Goal: Task Accomplishment & Management: Complete application form

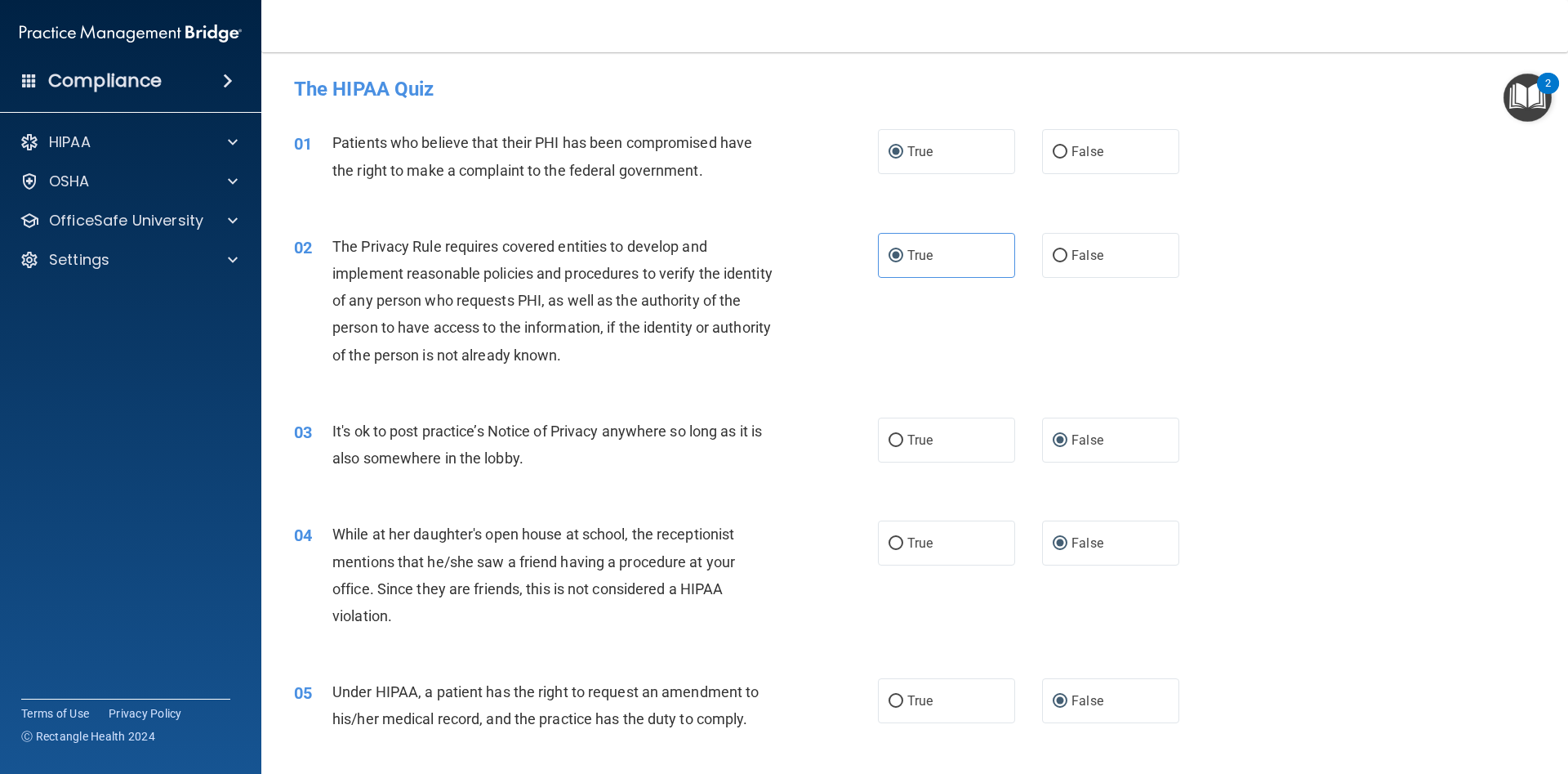
scroll to position [1684, 0]
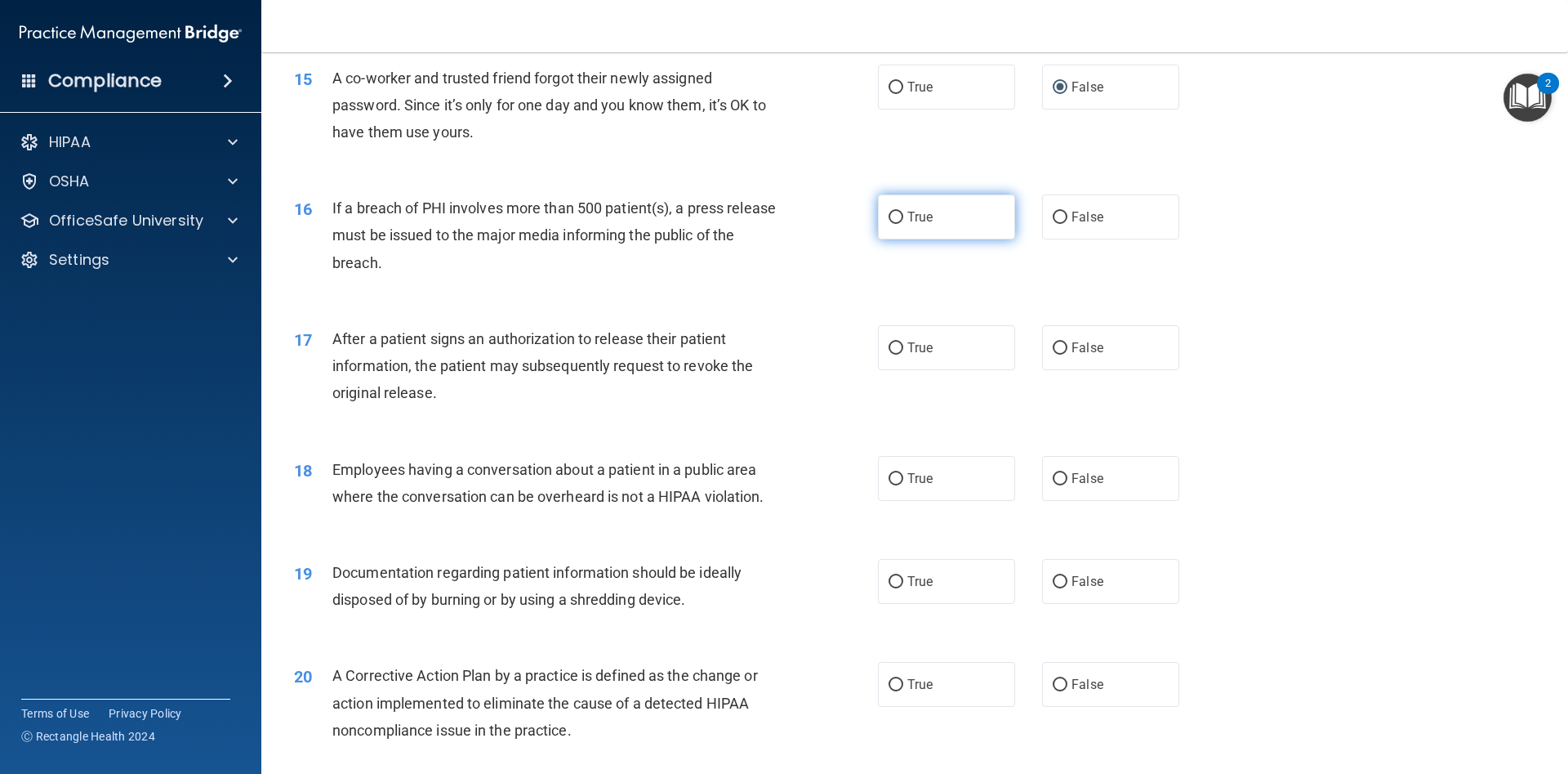
click at [905, 219] on label "True" at bounding box center [947, 217] width 137 height 45
click at [904, 219] on input "True" at bounding box center [895, 218] width 14 height 13
radio input "true"
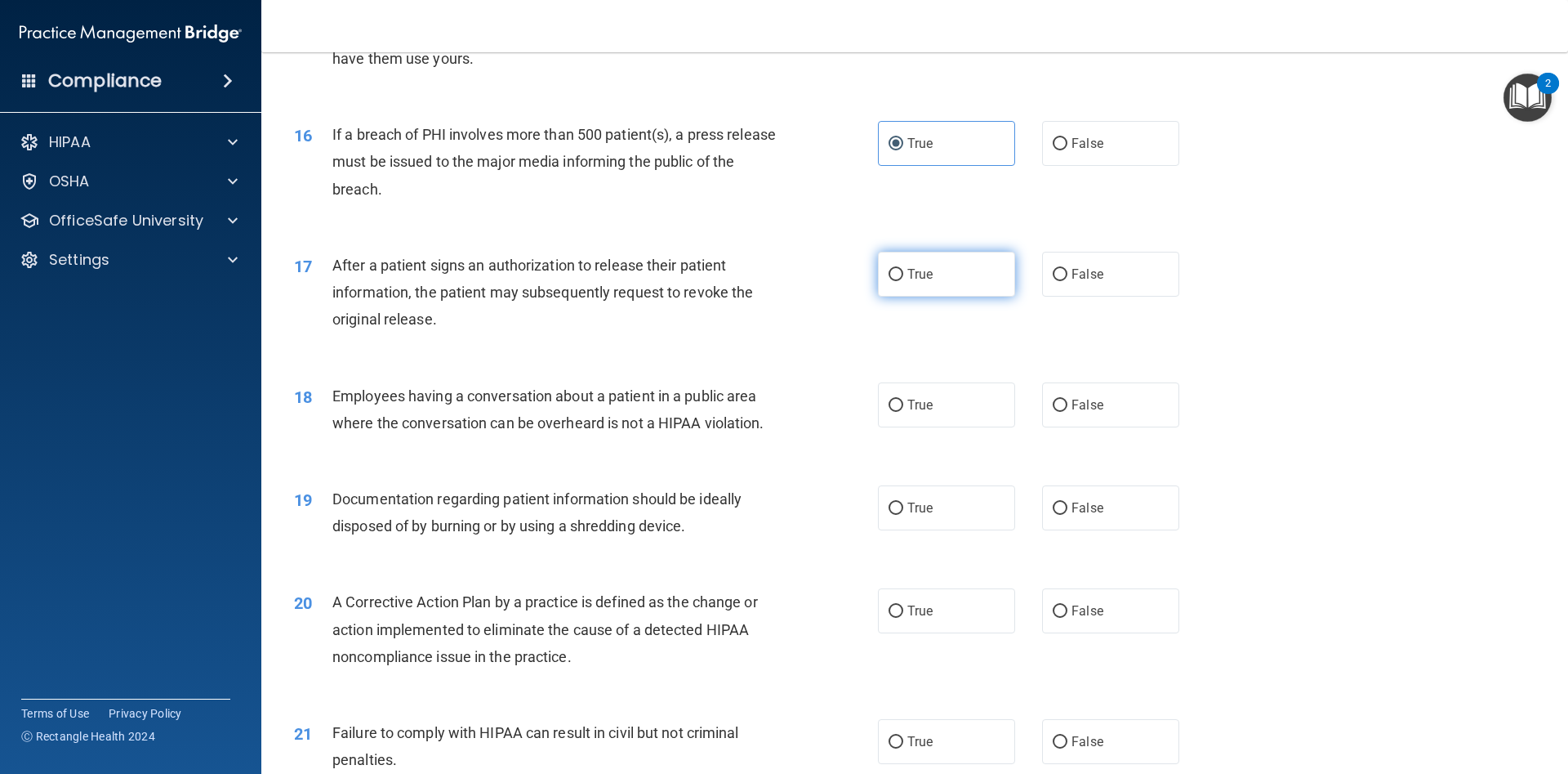
click at [906, 273] on label "True" at bounding box center [947, 274] width 137 height 45
click at [904, 273] on input "True" at bounding box center [895, 275] width 14 height 13
radio input "true"
click at [1062, 408] on input "False" at bounding box center [1060, 406] width 14 height 13
radio input "true"
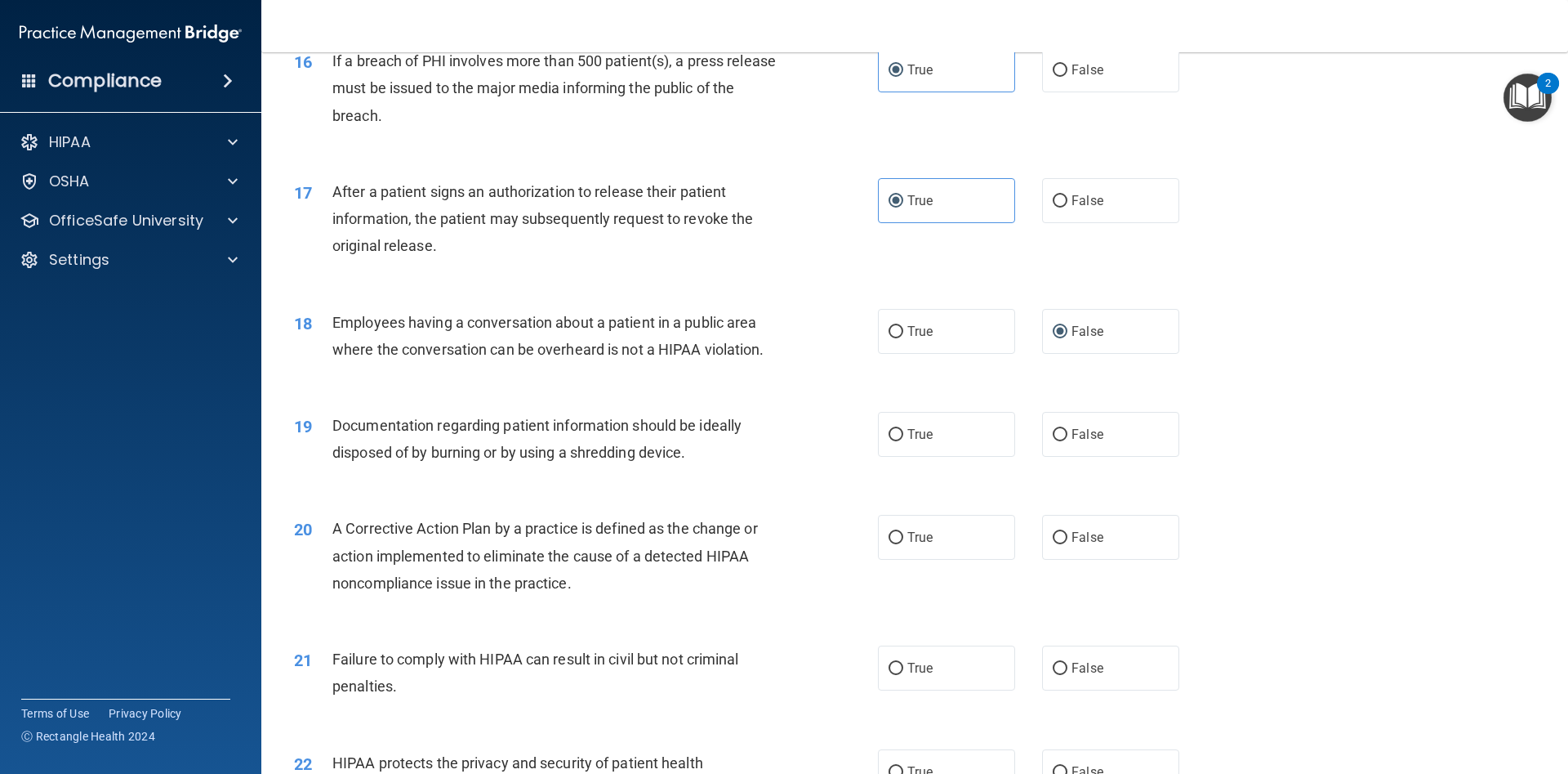
scroll to position [1905, 0]
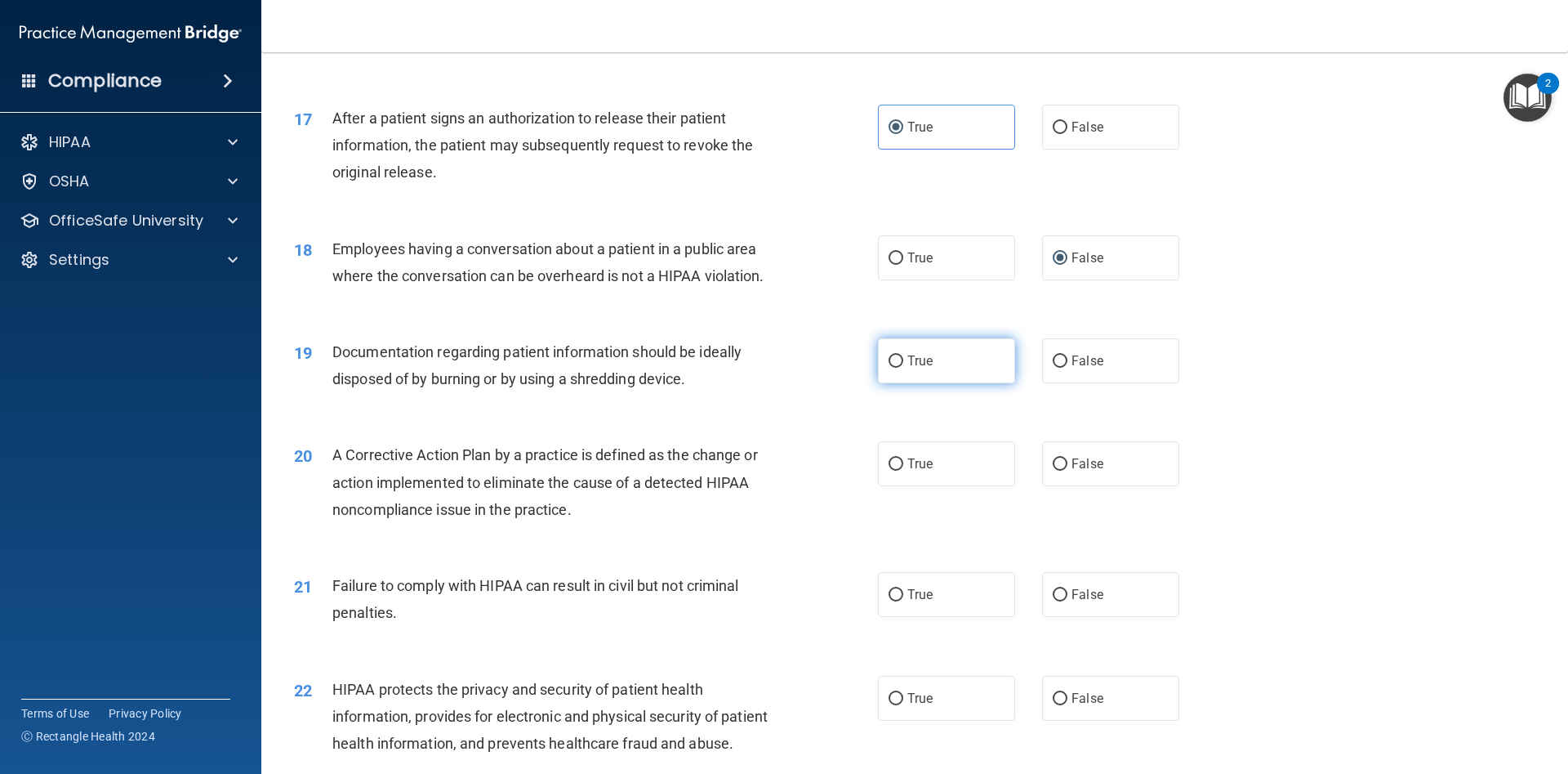
click at [905, 359] on label "True" at bounding box center [947, 361] width 137 height 45
click at [904, 359] on input "True" at bounding box center [895, 362] width 14 height 13
radio input "true"
click at [895, 462] on input "True" at bounding box center [895, 465] width 14 height 13
radio input "true"
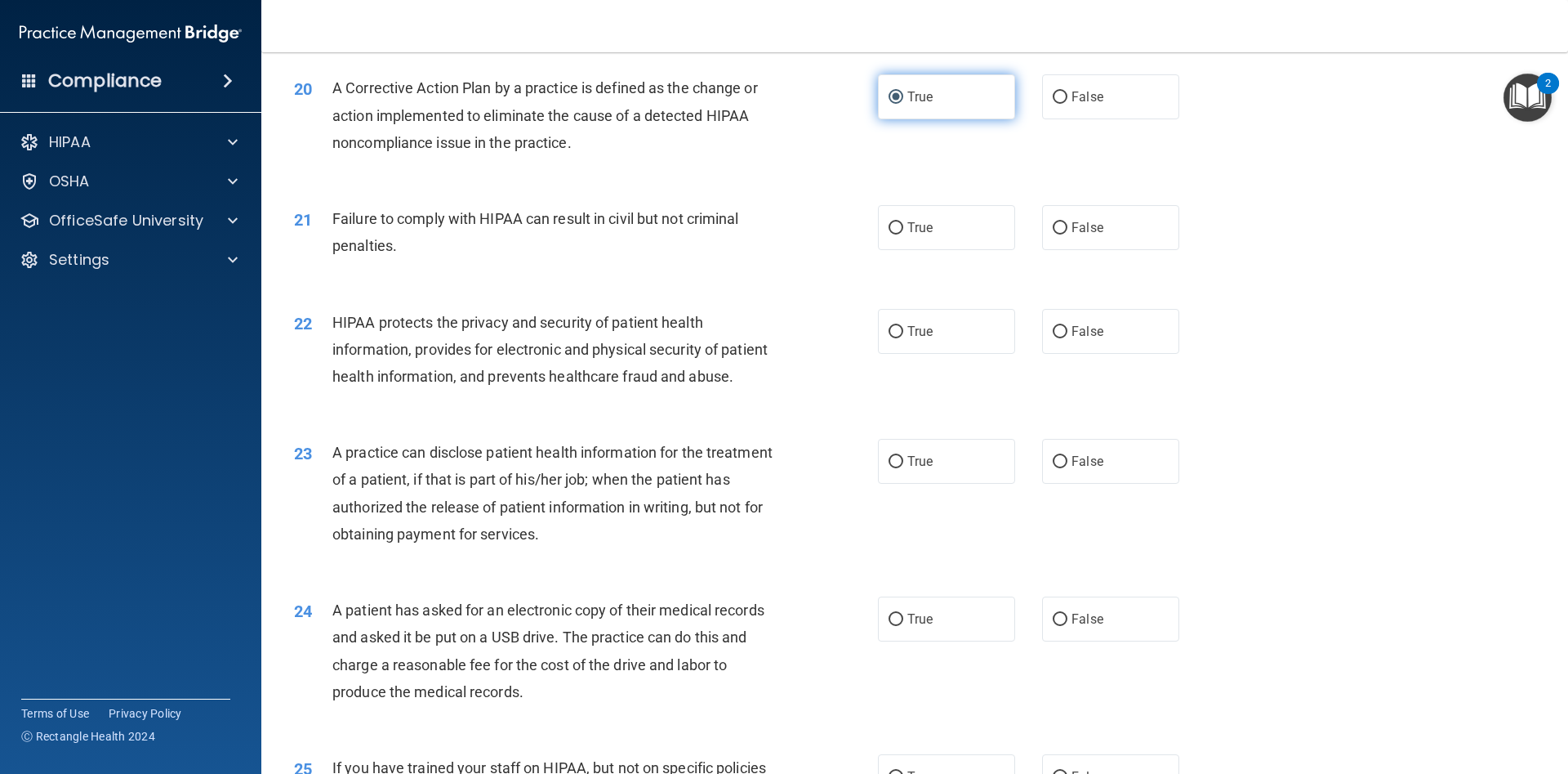
scroll to position [2273, 0]
click at [1056, 226] on input "False" at bounding box center [1060, 228] width 14 height 13
radio input "true"
click at [891, 331] on input "True" at bounding box center [895, 331] width 14 height 13
radio input "true"
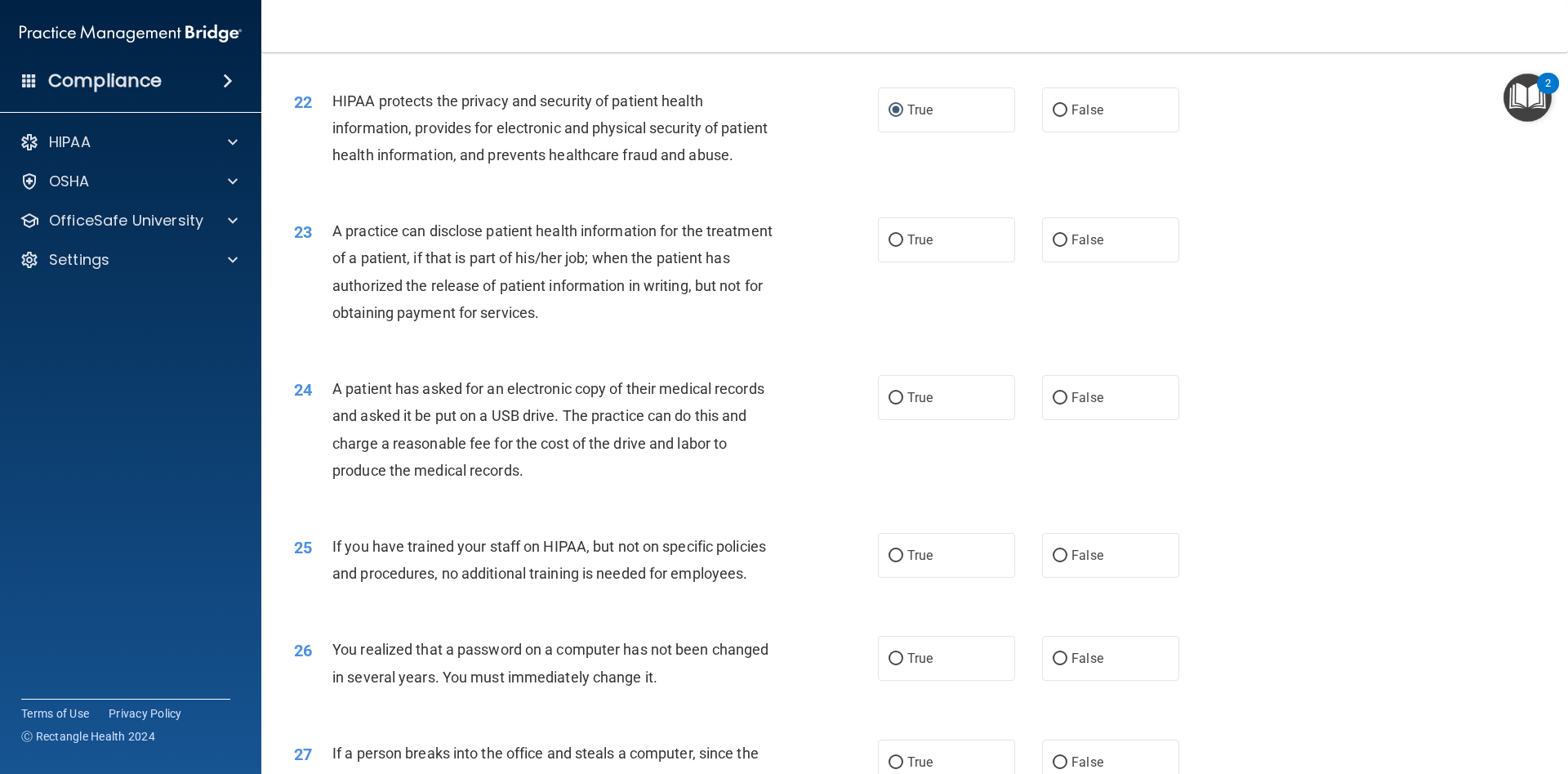
scroll to position [2567, 0]
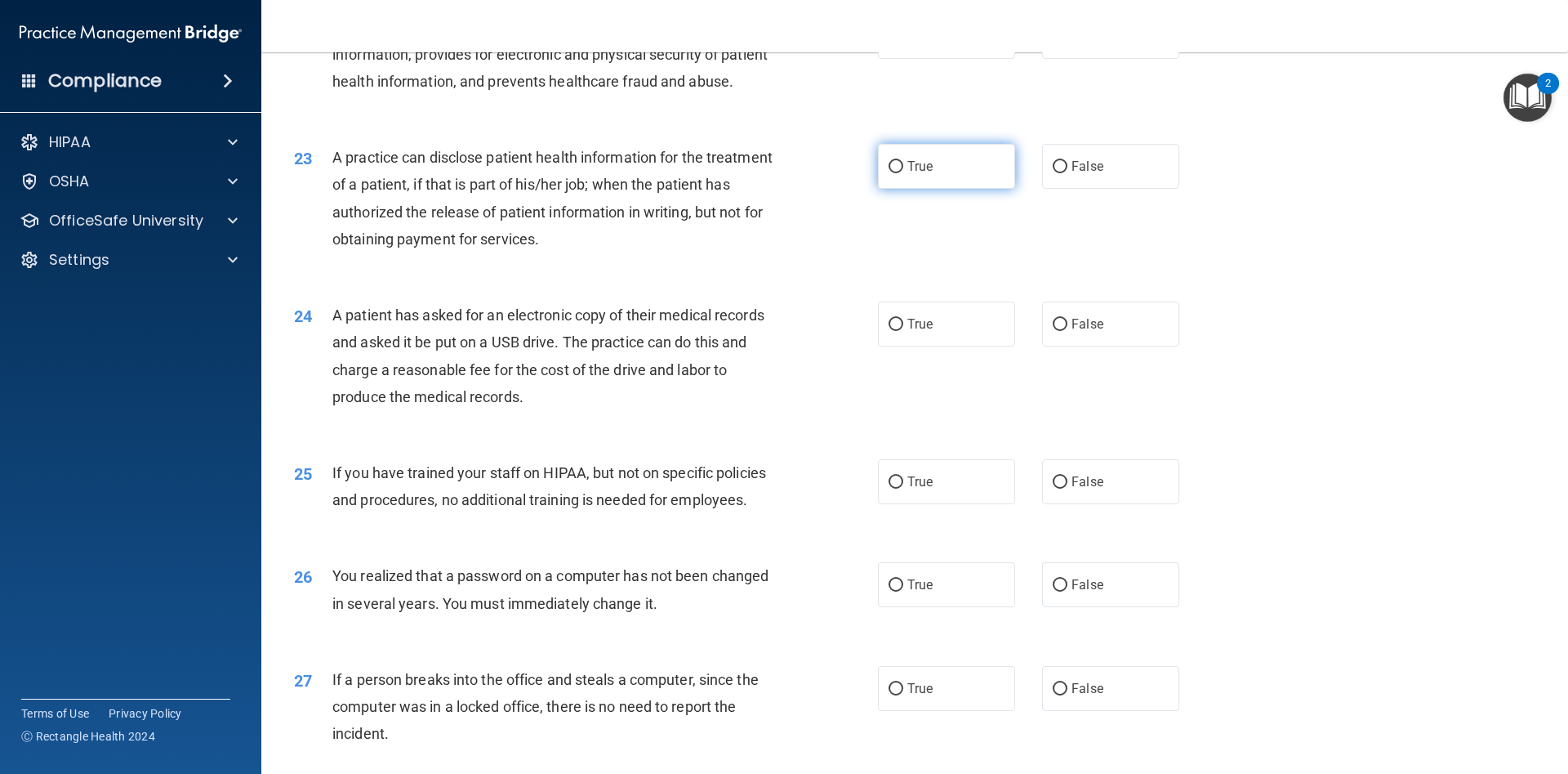
click at [897, 175] on label "True" at bounding box center [947, 167] width 137 height 45
click at [897, 173] on input "True" at bounding box center [895, 168] width 14 height 13
radio input "true"
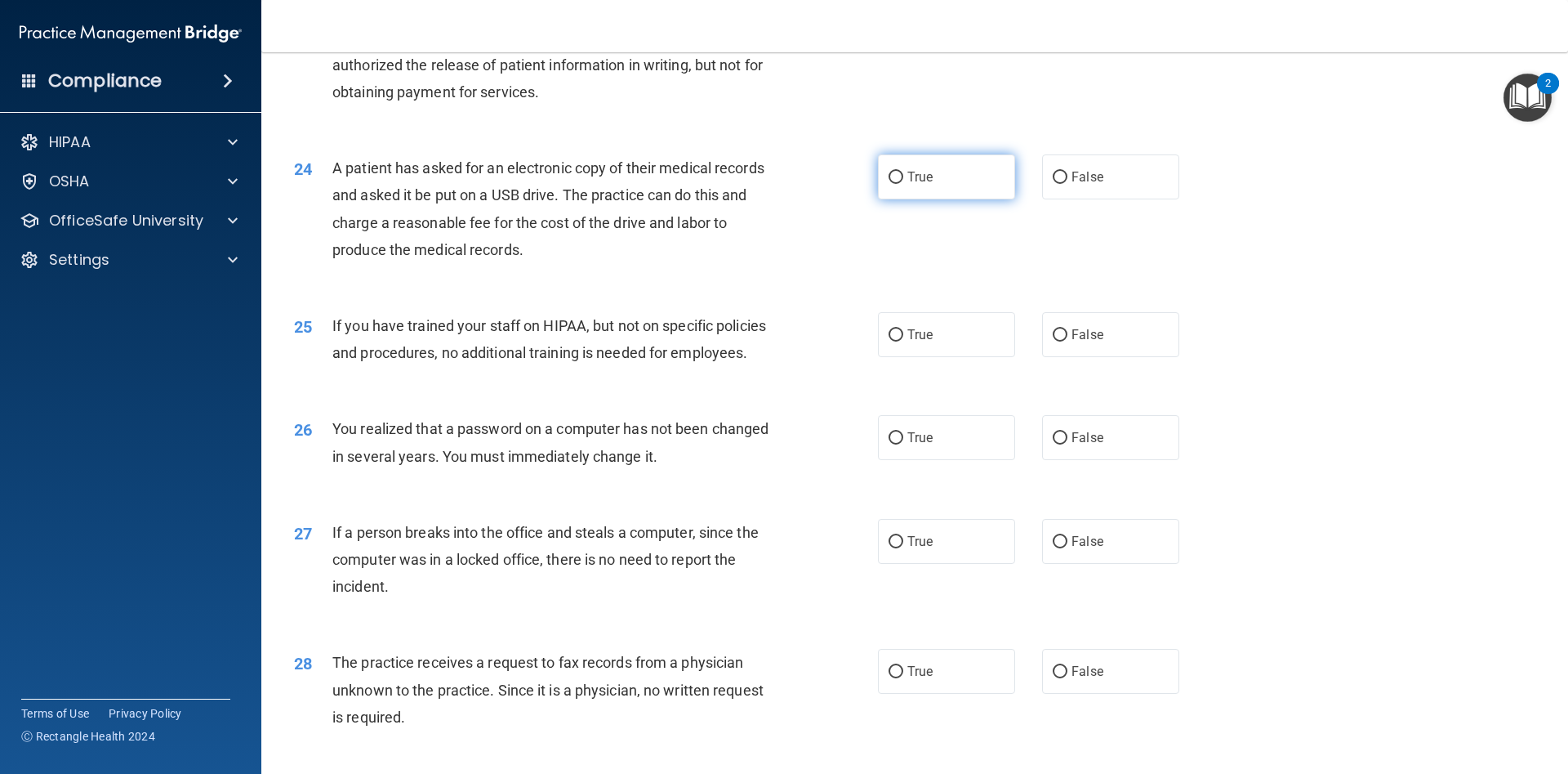
click at [904, 176] on label "True" at bounding box center [947, 176] width 137 height 45
click at [904, 176] on input "True" at bounding box center [895, 178] width 14 height 13
radio input "true"
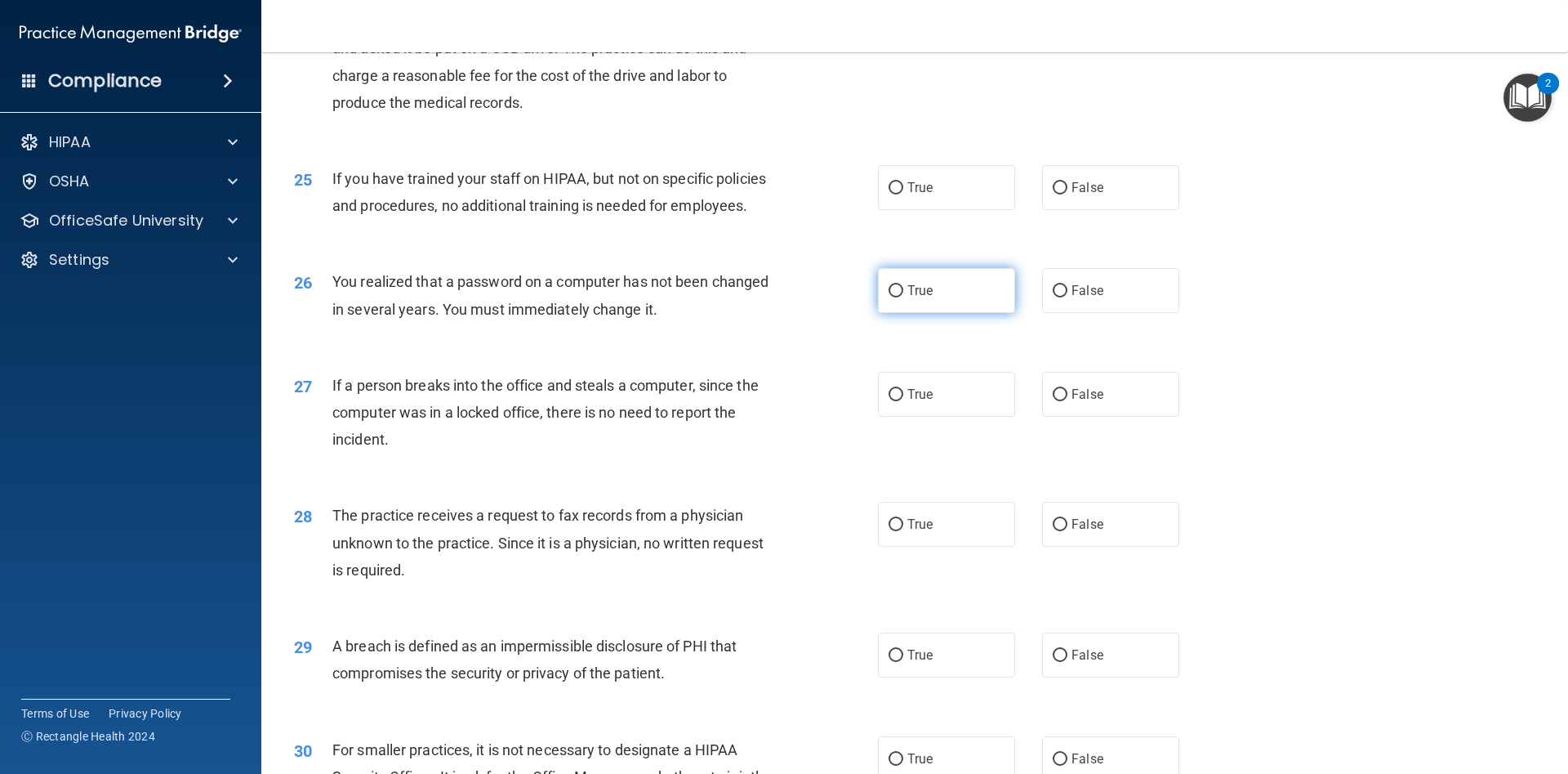
scroll to position [2935, 0]
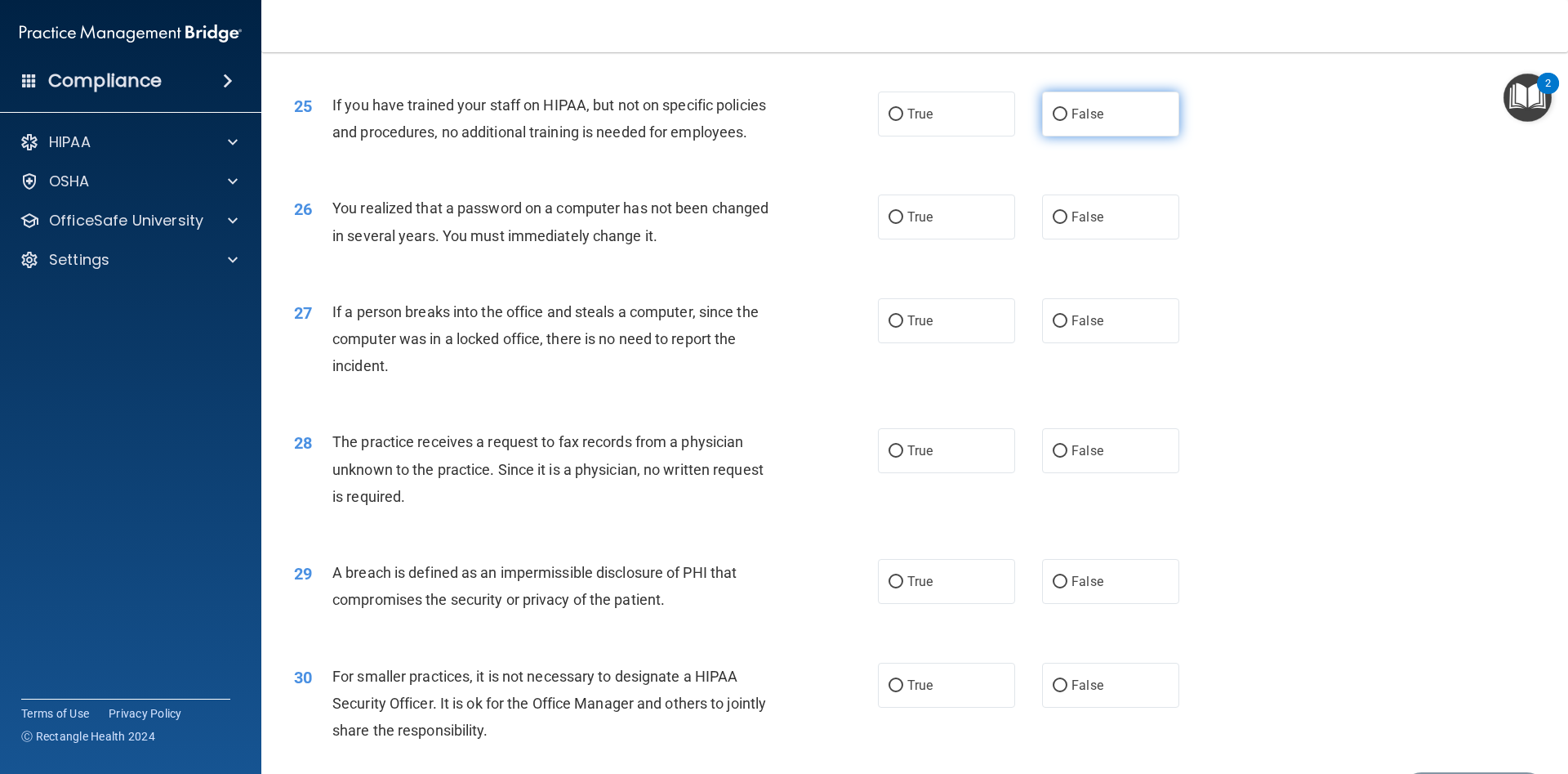
click at [1060, 116] on input "False" at bounding box center [1060, 115] width 14 height 13
radio input "true"
click at [1069, 319] on label "False" at bounding box center [1110, 321] width 137 height 45
click at [1067, 319] on input "False" at bounding box center [1060, 322] width 14 height 13
radio input "true"
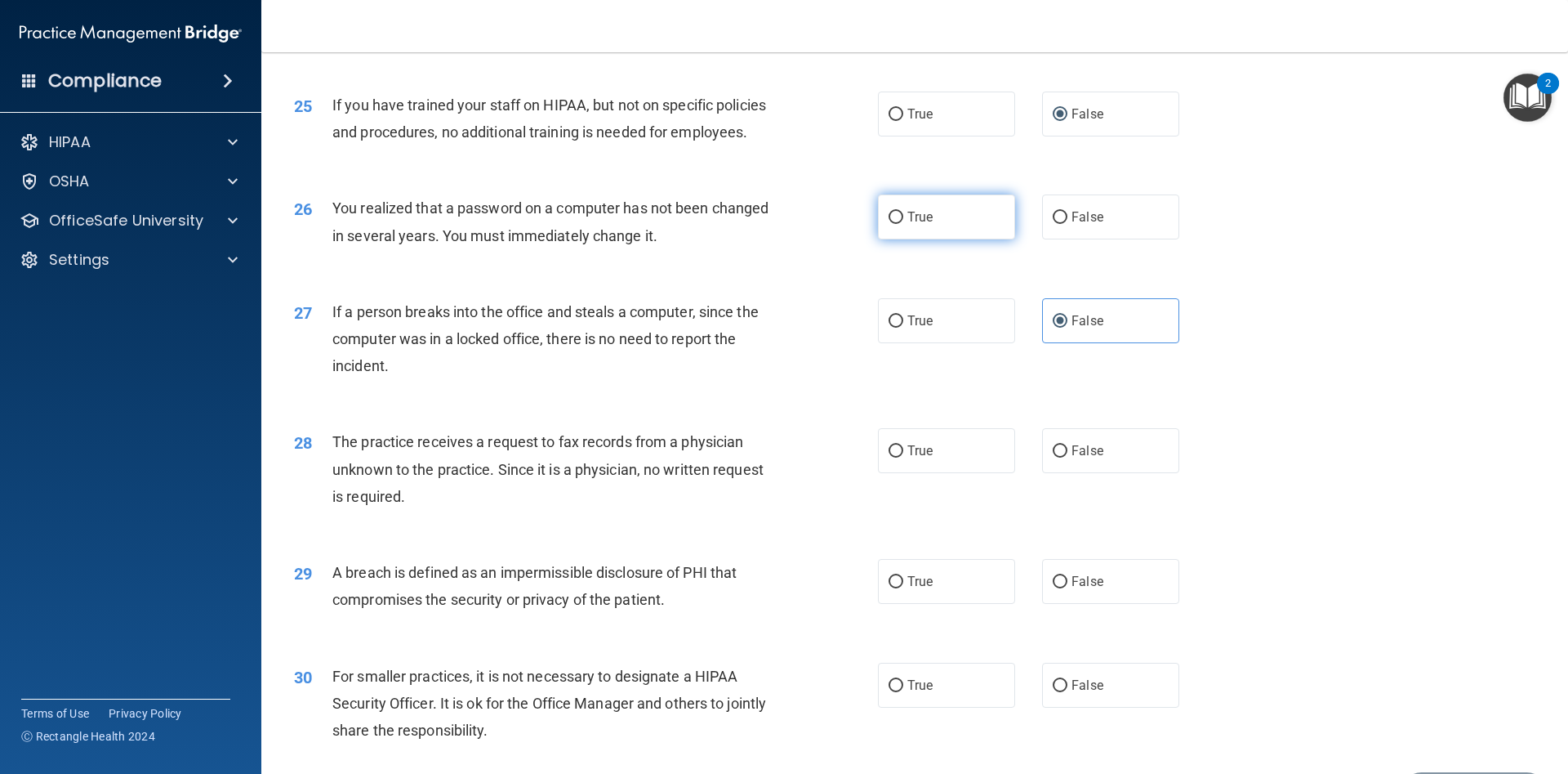
click at [895, 221] on input "True" at bounding box center [895, 218] width 14 height 13
radio input "true"
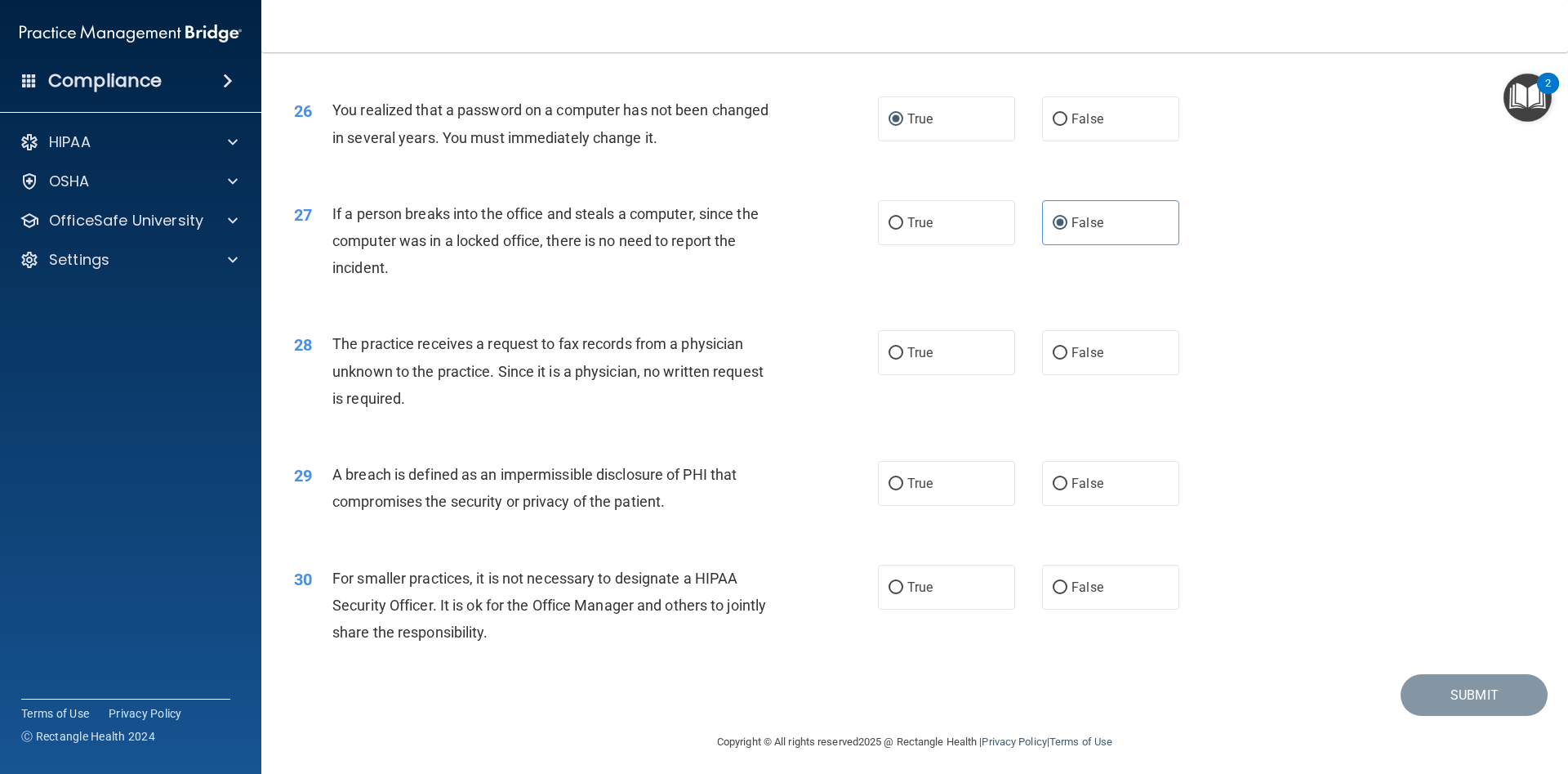
scroll to position [3040, 0]
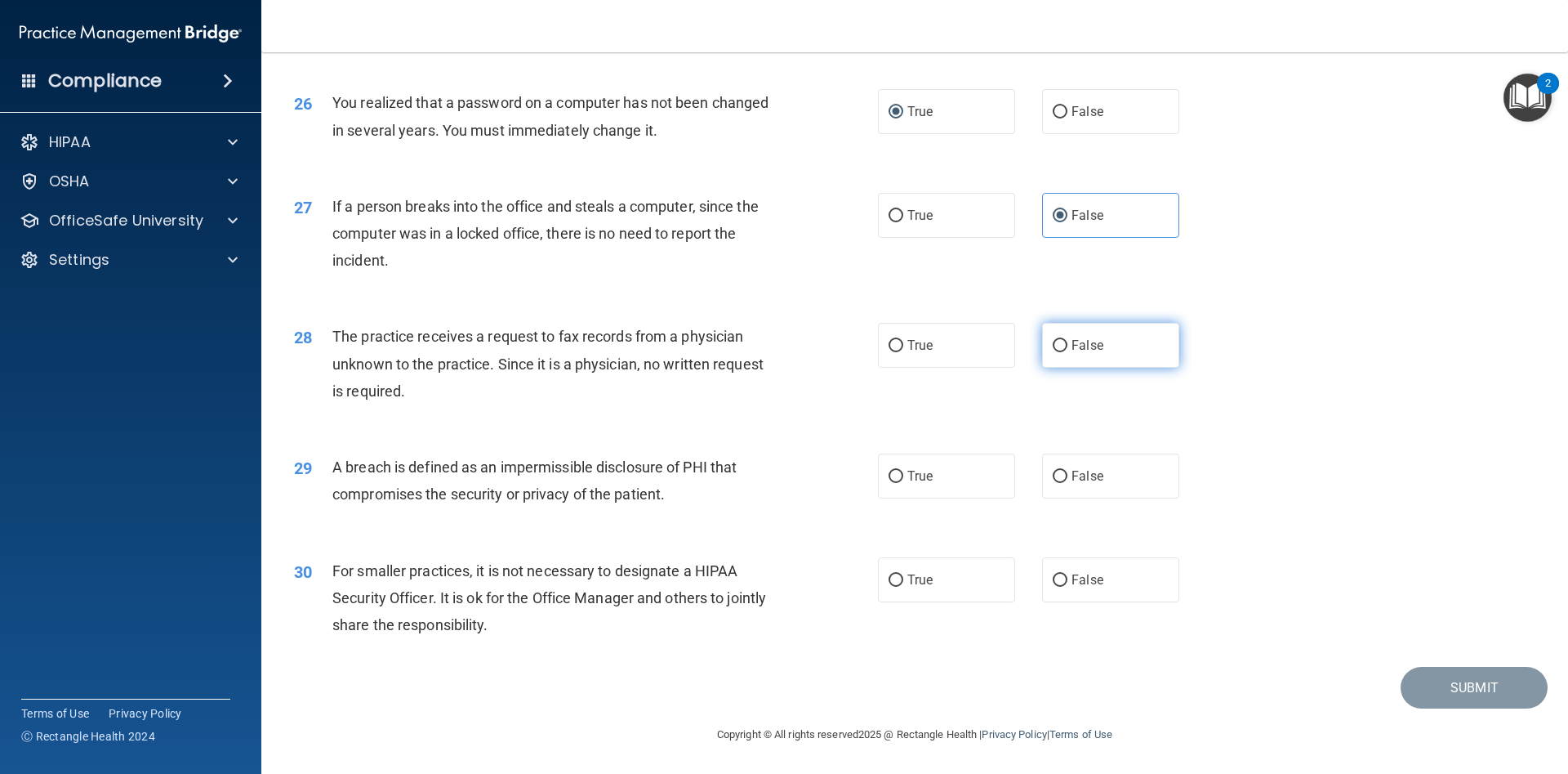
click at [1058, 353] on label "False" at bounding box center [1110, 345] width 137 height 45
click at [1058, 352] on input "False" at bounding box center [1060, 346] width 14 height 13
radio input "true"
click at [899, 471] on input "True" at bounding box center [895, 477] width 14 height 13
radio input "true"
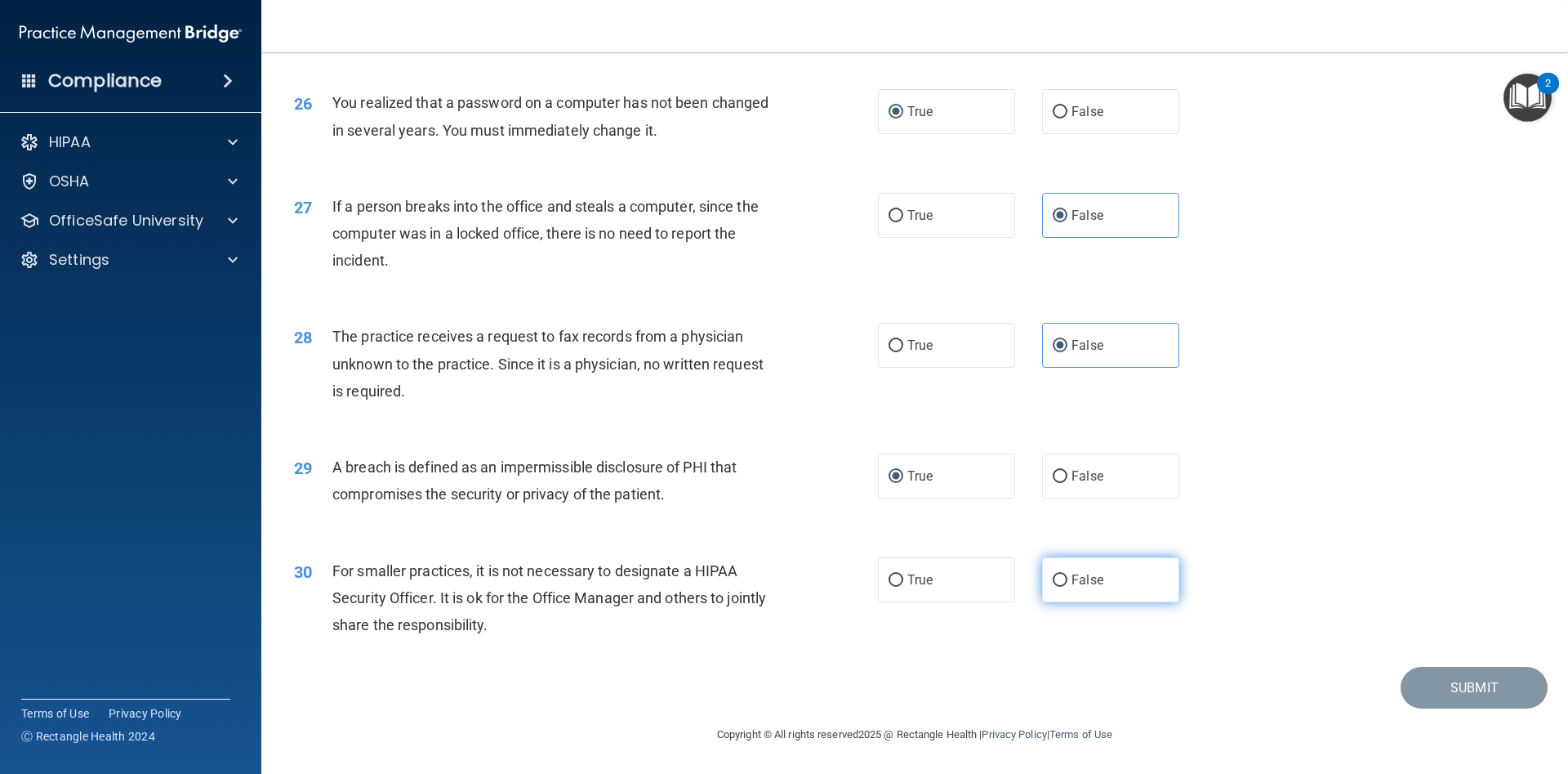
click at [1064, 574] on input "False" at bounding box center [1060, 580] width 14 height 13
radio input "true"
click at [1477, 695] on button "Submit" at bounding box center [1474, 687] width 147 height 42
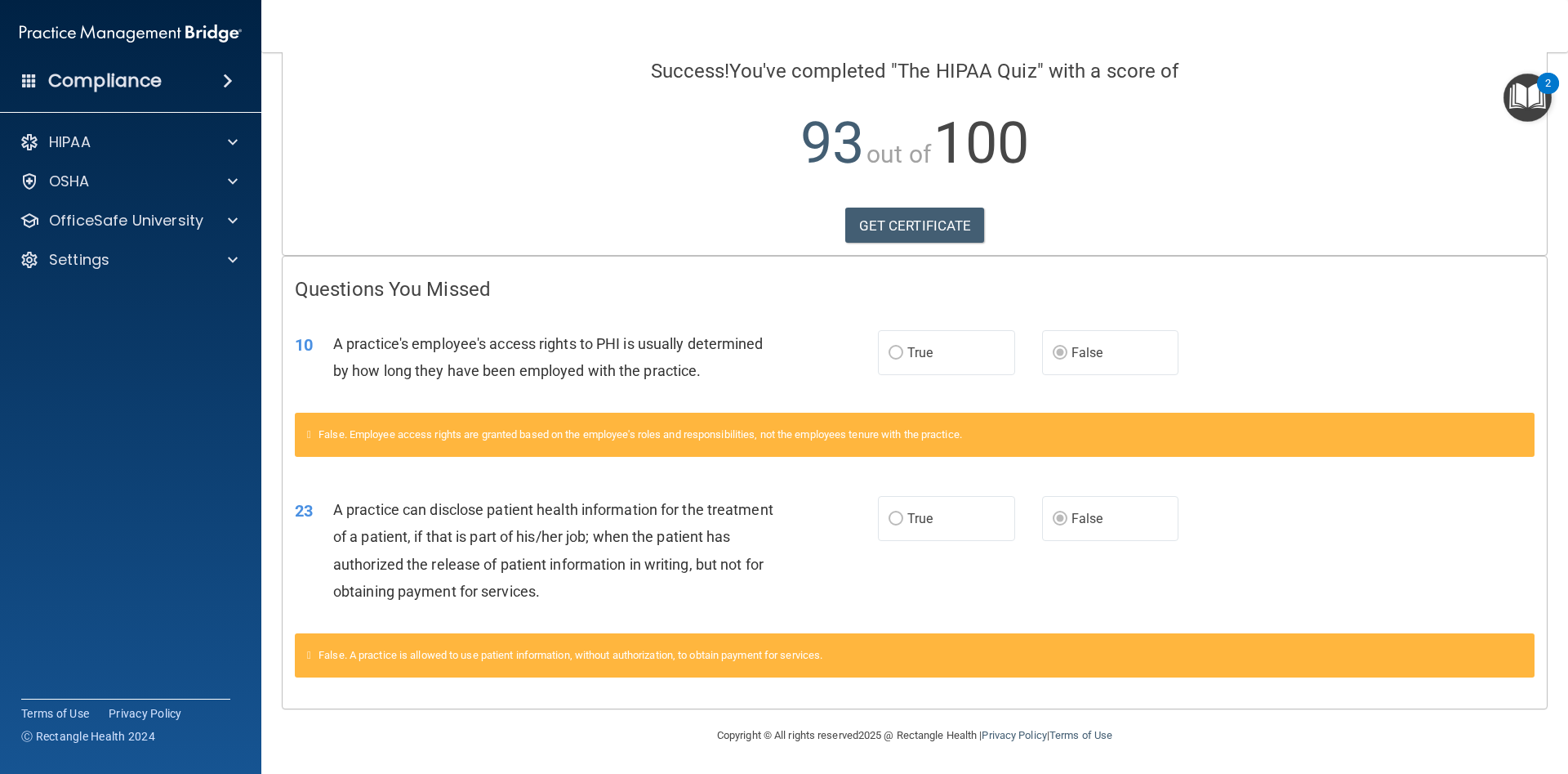
scroll to position [130, 0]
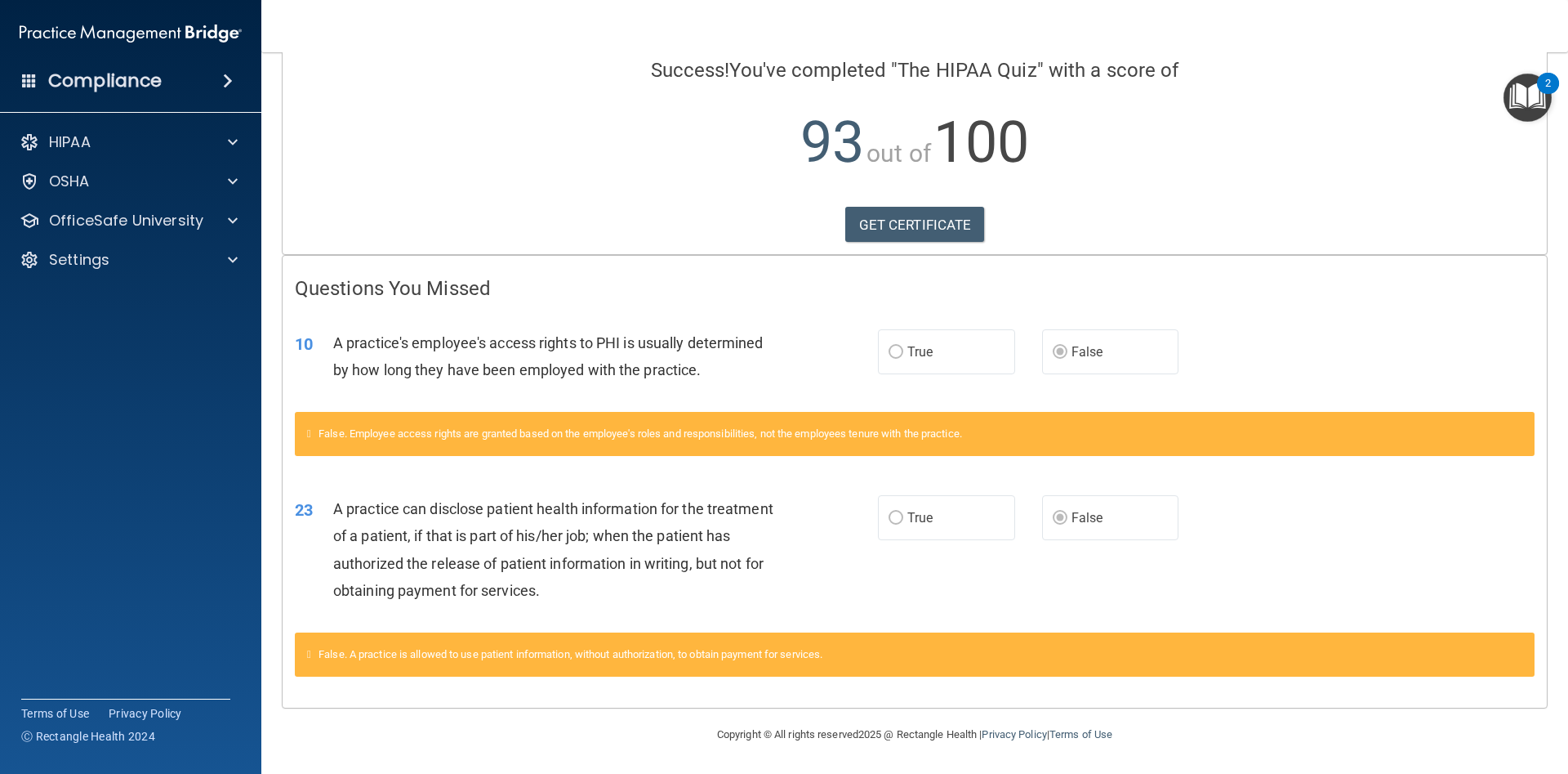
click at [1540, 98] on img "Open Resource Center, 2 new notifications" at bounding box center [1528, 98] width 48 height 48
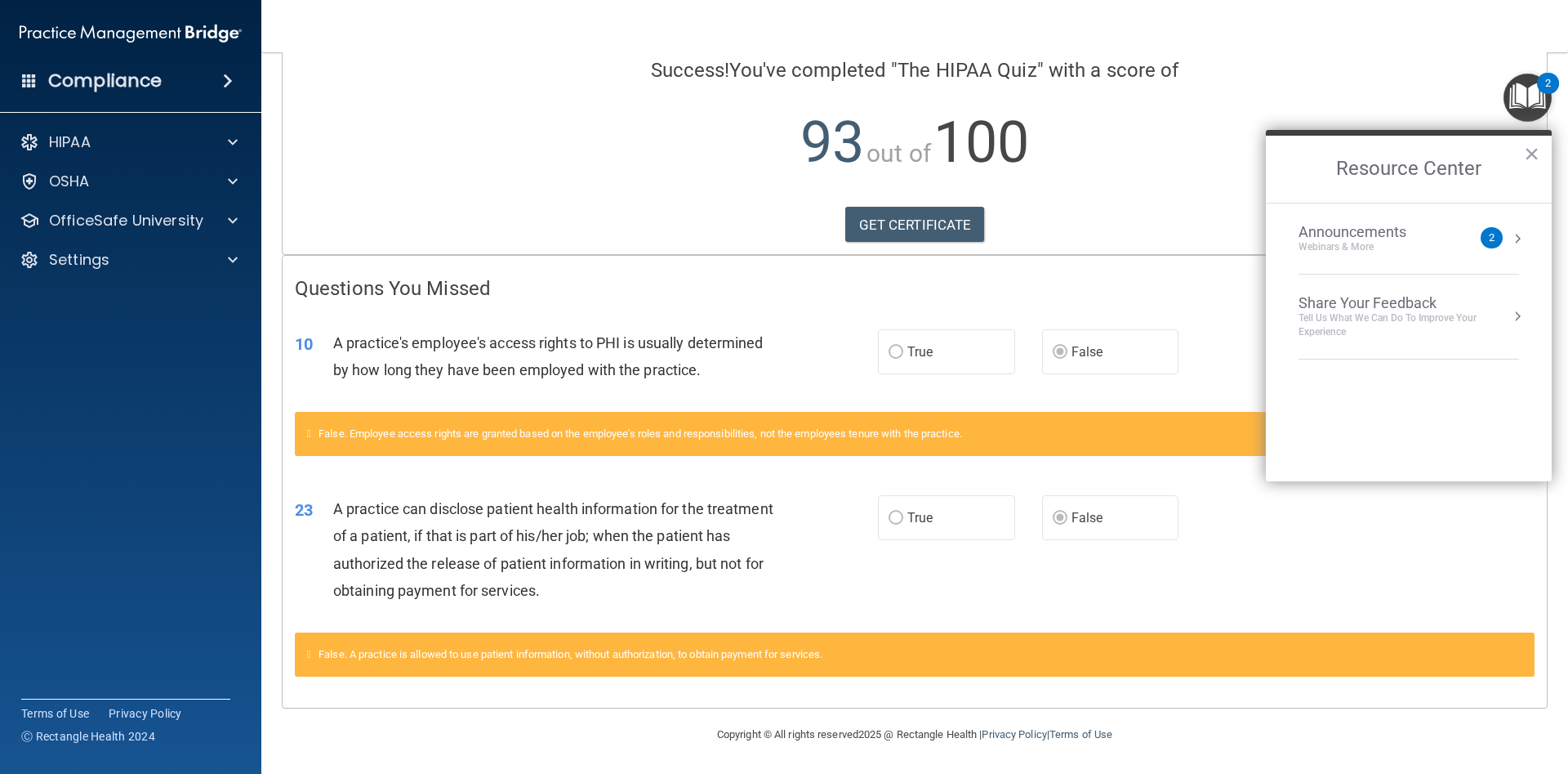
click at [1358, 261] on li "Announcements Webinars & More 2" at bounding box center [1409, 238] width 220 height 71
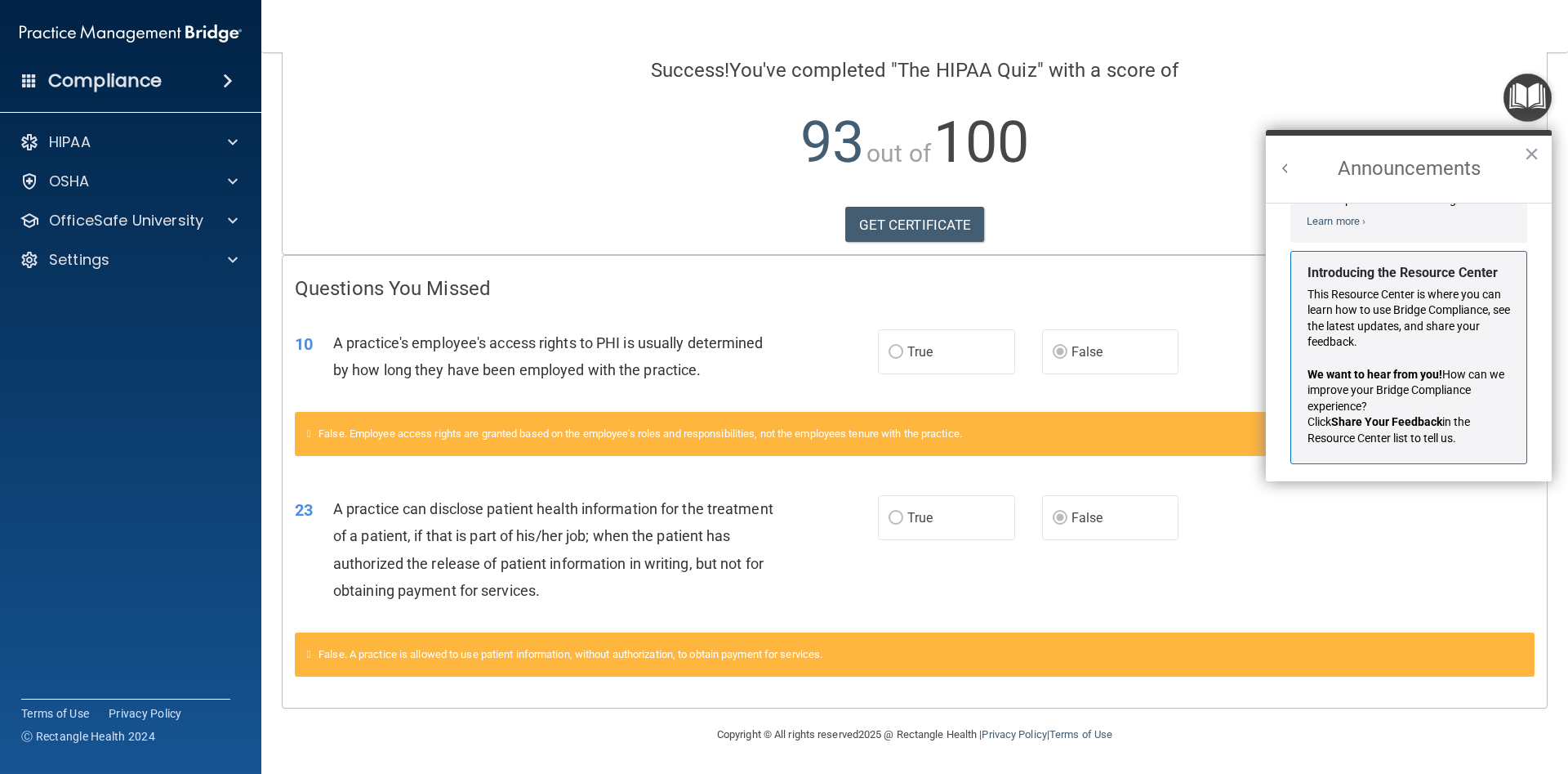
scroll to position [254, 0]
click at [1532, 157] on button "×" at bounding box center [1531, 153] width 15 height 26
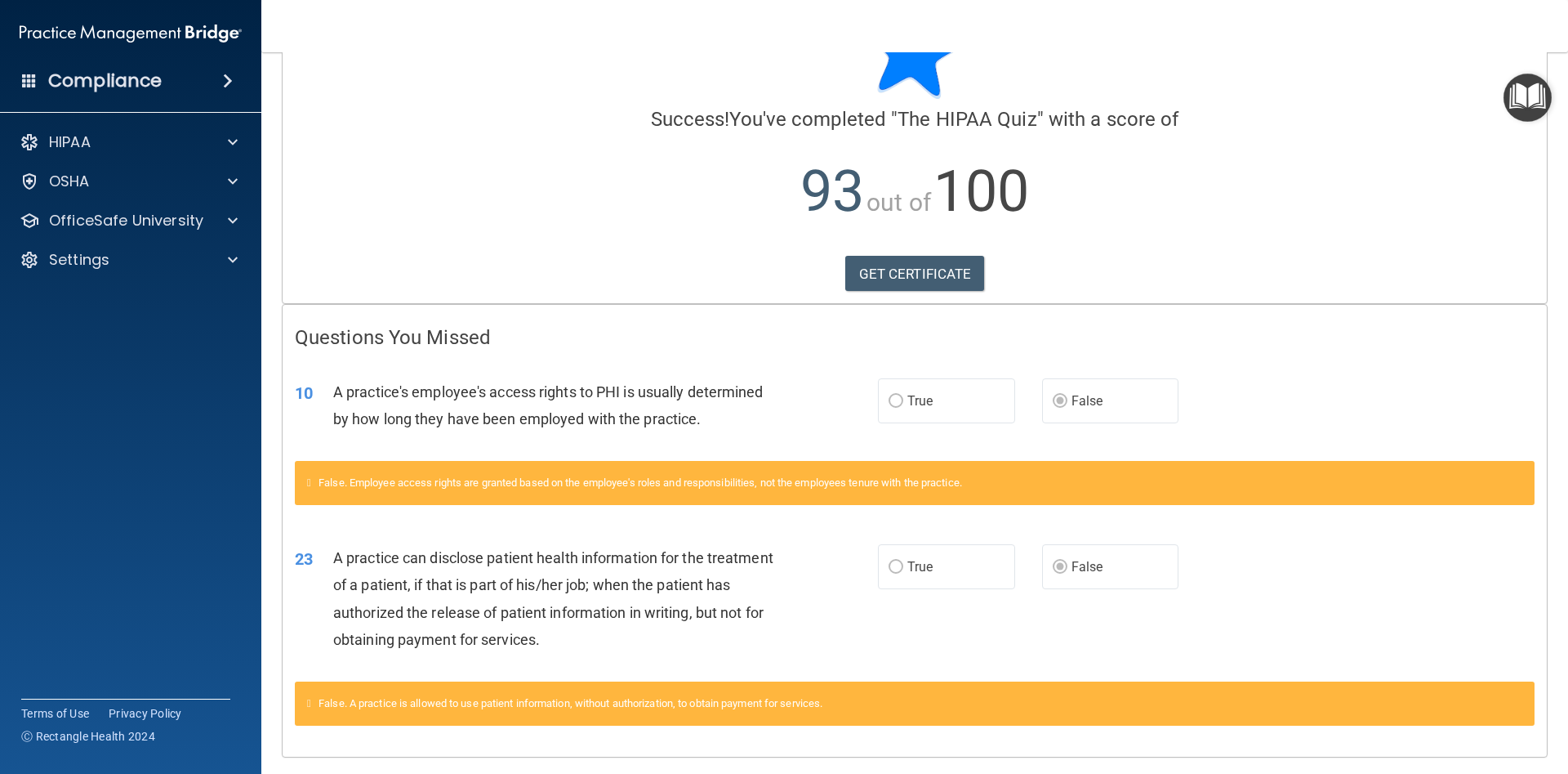
scroll to position [56, 0]
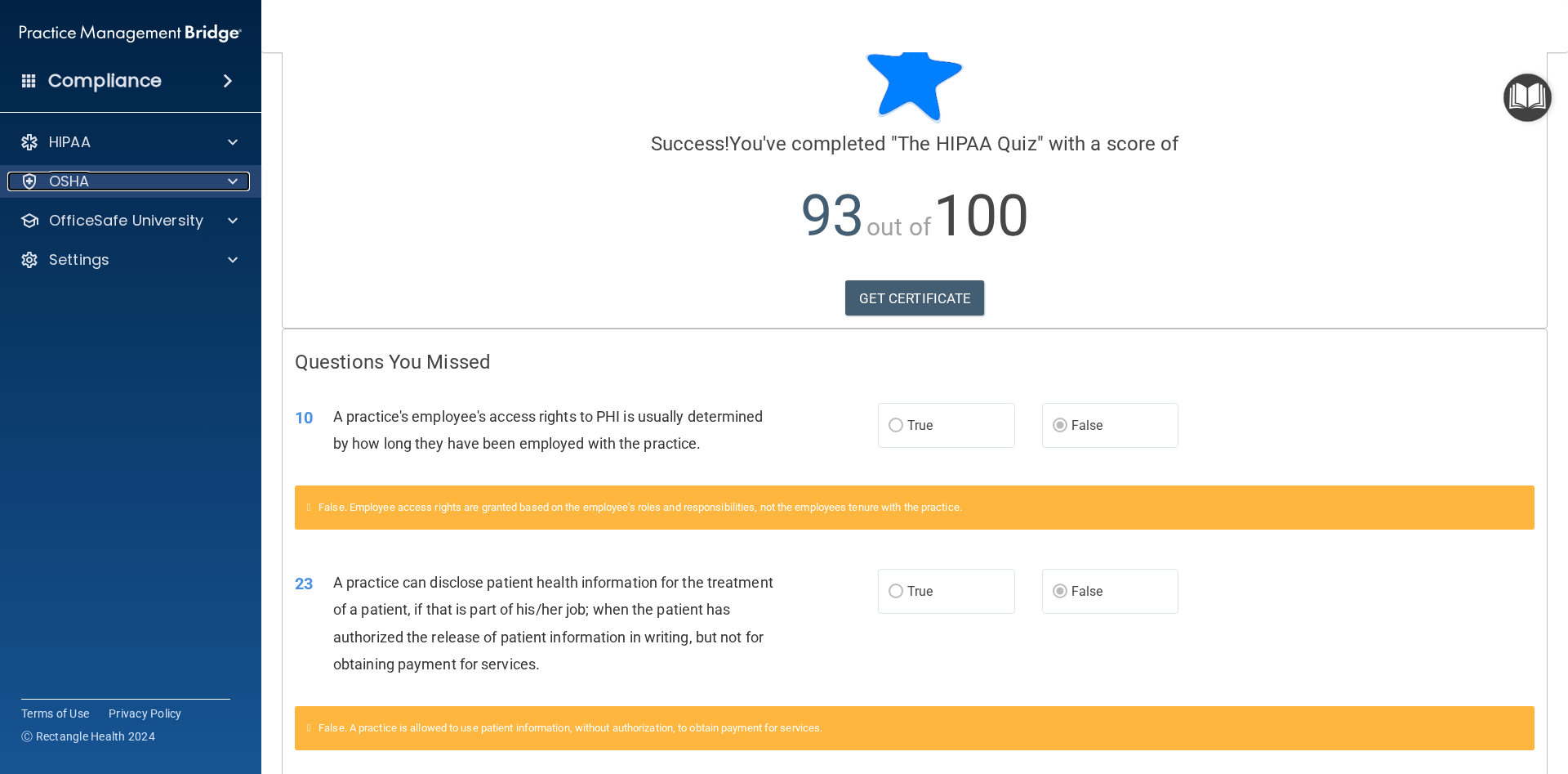
click at [70, 178] on p "OSHA" at bounding box center [70, 182] width 41 height 20
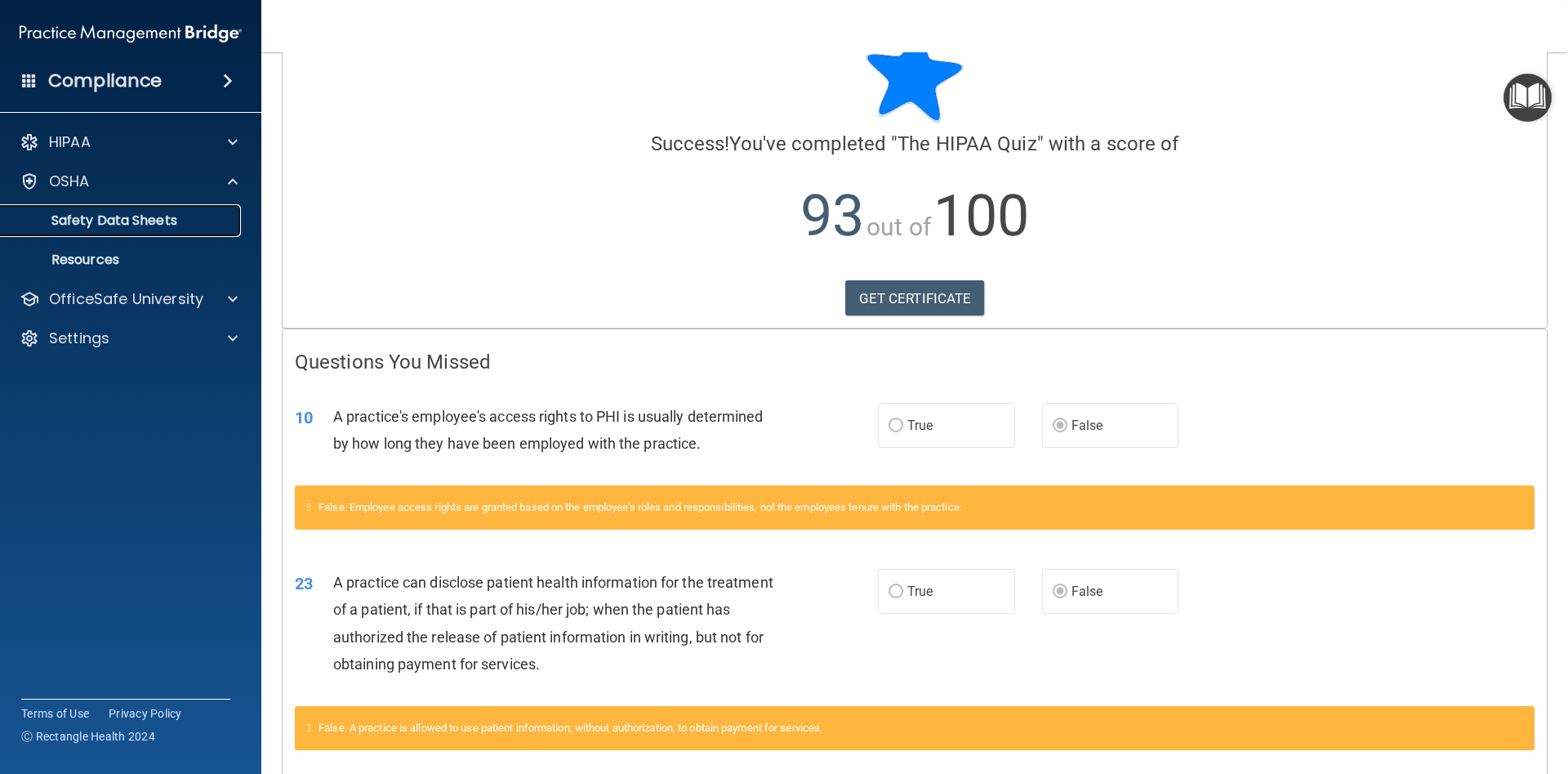
click at [141, 226] on p "Safety Data Sheets" at bounding box center [122, 220] width 223 height 16
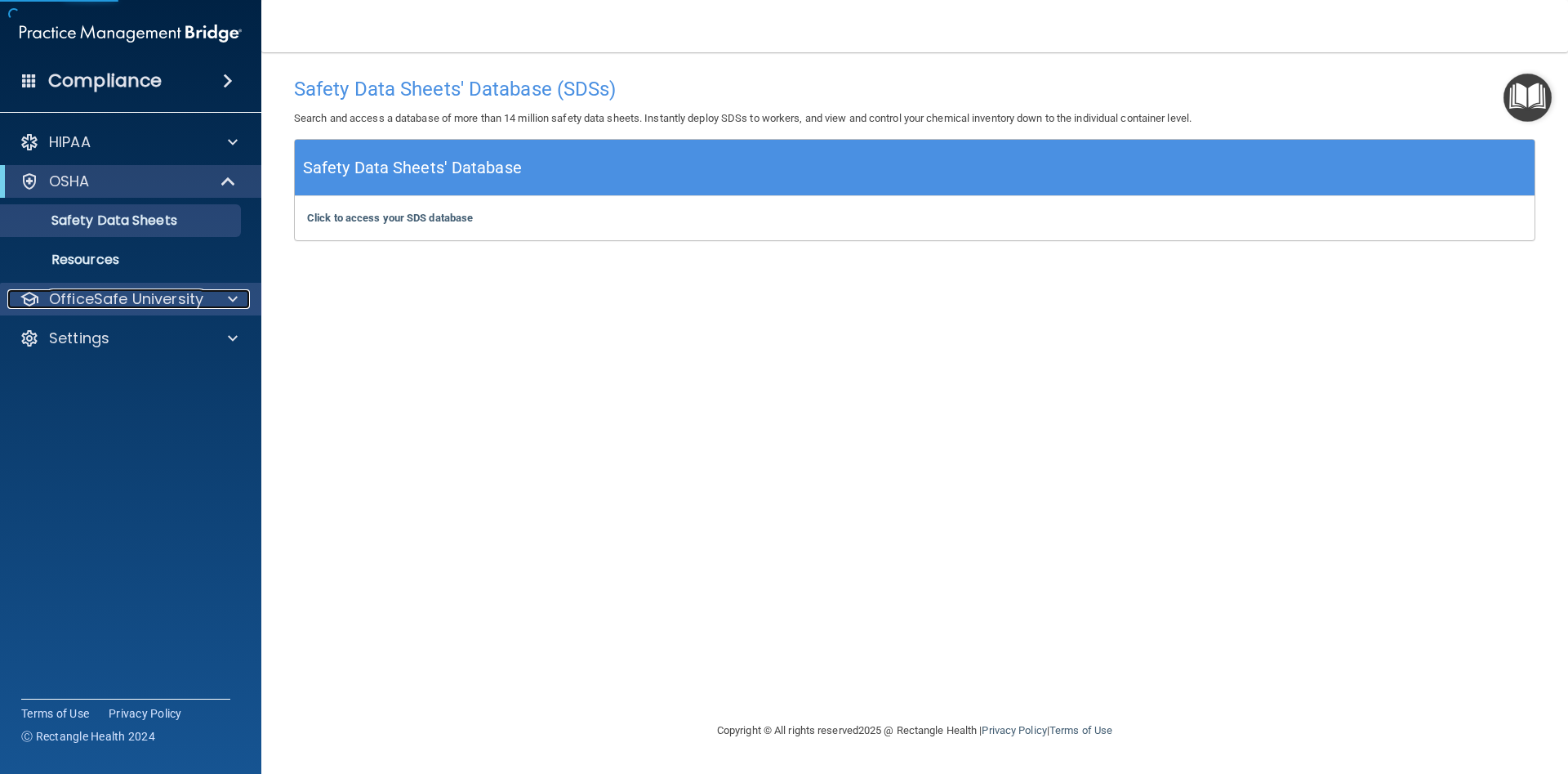
click at [139, 297] on p "OfficeSafe University" at bounding box center [126, 299] width 154 height 20
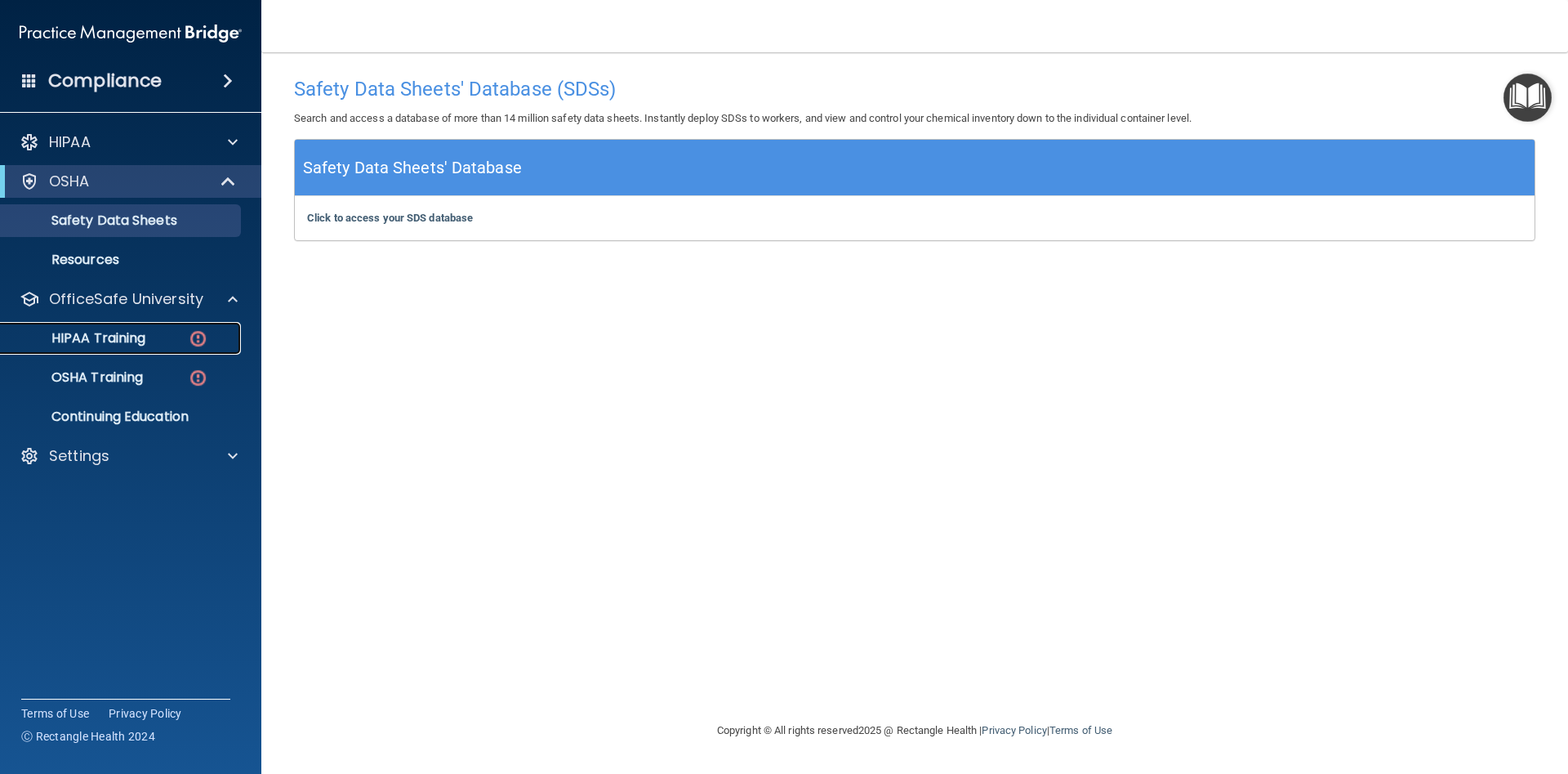
click at [132, 340] on p "HIPAA Training" at bounding box center [78, 339] width 135 height 16
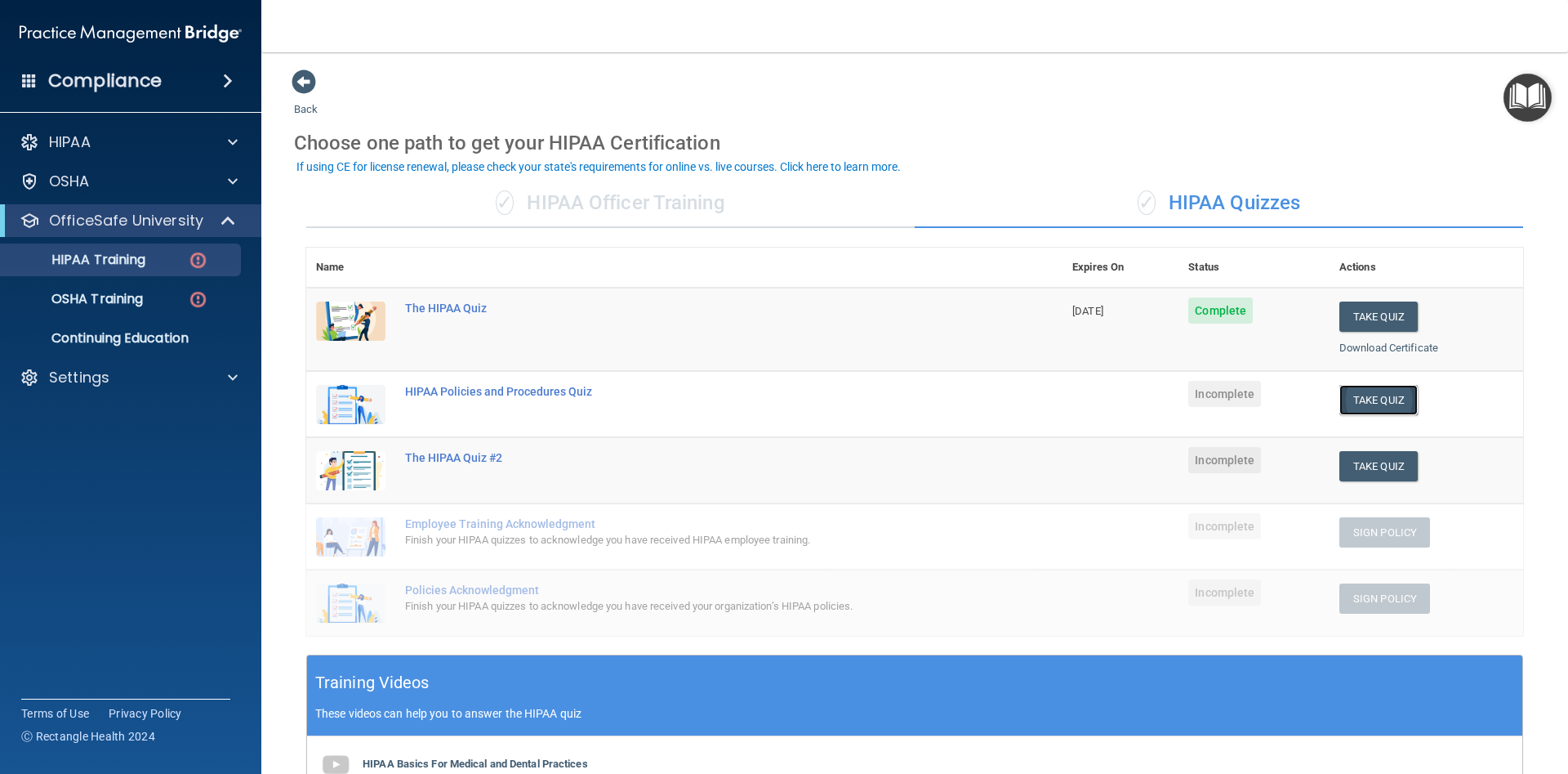
click at [1377, 398] on button "Take Quiz" at bounding box center [1379, 400] width 79 height 30
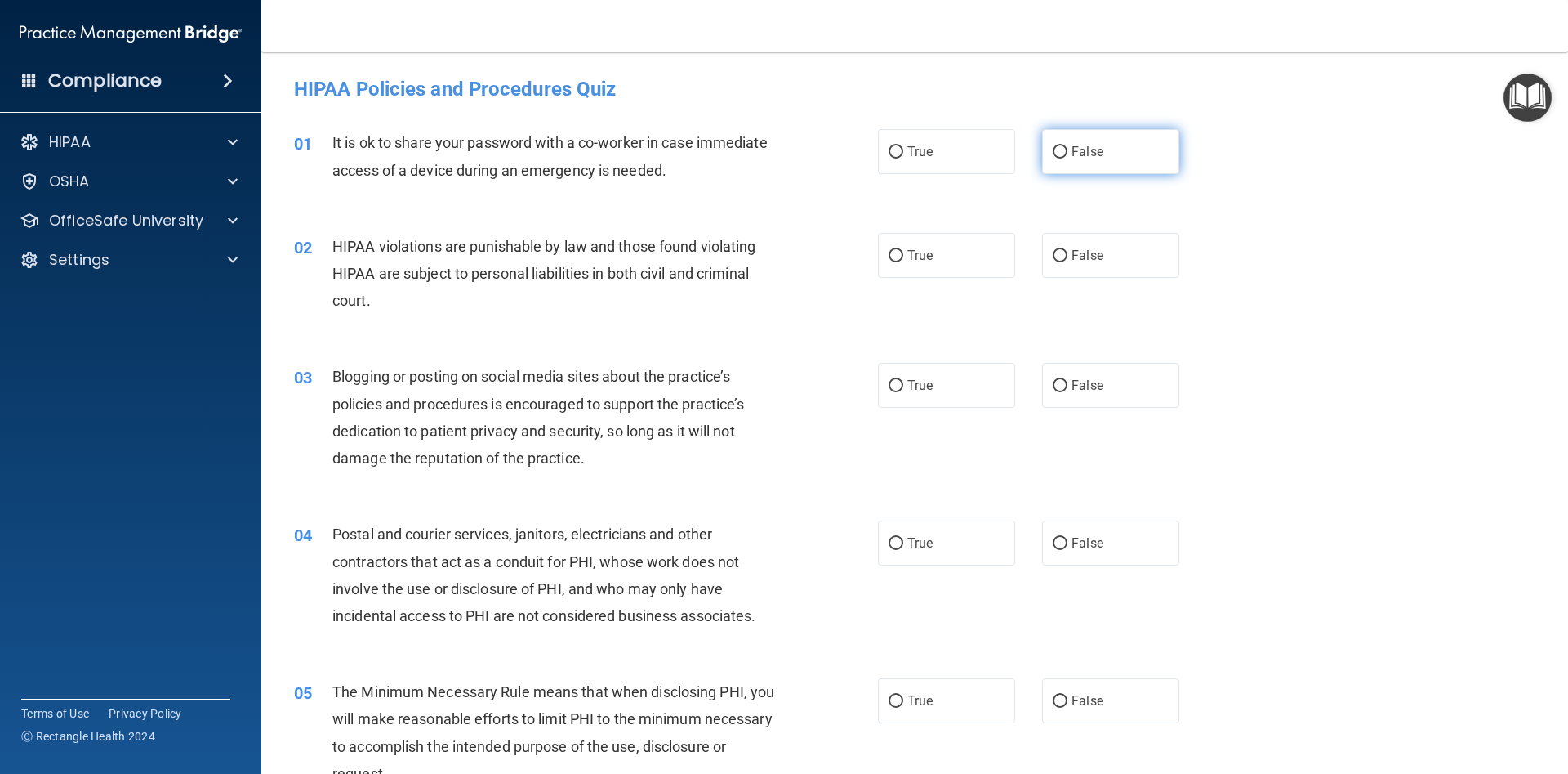
click at [1060, 153] on input "False" at bounding box center [1060, 152] width 14 height 13
radio input "true"
click at [911, 254] on span "True" at bounding box center [920, 254] width 25 height 15
click at [904, 254] on input "True" at bounding box center [895, 256] width 14 height 13
radio input "true"
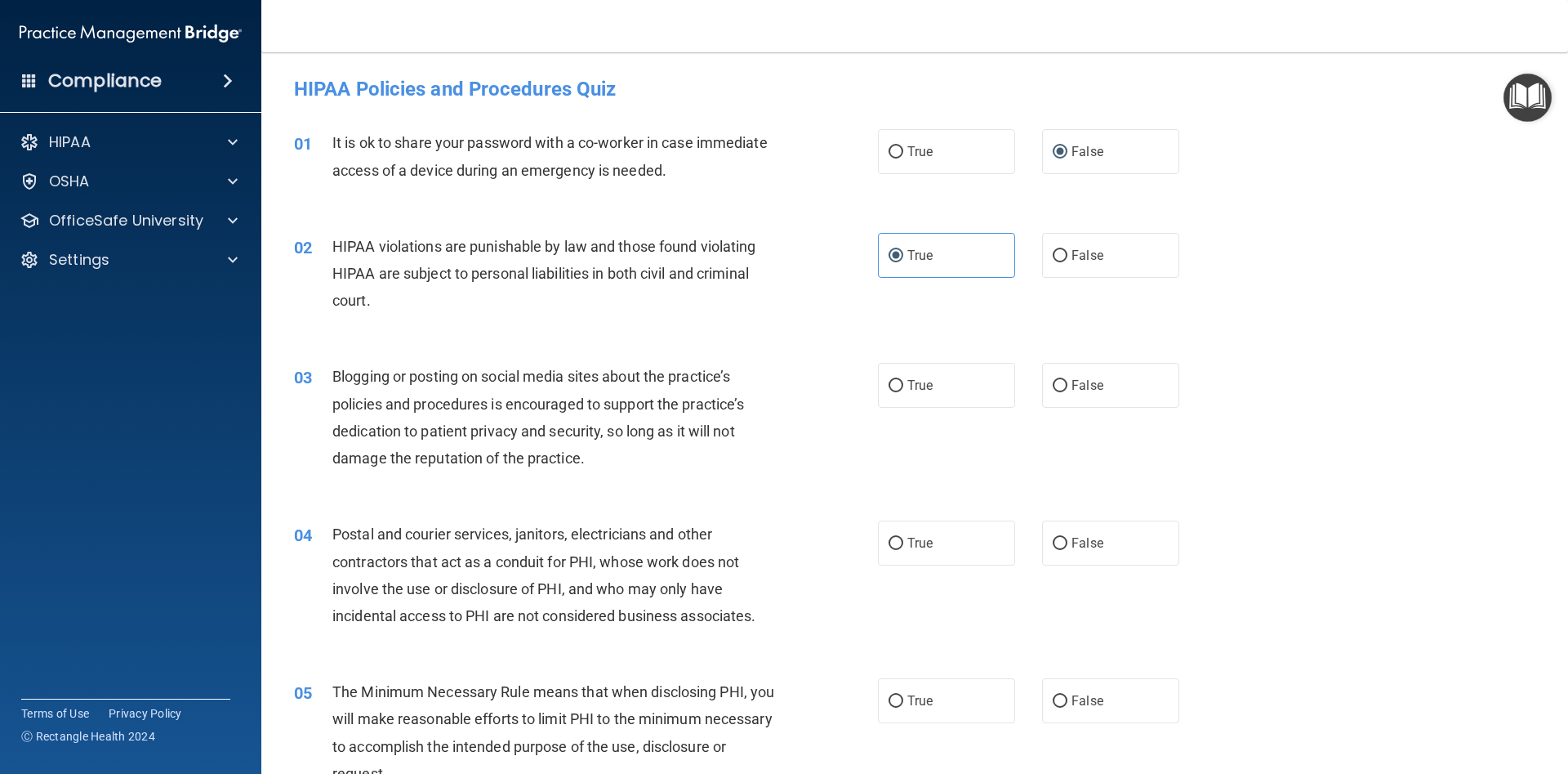
scroll to position [73, 0]
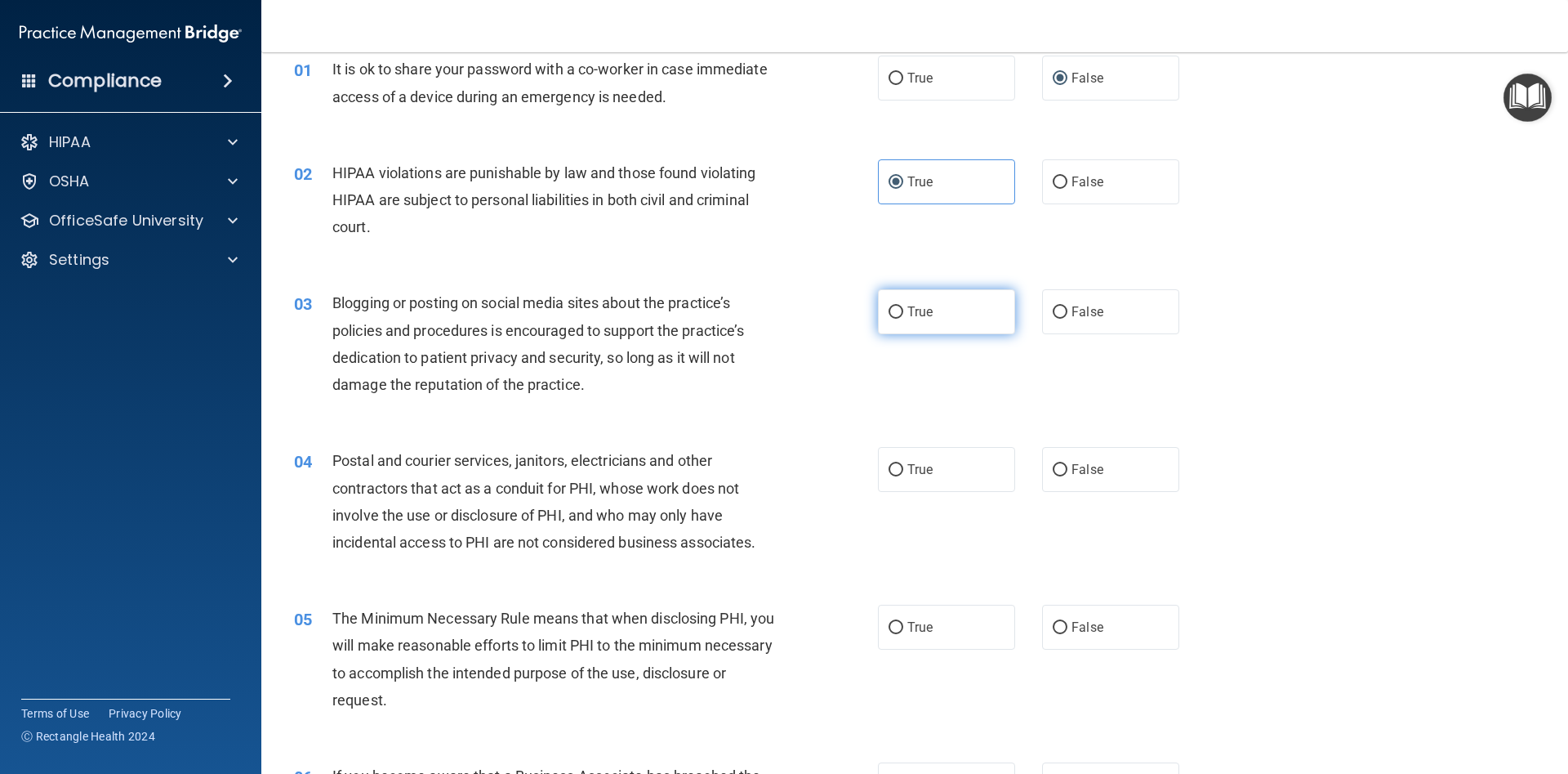
click at [897, 317] on input "True" at bounding box center [895, 313] width 14 height 13
radio input "true"
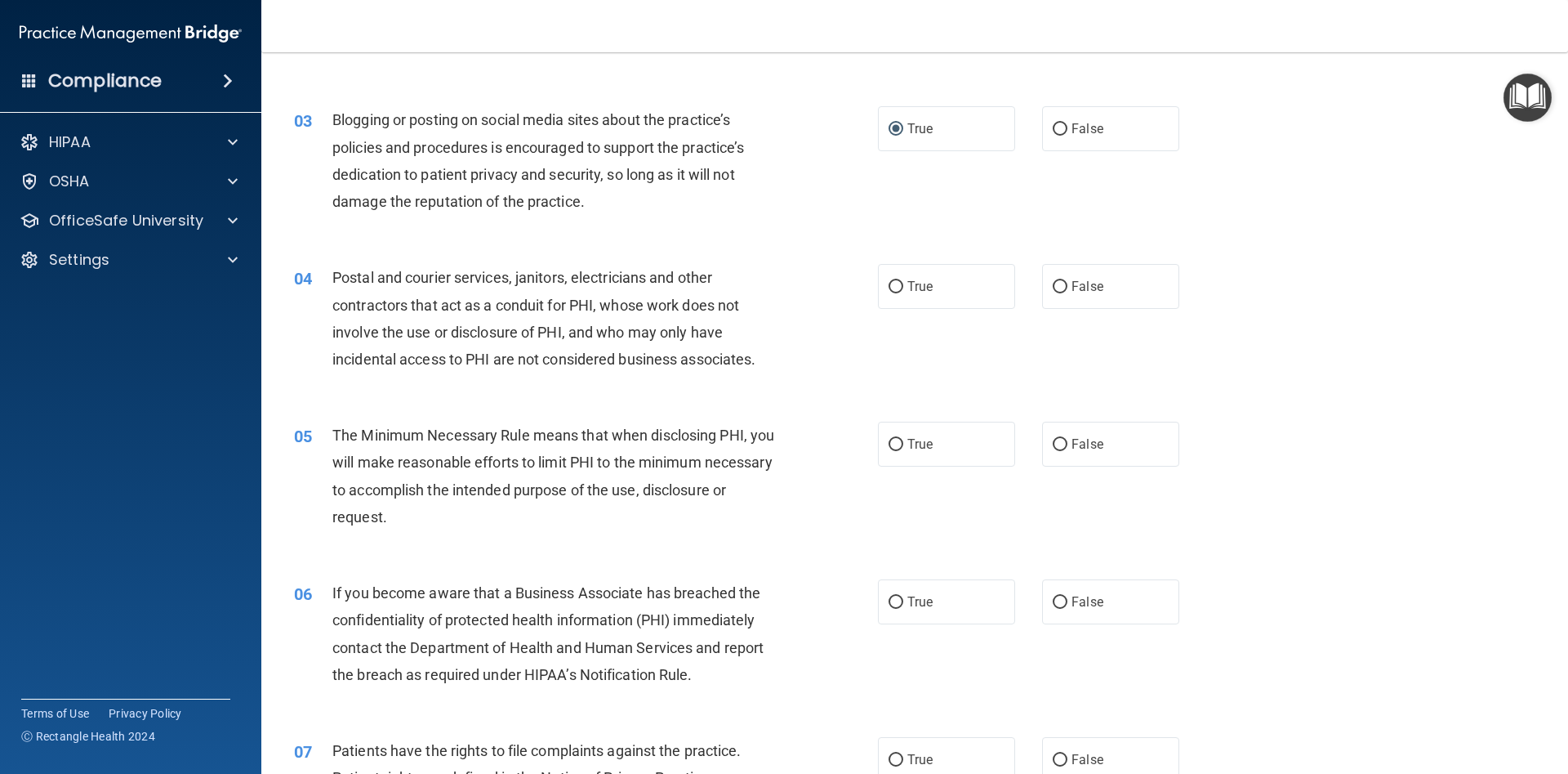
scroll to position [294, 0]
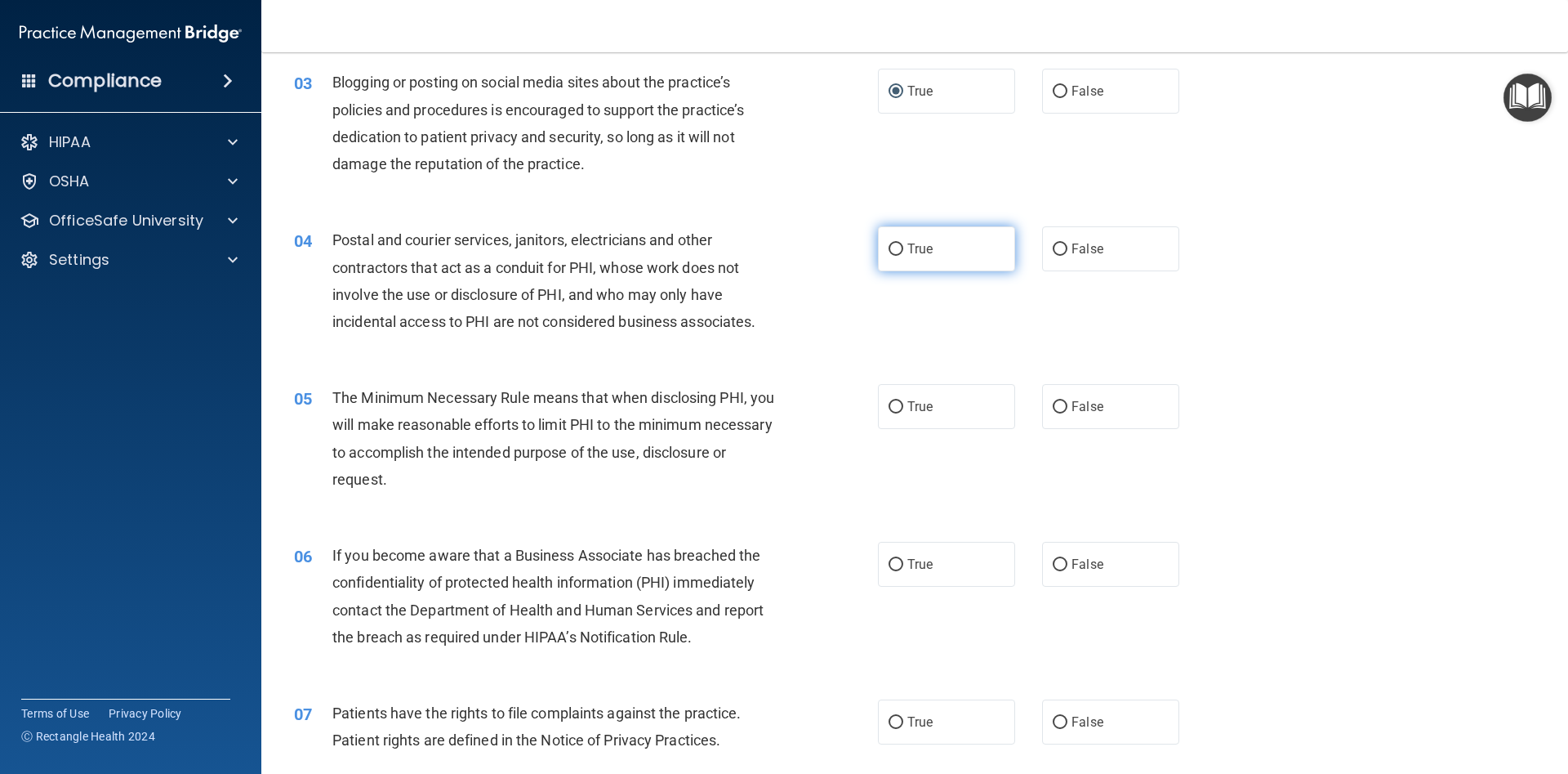
click at [899, 250] on input "True" at bounding box center [895, 250] width 14 height 13
radio input "true"
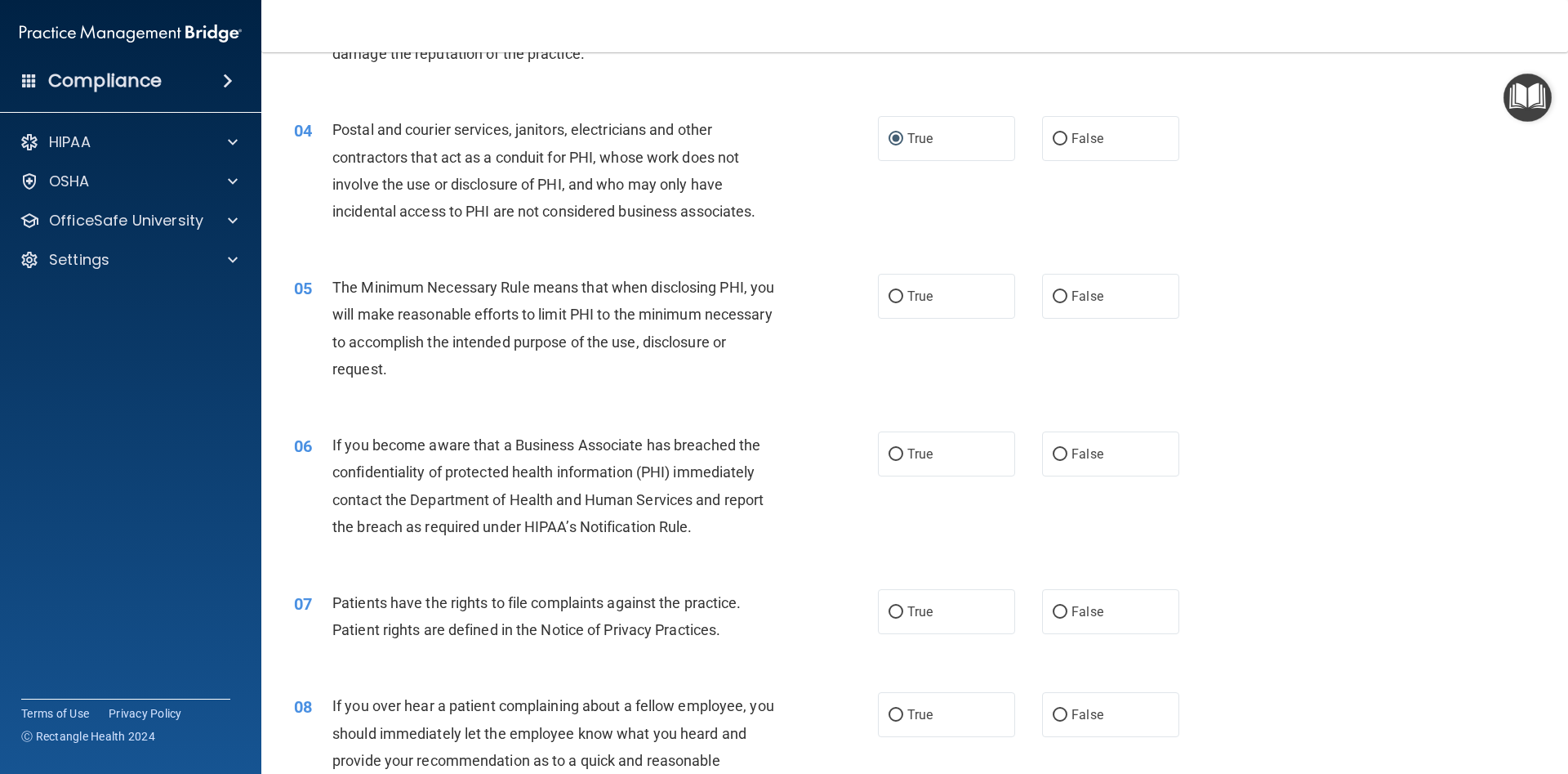
scroll to position [442, 0]
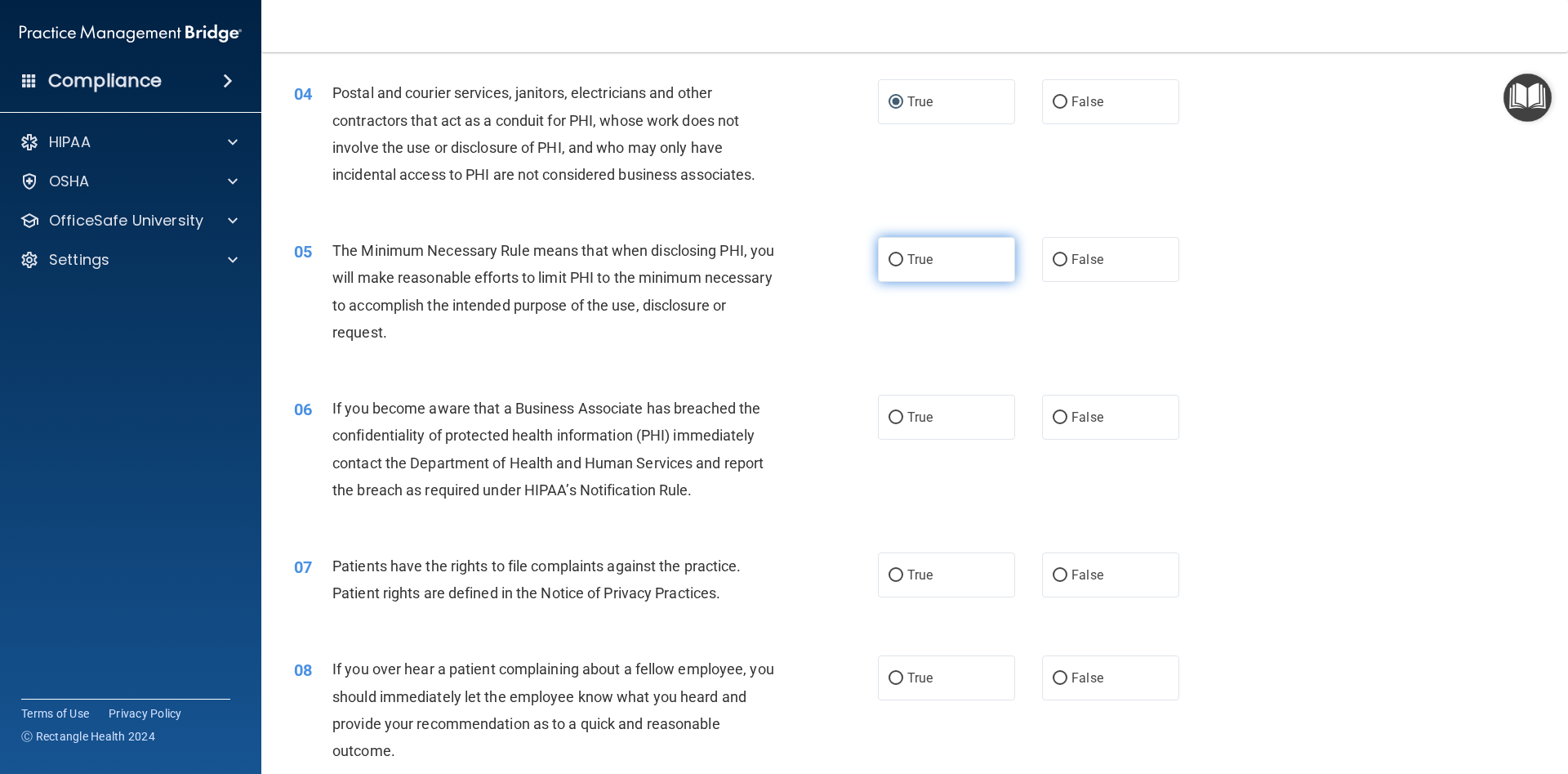
click at [889, 259] on input "True" at bounding box center [895, 261] width 14 height 13
radio input "true"
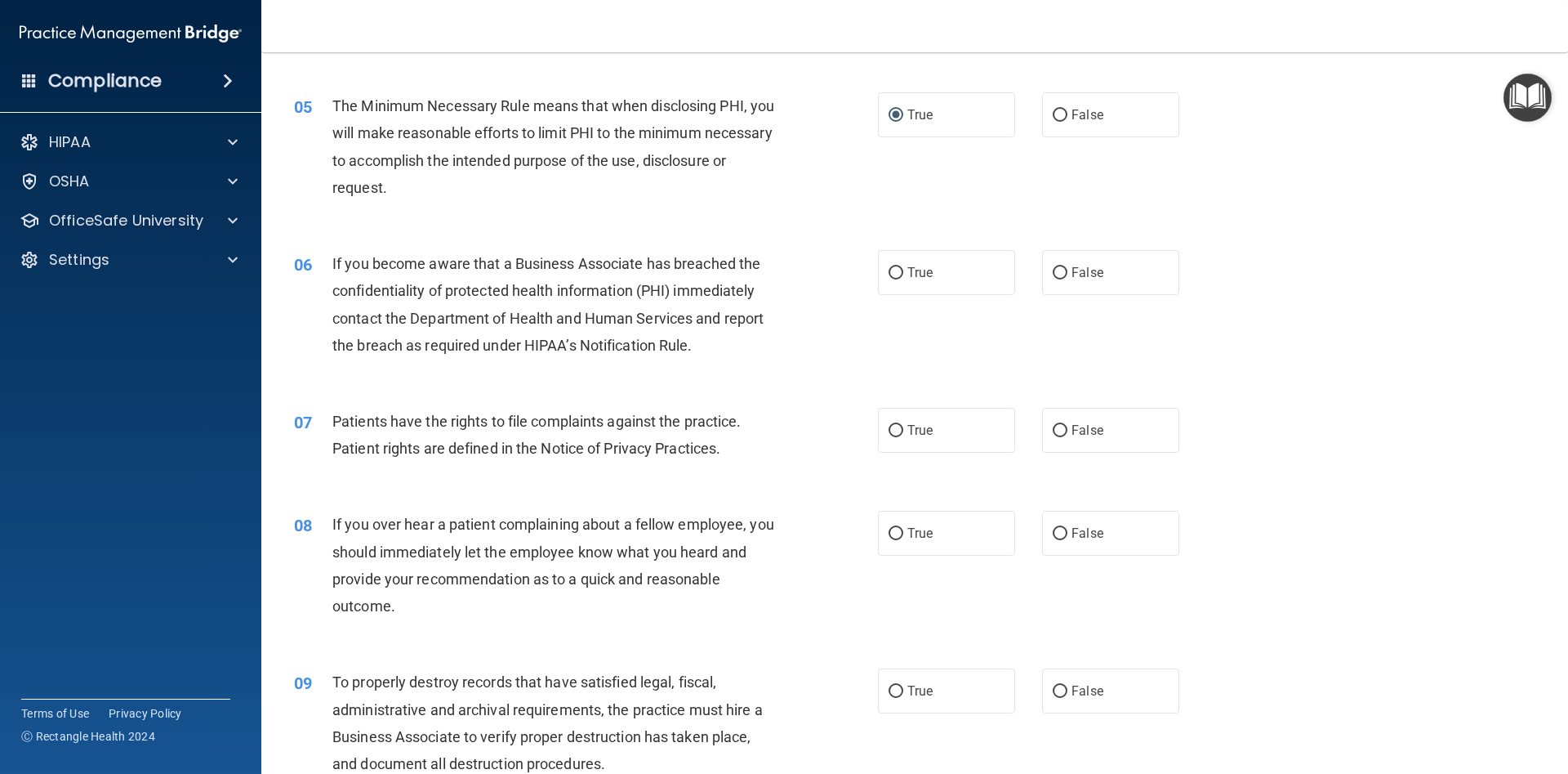
scroll to position [589, 0]
click at [898, 276] on input "True" at bounding box center [895, 271] width 14 height 13
radio input "true"
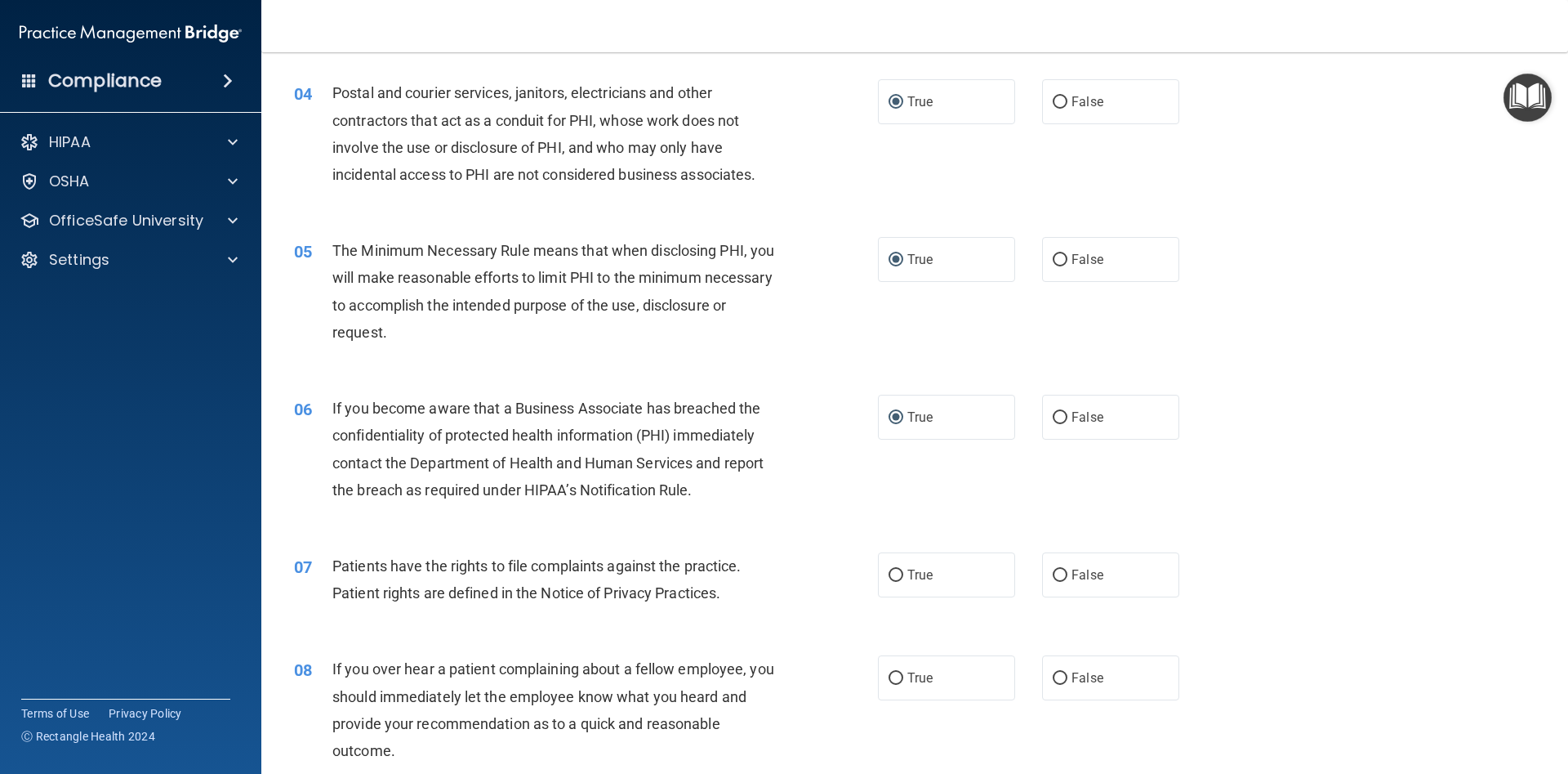
scroll to position [662, 0]
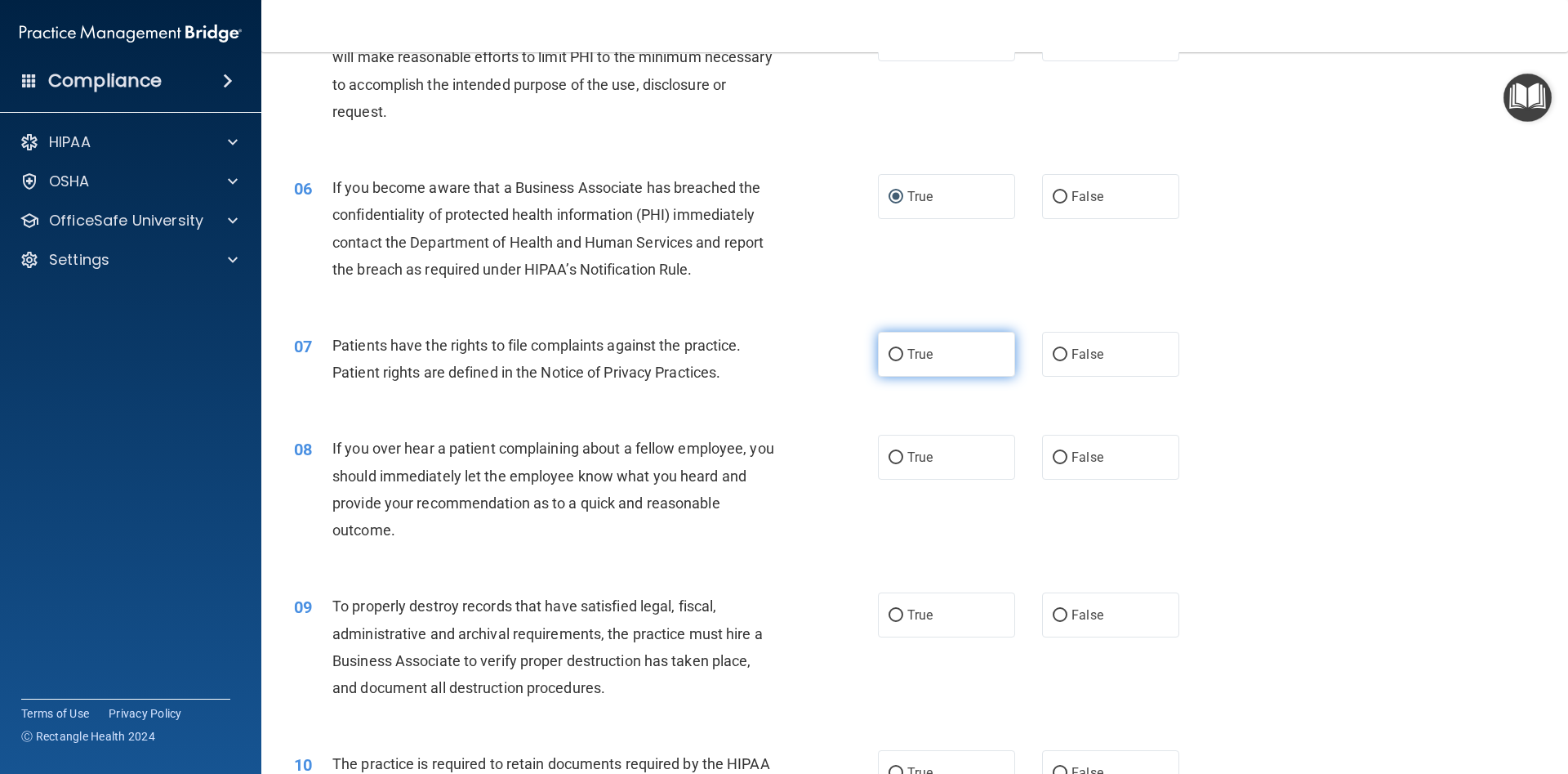
click at [893, 349] on input "True" at bounding box center [895, 356] width 14 height 13
radio input "true"
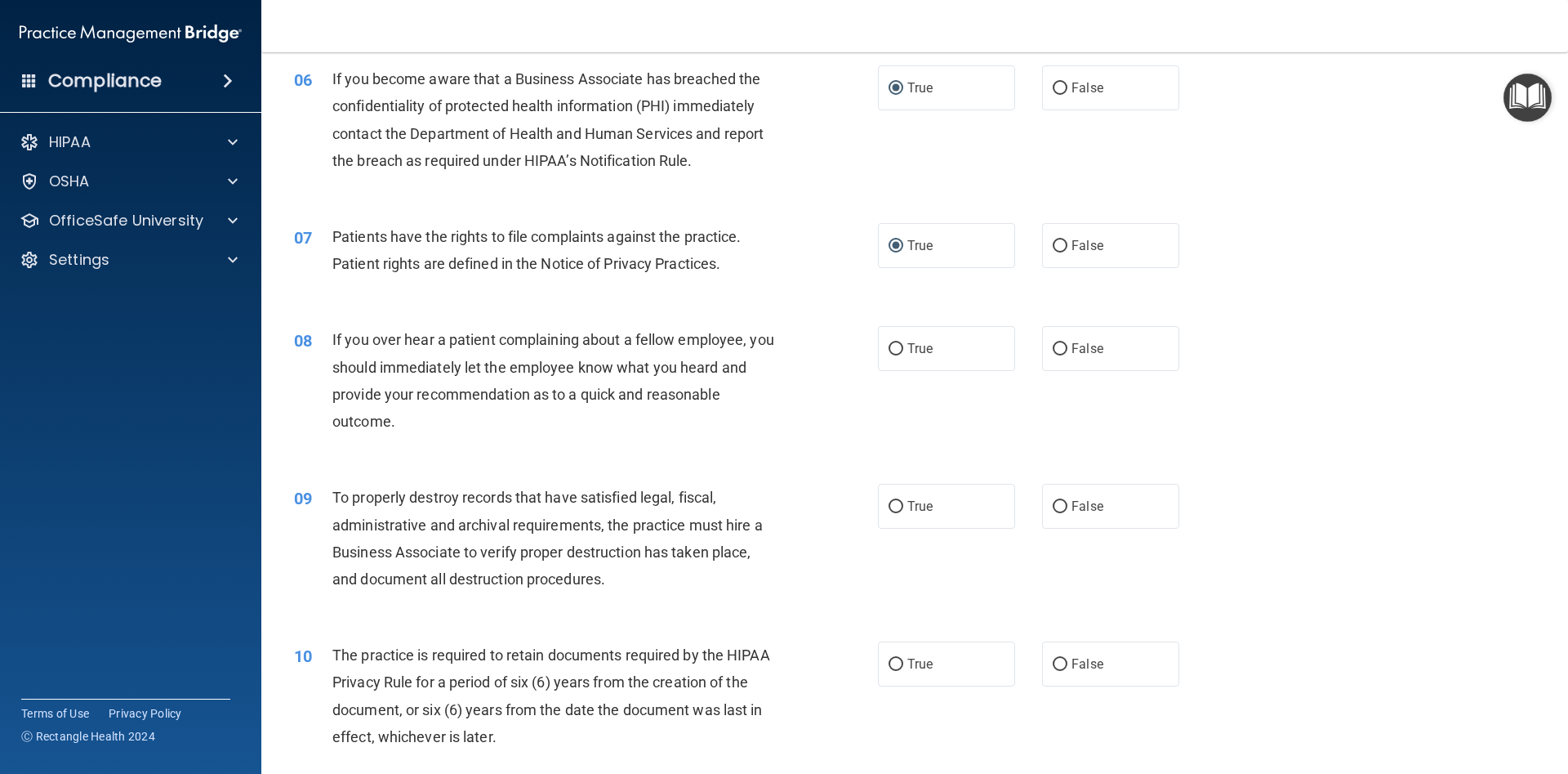
scroll to position [809, 0]
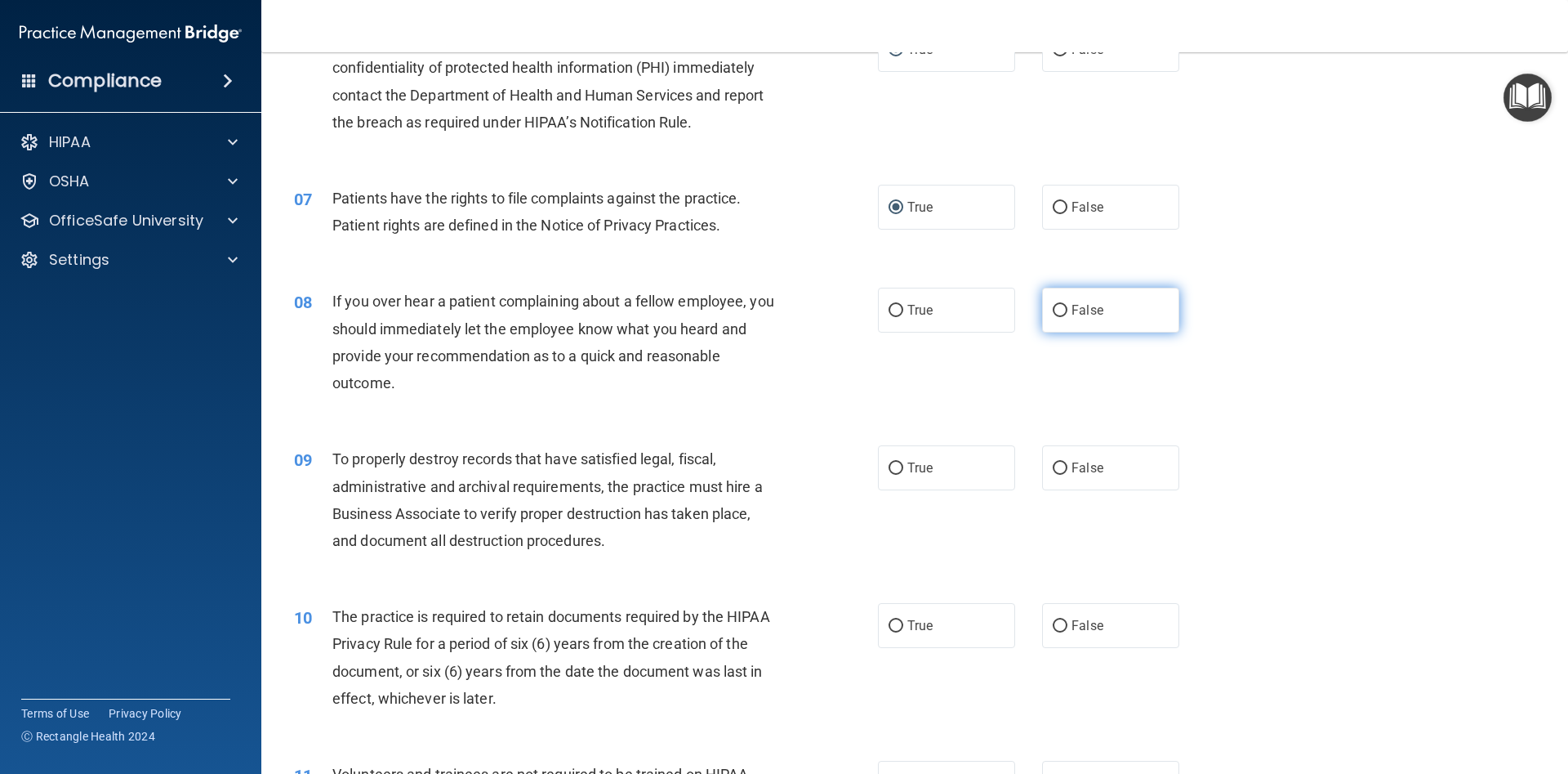
click at [1063, 310] on input "False" at bounding box center [1060, 311] width 14 height 13
radio input "true"
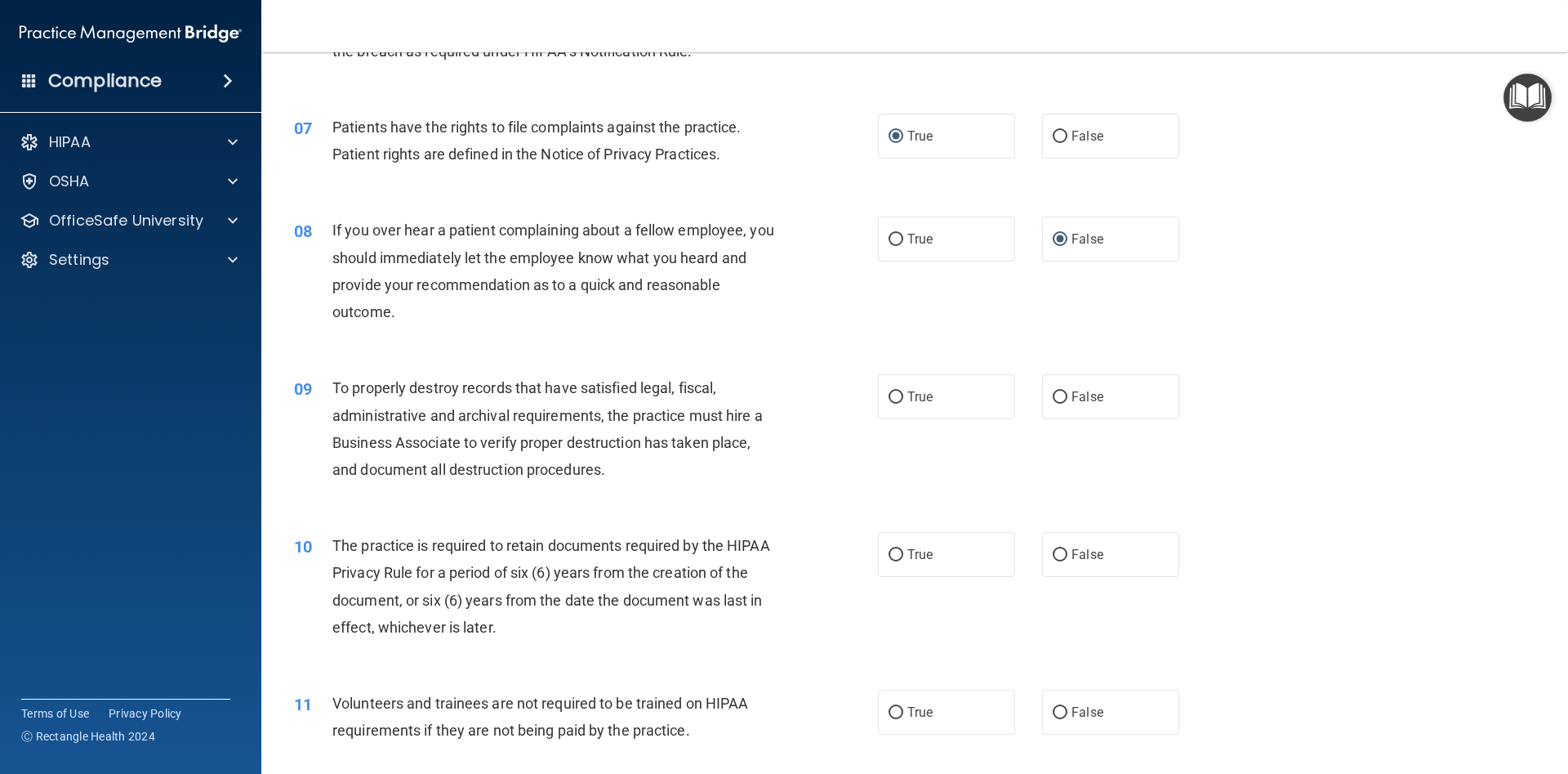
scroll to position [882, 0]
click at [1056, 387] on label "False" at bounding box center [1110, 394] width 137 height 45
click at [1056, 389] on input "False" at bounding box center [1060, 395] width 14 height 13
radio input "true"
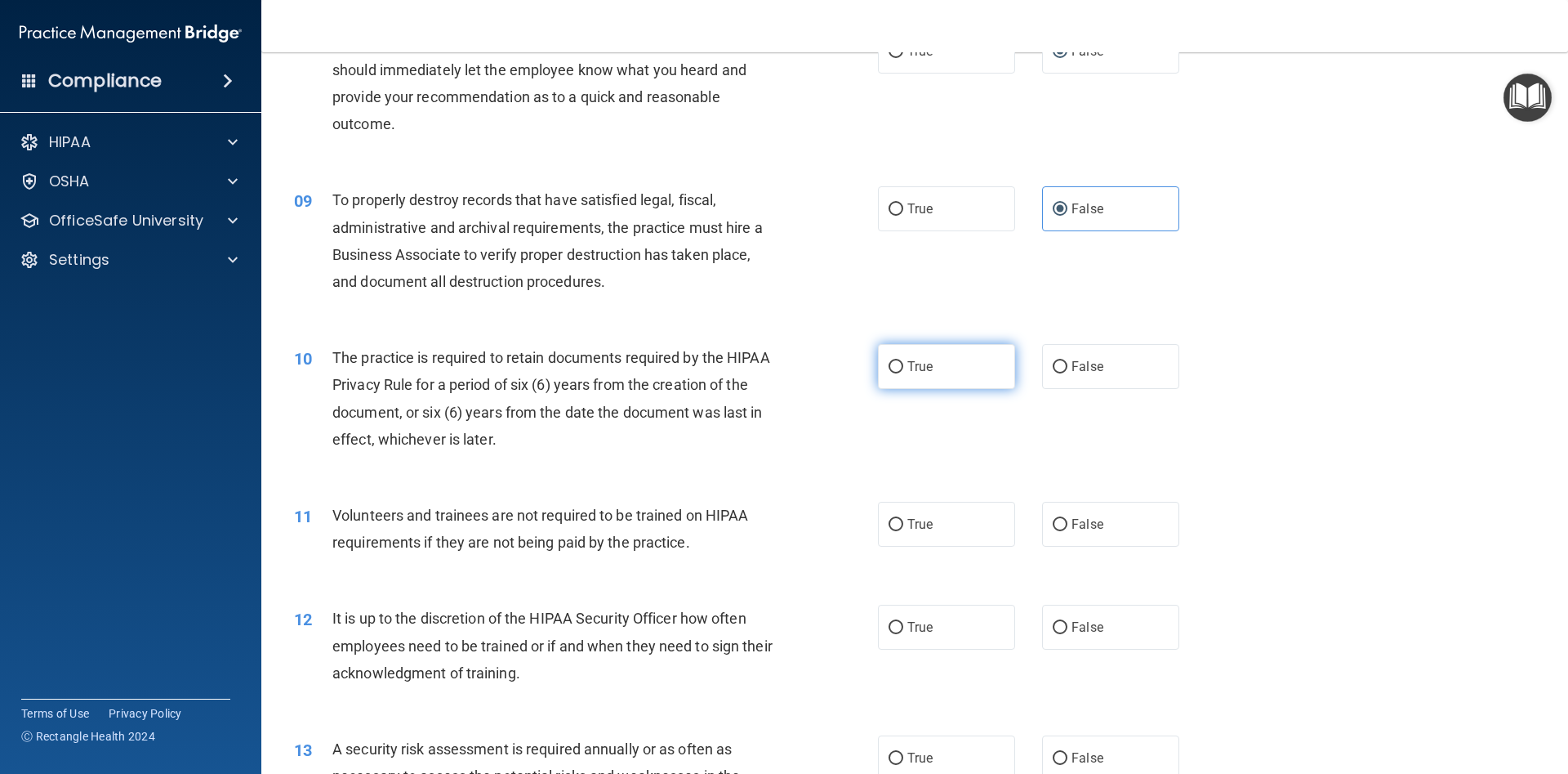
scroll to position [1103, 0]
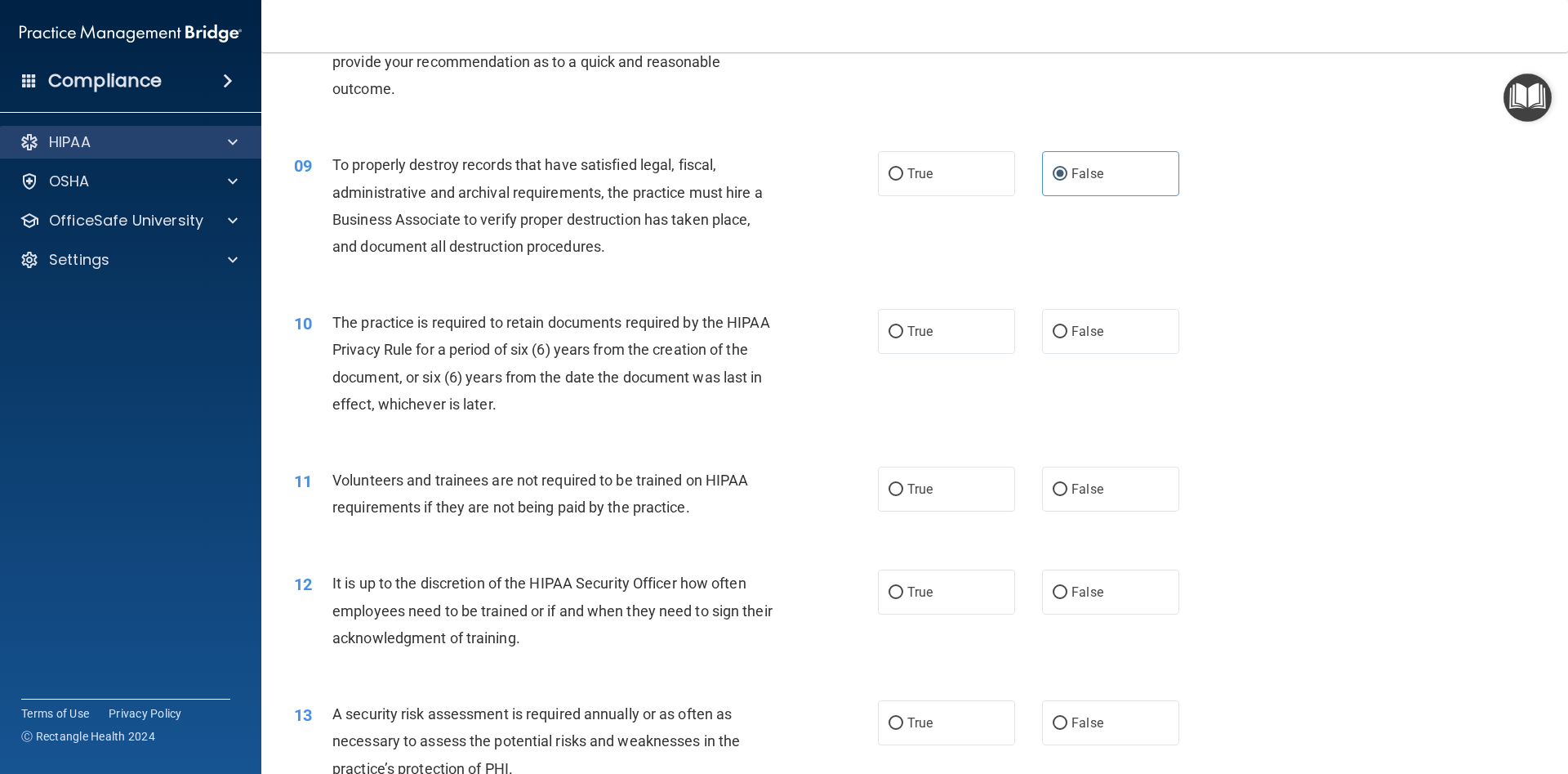
click at [147, 129] on div "HIPAA" at bounding box center [131, 142] width 262 height 32
click at [228, 143] on span at bounding box center [233, 142] width 10 height 20
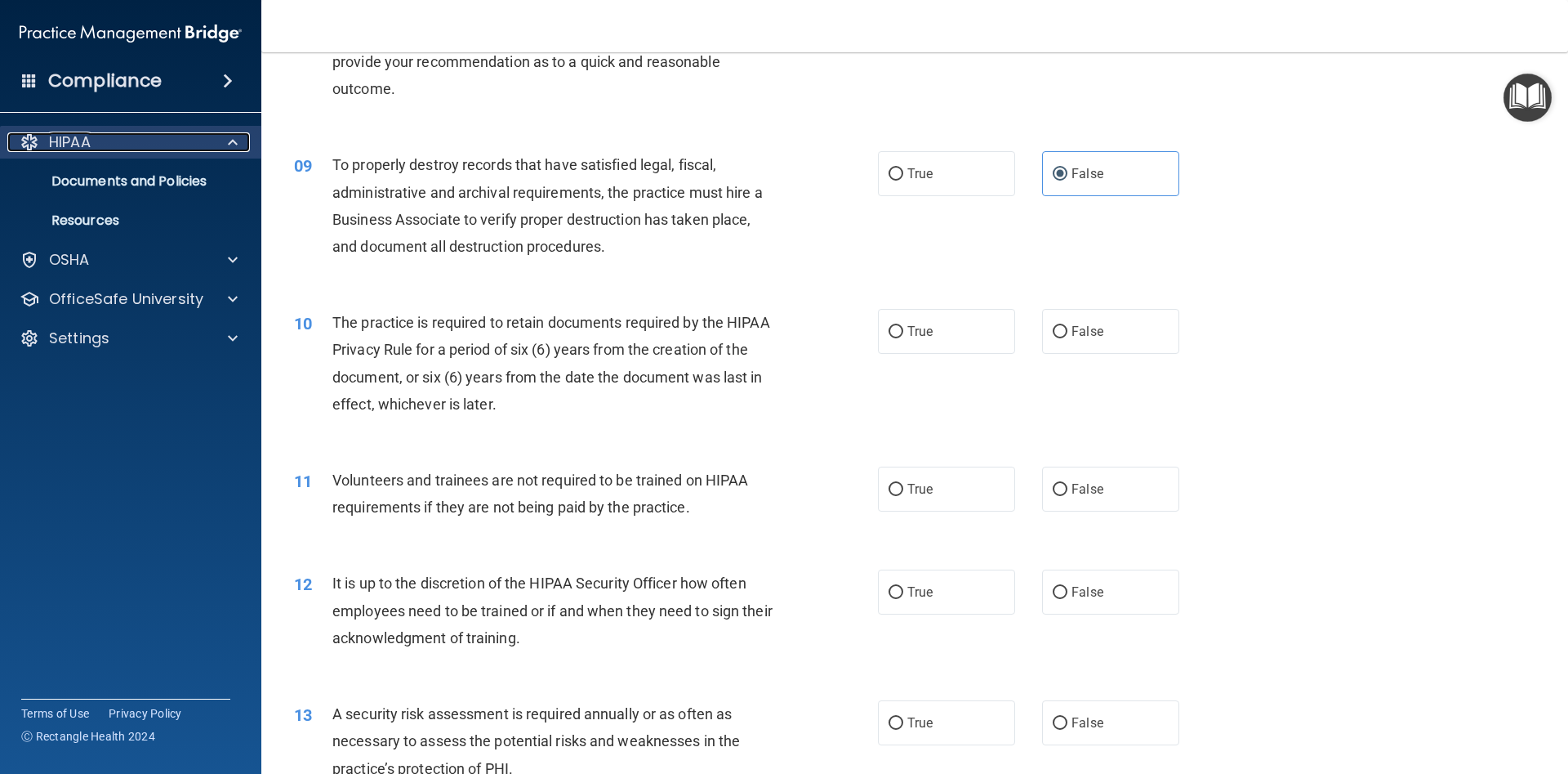
click at [228, 143] on span at bounding box center [233, 142] width 10 height 20
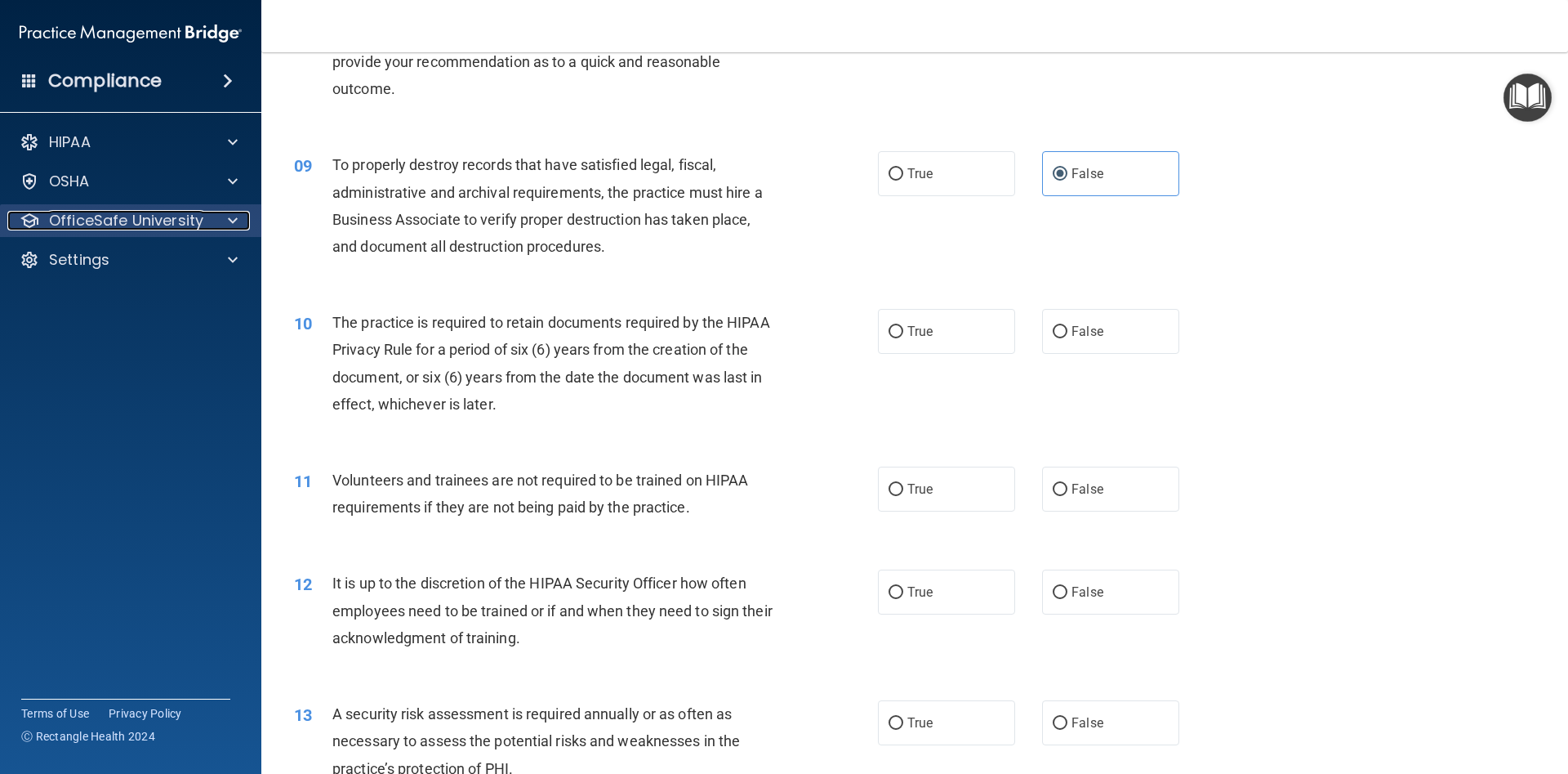
click at [211, 227] on div at bounding box center [230, 220] width 41 height 20
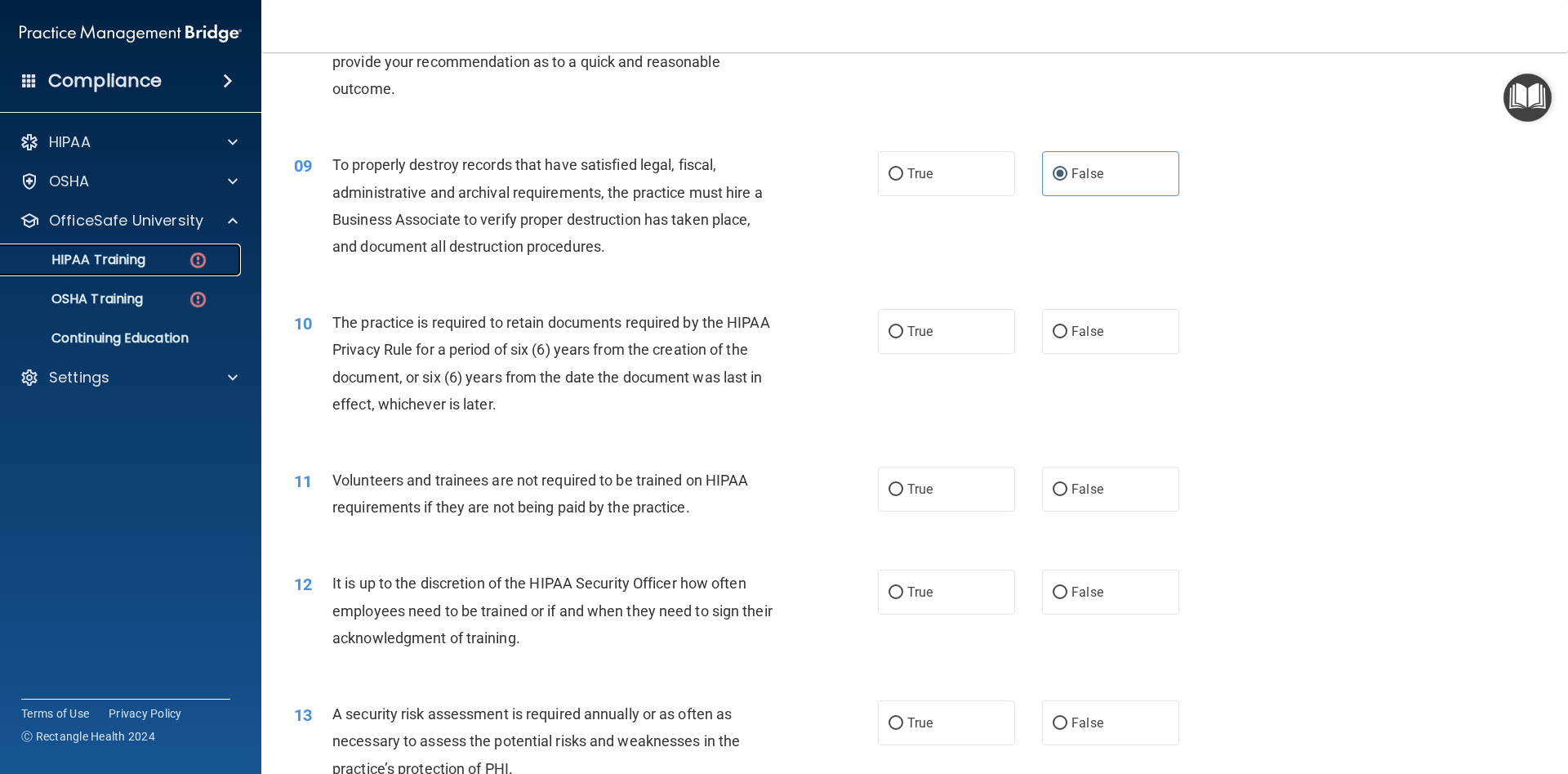
click at [145, 259] on p "HIPAA Training" at bounding box center [78, 260] width 135 height 16
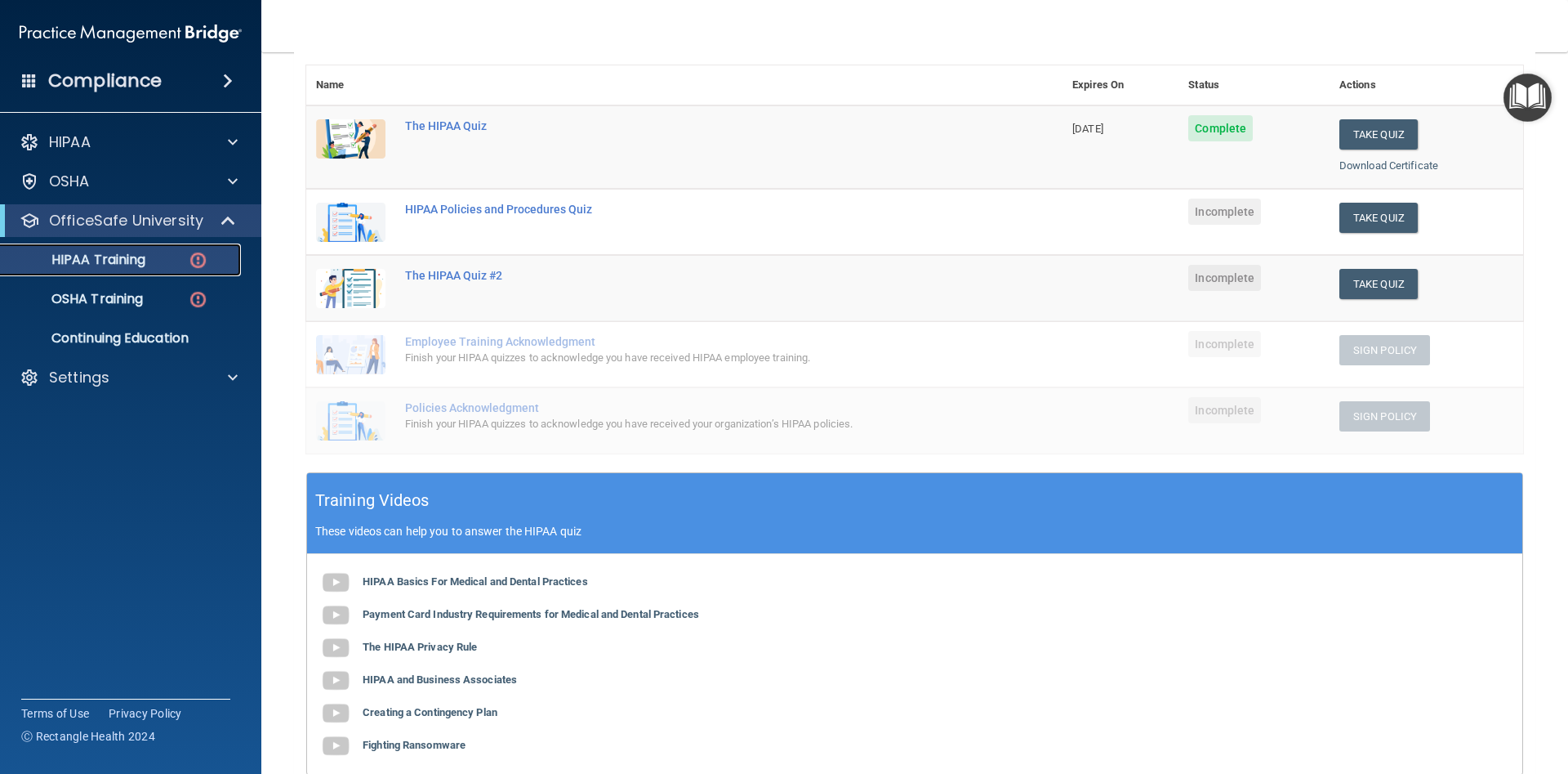
scroll to position [168, 0]
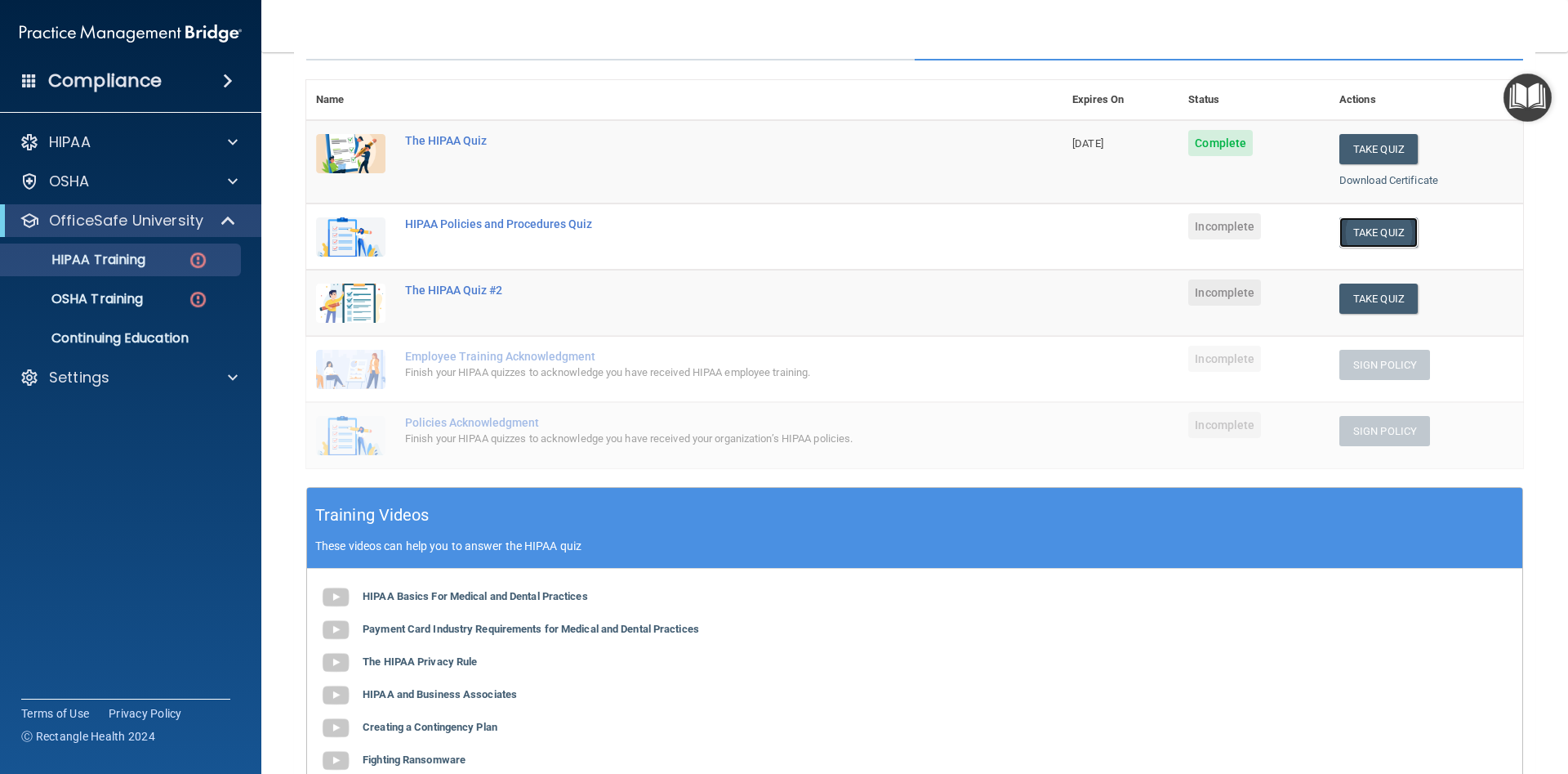
click at [1359, 234] on button "Take Quiz" at bounding box center [1379, 233] width 79 height 30
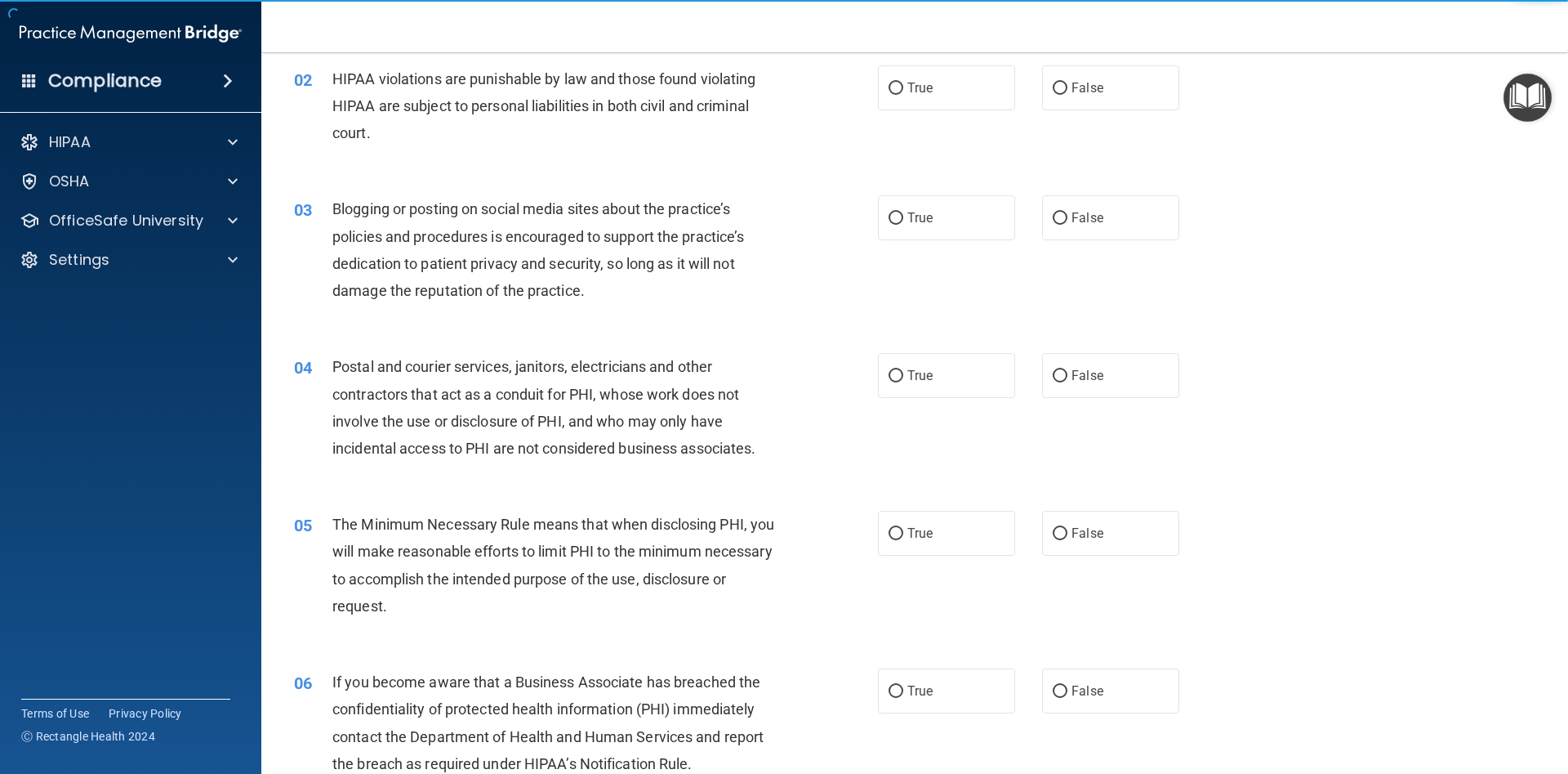
scroll to position [21, 0]
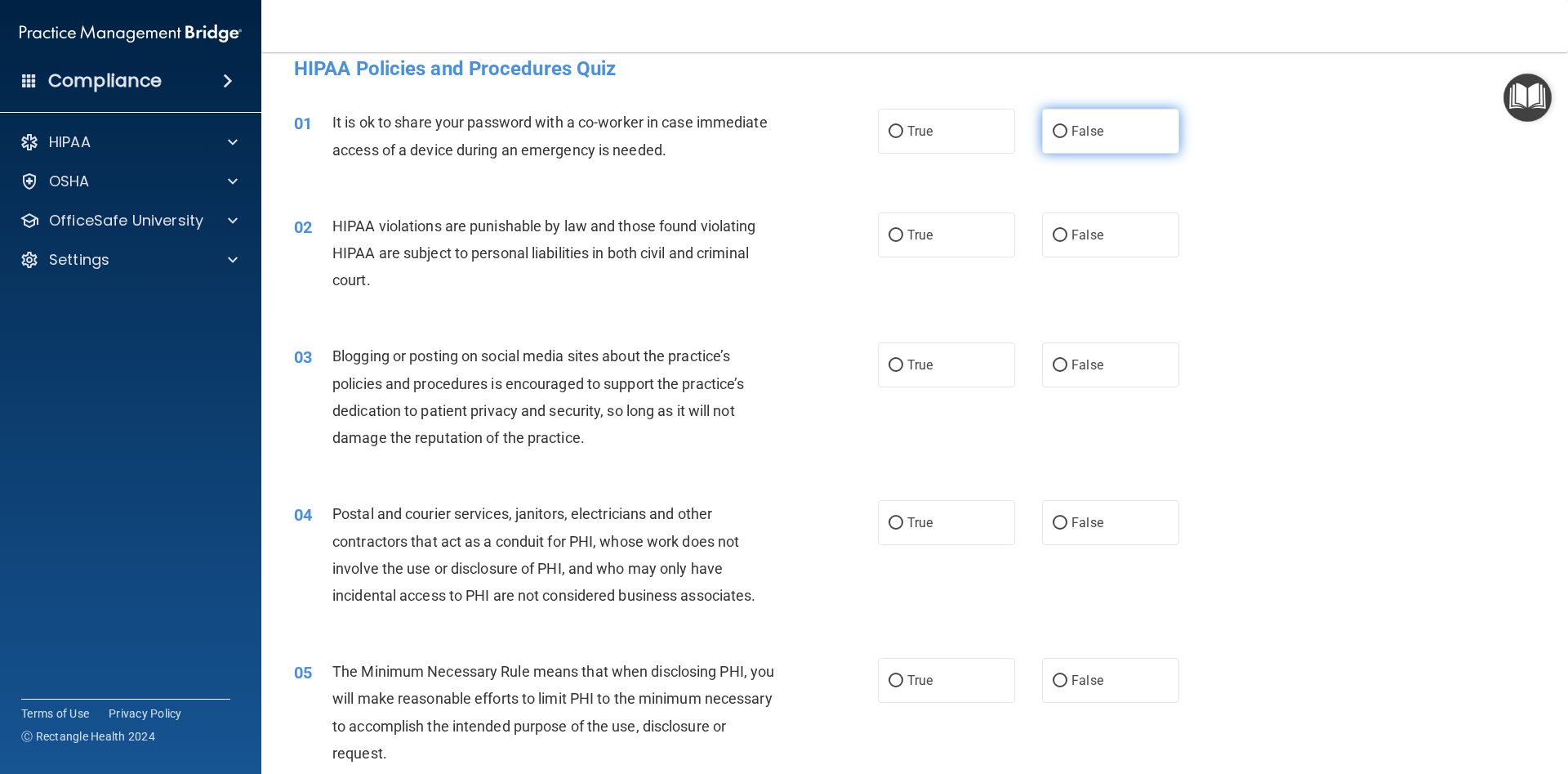
click at [1062, 130] on input "False" at bounding box center [1060, 132] width 14 height 13
radio input "true"
click at [898, 233] on input "True" at bounding box center [895, 236] width 14 height 13
radio input "true"
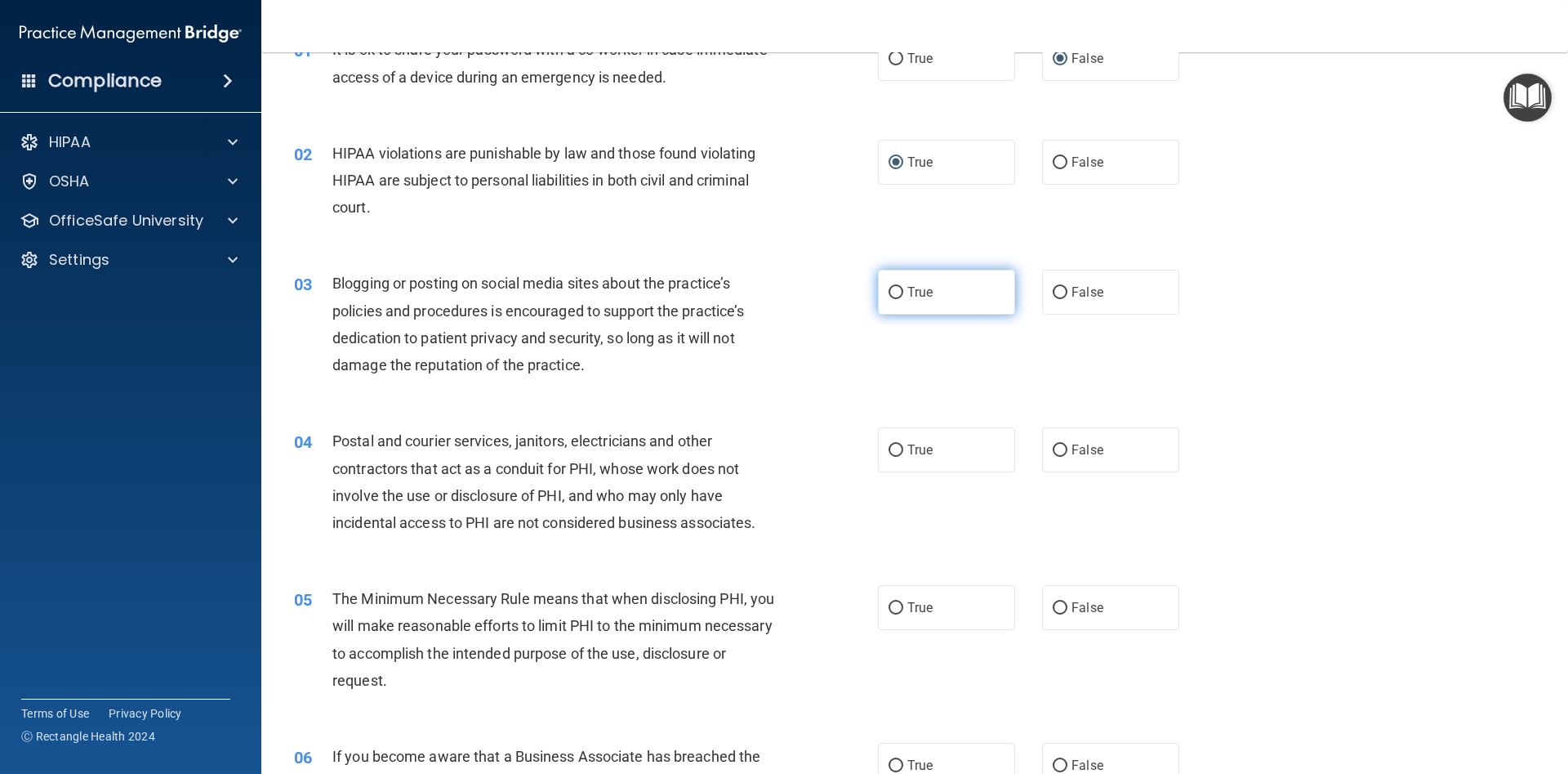
scroll to position [94, 0]
click at [895, 294] on input "True" at bounding box center [895, 292] width 14 height 13
radio input "true"
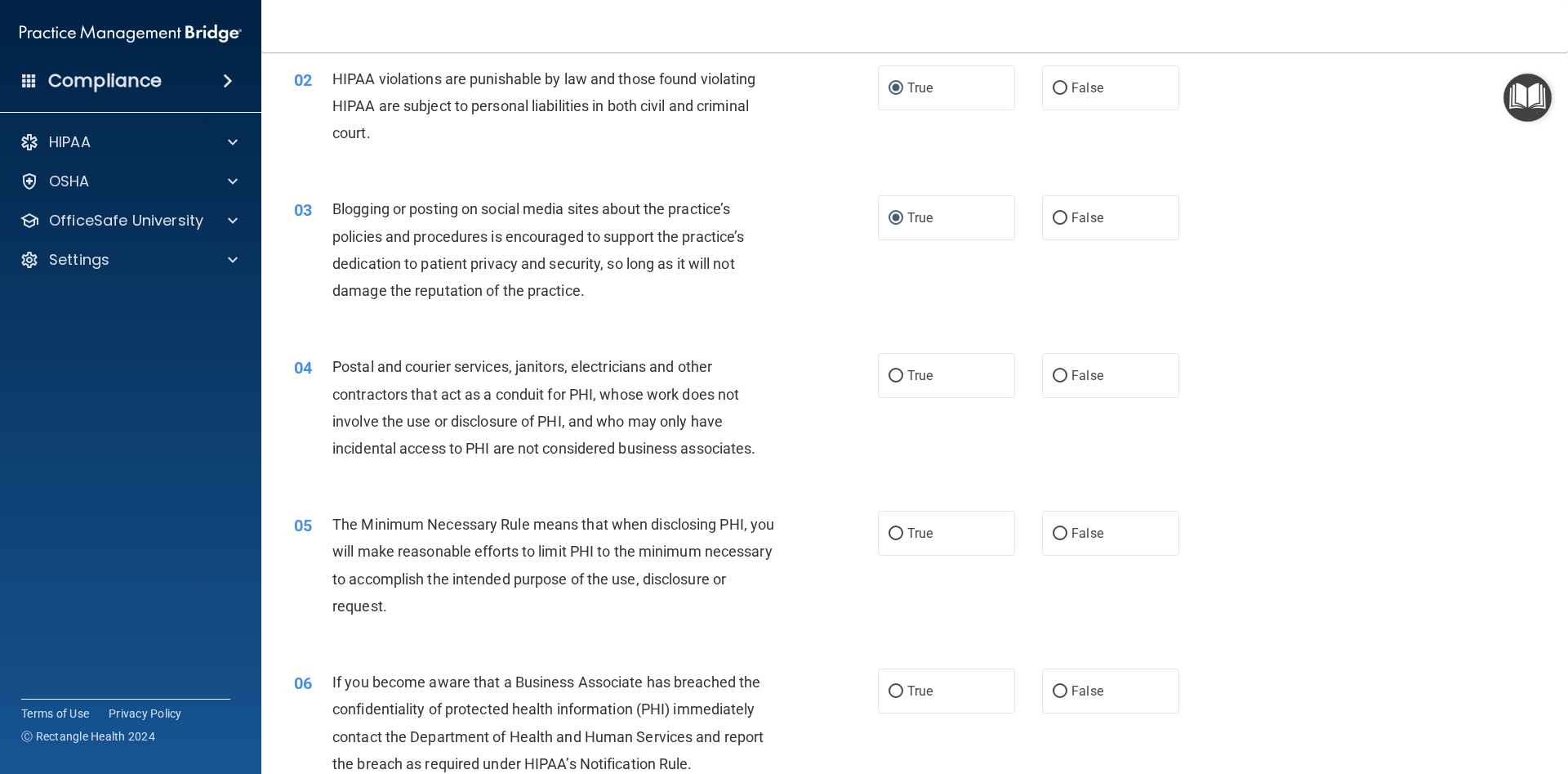
scroll to position [314, 0]
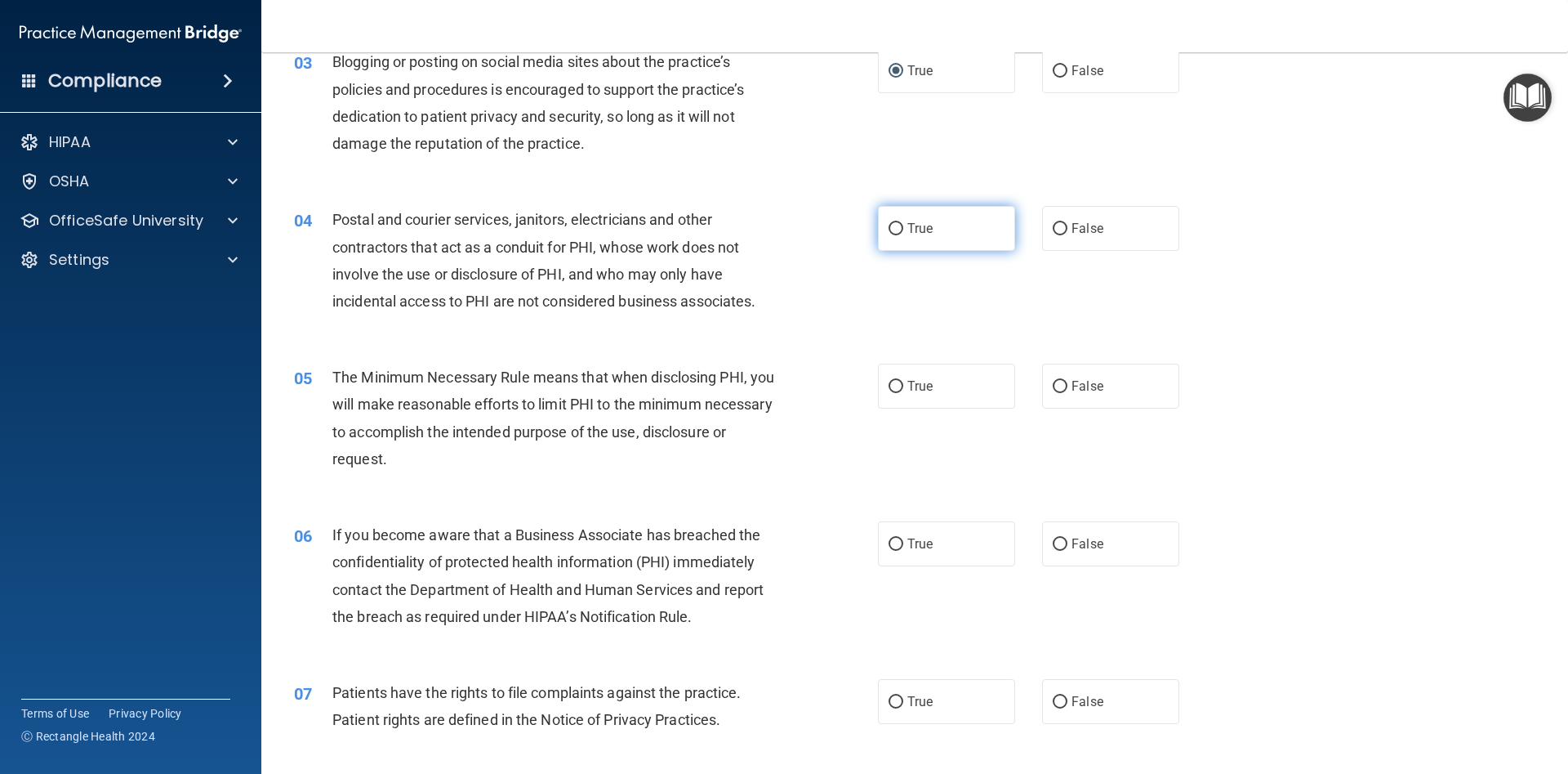
click at [893, 220] on label "True" at bounding box center [947, 228] width 137 height 45
click at [893, 223] on input "True" at bounding box center [895, 229] width 14 height 13
radio input "true"
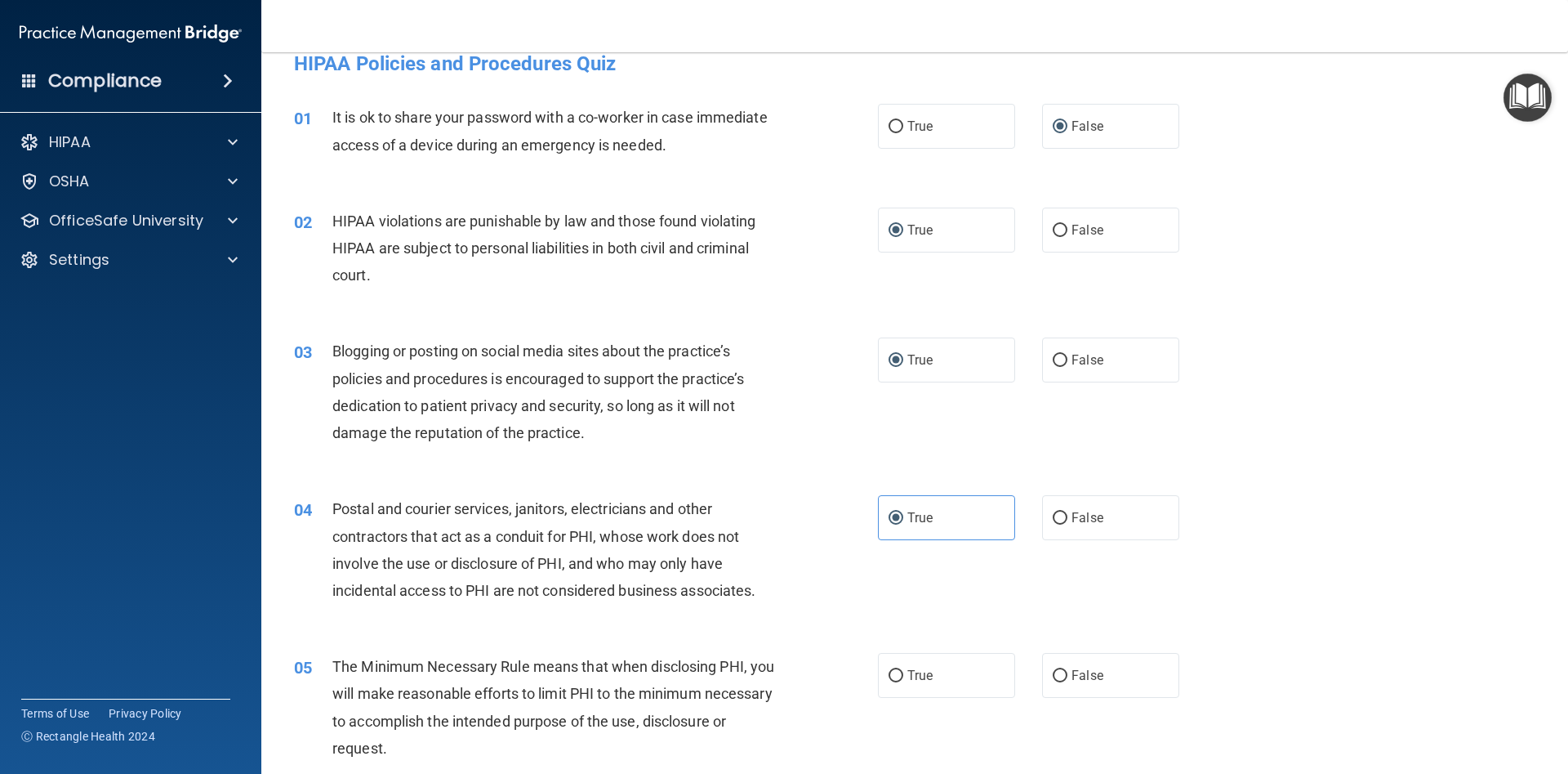
scroll to position [0, 0]
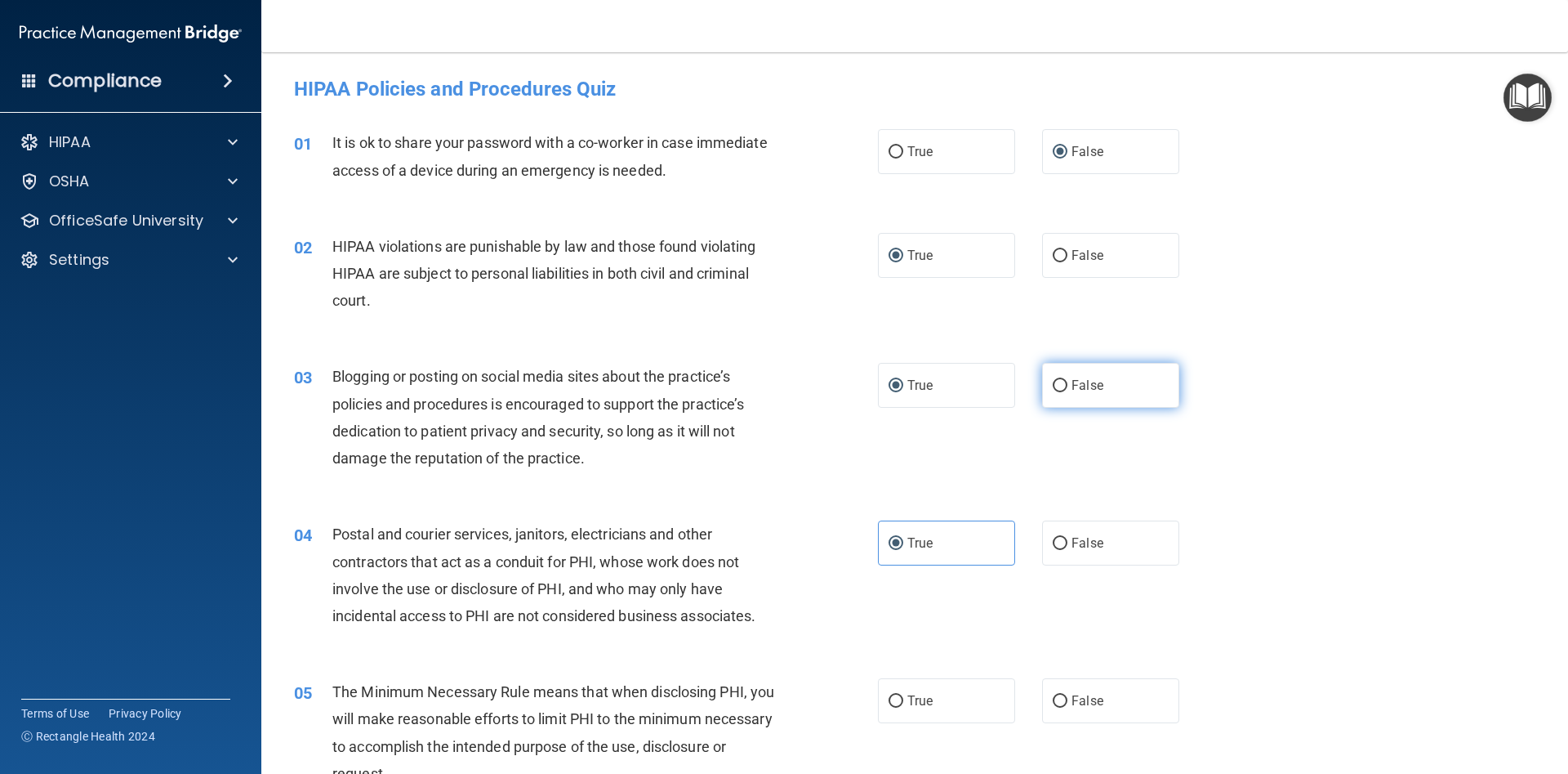
click at [1058, 388] on input "False" at bounding box center [1060, 386] width 14 height 13
radio input "true"
radio input "false"
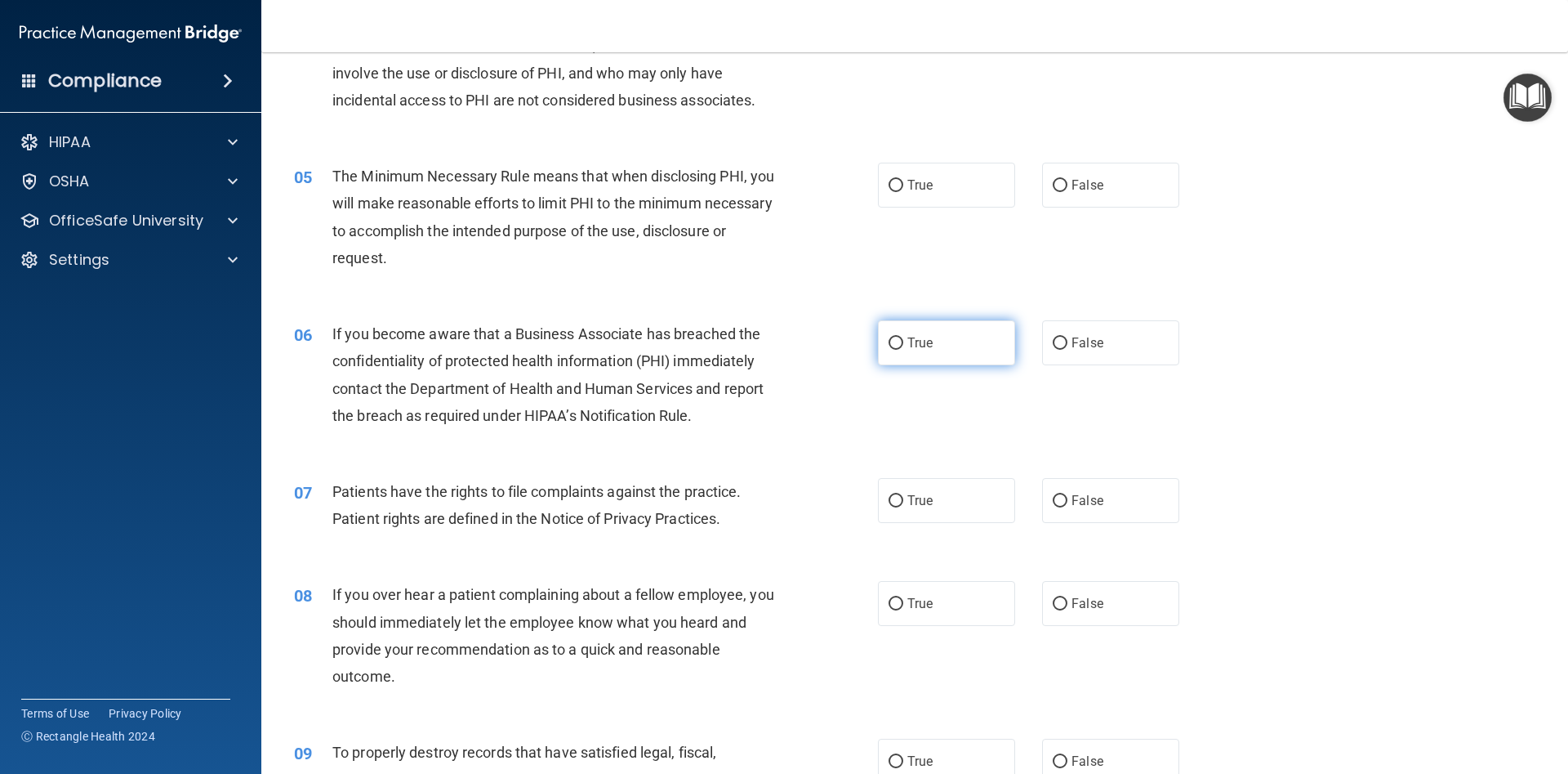
scroll to position [589, 0]
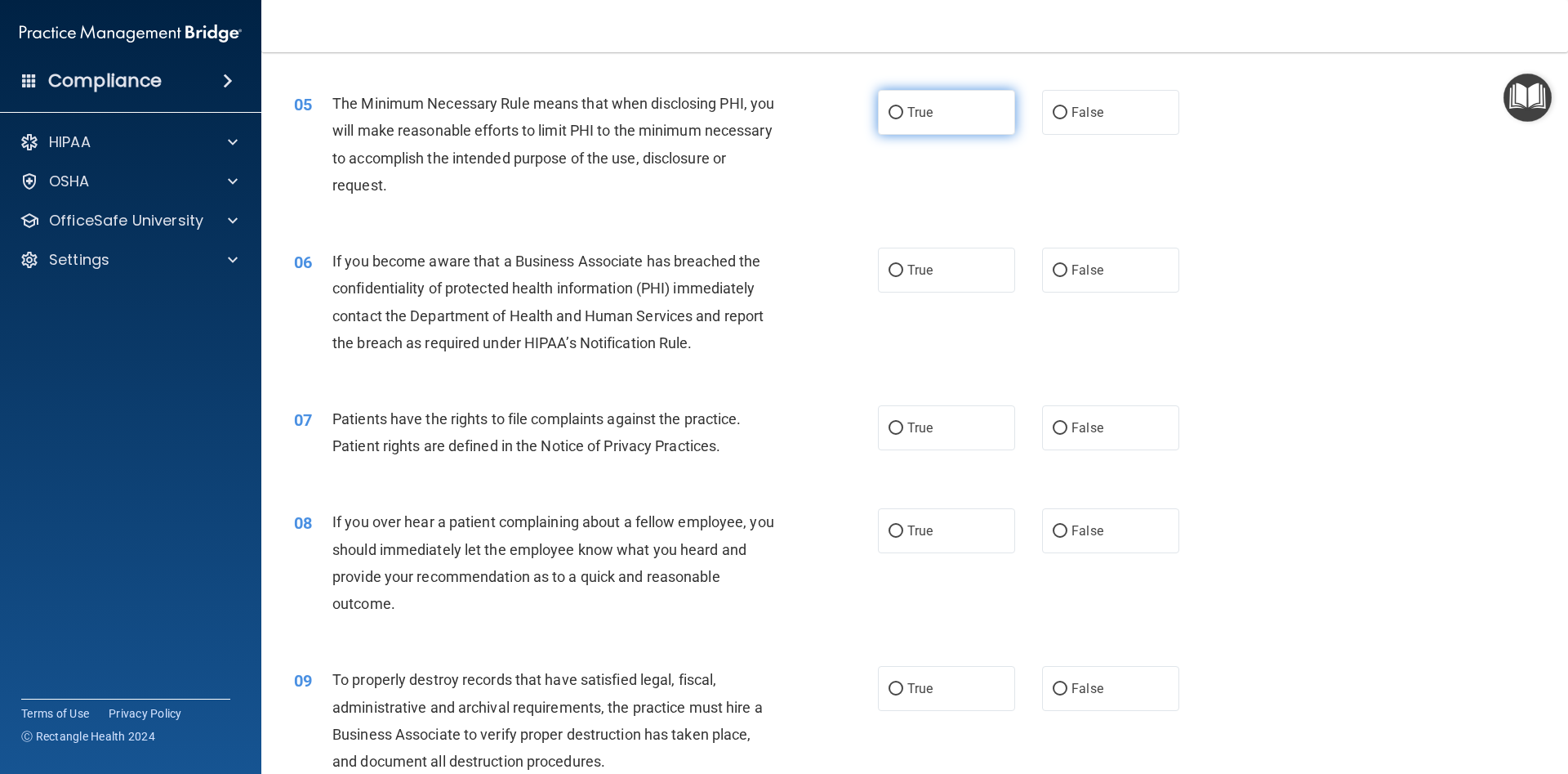
click at [898, 116] on input "True" at bounding box center [895, 113] width 14 height 13
radio input "true"
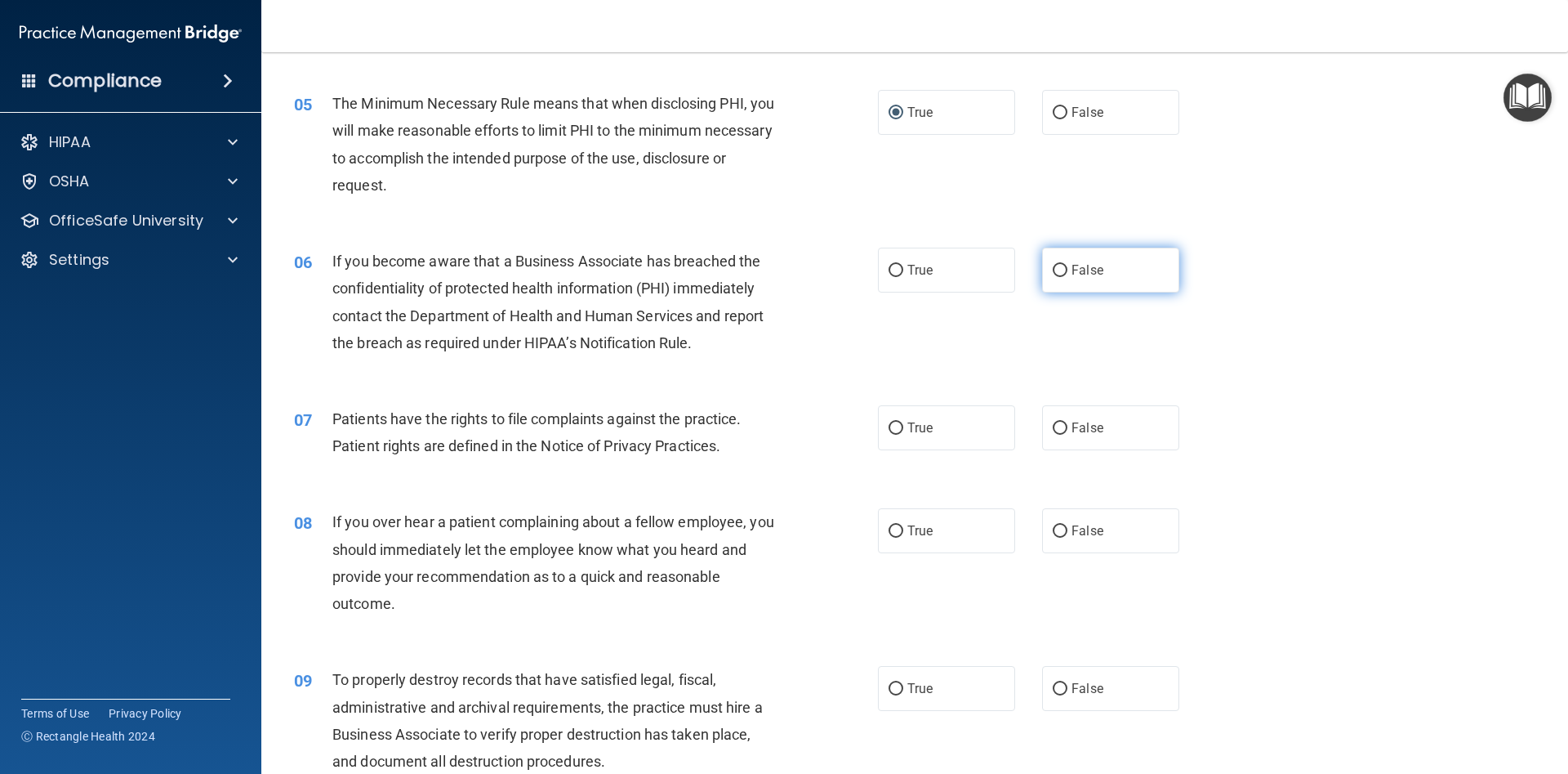
click at [1063, 269] on input "False" at bounding box center [1060, 271] width 14 height 13
radio input "true"
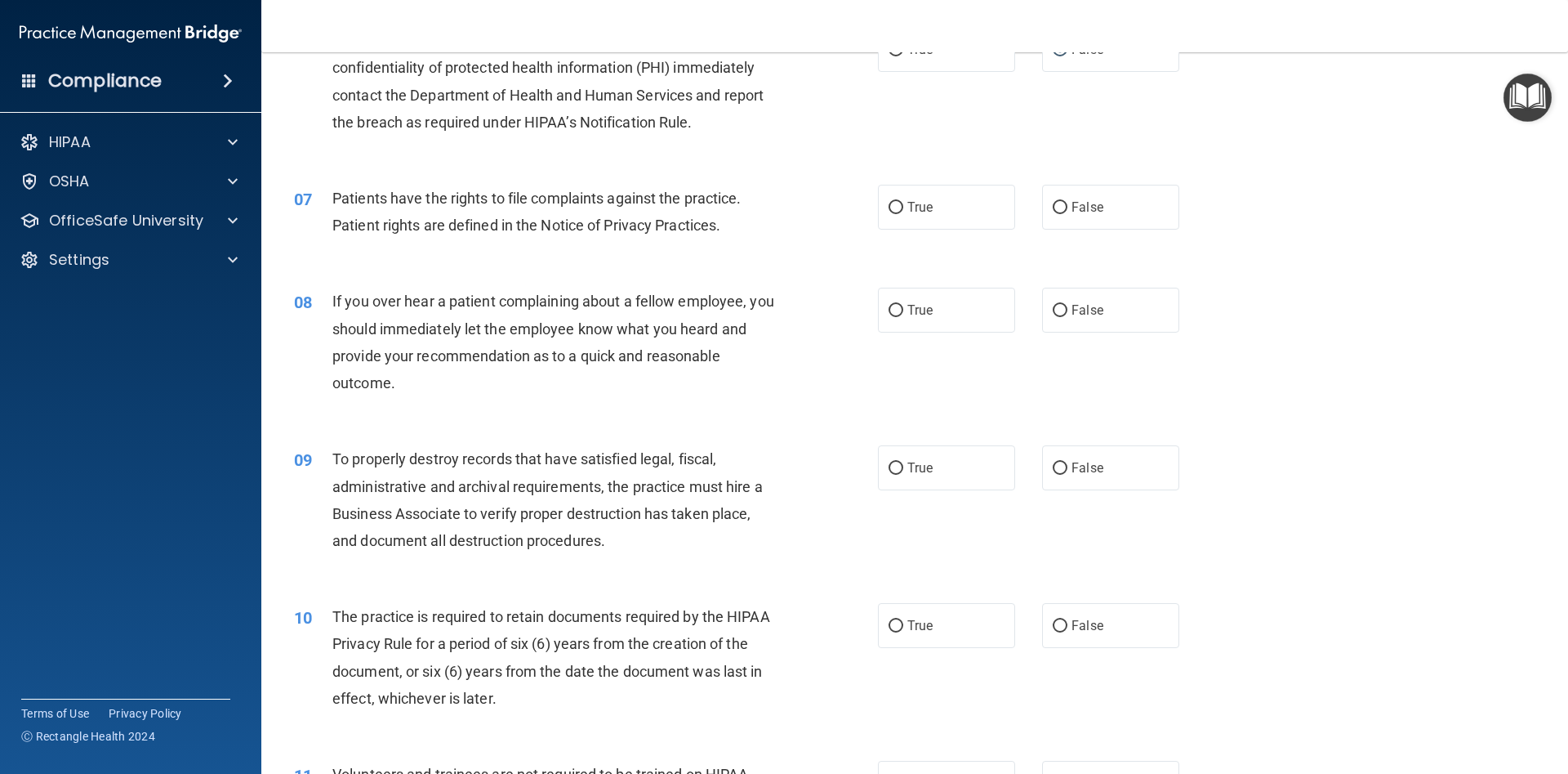
scroll to position [882, 0]
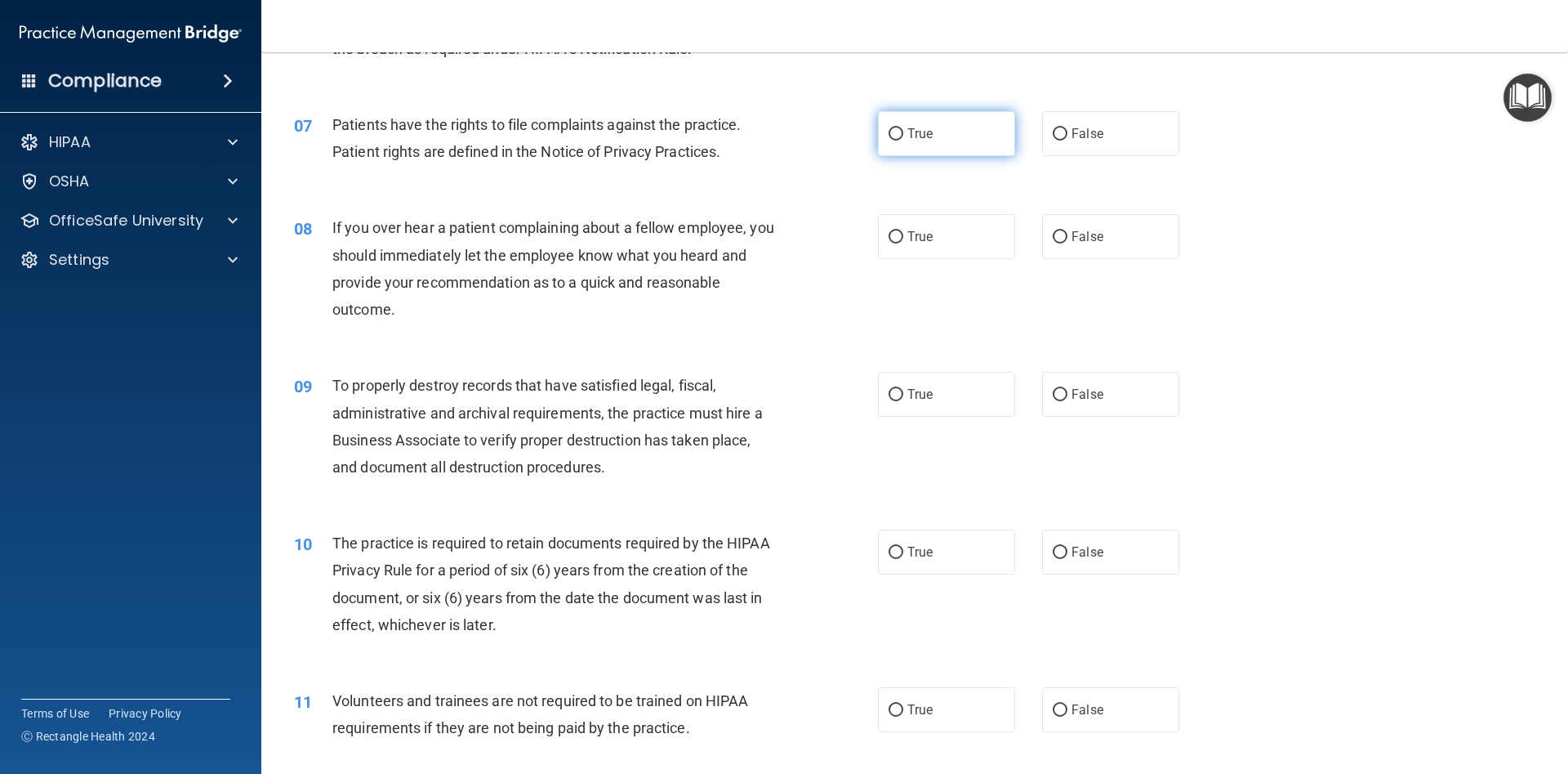
click at [900, 133] on input "True" at bounding box center [895, 134] width 14 height 13
radio input "true"
click at [1070, 232] on label "False" at bounding box center [1110, 236] width 137 height 45
click at [1067, 232] on input "False" at bounding box center [1060, 237] width 14 height 13
radio input "true"
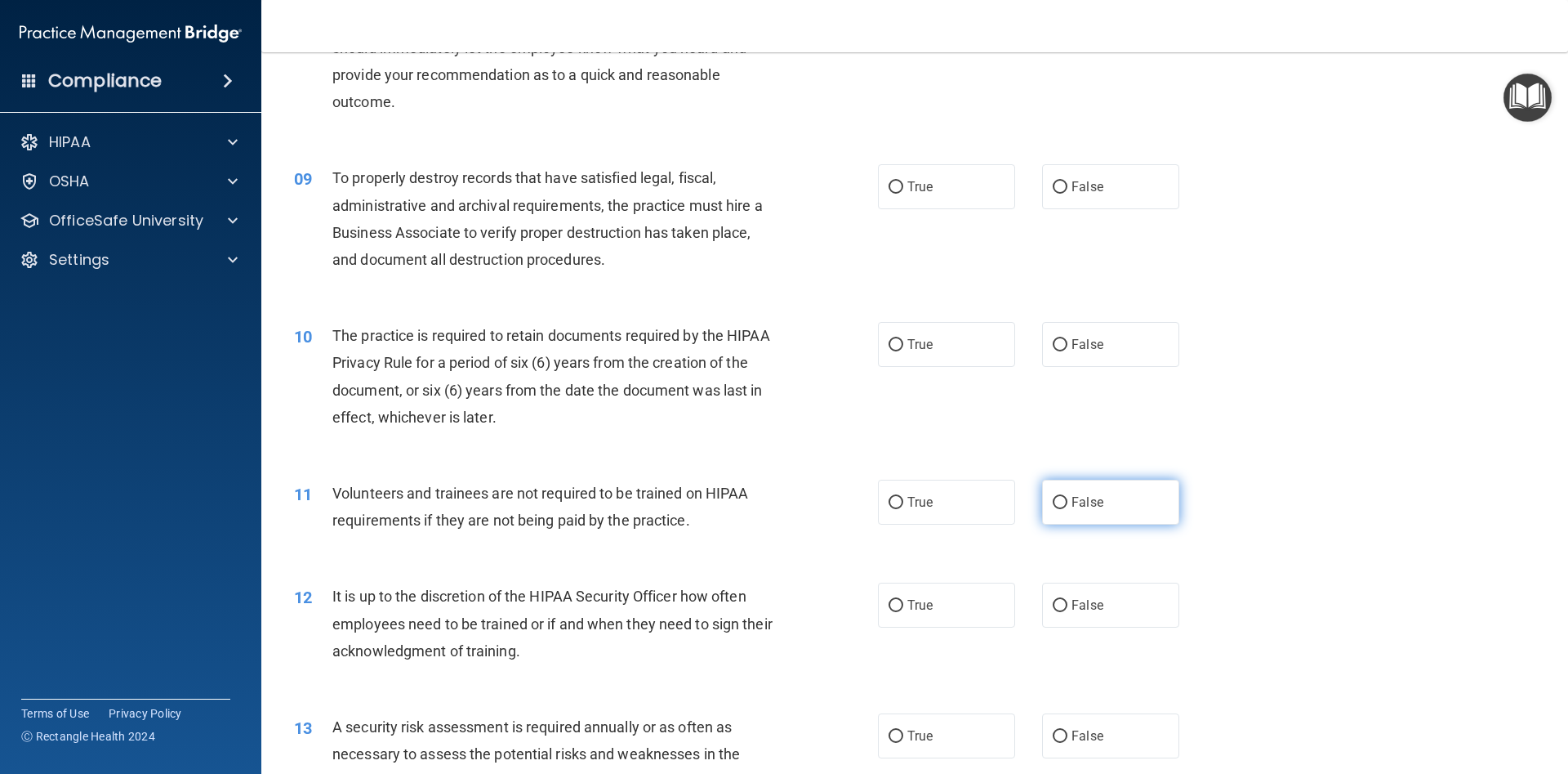
scroll to position [1103, 0]
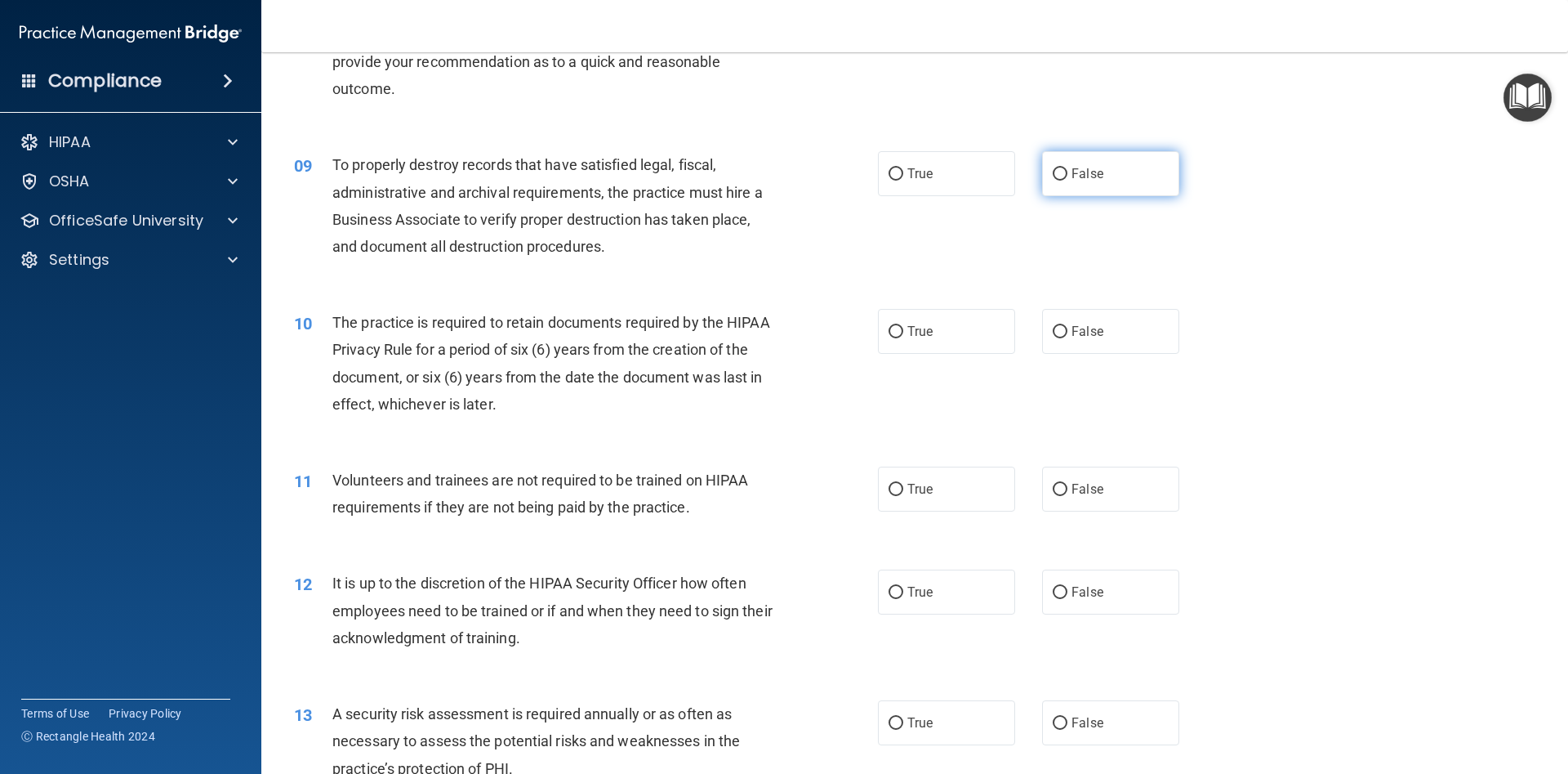
click at [1071, 173] on label "False" at bounding box center [1110, 174] width 137 height 45
click at [1067, 173] on input "False" at bounding box center [1060, 175] width 14 height 13
radio input "true"
click at [898, 332] on input "True" at bounding box center [895, 332] width 14 height 13
radio input "true"
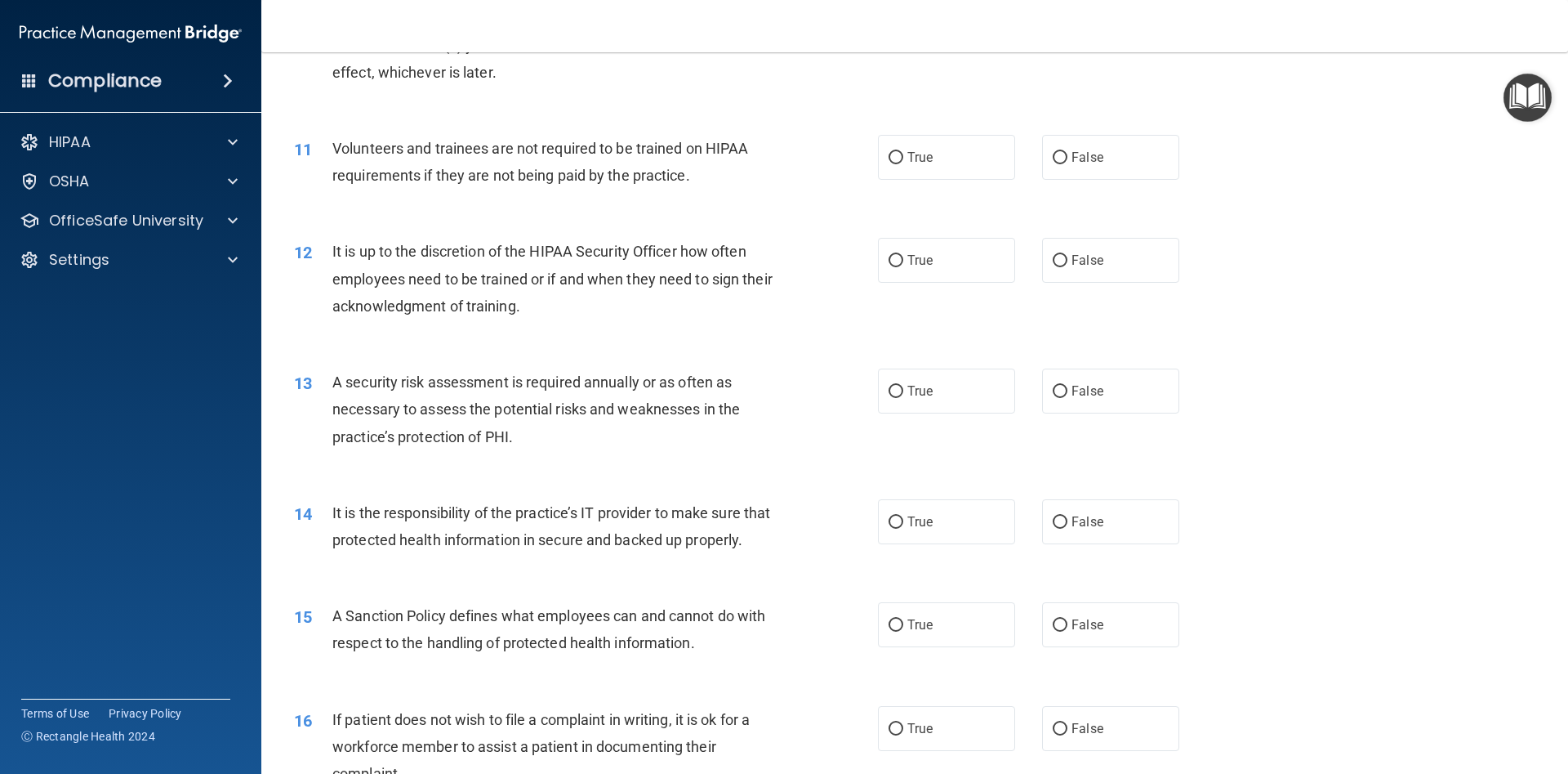
scroll to position [1471, 0]
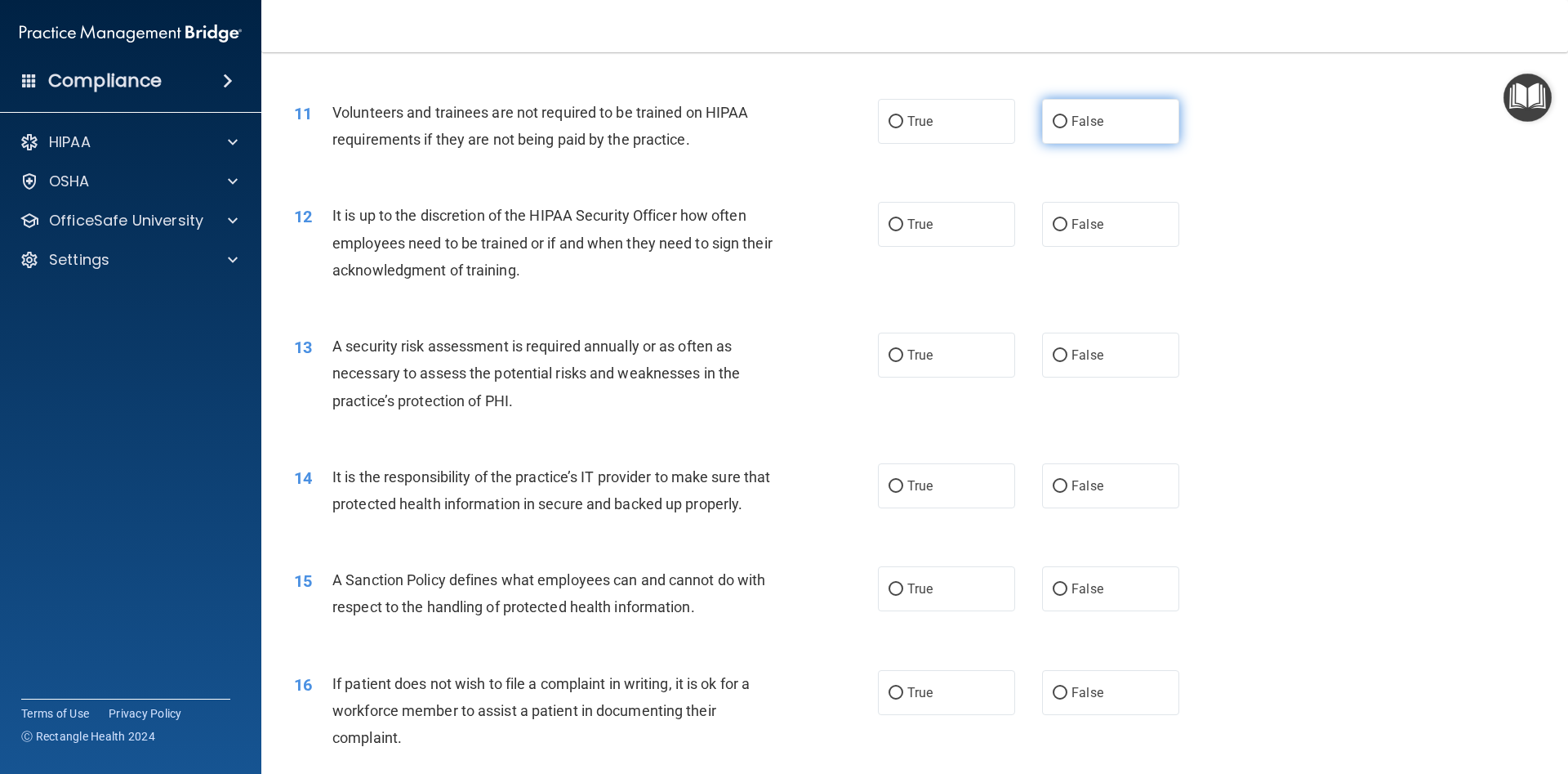
click at [1056, 119] on input "False" at bounding box center [1060, 123] width 14 height 13
radio input "true"
click at [1061, 228] on input "False" at bounding box center [1060, 225] width 14 height 13
radio input "true"
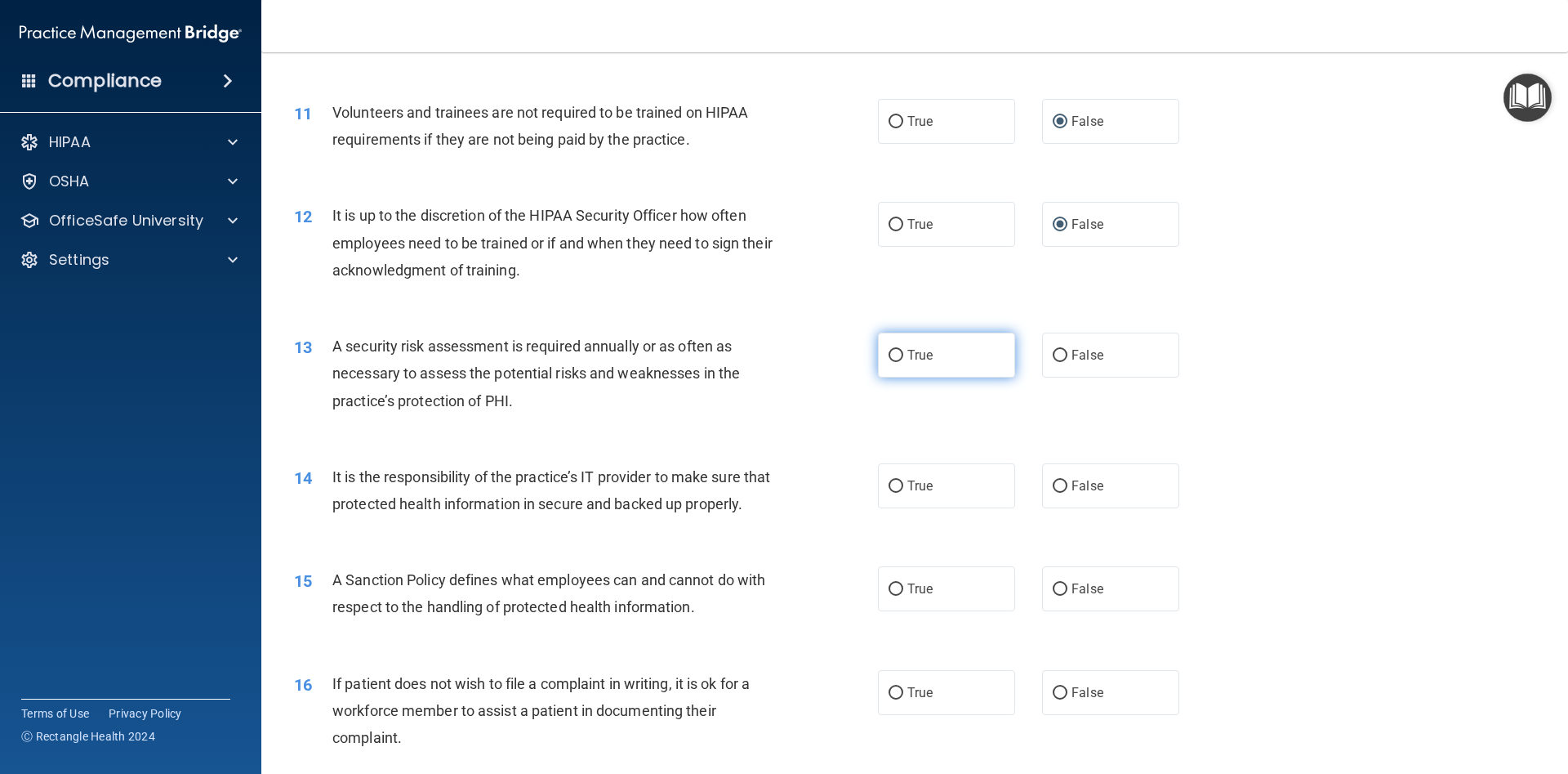
click at [904, 359] on label "True" at bounding box center [947, 355] width 137 height 45
click at [904, 359] on input "True" at bounding box center [895, 356] width 14 height 13
radio input "true"
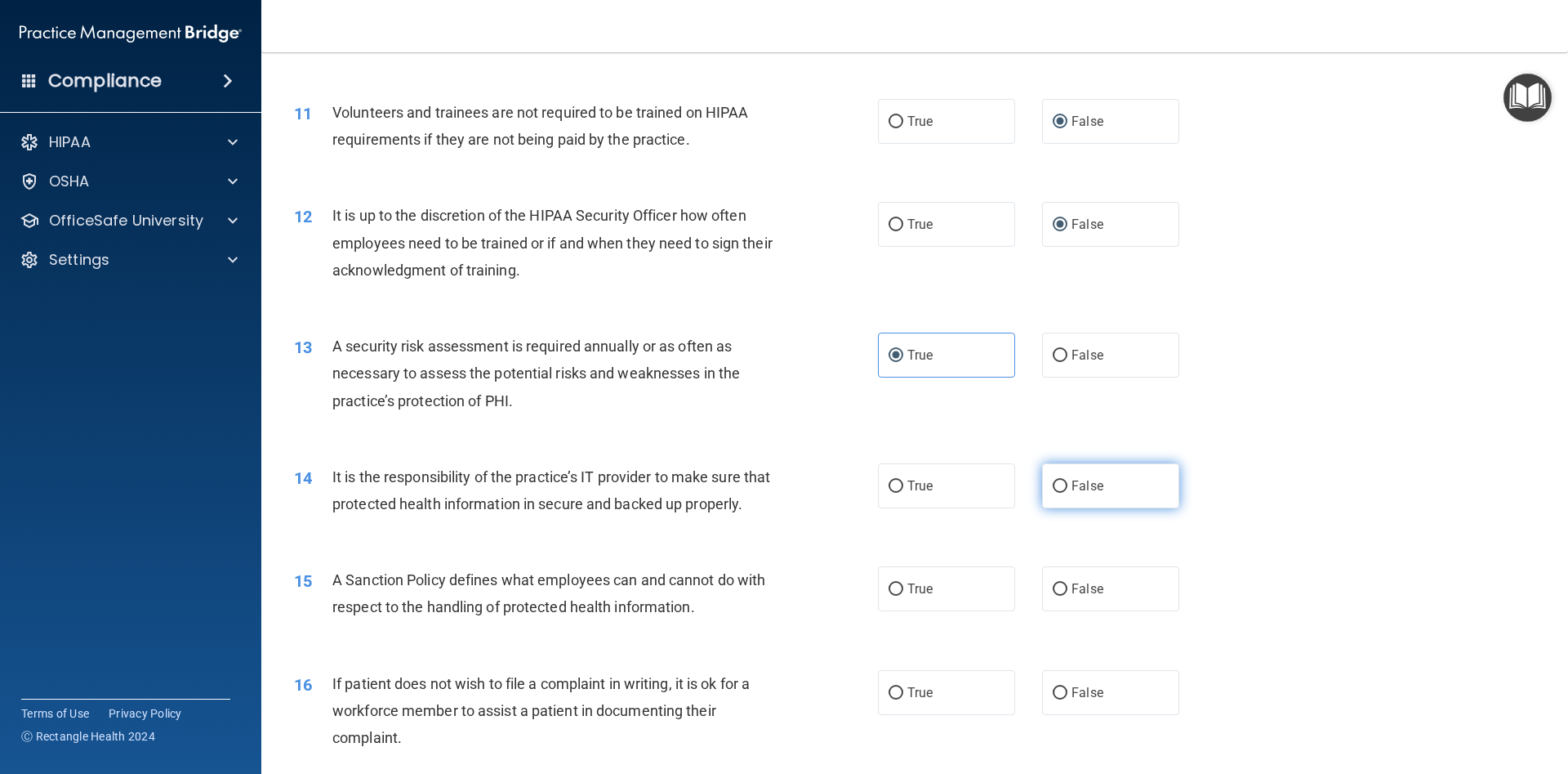
click at [1057, 487] on input "False" at bounding box center [1060, 486] width 14 height 13
radio input "true"
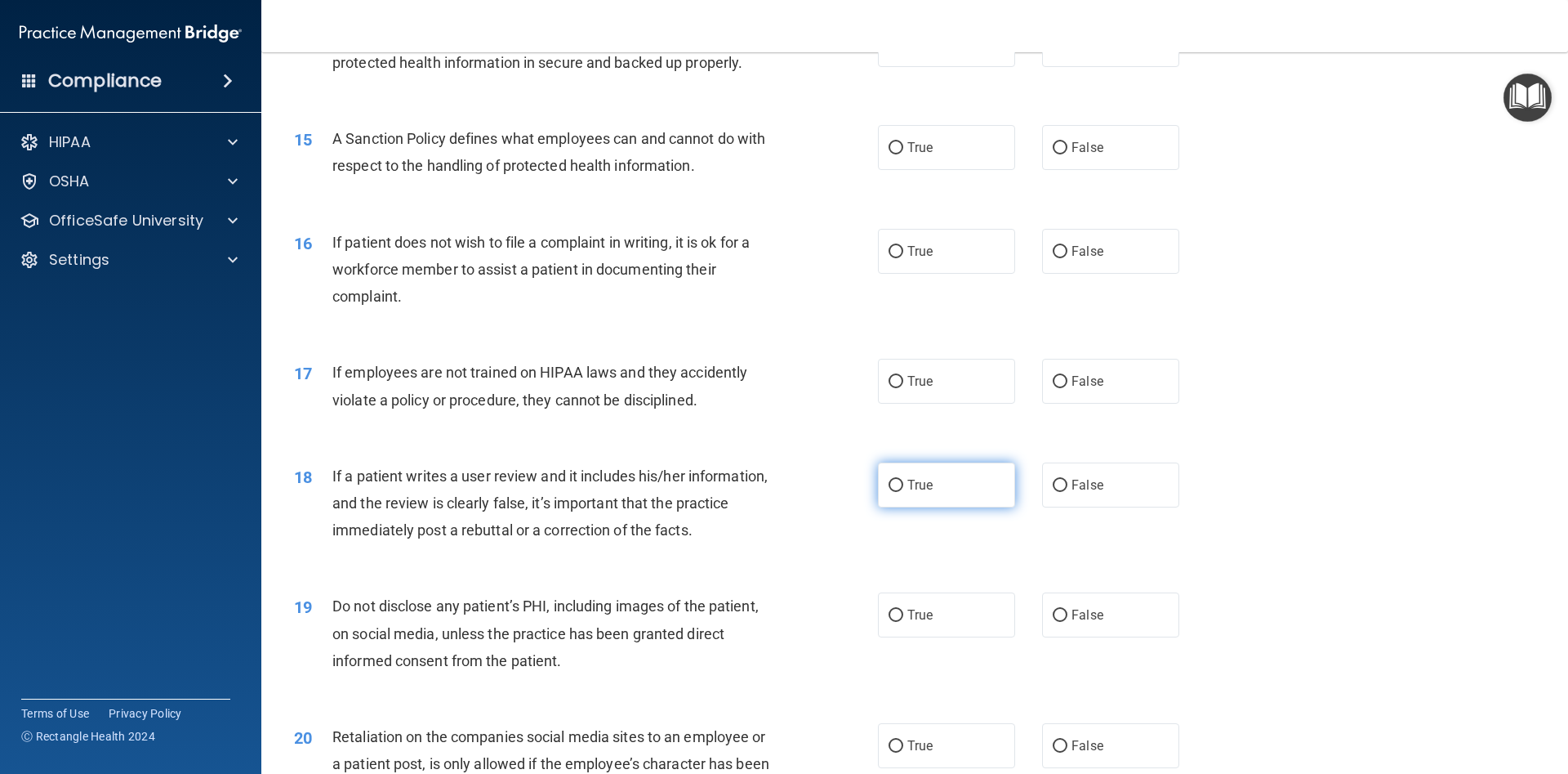
scroll to position [1986, 0]
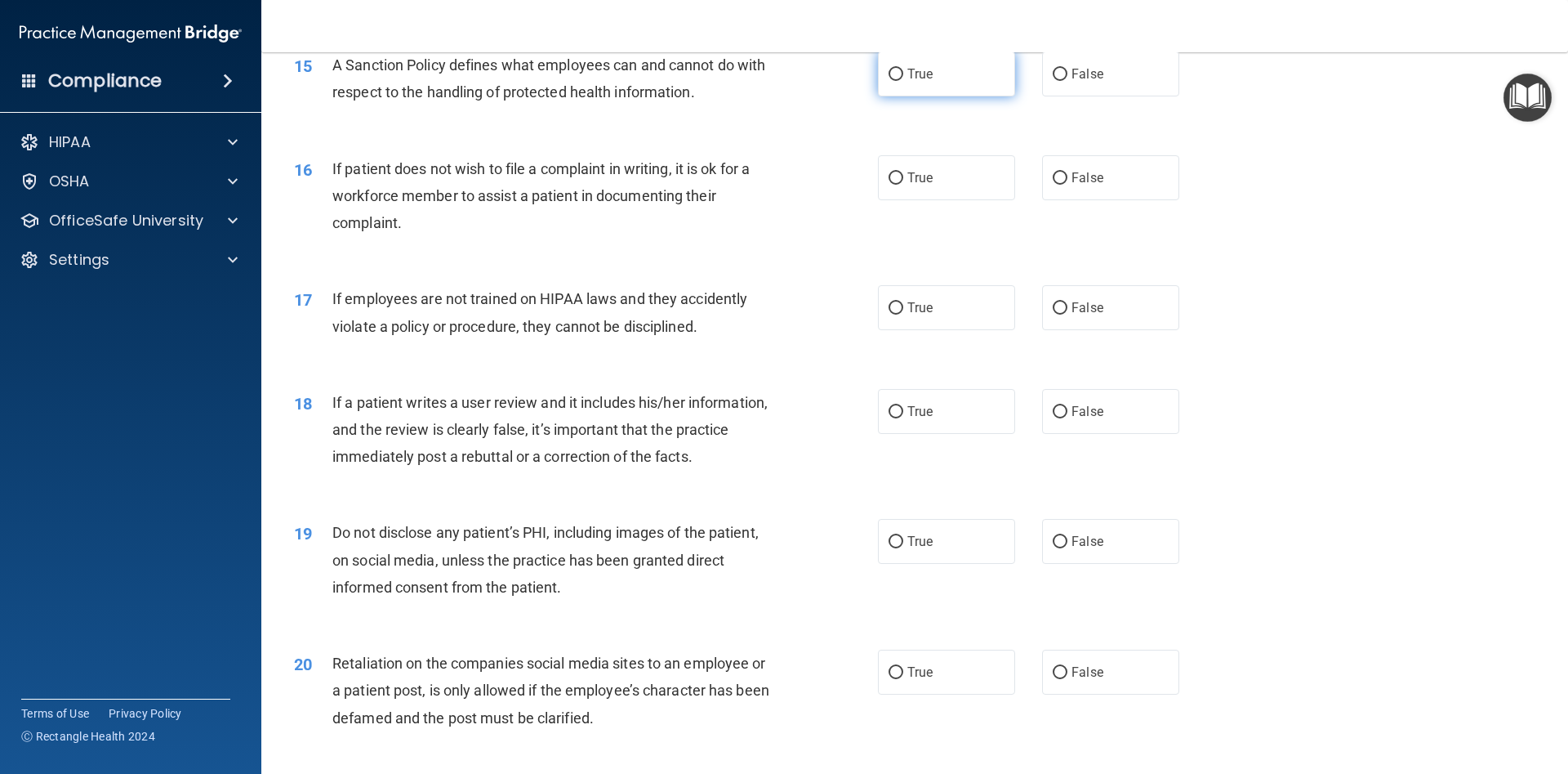
click at [898, 76] on input "True" at bounding box center [895, 75] width 14 height 13
radio input "true"
click at [896, 182] on input "True" at bounding box center [895, 178] width 14 height 13
radio input "true"
click at [1057, 312] on input "False" at bounding box center [1060, 309] width 14 height 13
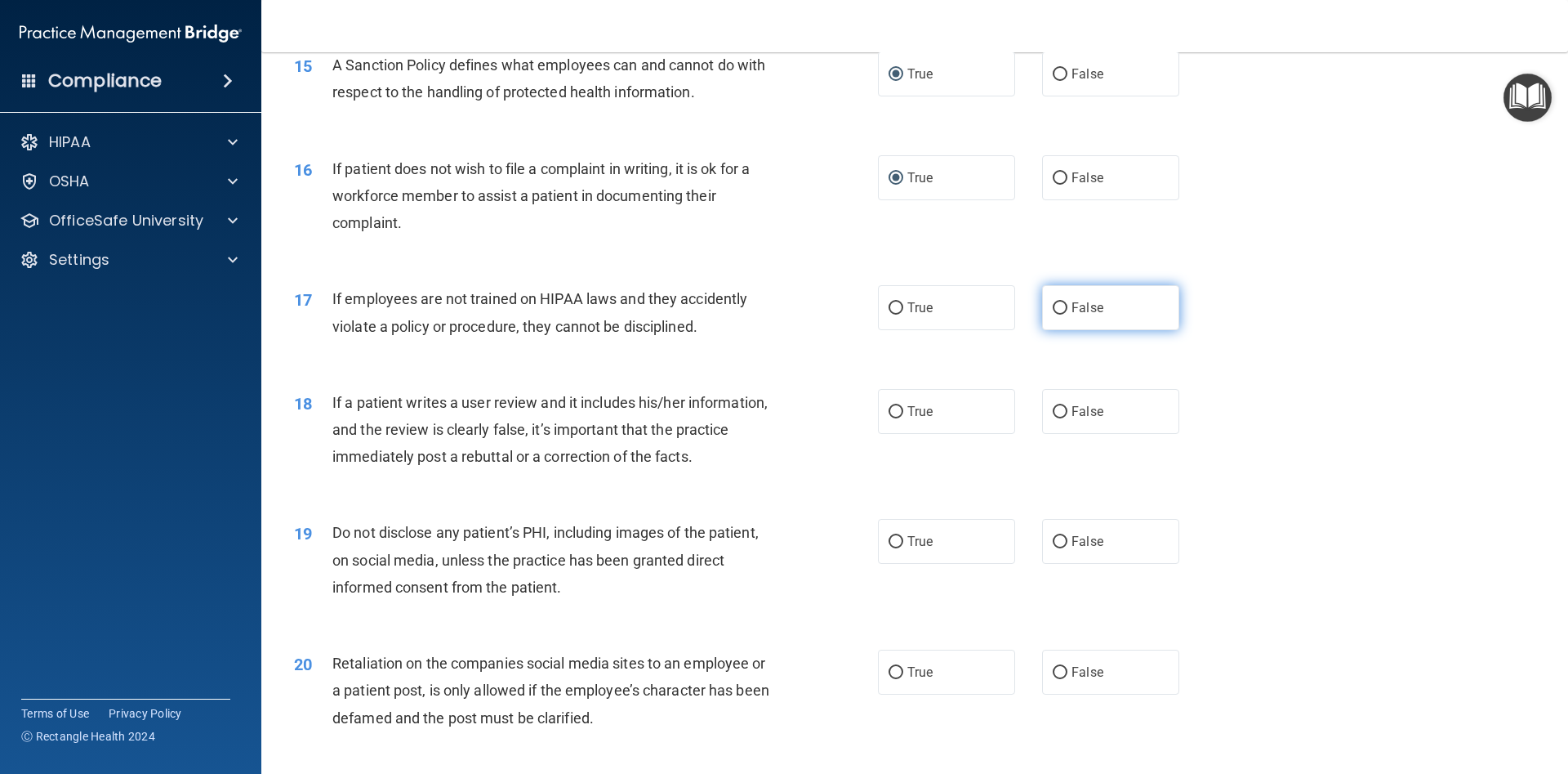
radio input "true"
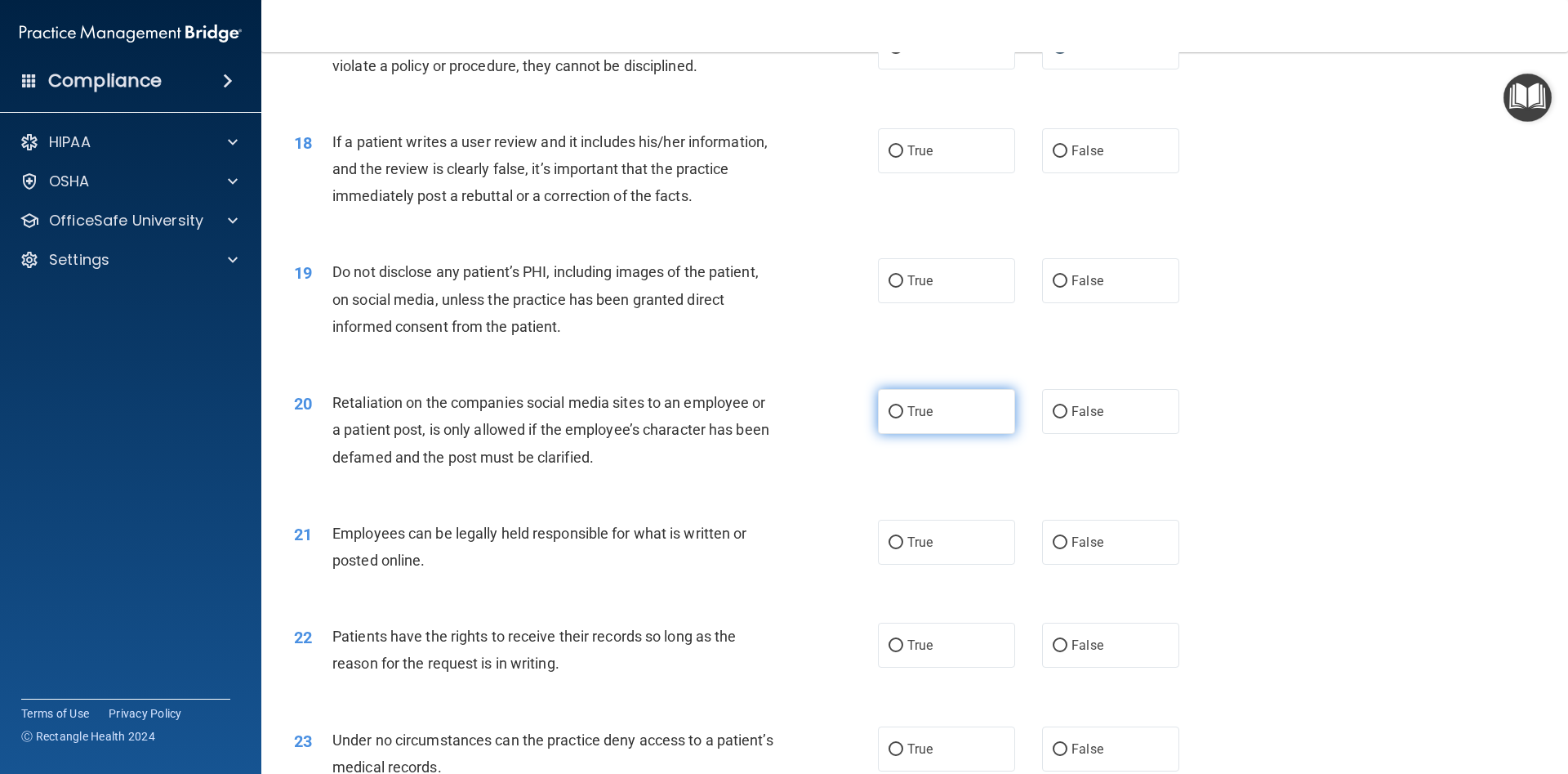
scroll to position [2280, 0]
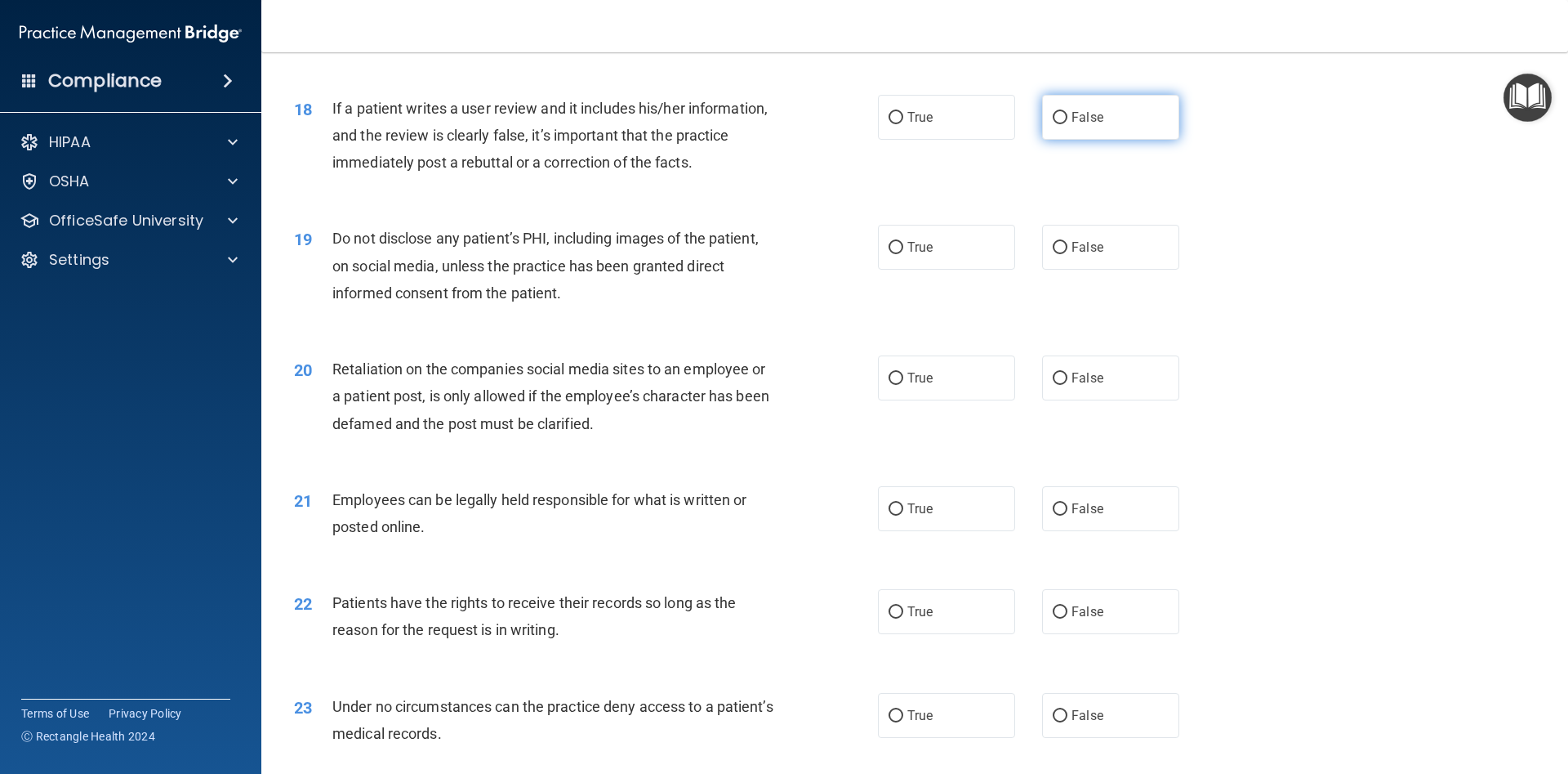
click at [1058, 115] on input "False" at bounding box center [1060, 118] width 14 height 13
radio input "true"
click at [898, 245] on input "True" at bounding box center [895, 248] width 14 height 13
radio input "true"
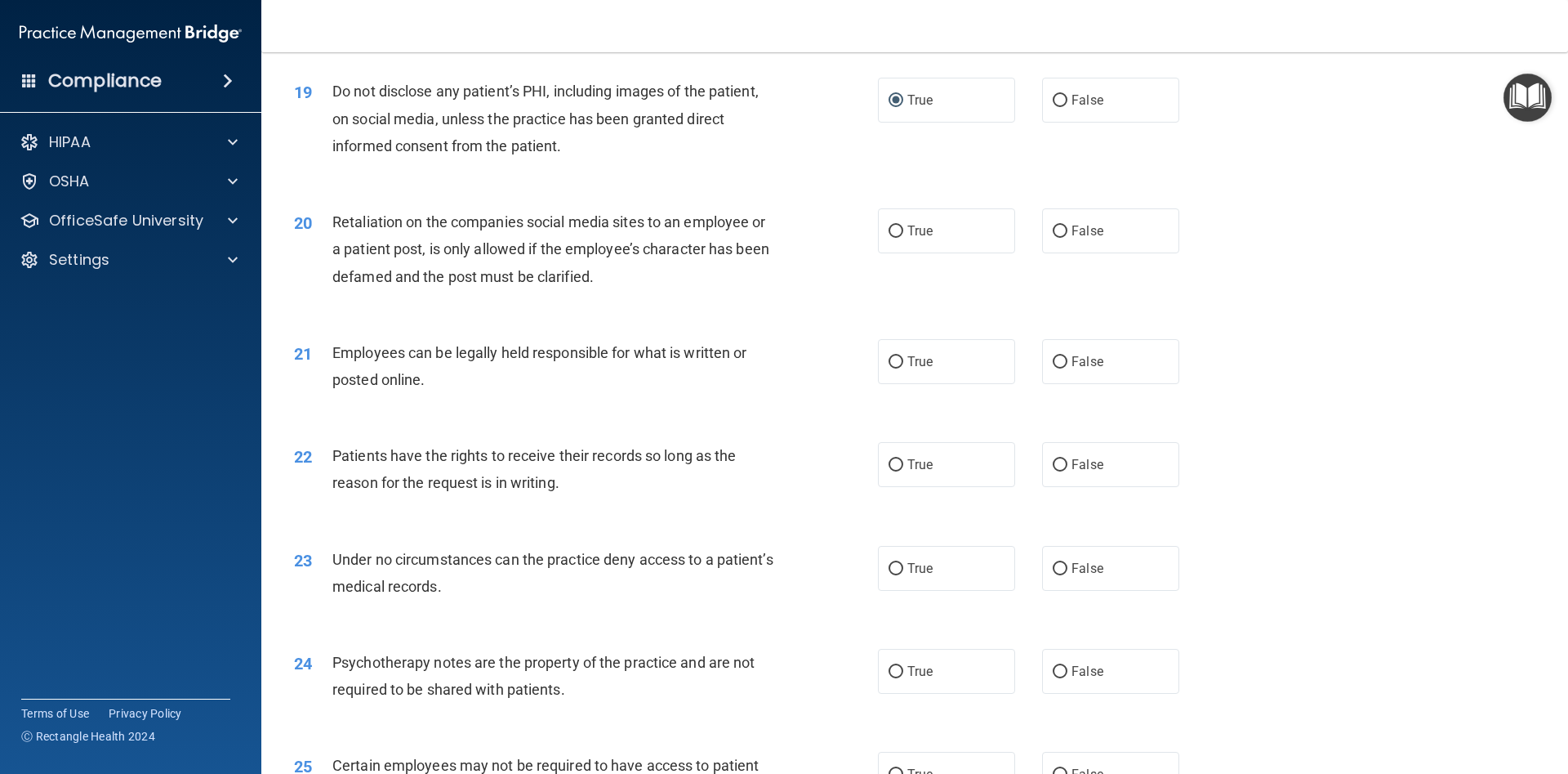
scroll to position [2500, 0]
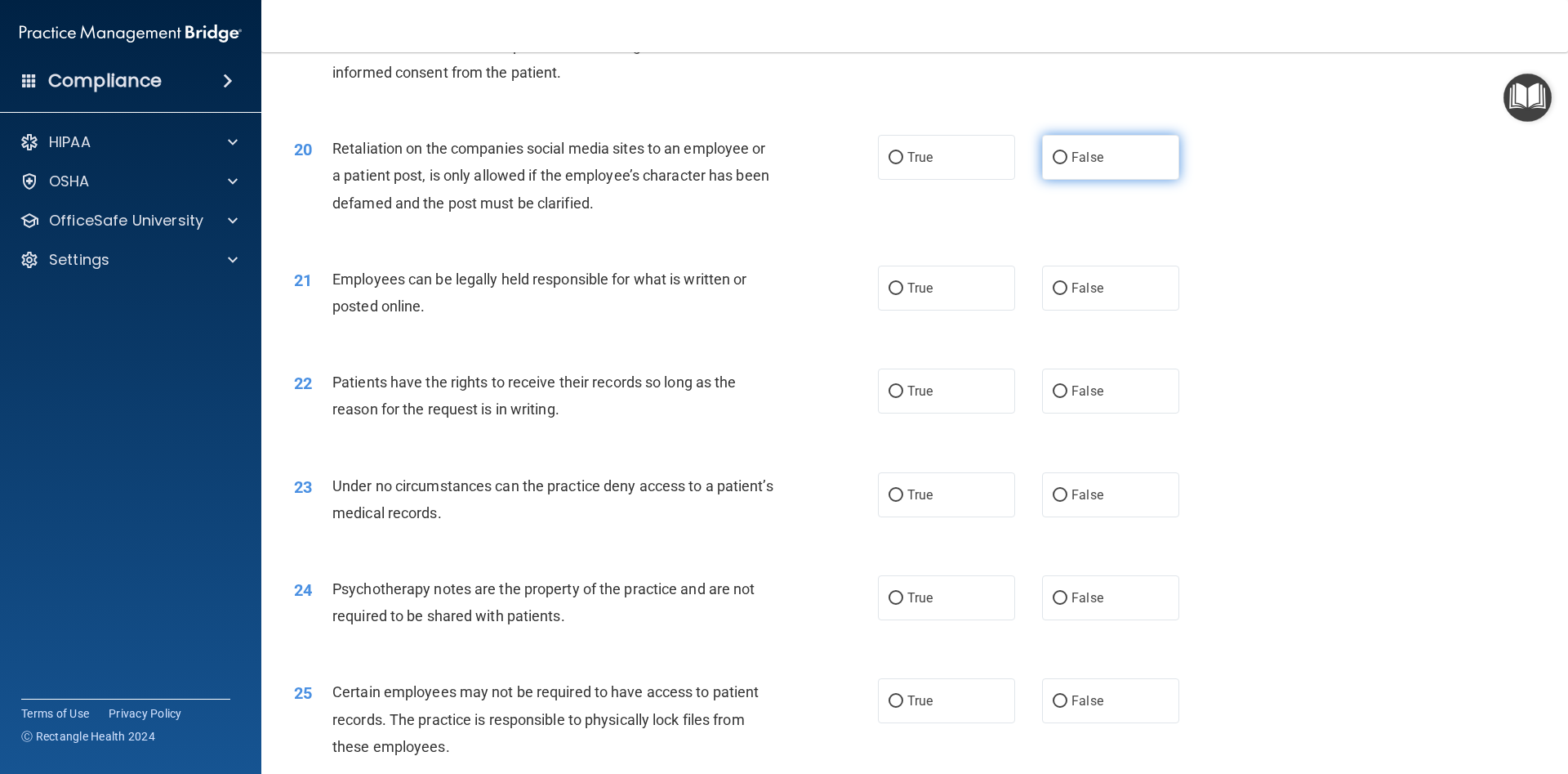
click at [1062, 162] on input "False" at bounding box center [1060, 159] width 14 height 13
radio input "true"
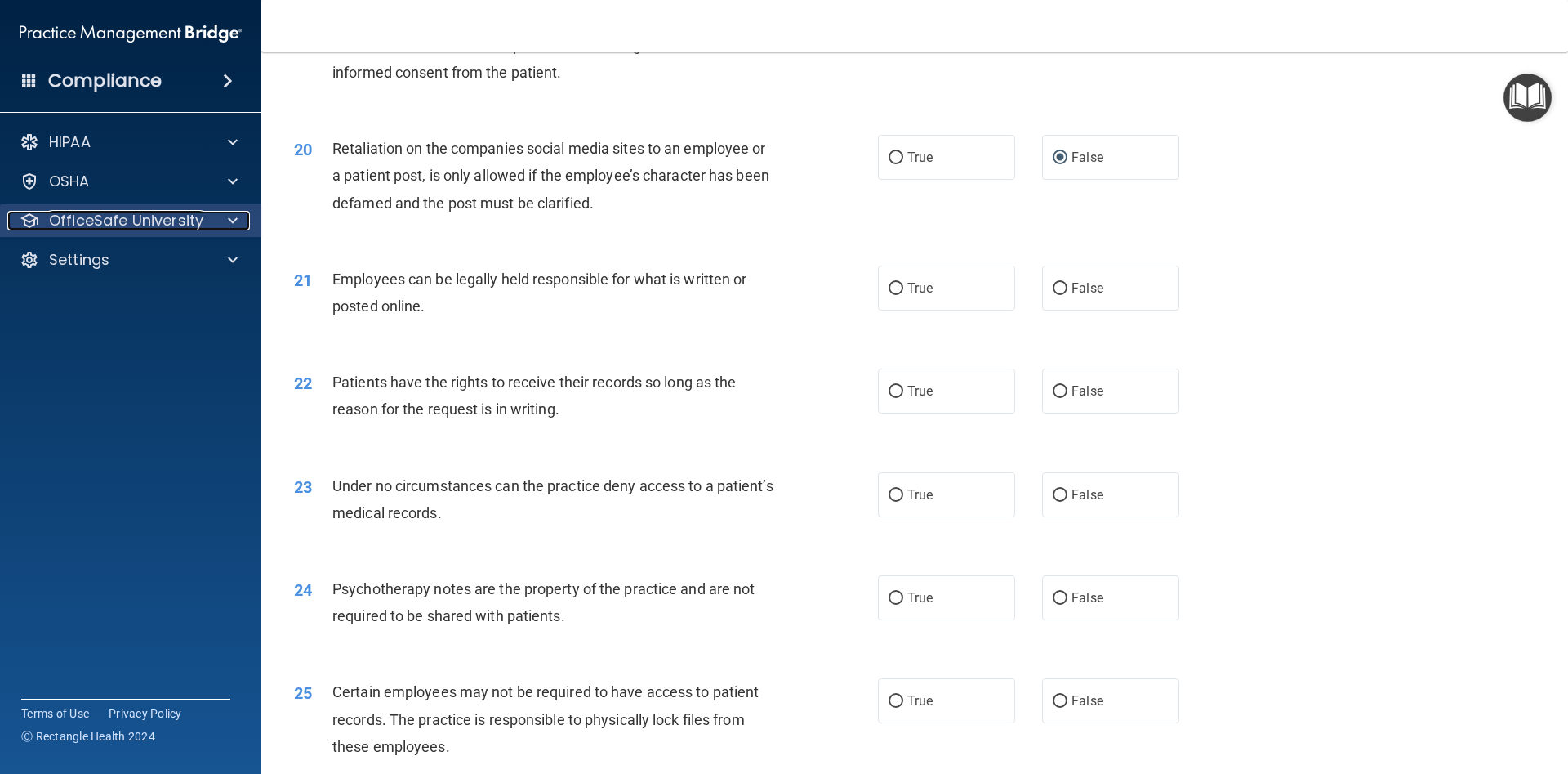
click at [133, 219] on p "OfficeSafe University" at bounding box center [126, 220] width 154 height 20
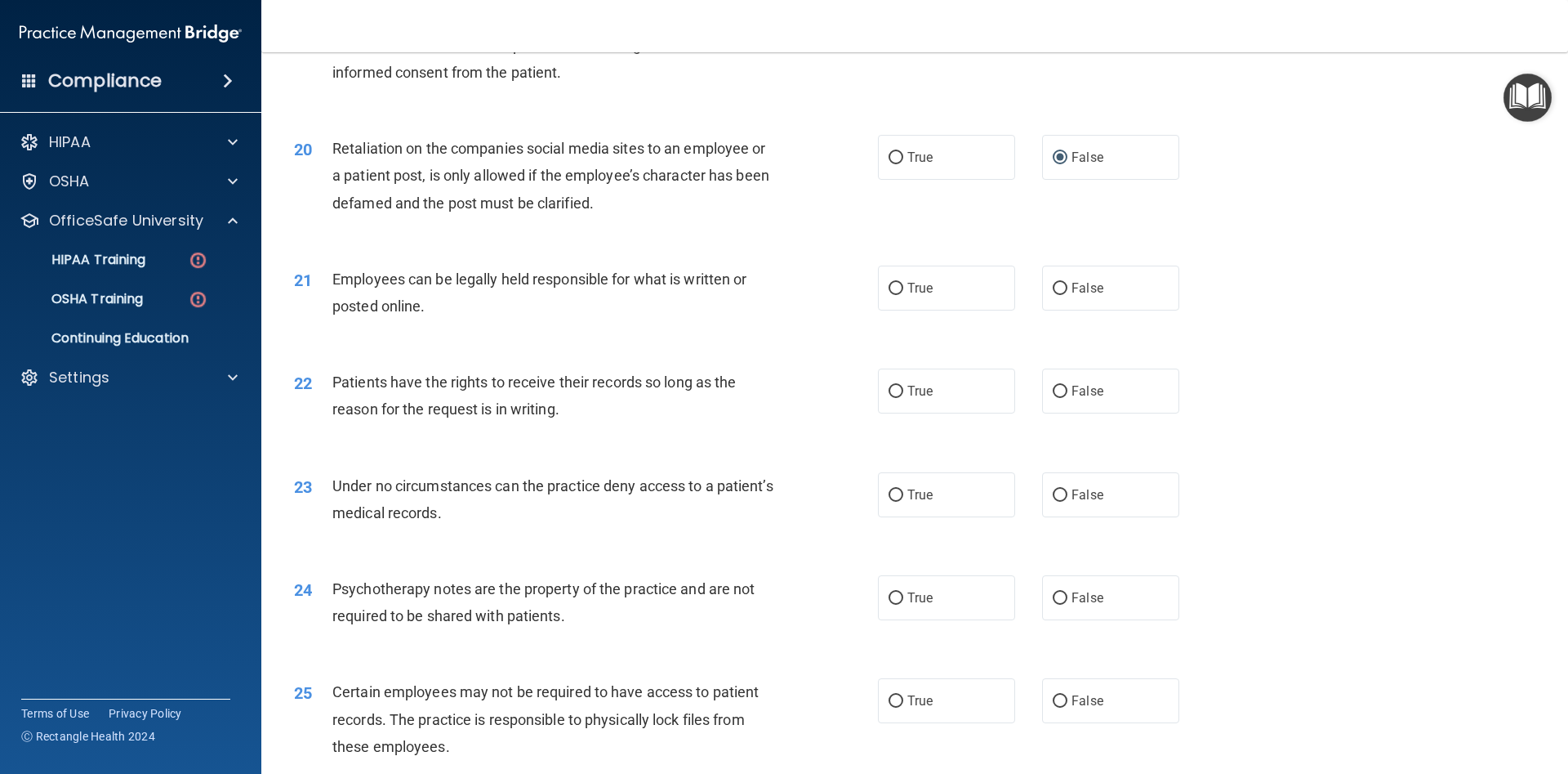
click at [842, 239] on div "20 Retaliation on the companies social media sites to an employee or a patient …" at bounding box center [915, 180] width 1266 height 131
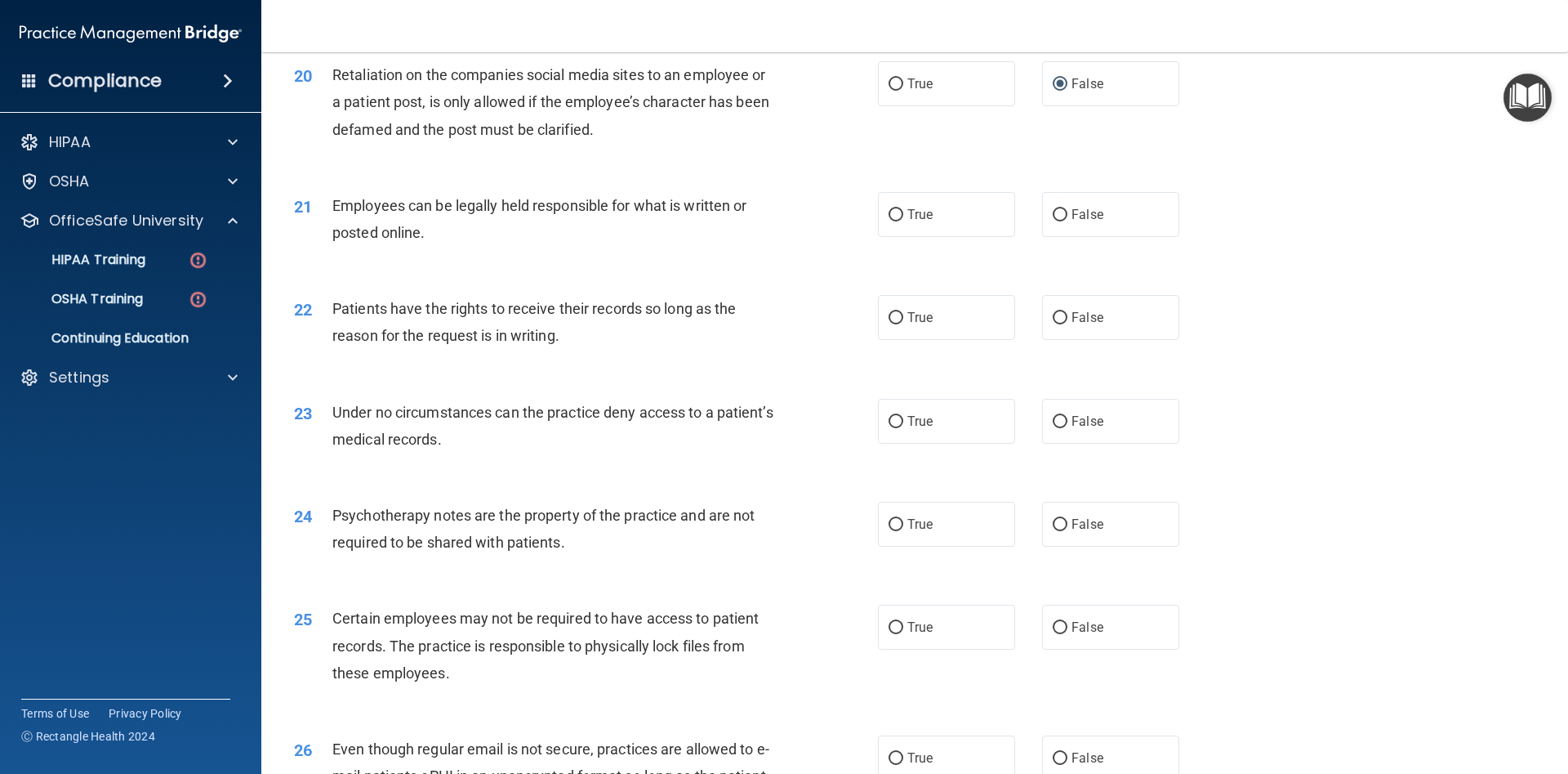
scroll to position [2648, 0]
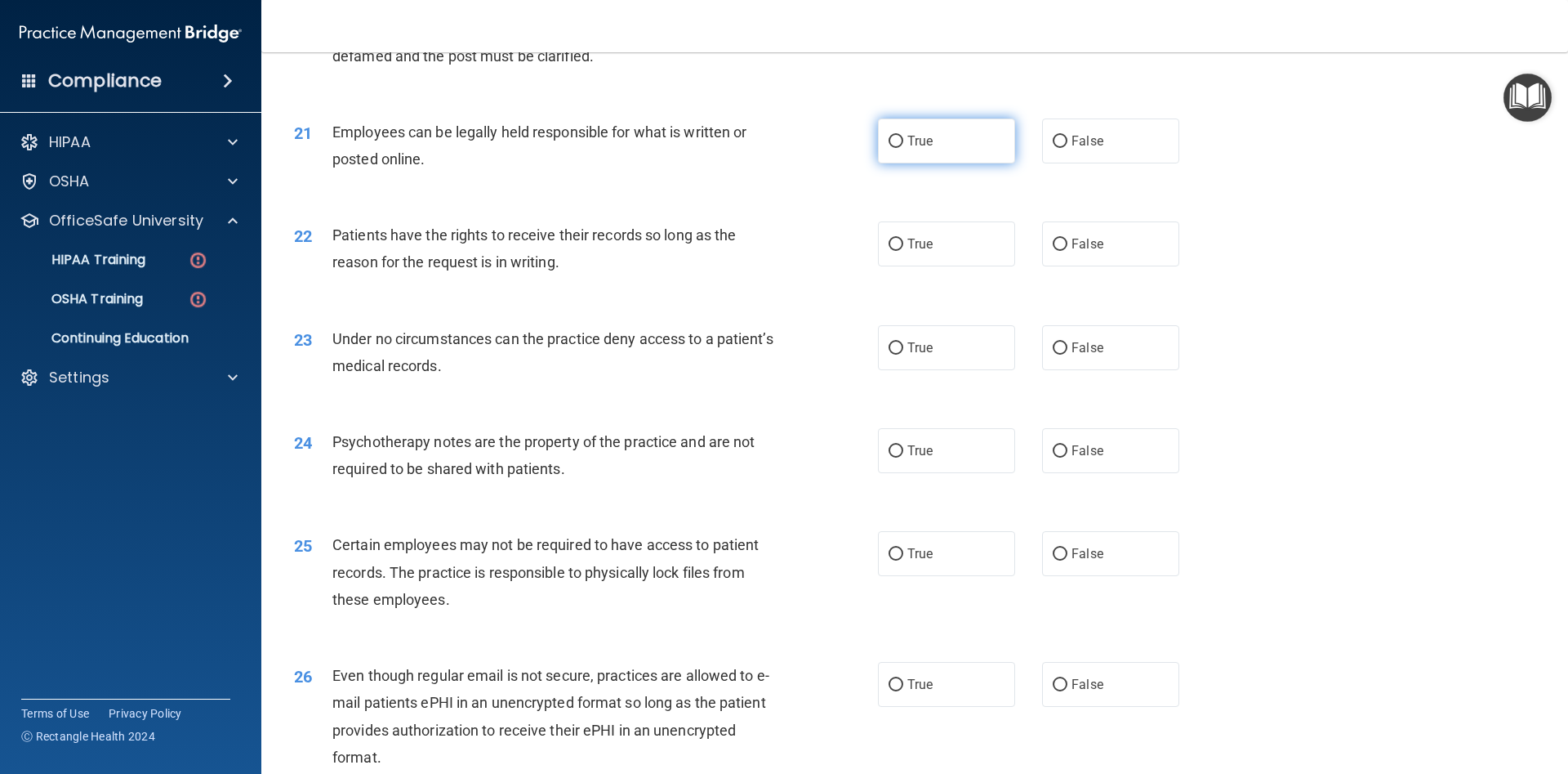
click at [903, 140] on input "True" at bounding box center [895, 142] width 14 height 13
radio input "true"
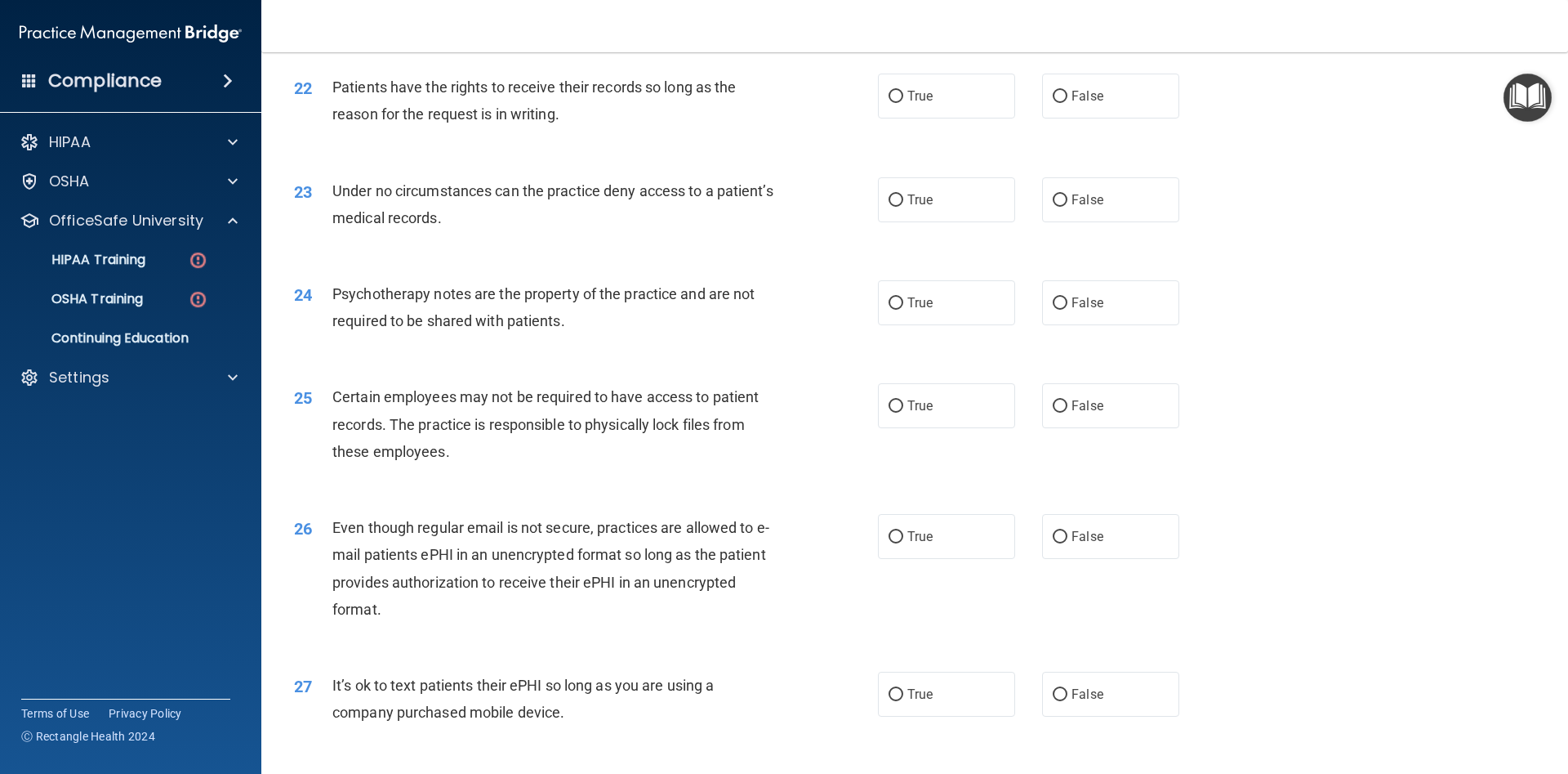
scroll to position [2795, 0]
click at [1063, 98] on input "False" at bounding box center [1060, 98] width 14 height 13
radio input "true"
click at [1065, 201] on input "False" at bounding box center [1060, 202] width 14 height 13
radio input "true"
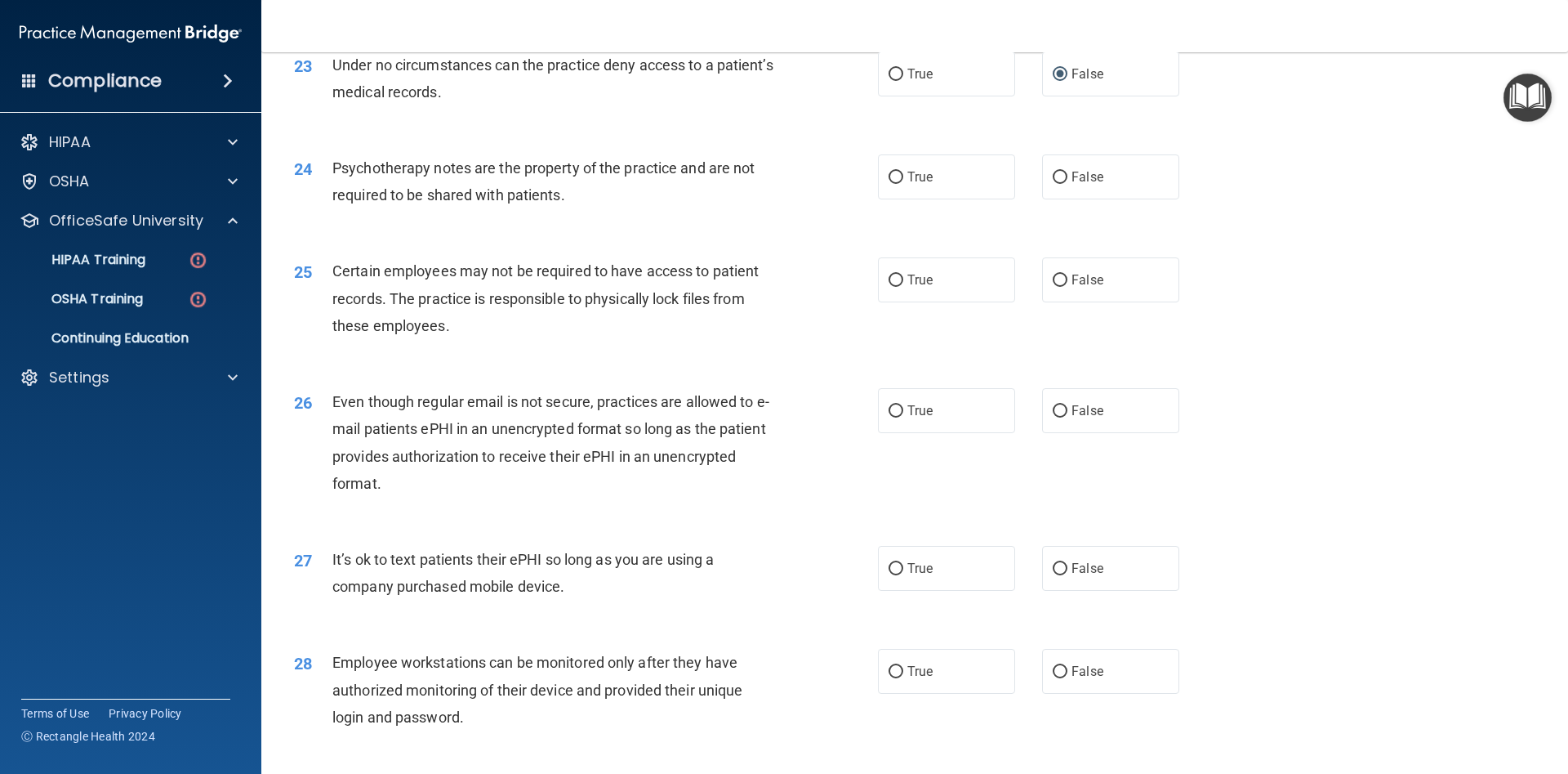
scroll to position [2942, 0]
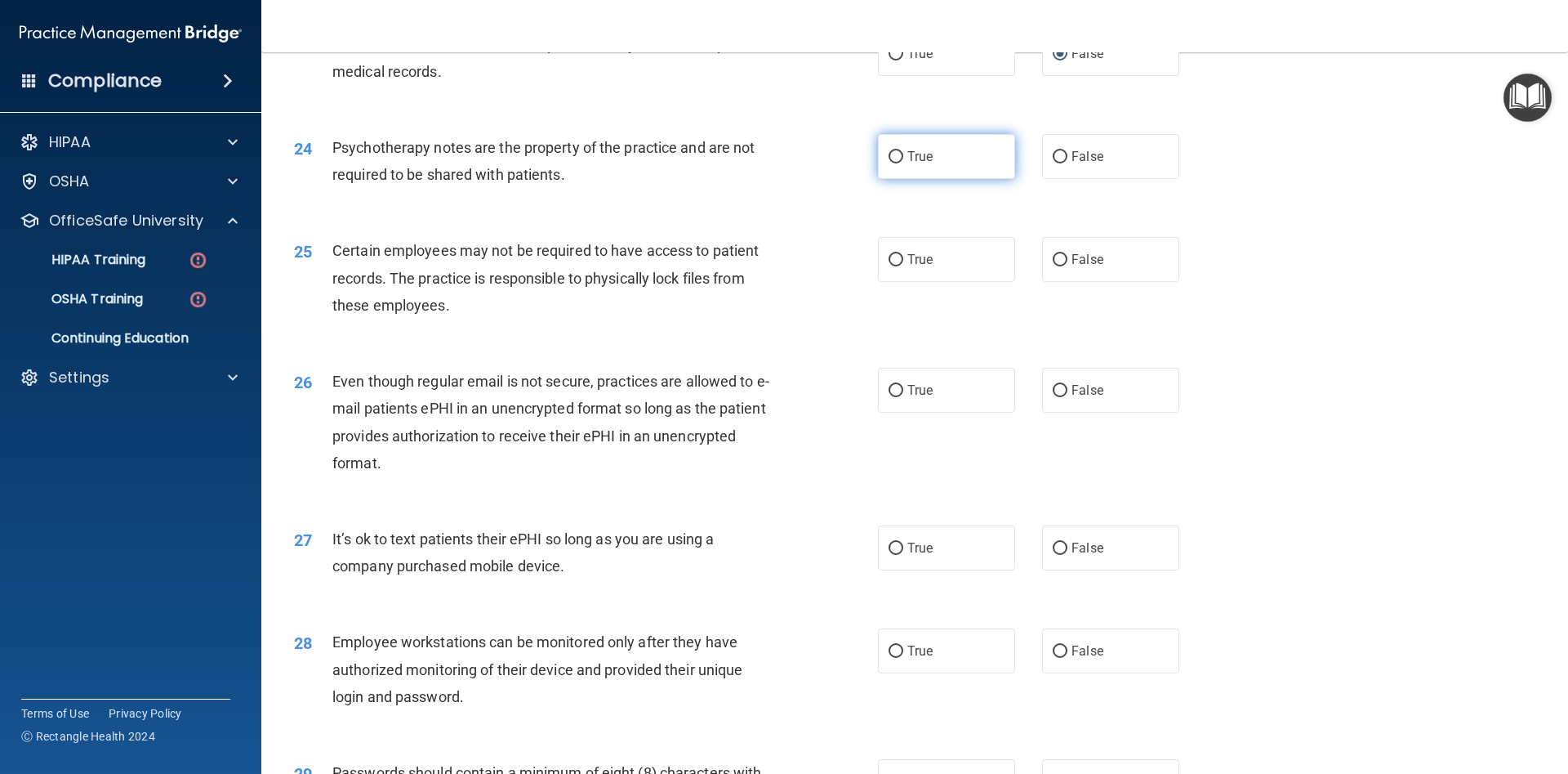
click at [891, 150] on label "True" at bounding box center [947, 157] width 137 height 45
click at [891, 151] on input "True" at bounding box center [895, 158] width 14 height 13
radio input "true"
click at [901, 259] on input "True" at bounding box center [895, 261] width 14 height 13
radio input "true"
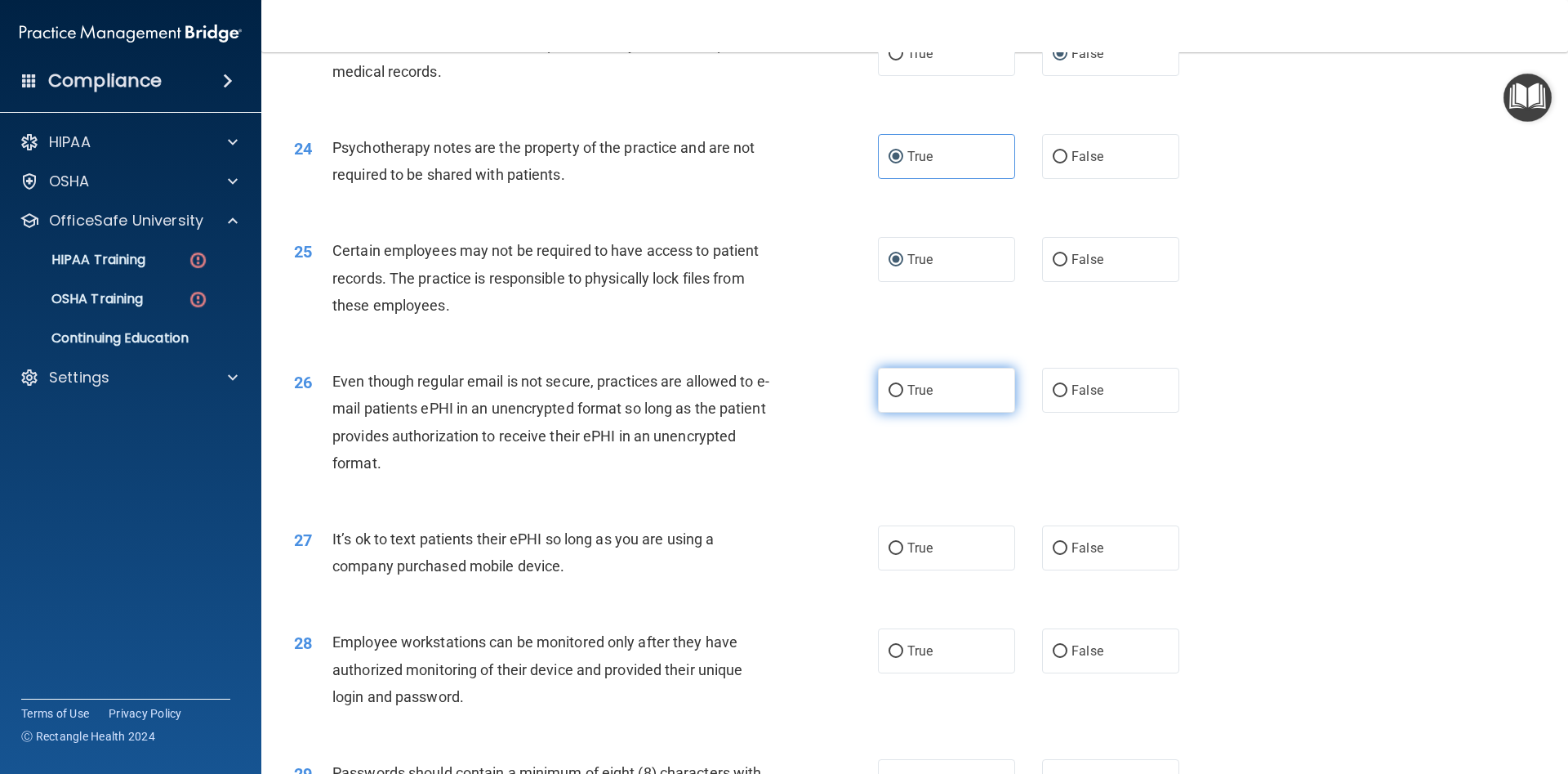
click at [898, 394] on input "True" at bounding box center [895, 391] width 14 height 13
radio input "true"
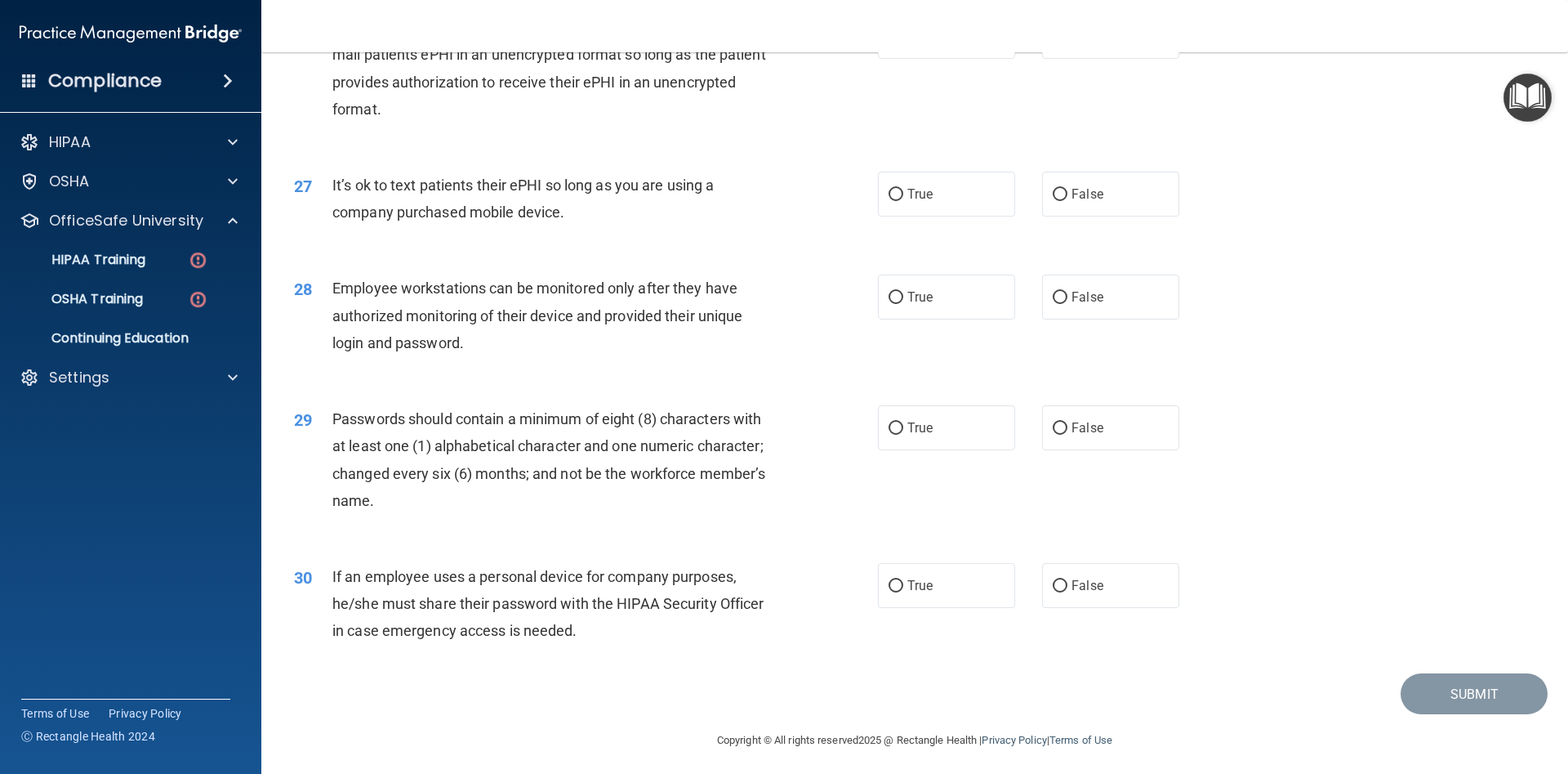
scroll to position [3302, 0]
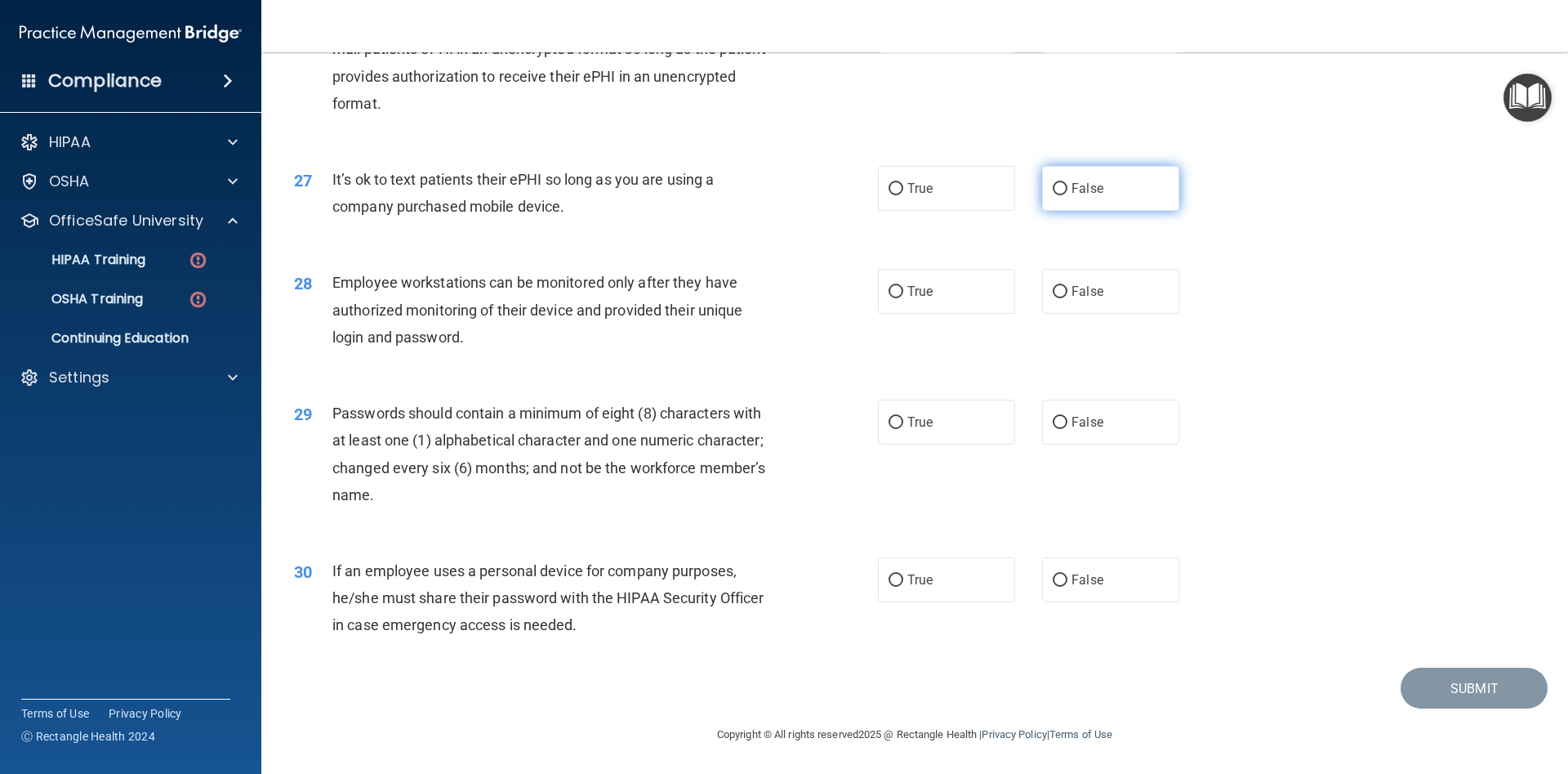
click at [1066, 187] on input "False" at bounding box center [1060, 189] width 14 height 13
radio input "true"
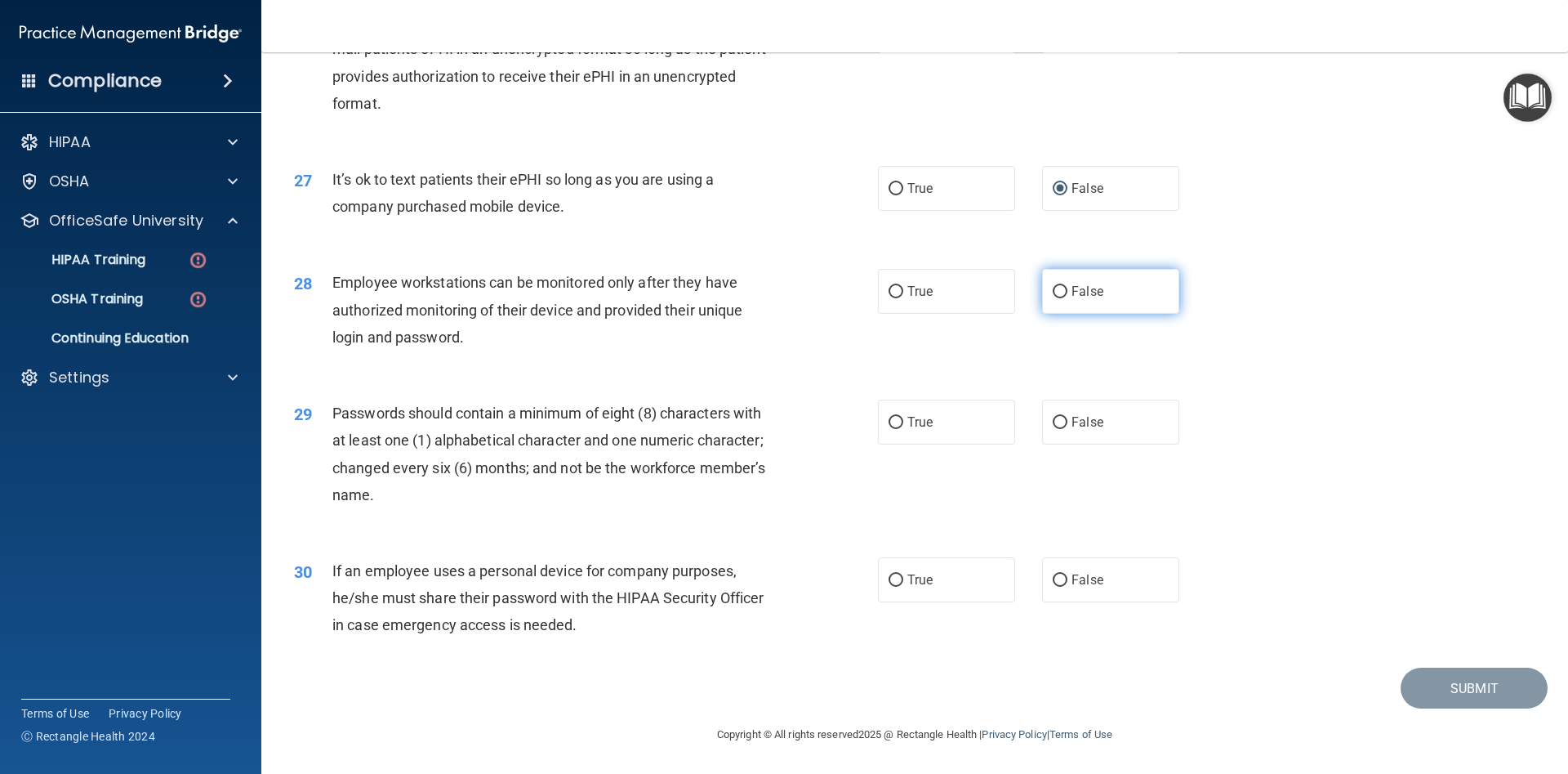
click at [1061, 295] on input "False" at bounding box center [1060, 292] width 14 height 13
radio input "true"
click at [898, 424] on input "True" at bounding box center [895, 423] width 14 height 13
radio input "true"
click at [1058, 585] on input "False" at bounding box center [1060, 580] width 14 height 13
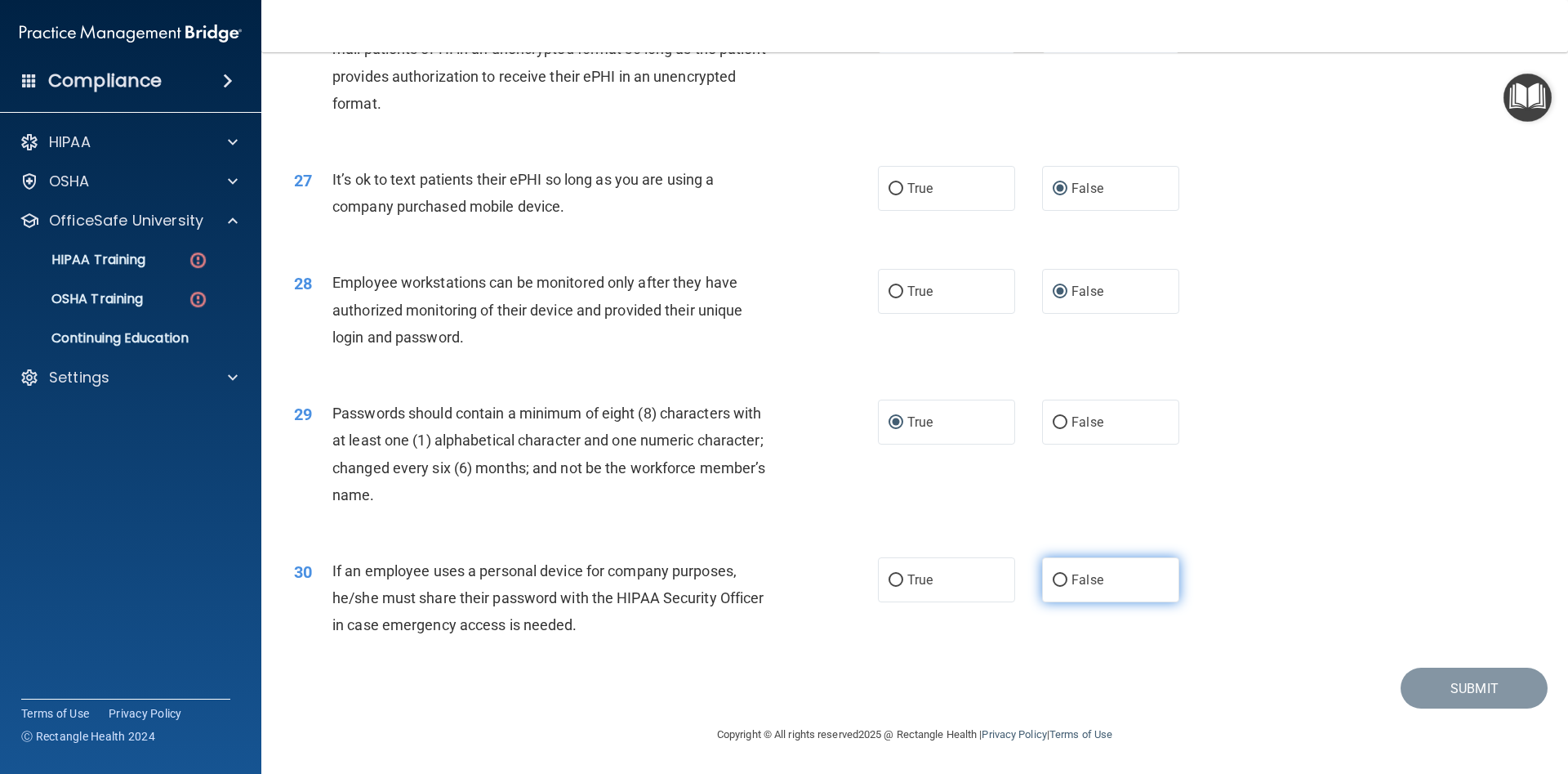
radio input "true"
click at [1451, 682] on button "Submit" at bounding box center [1474, 688] width 147 height 42
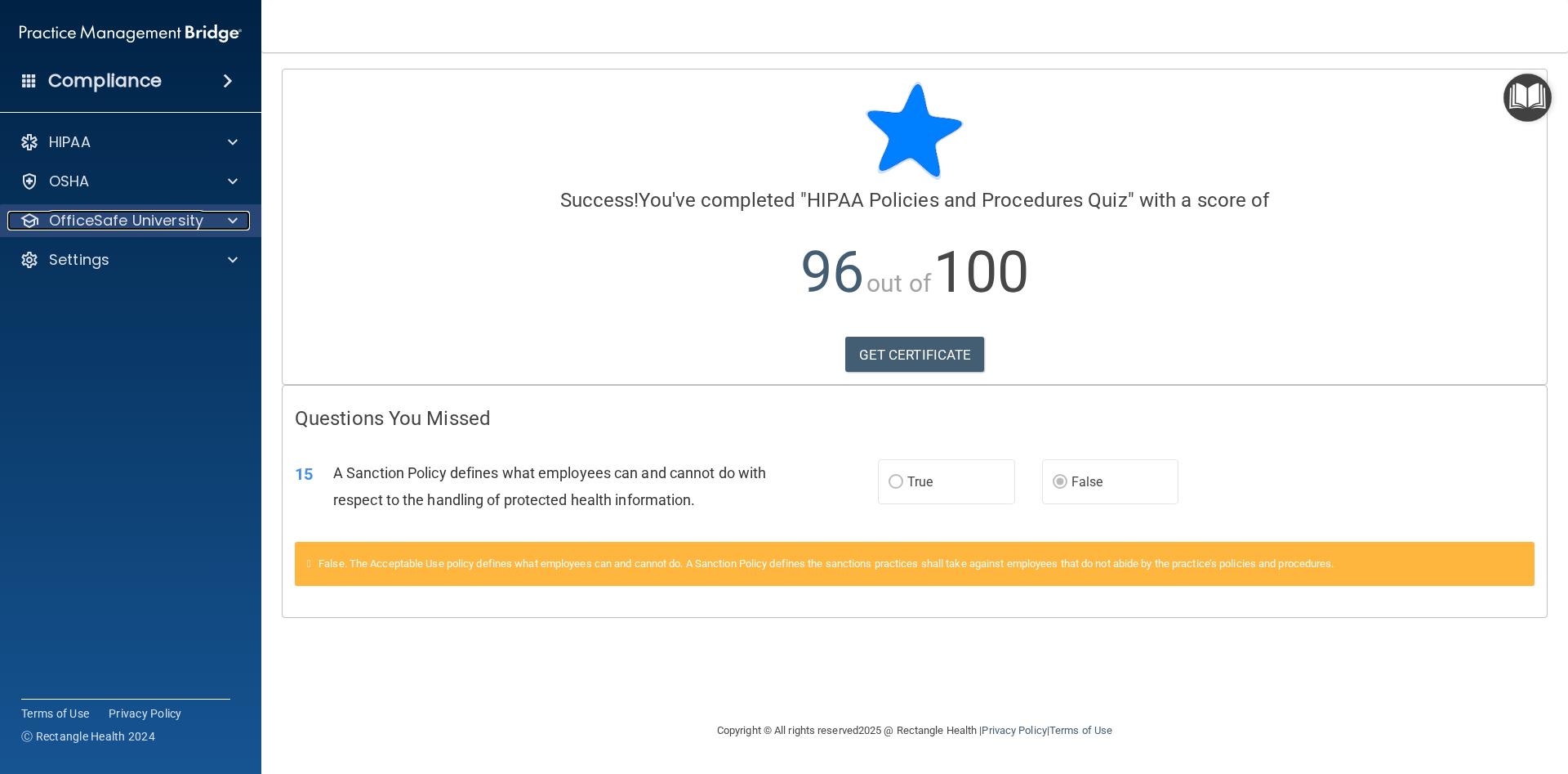
click at [99, 224] on p "OfficeSafe University" at bounding box center [126, 220] width 154 height 20
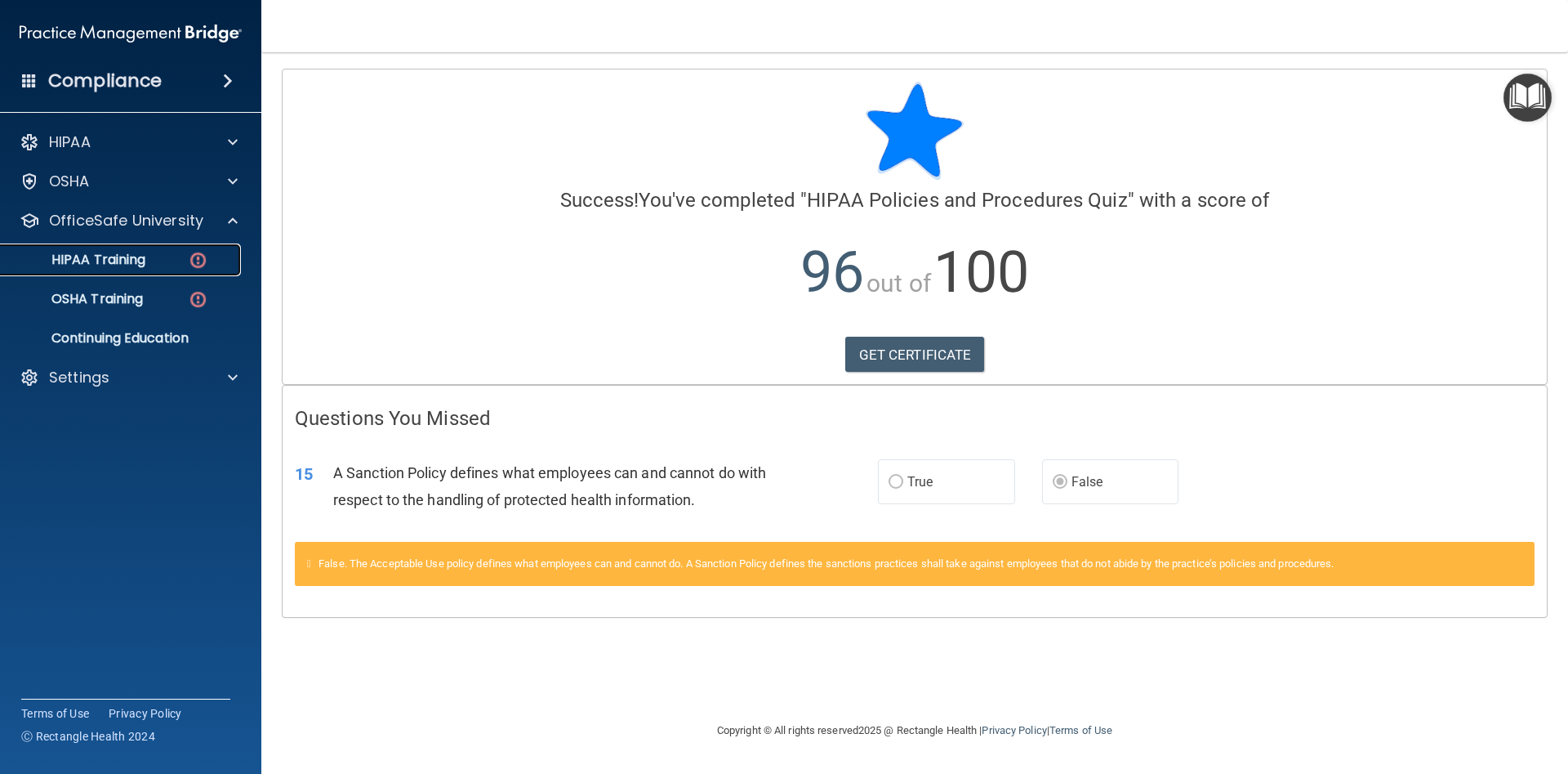
click at [136, 264] on p "HIPAA Training" at bounding box center [78, 260] width 135 height 16
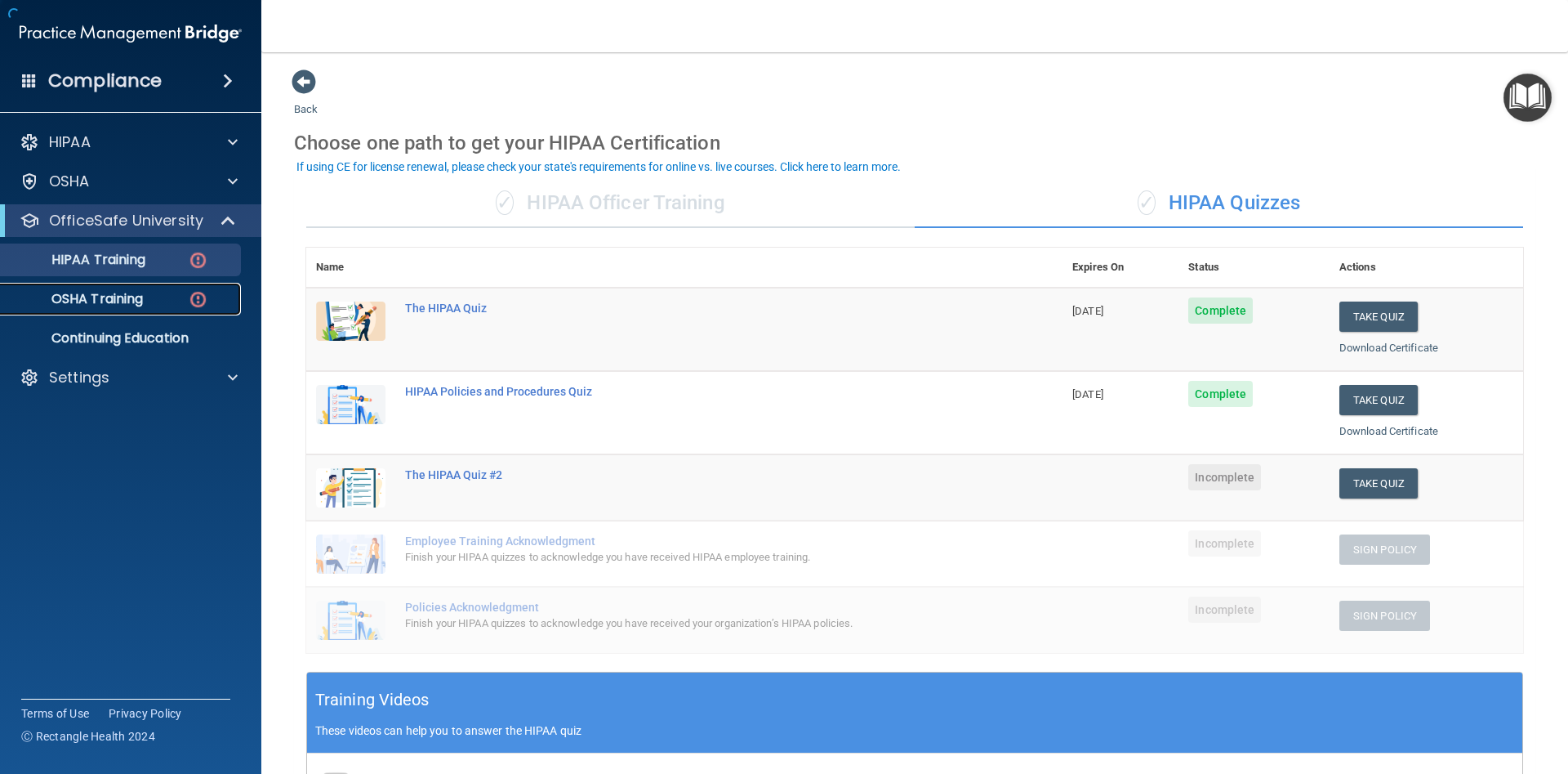
click at [132, 298] on p "OSHA Training" at bounding box center [77, 299] width 133 height 16
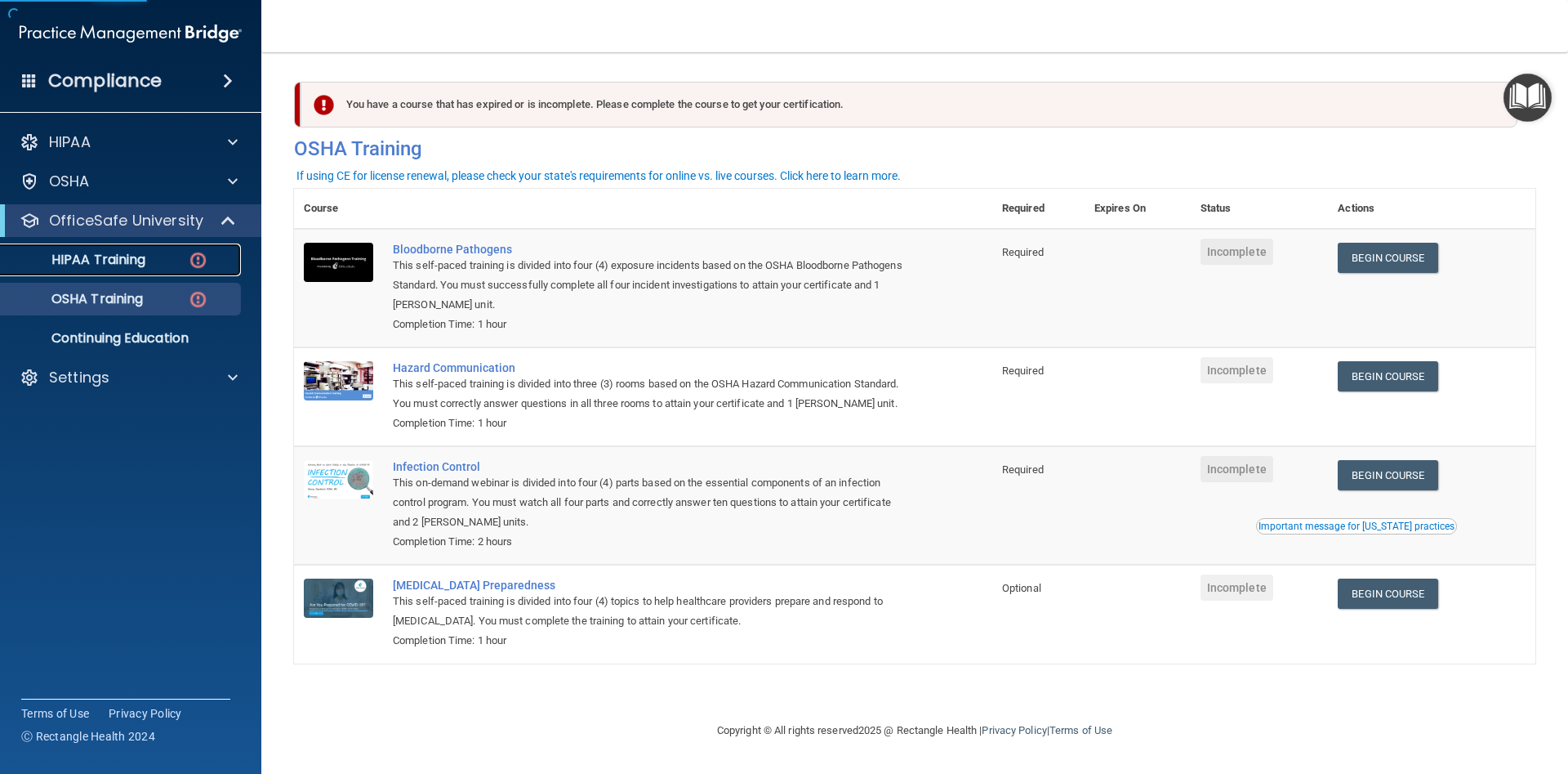
click at [109, 265] on p "HIPAA Training" at bounding box center [78, 260] width 135 height 16
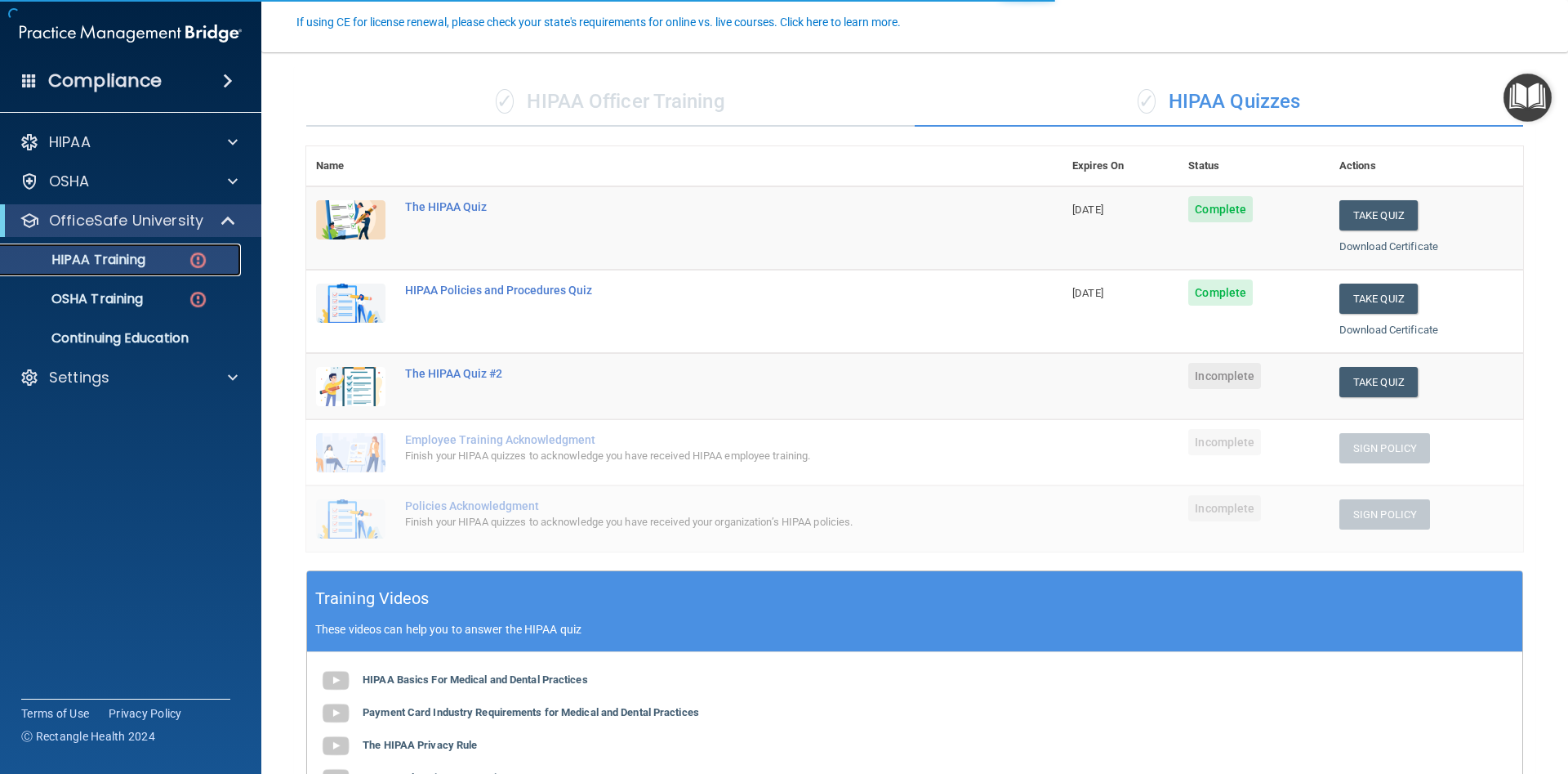
scroll to position [147, 0]
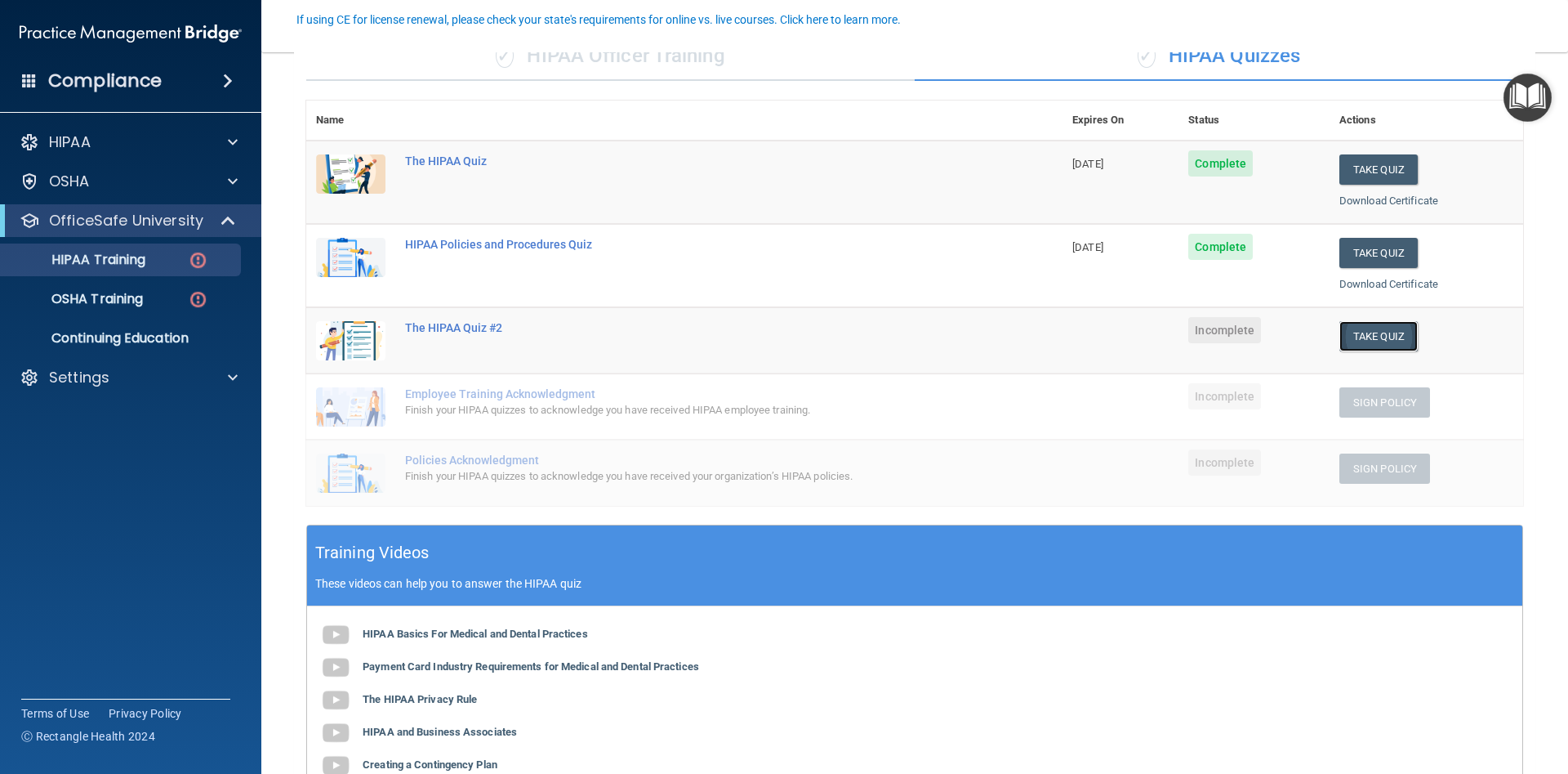
click at [1378, 326] on button "Take Quiz" at bounding box center [1379, 336] width 79 height 30
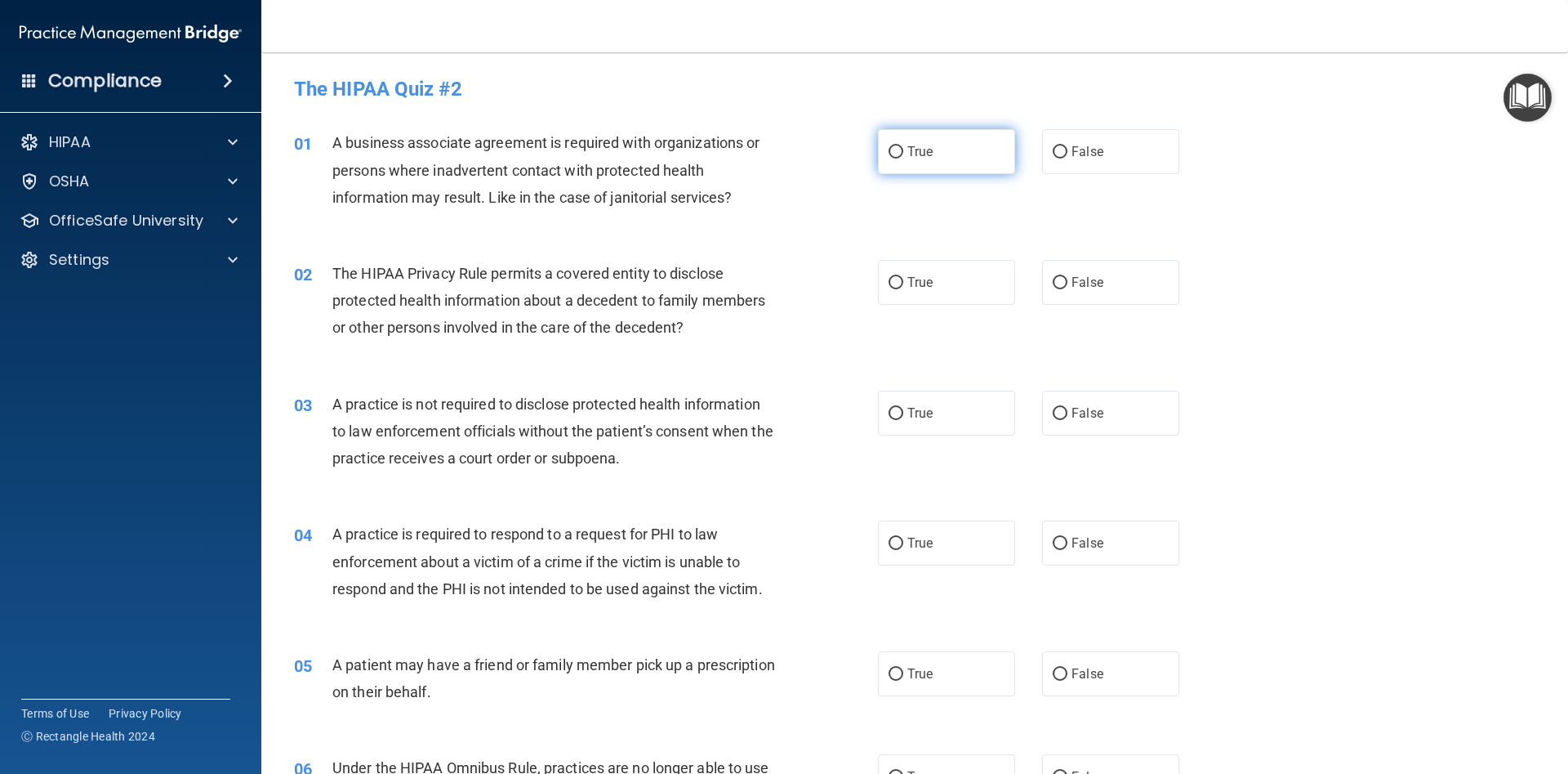
click at [907, 162] on label "True" at bounding box center [947, 151] width 137 height 45
click at [904, 159] on input "True" at bounding box center [895, 152] width 14 height 13
radio input "true"
click at [1066, 152] on input "False" at bounding box center [1060, 152] width 14 height 13
radio input "true"
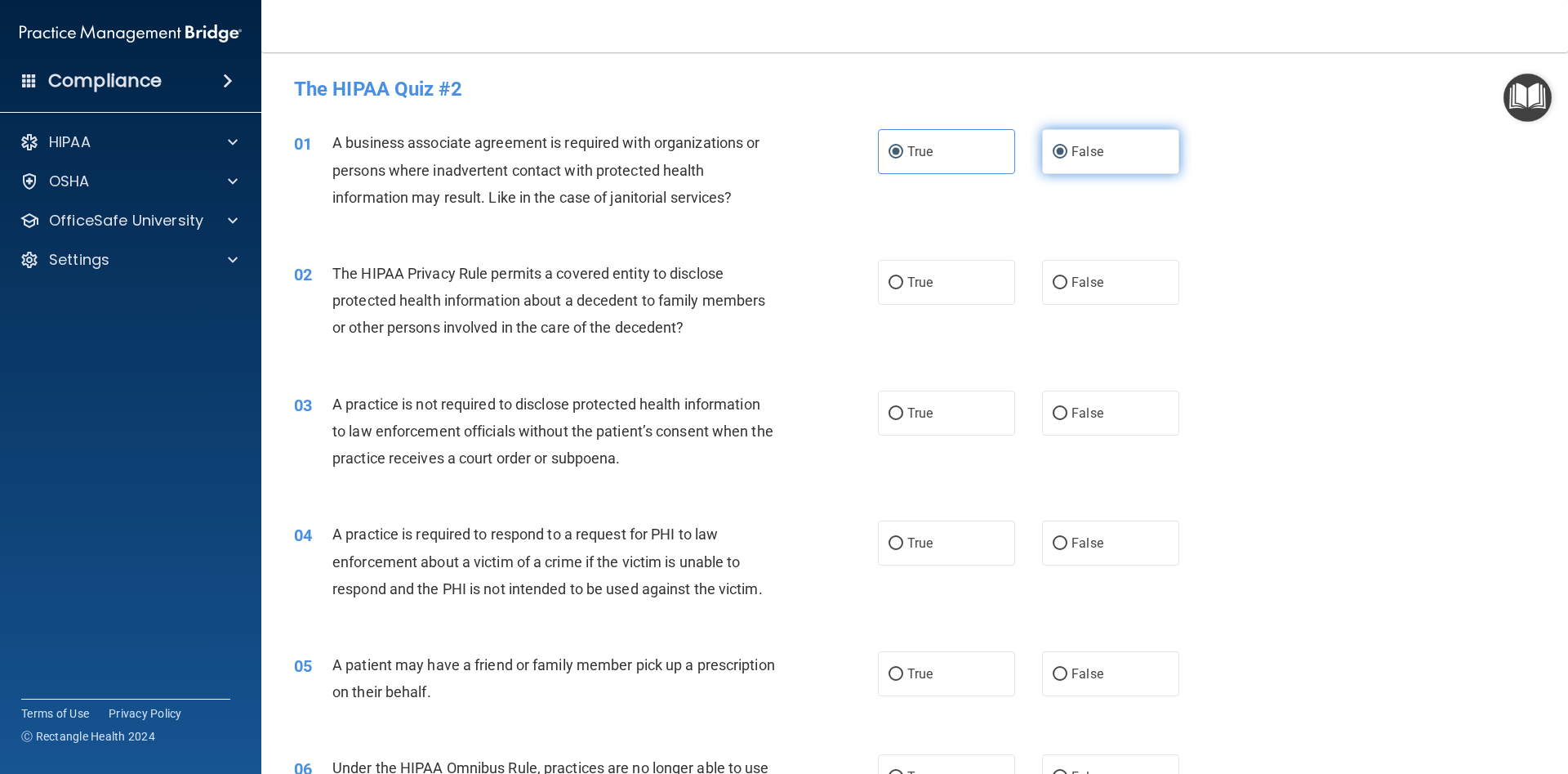
radio input "false"
drag, startPoint x: 892, startPoint y: 281, endPoint x: 964, endPoint y: 371, distance: 115.3
click at [891, 282] on input "True" at bounding box center [895, 283] width 14 height 13
radio input "true"
click at [1064, 415] on input "False" at bounding box center [1060, 414] width 14 height 13
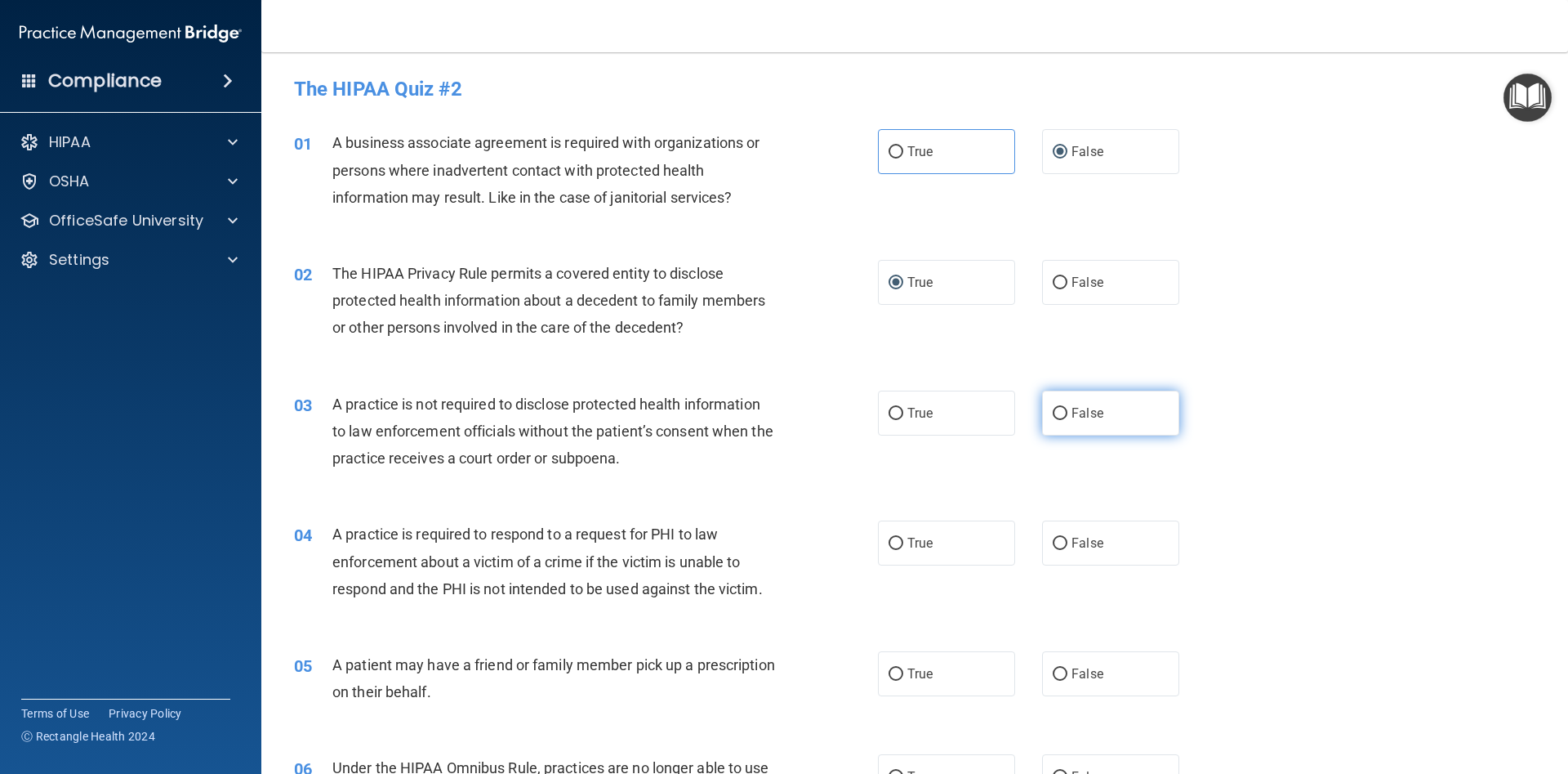
radio input "true"
click at [898, 545] on input "True" at bounding box center [895, 544] width 14 height 13
radio input "true"
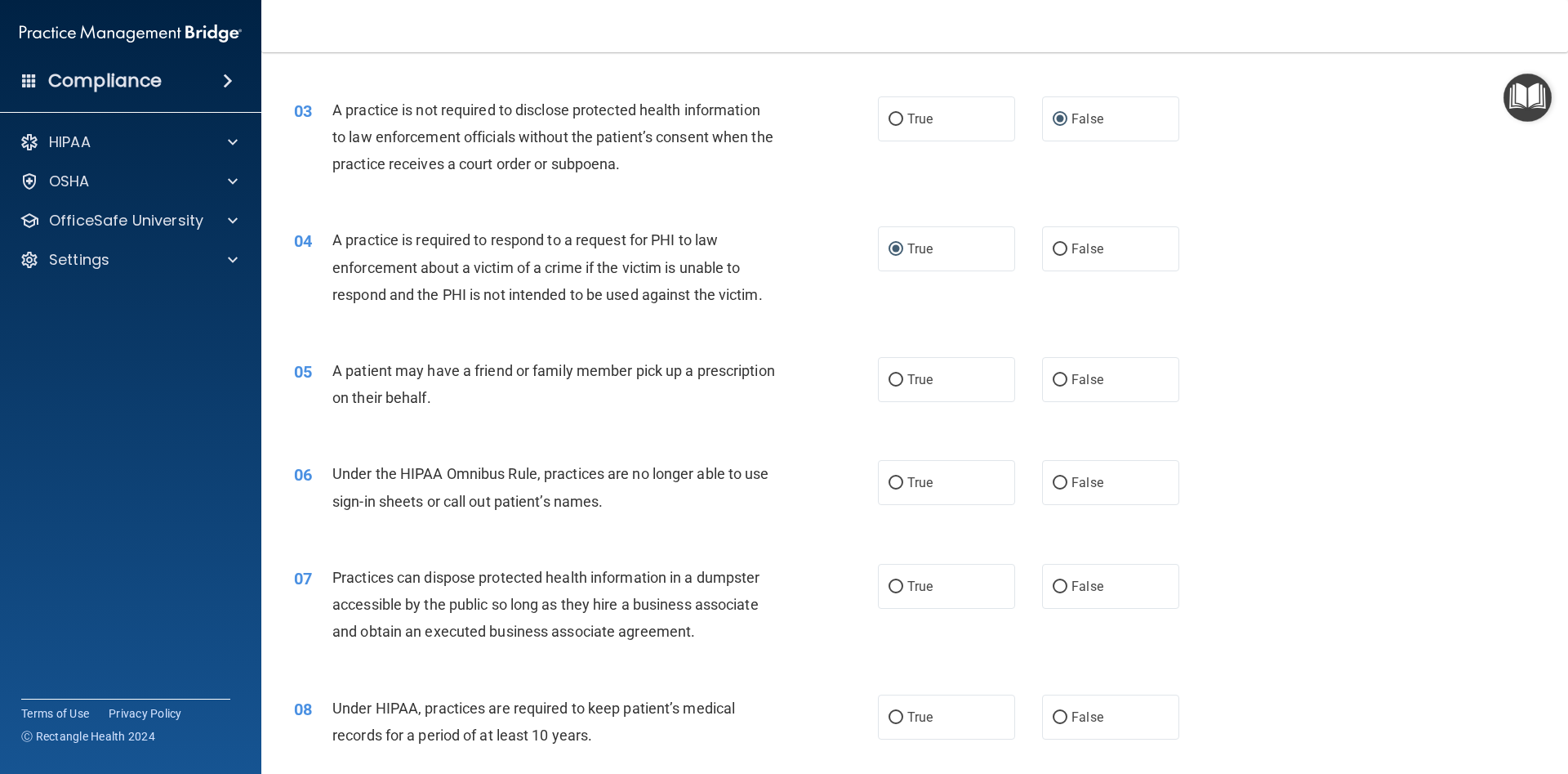
scroll to position [367, 0]
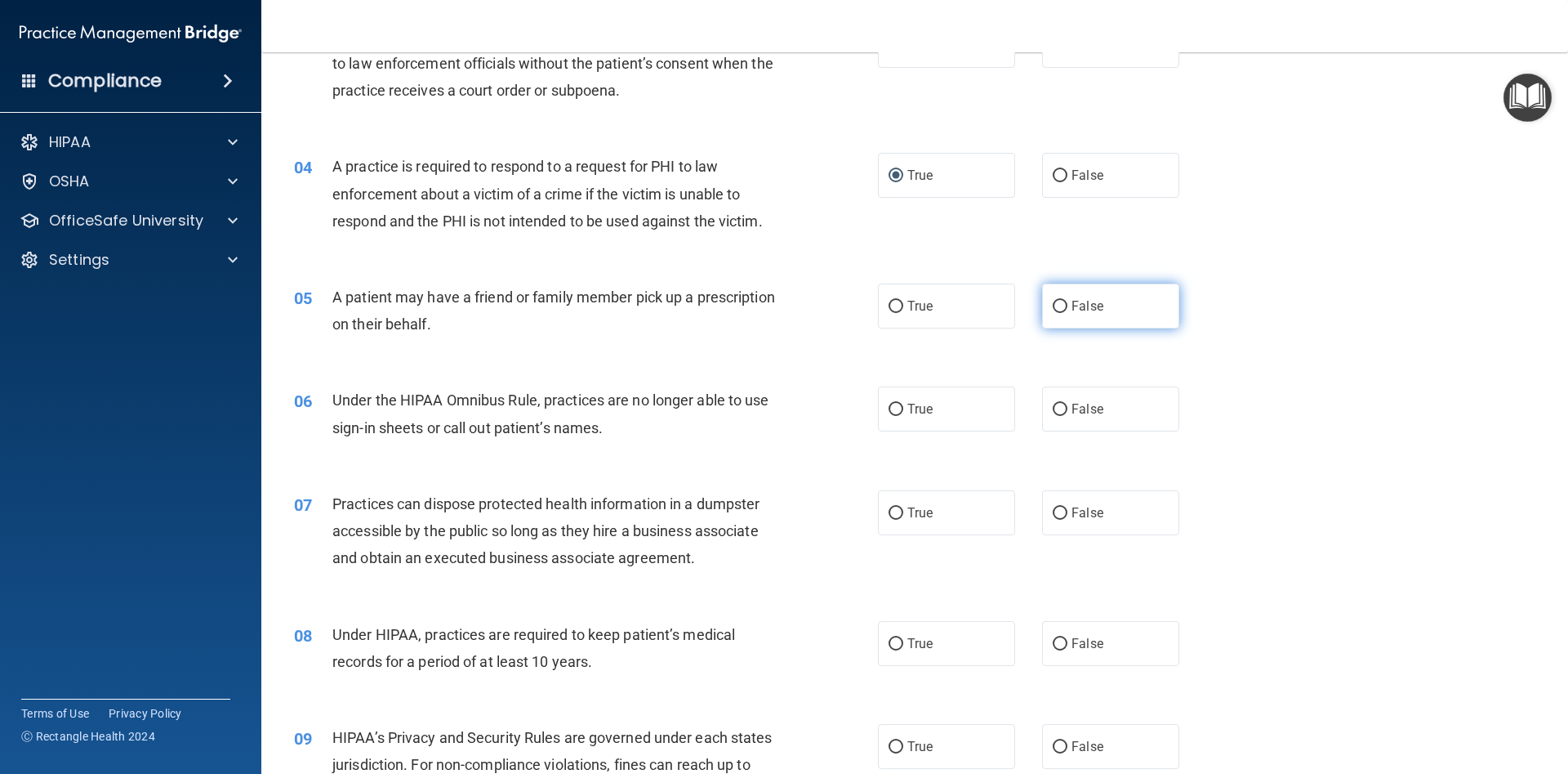
click at [1059, 304] on input "False" at bounding box center [1060, 307] width 14 height 13
radio input "true"
click at [1062, 410] on input "False" at bounding box center [1060, 410] width 14 height 13
radio input "true"
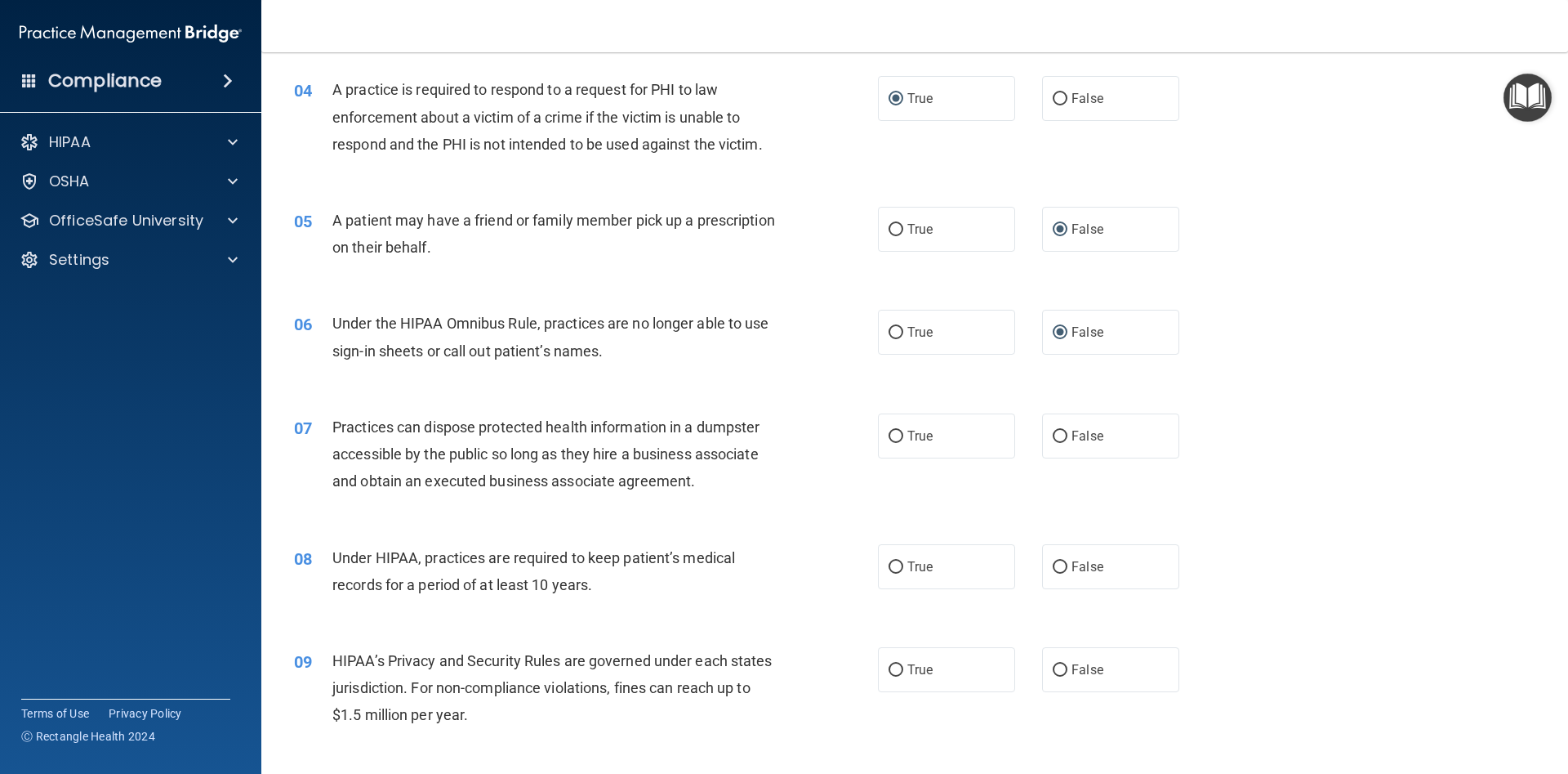
scroll to position [589, 0]
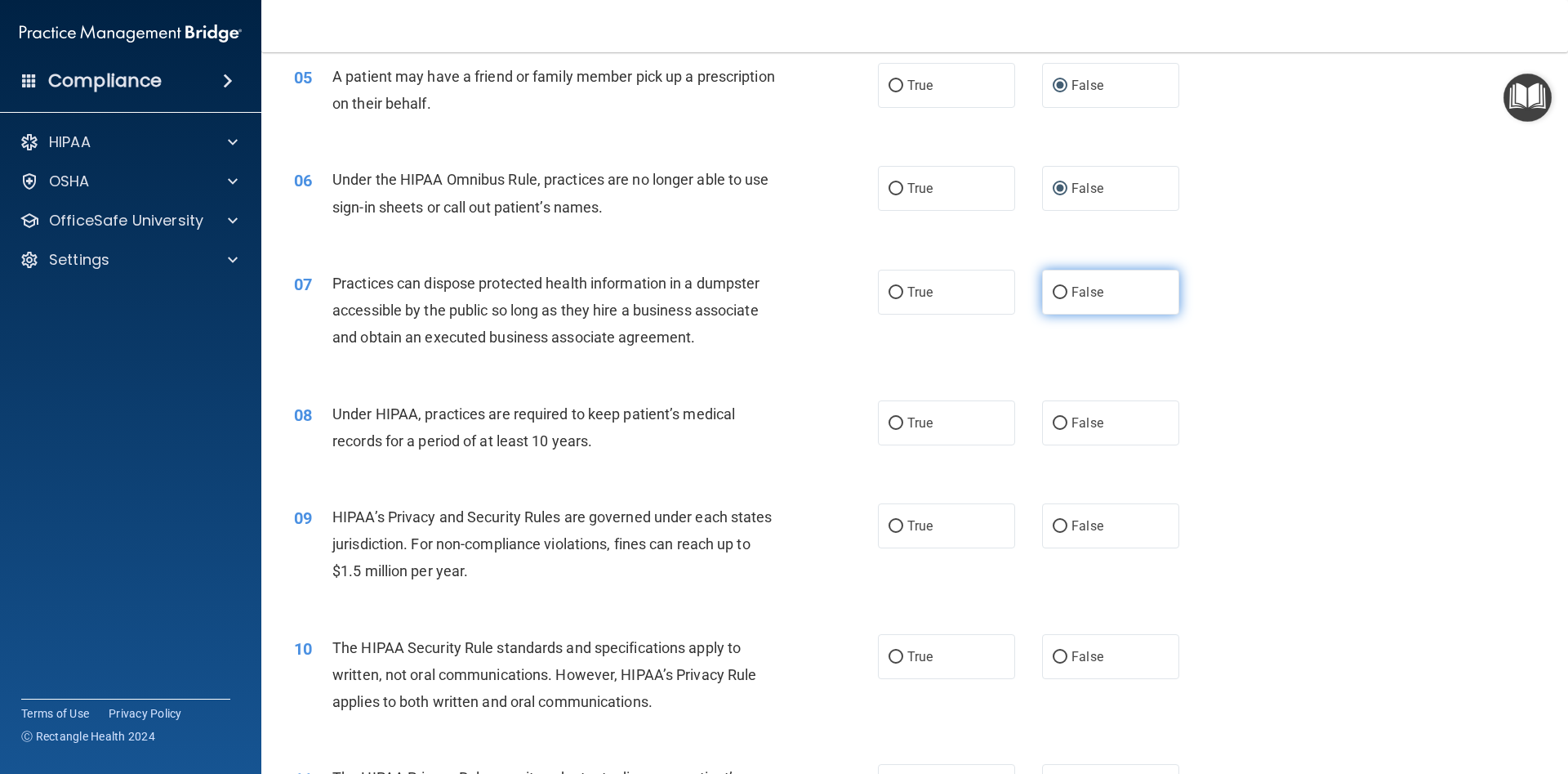
click at [1062, 290] on input "False" at bounding box center [1060, 293] width 14 height 13
radio input "true"
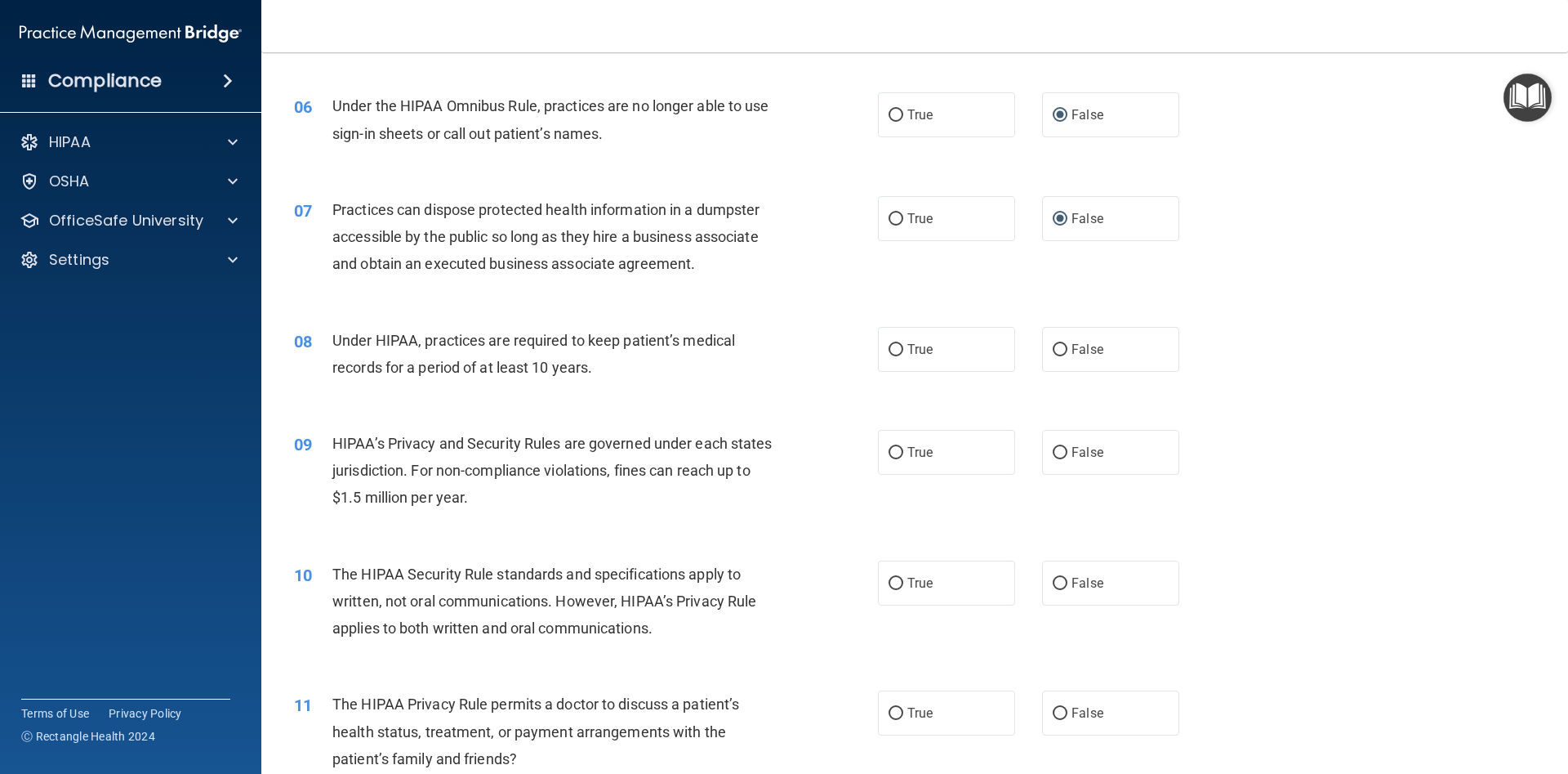
scroll to position [735, 0]
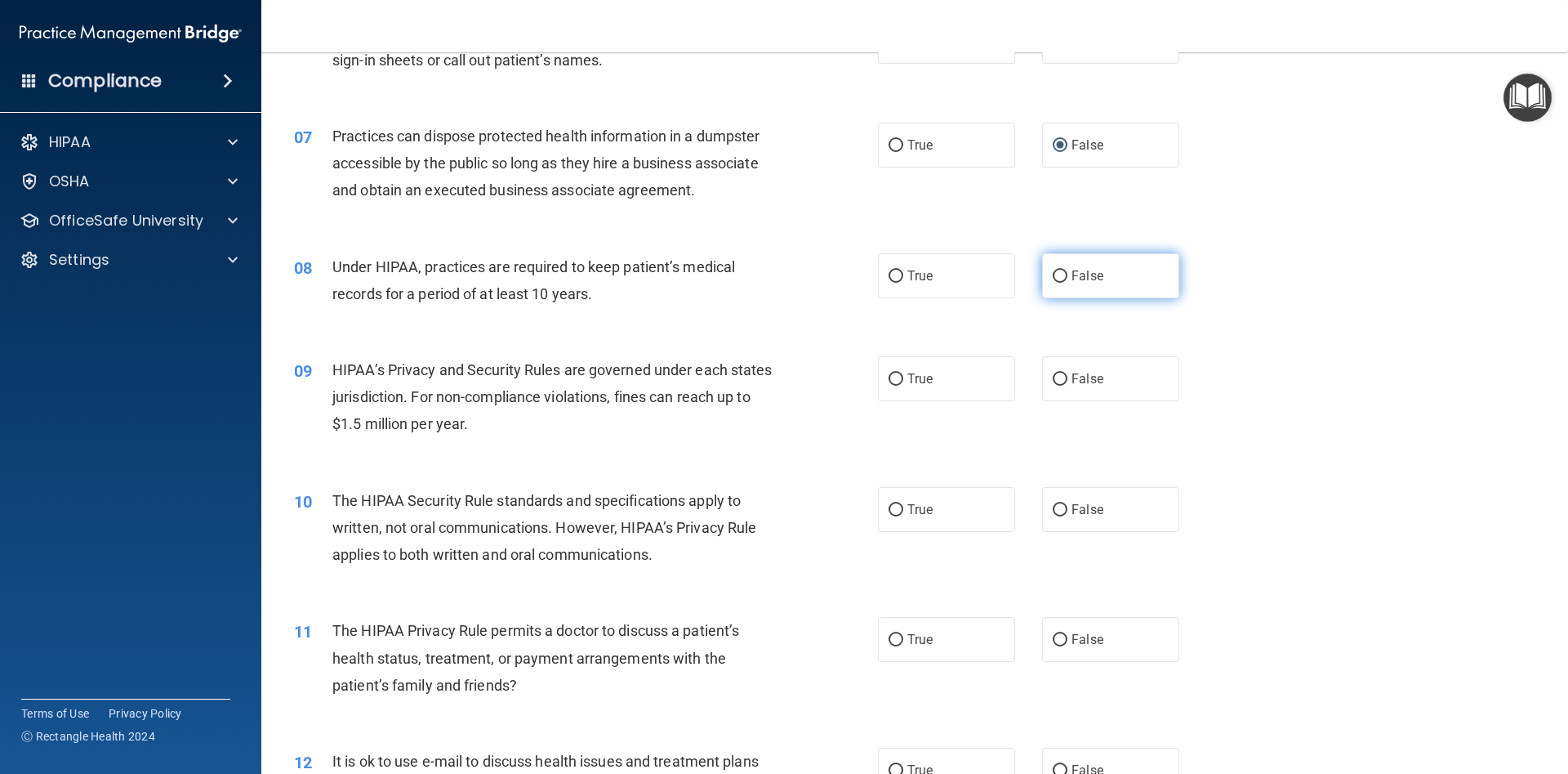
click at [1058, 271] on input "False" at bounding box center [1060, 277] width 14 height 13
radio input "true"
click at [1056, 378] on input "False" at bounding box center [1060, 380] width 14 height 13
radio input "true"
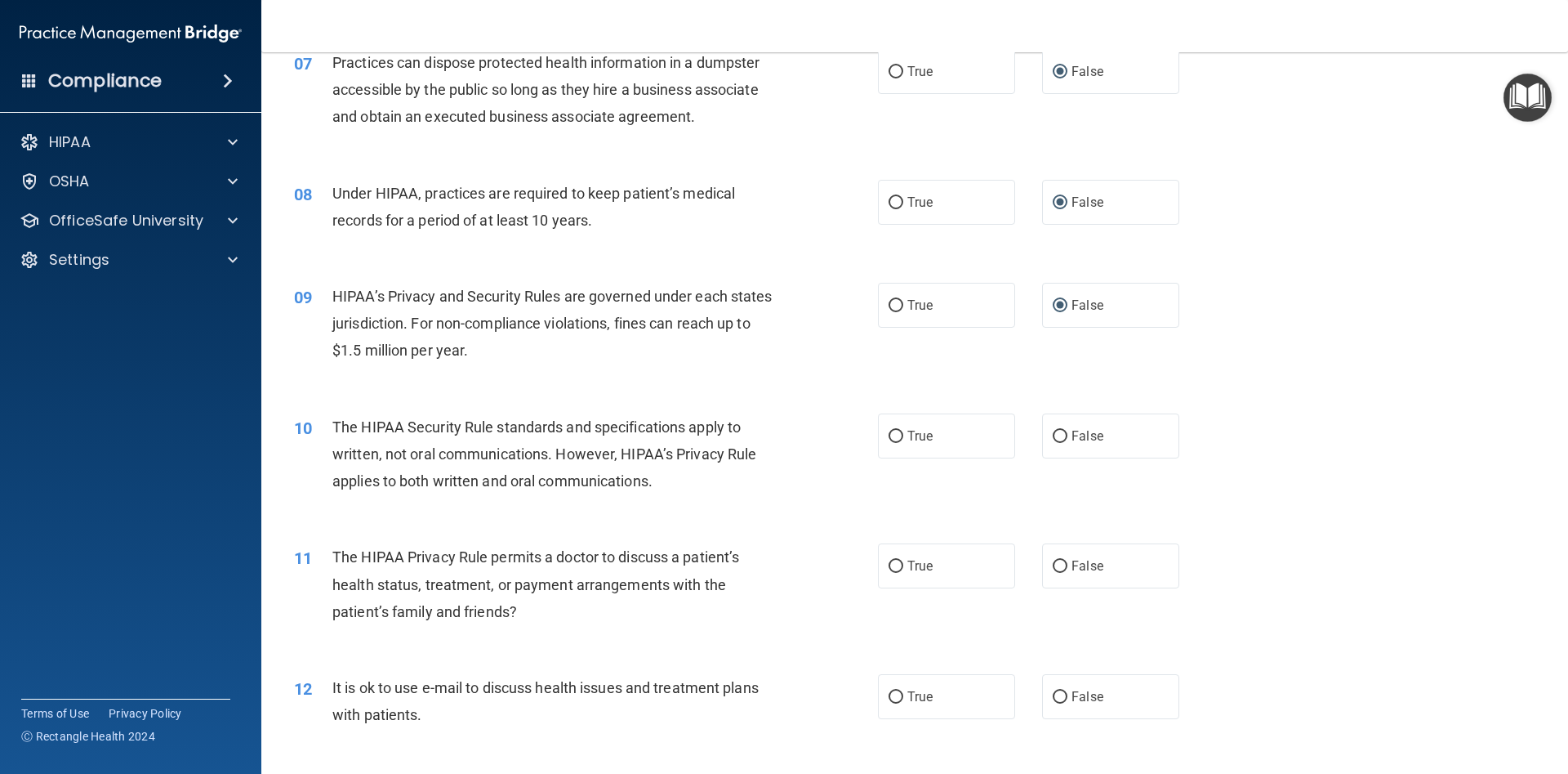
scroll to position [956, 0]
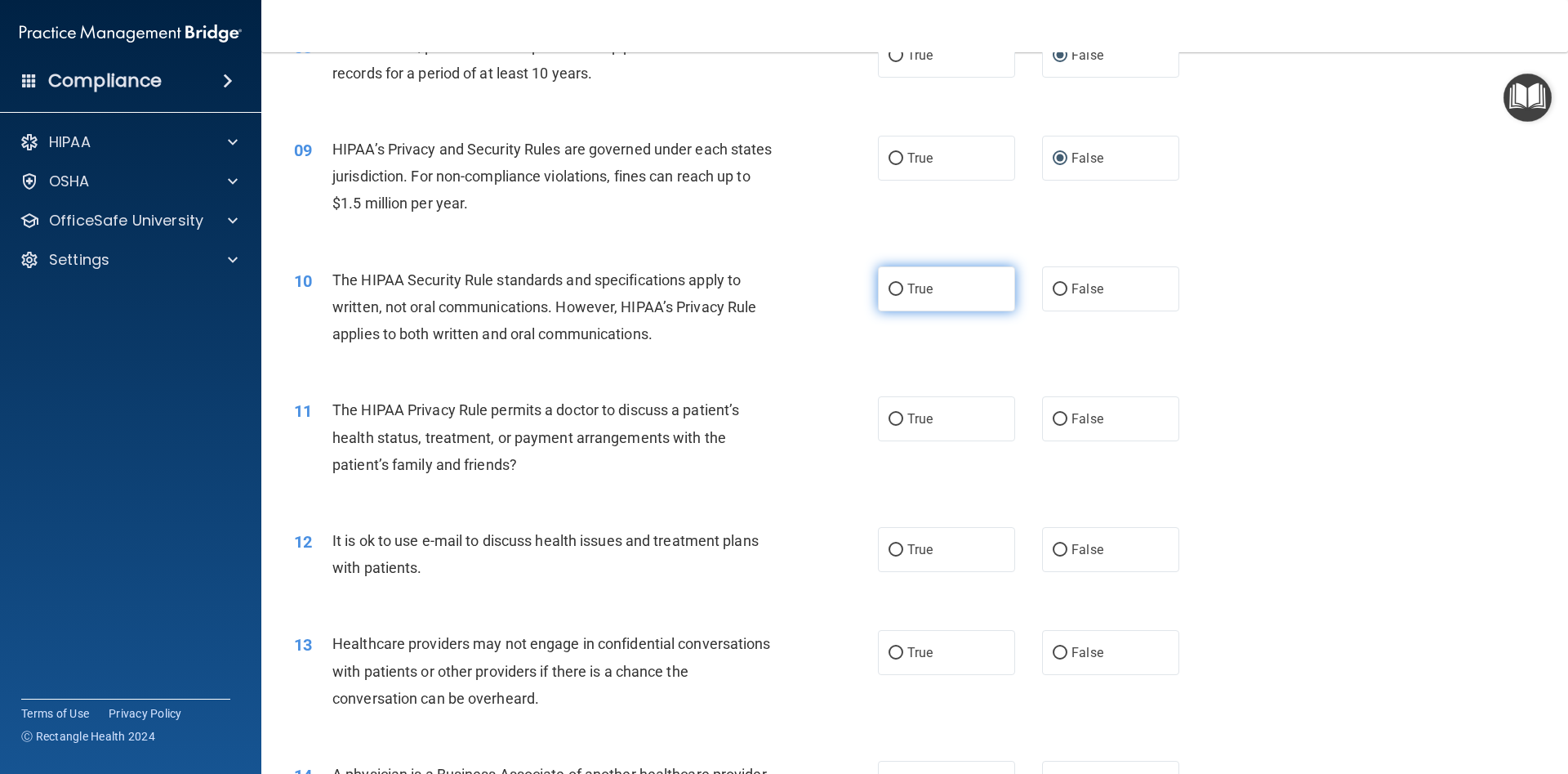
click at [894, 285] on input "True" at bounding box center [895, 290] width 14 height 13
radio input "true"
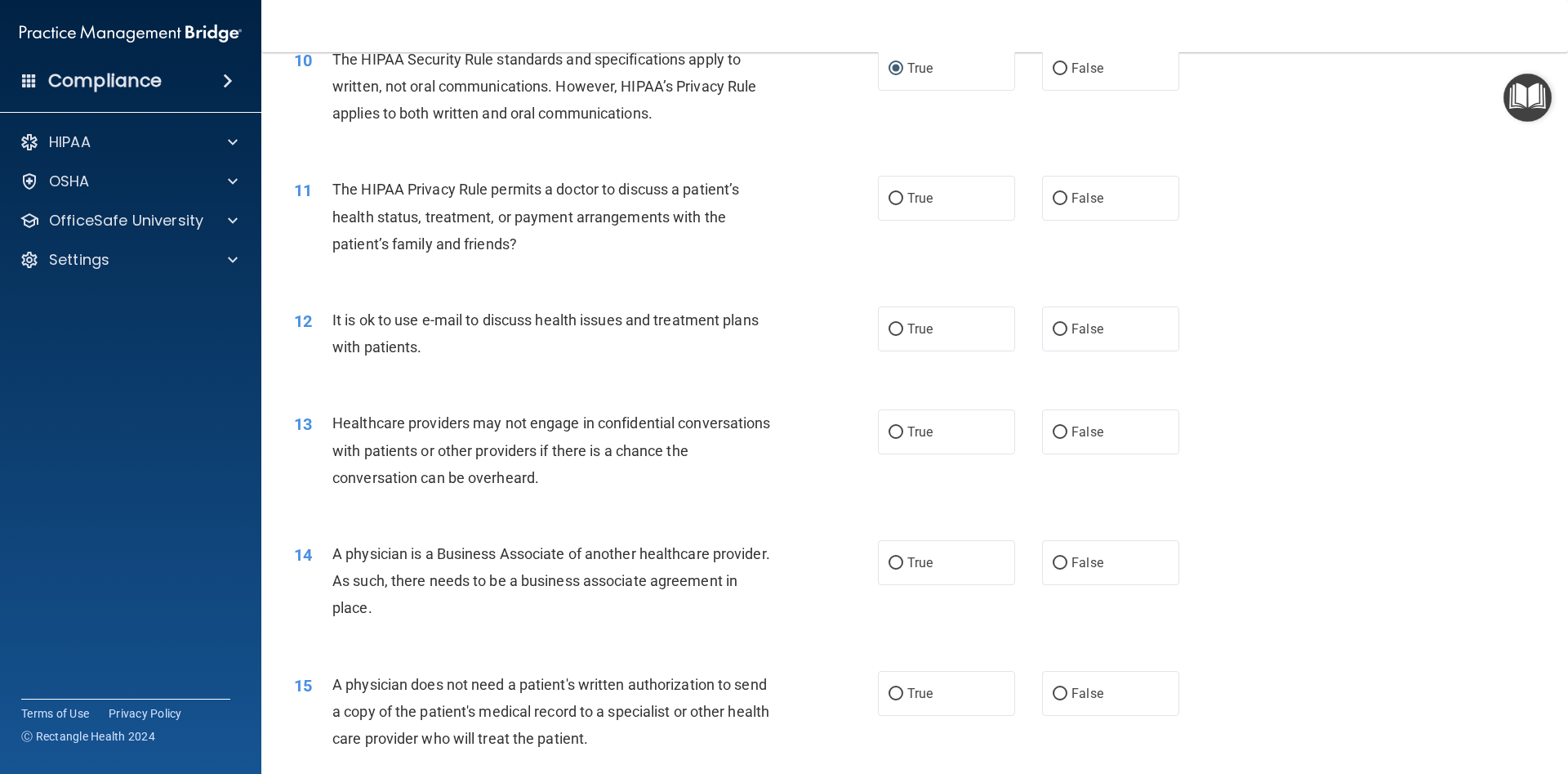
scroll to position [1029, 0]
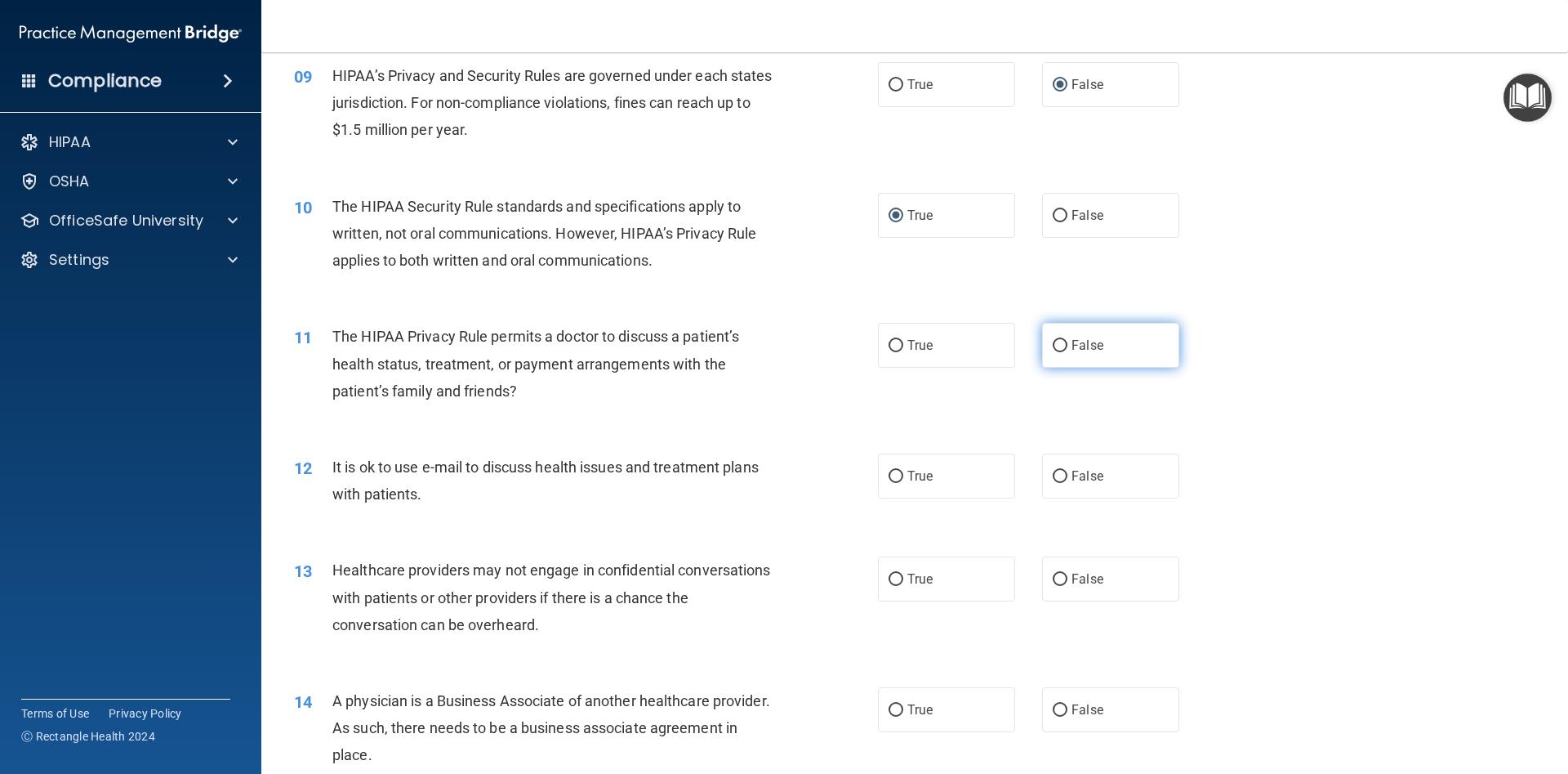
click at [1058, 345] on input "False" at bounding box center [1060, 346] width 14 height 13
radio input "true"
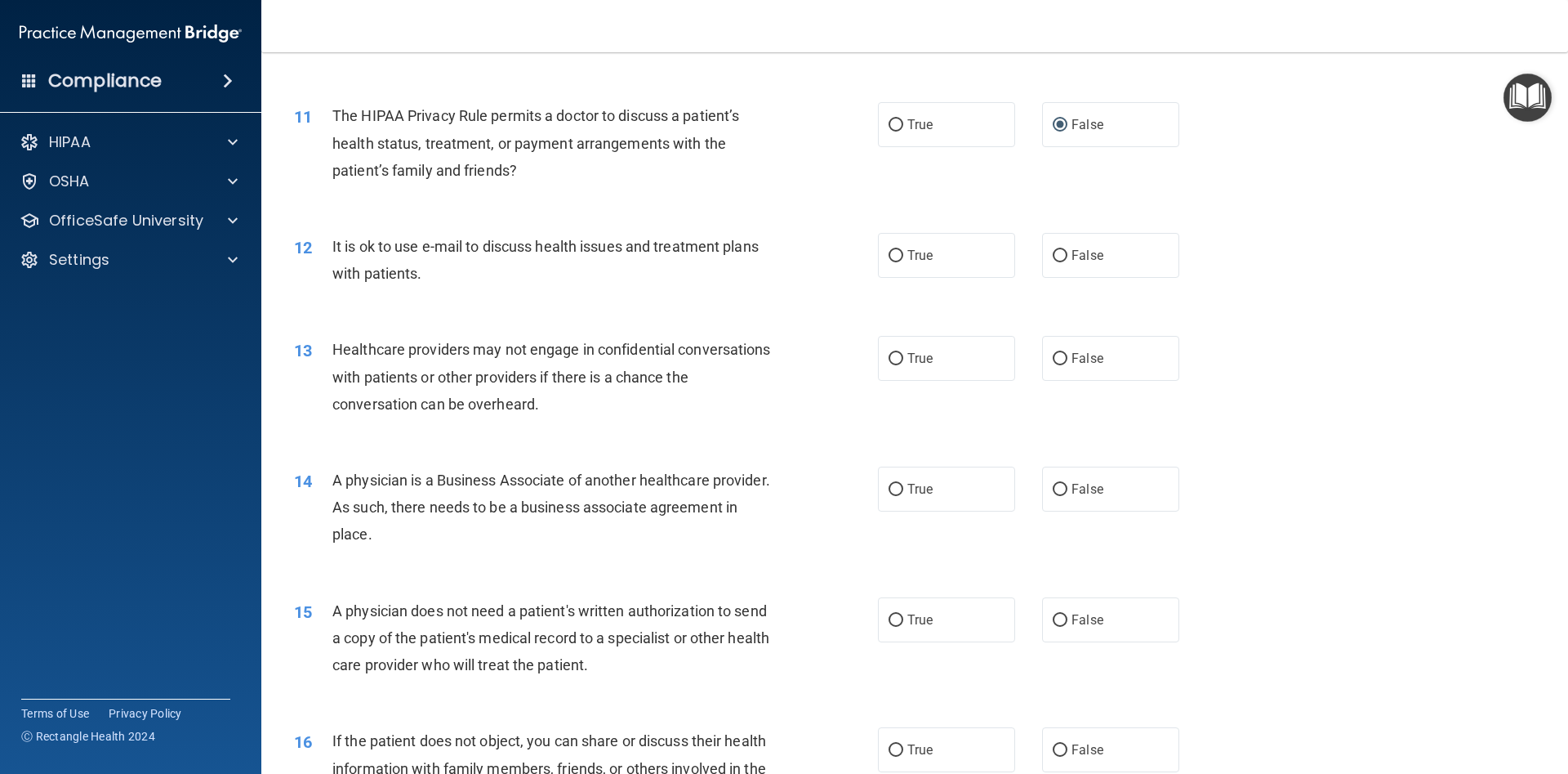
scroll to position [1324, 0]
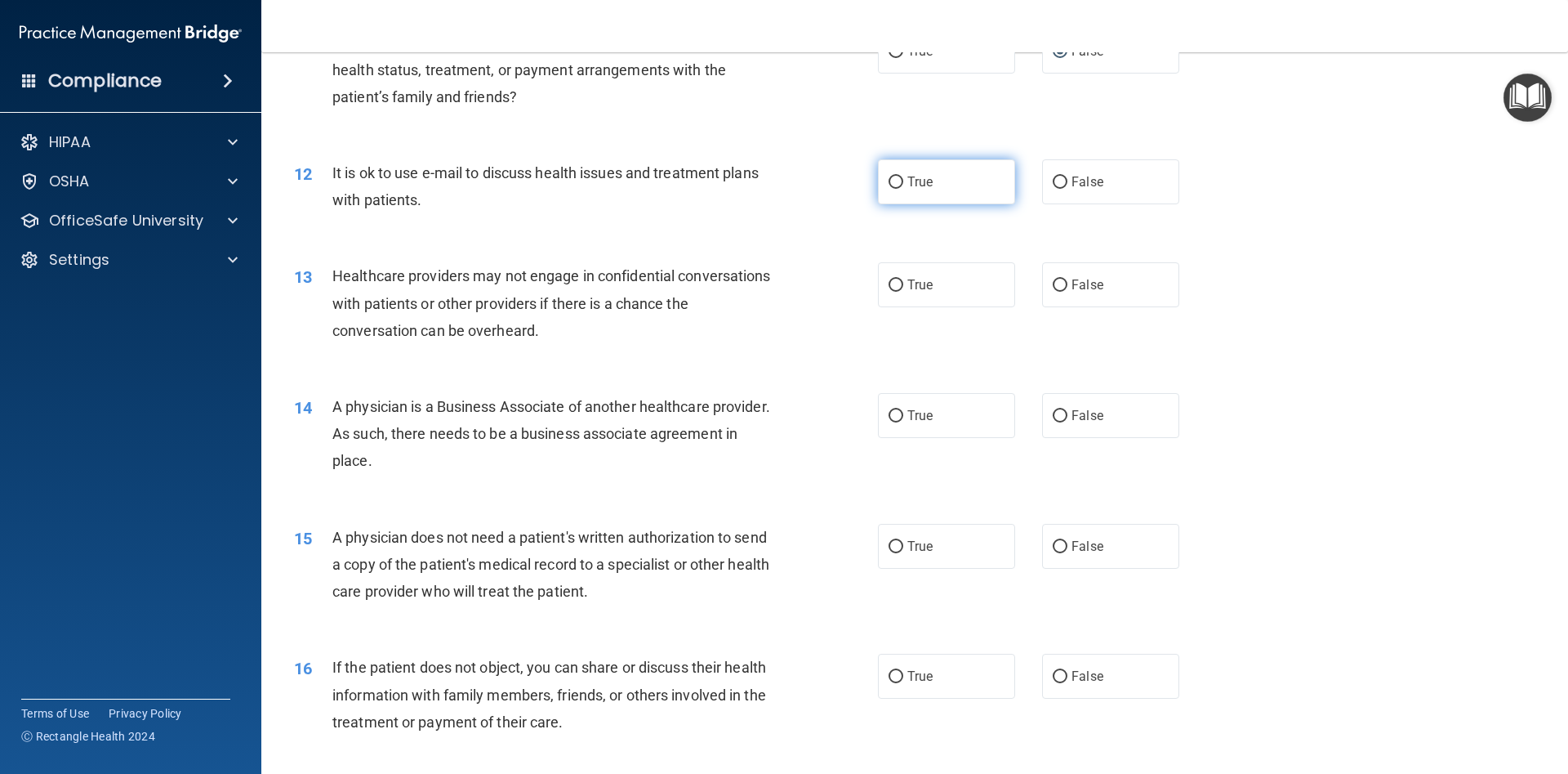
click at [895, 180] on input "True" at bounding box center [895, 183] width 14 height 13
radio input "true"
click at [1056, 288] on input "False" at bounding box center [1060, 286] width 14 height 13
radio input "true"
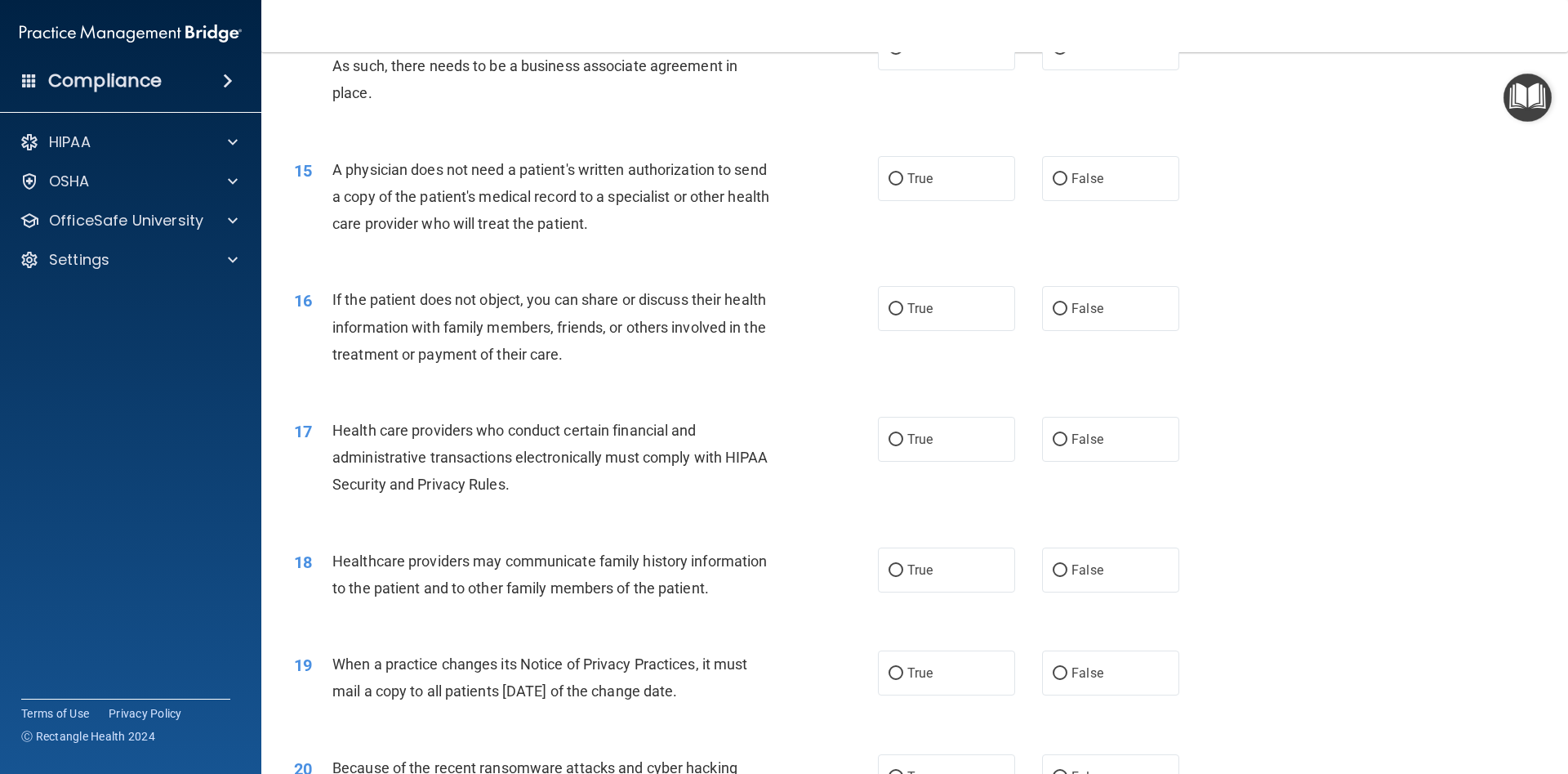
scroll to position [1618, 0]
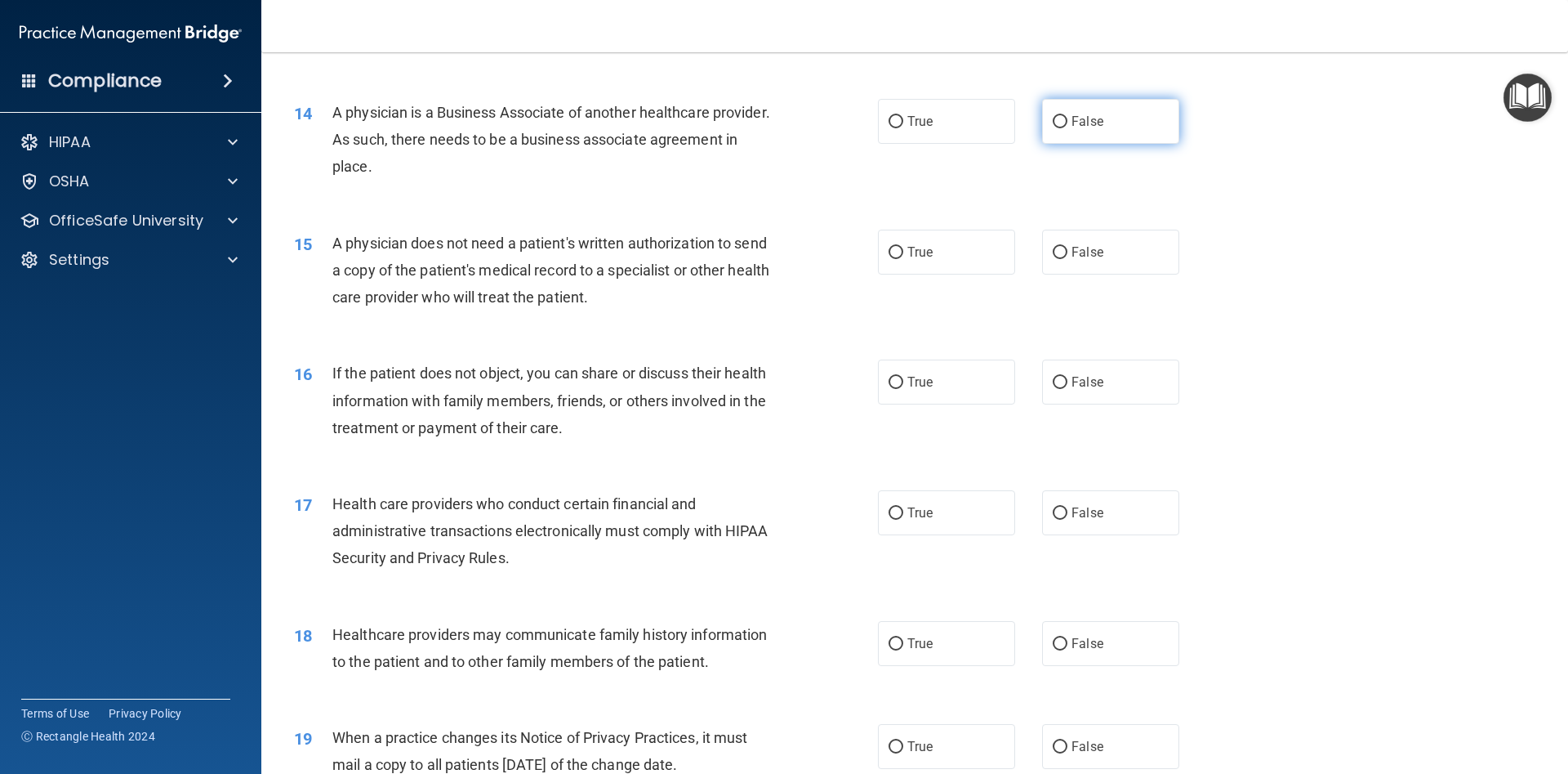
click at [1063, 130] on label "False" at bounding box center [1110, 121] width 137 height 45
click at [1063, 128] on input "False" at bounding box center [1060, 123] width 14 height 13
radio input "true"
click at [896, 259] on input "True" at bounding box center [895, 253] width 14 height 13
radio input "true"
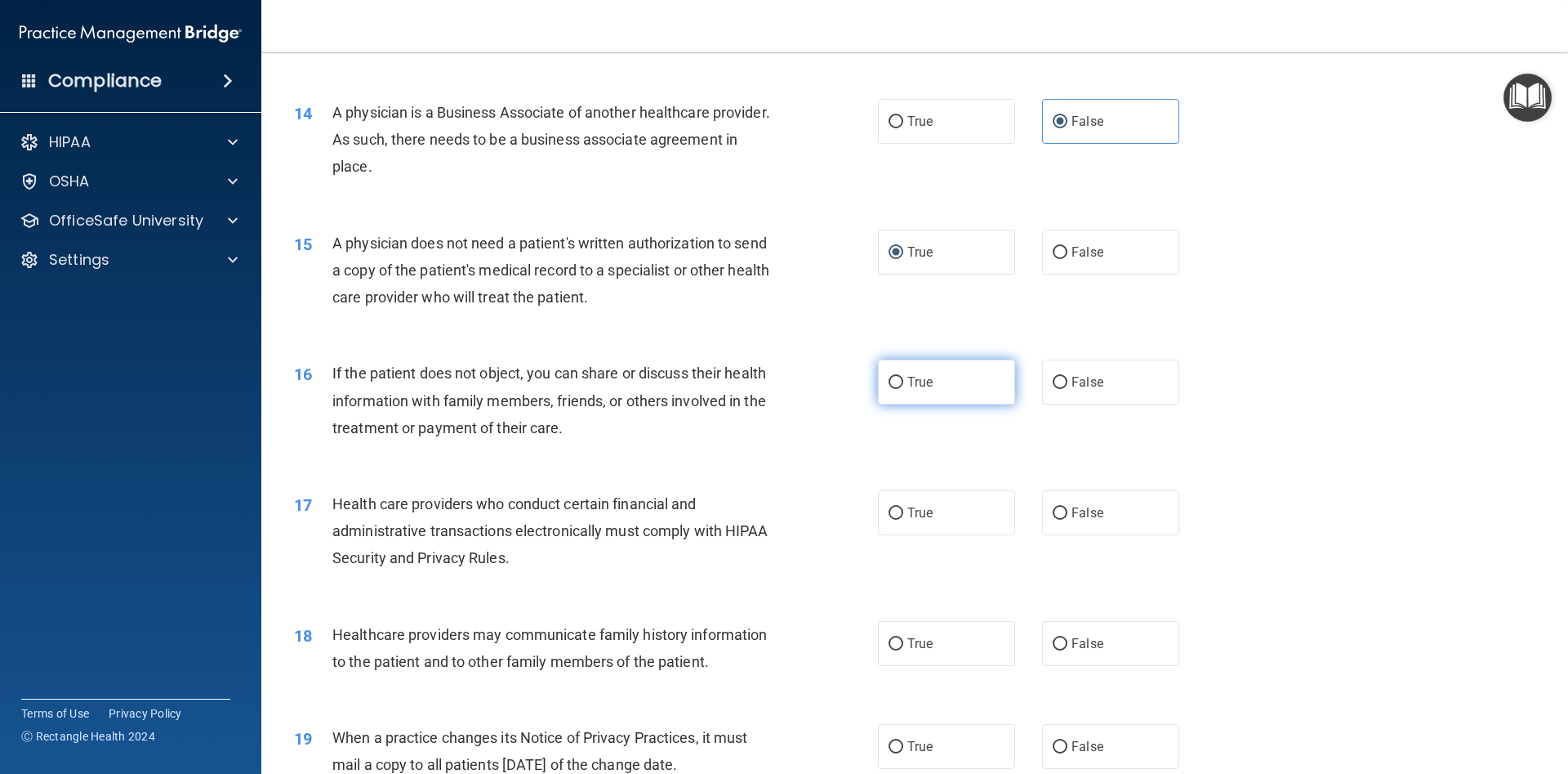
click at [899, 386] on input "True" at bounding box center [895, 383] width 14 height 13
radio input "true"
click at [896, 514] on input "True" at bounding box center [895, 513] width 14 height 13
radio input "true"
click at [1056, 516] on input "False" at bounding box center [1060, 513] width 14 height 13
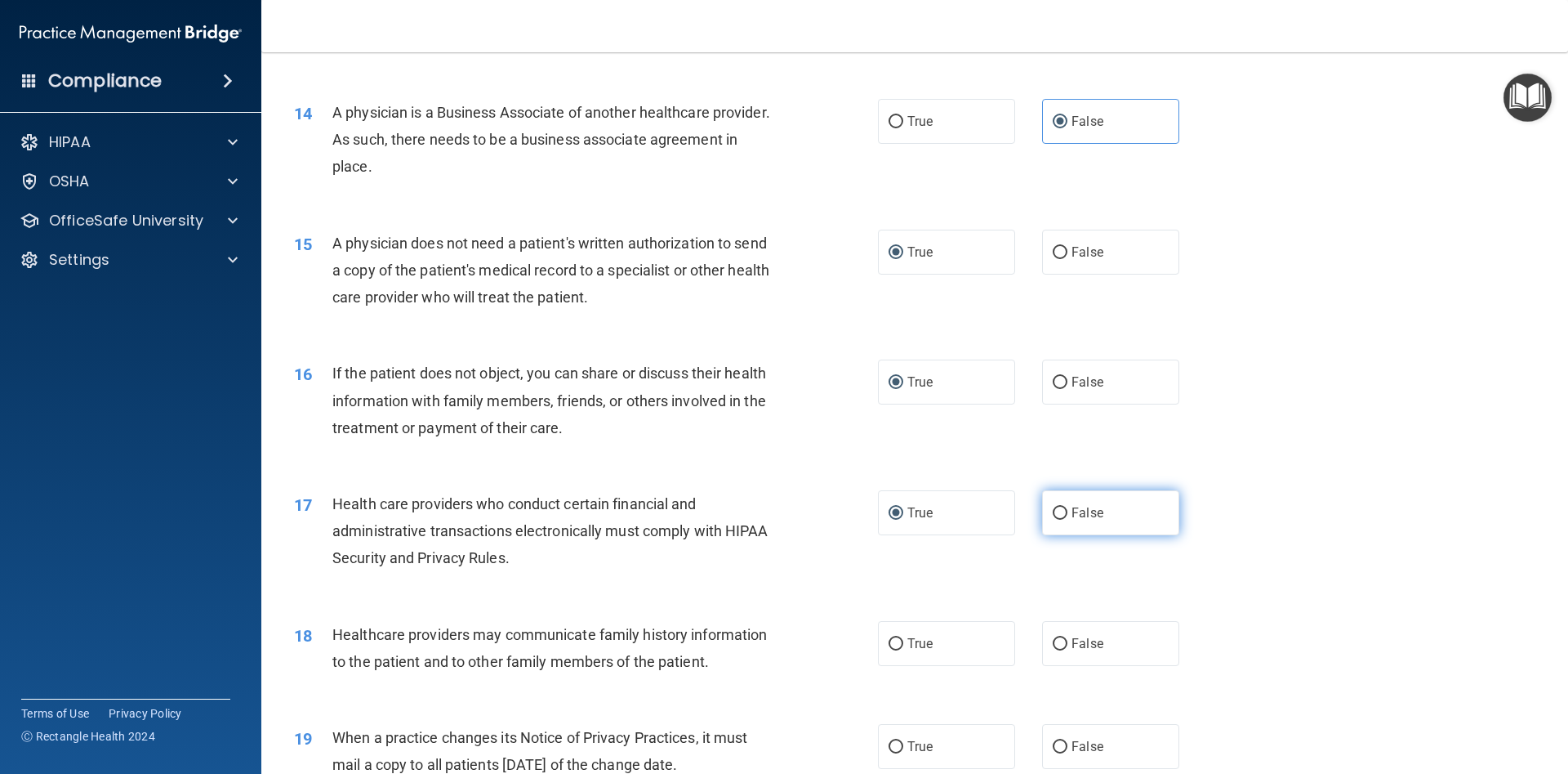
radio input "true"
radio input "false"
click at [1057, 645] on input "False" at bounding box center [1060, 644] width 14 height 13
radio input "true"
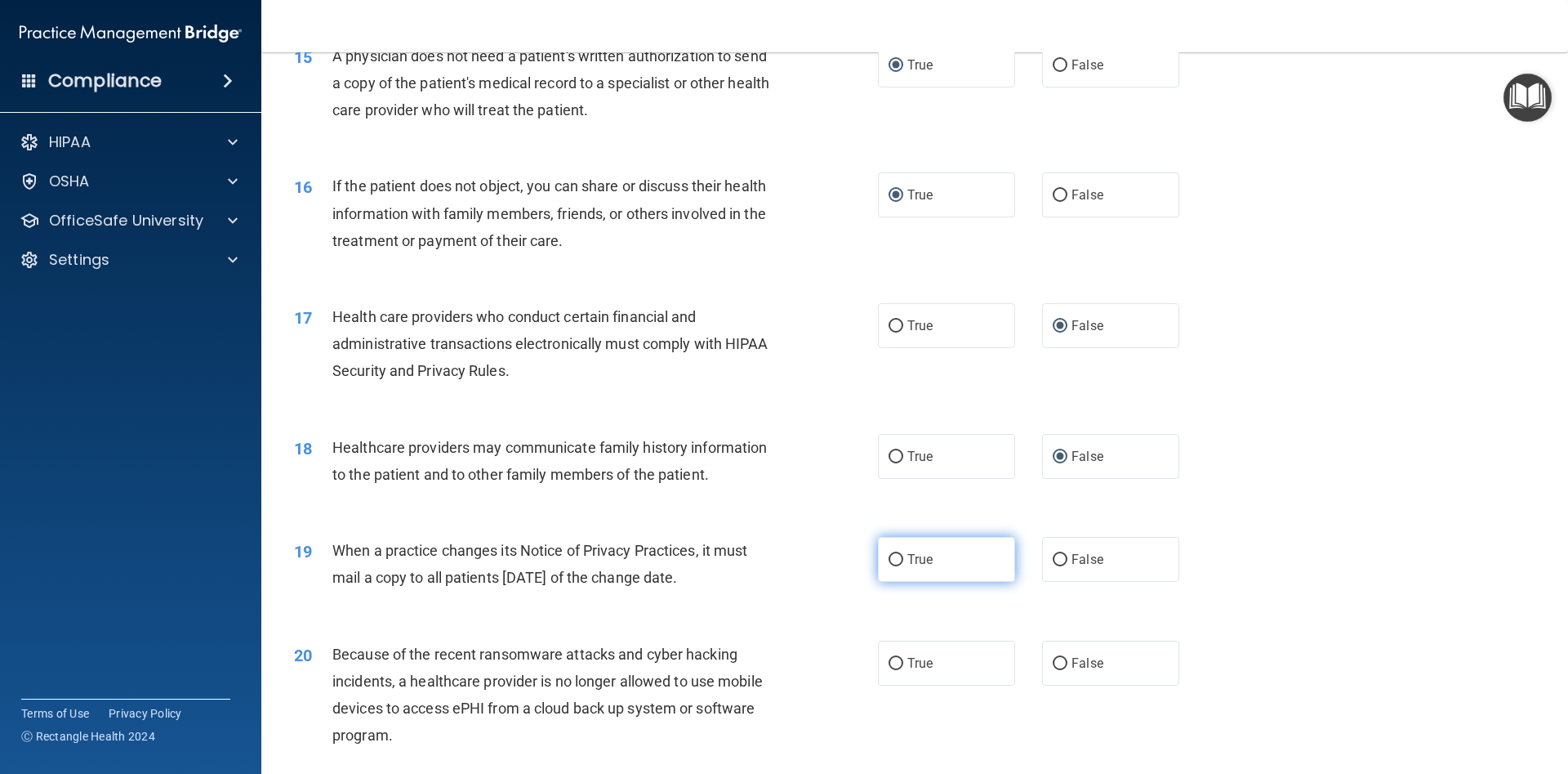
scroll to position [1838, 0]
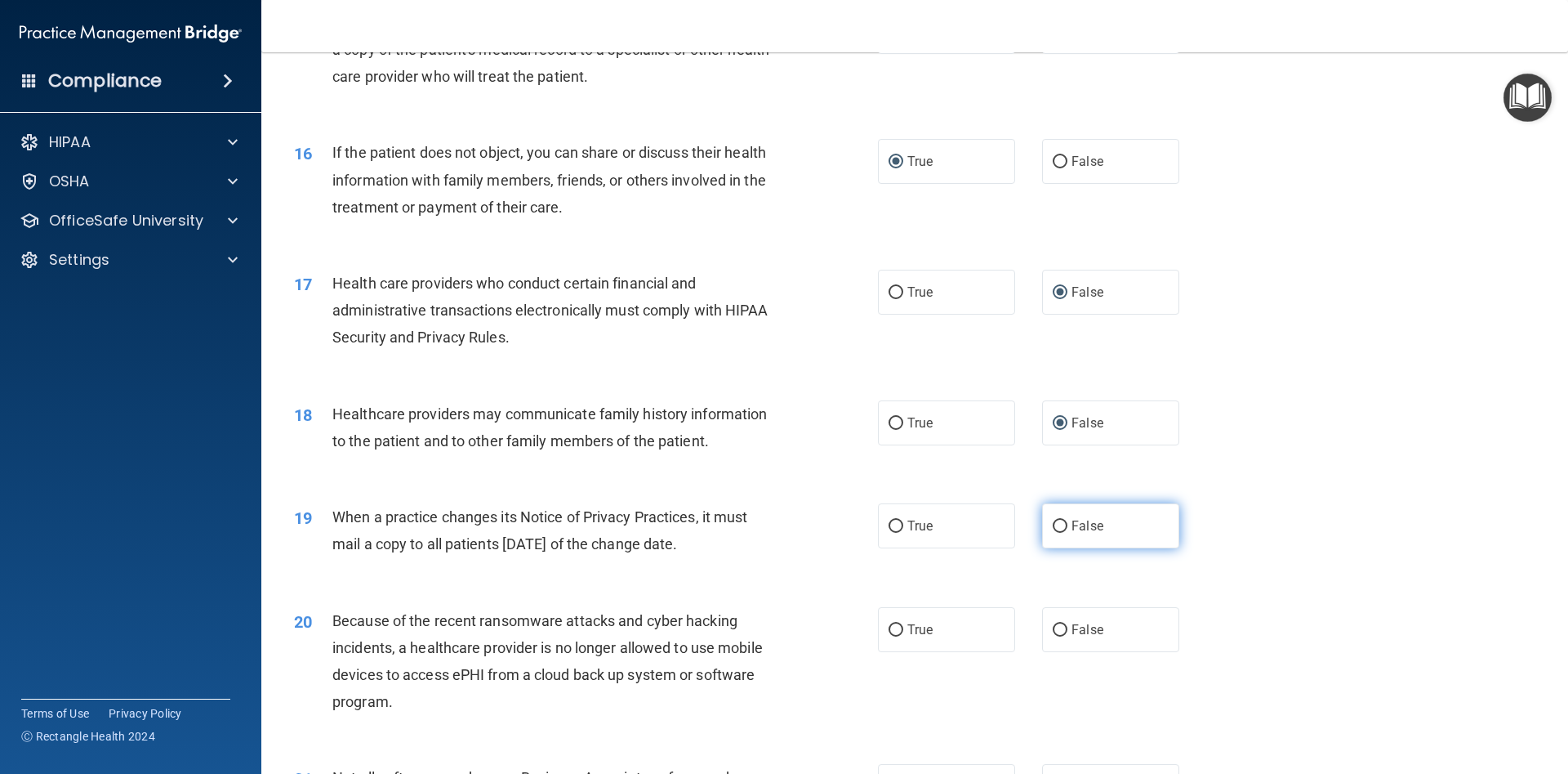
click at [1057, 528] on input "False" at bounding box center [1060, 527] width 14 height 13
radio input "true"
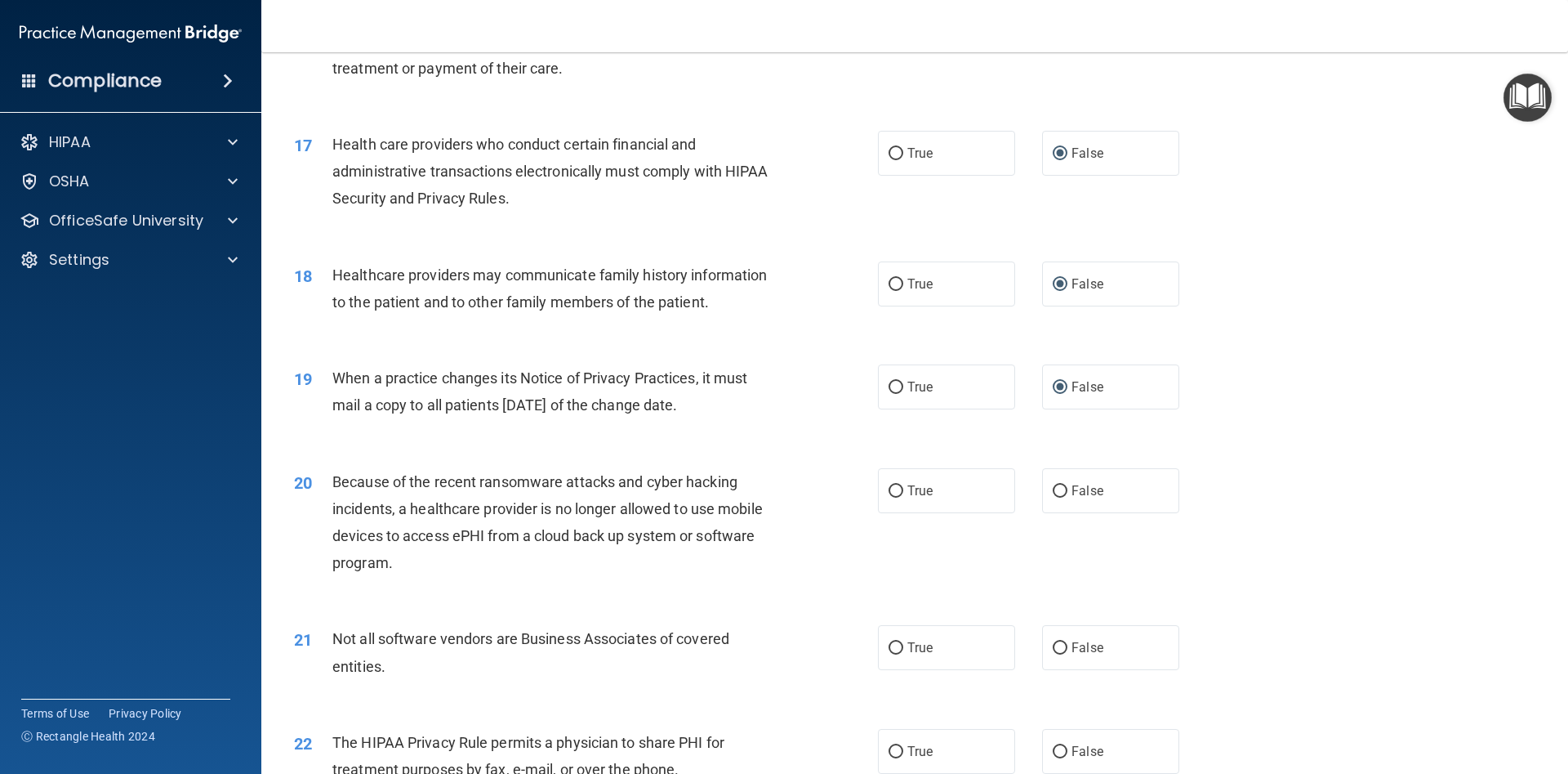
scroll to position [1986, 0]
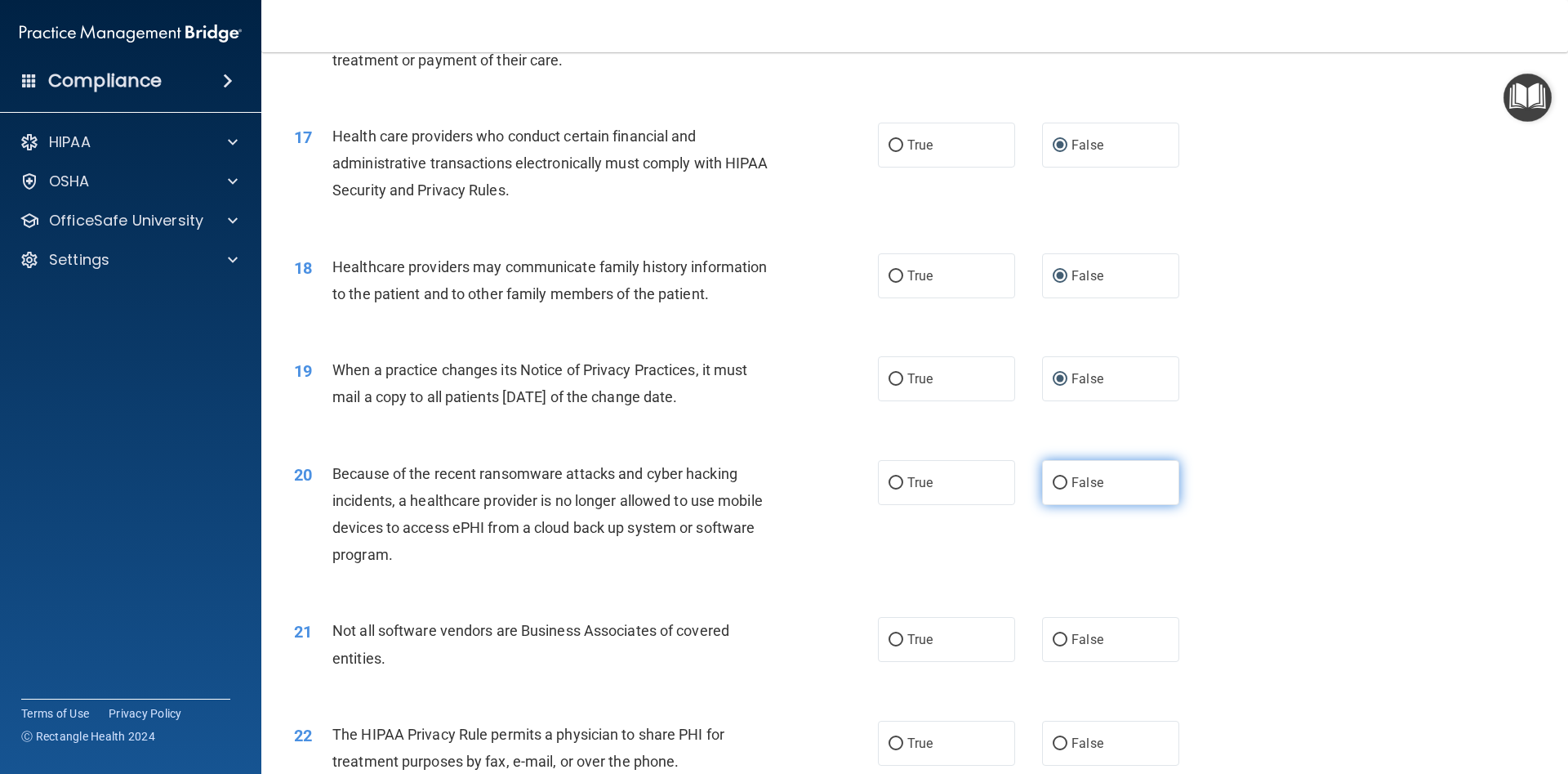
click at [1065, 484] on input "False" at bounding box center [1060, 484] width 14 height 13
radio input "true"
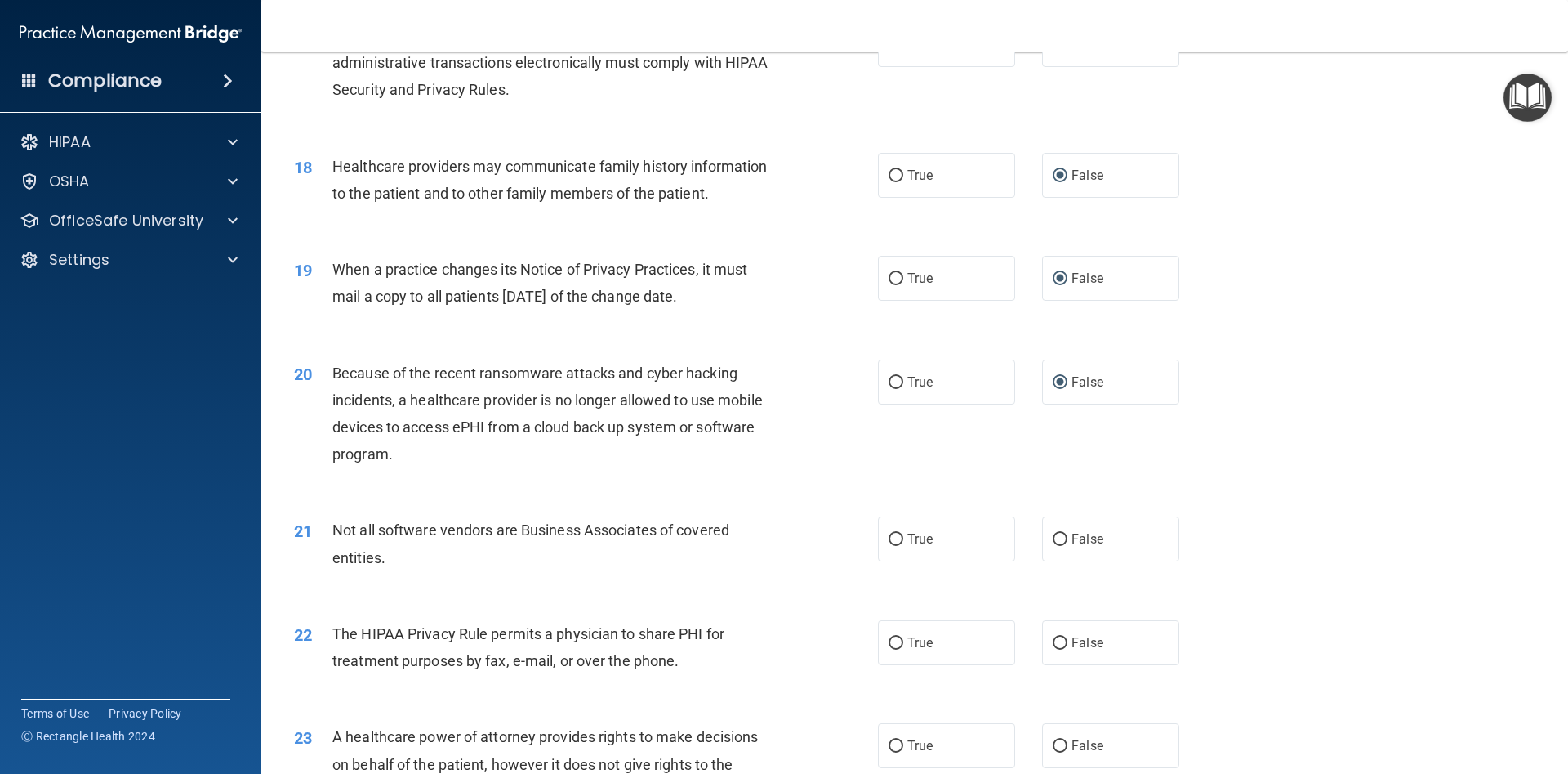
scroll to position [2206, 0]
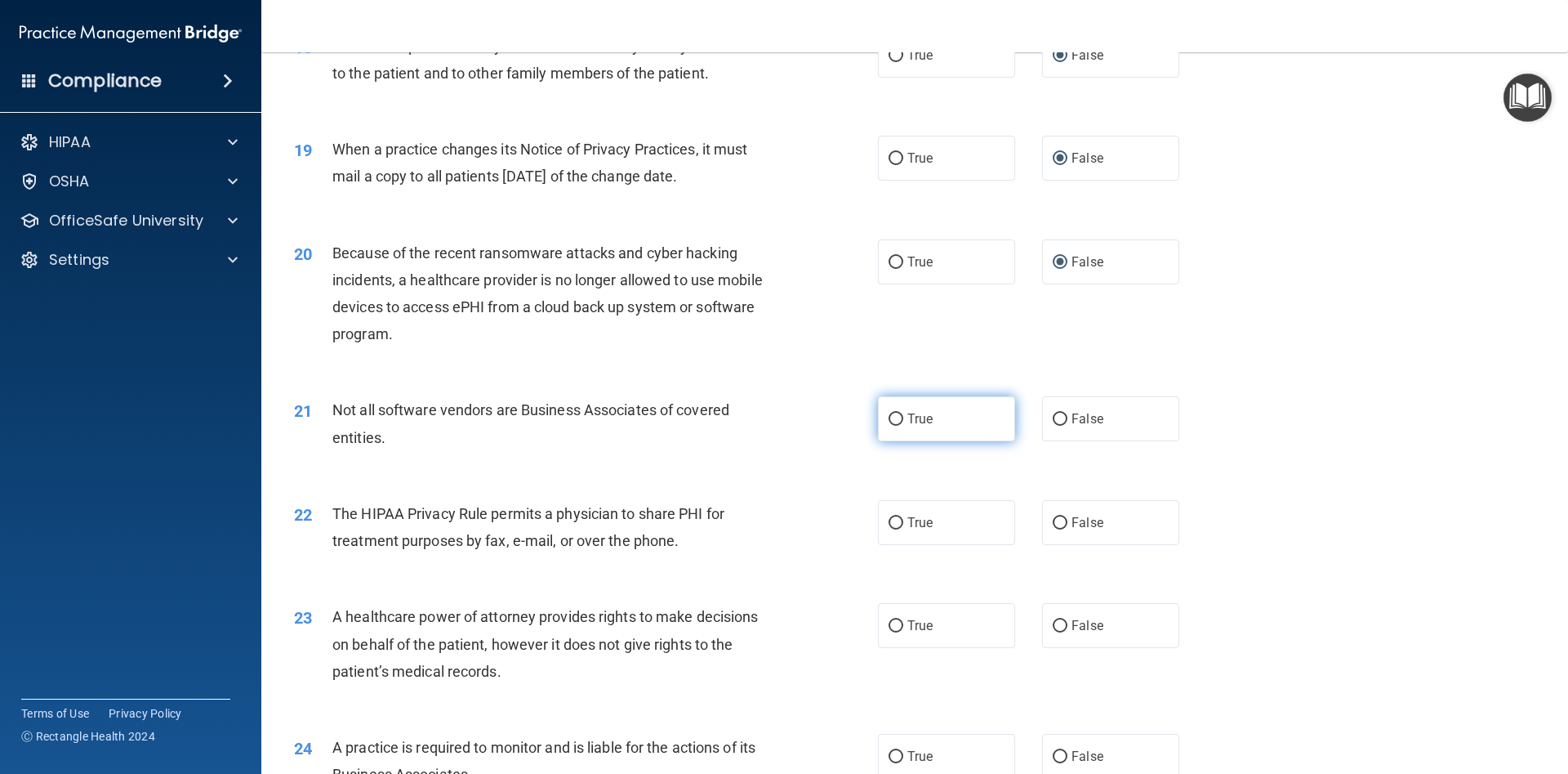
click at [896, 418] on input "True" at bounding box center [895, 420] width 14 height 13
radio input "true"
click at [1060, 628] on input "False" at bounding box center [1060, 626] width 14 height 13
radio input "true"
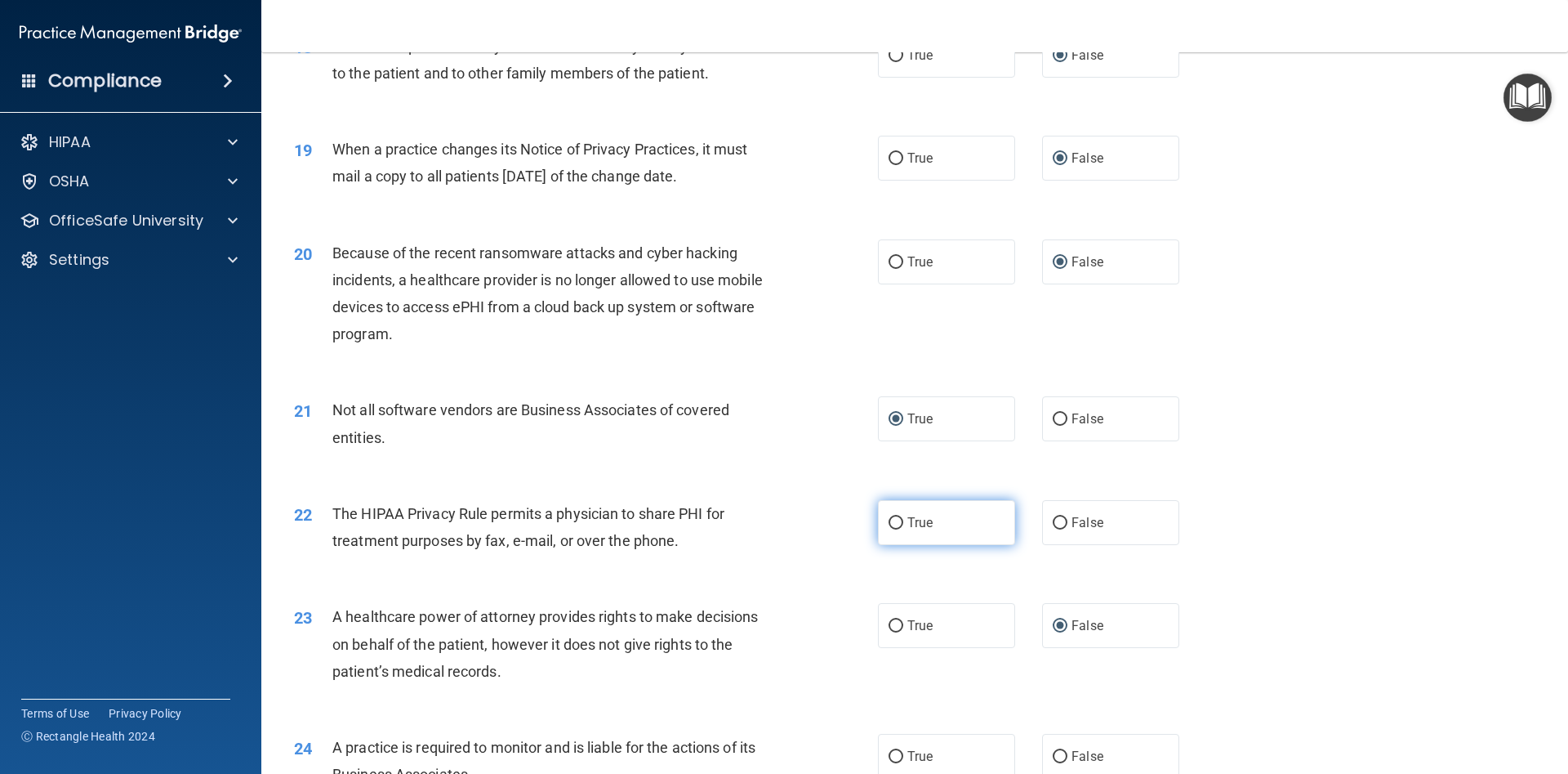
click at [895, 522] on input "True" at bounding box center [895, 523] width 14 height 13
radio input "true"
click at [1060, 524] on input "False" at bounding box center [1060, 523] width 14 height 13
radio input "true"
radio input "false"
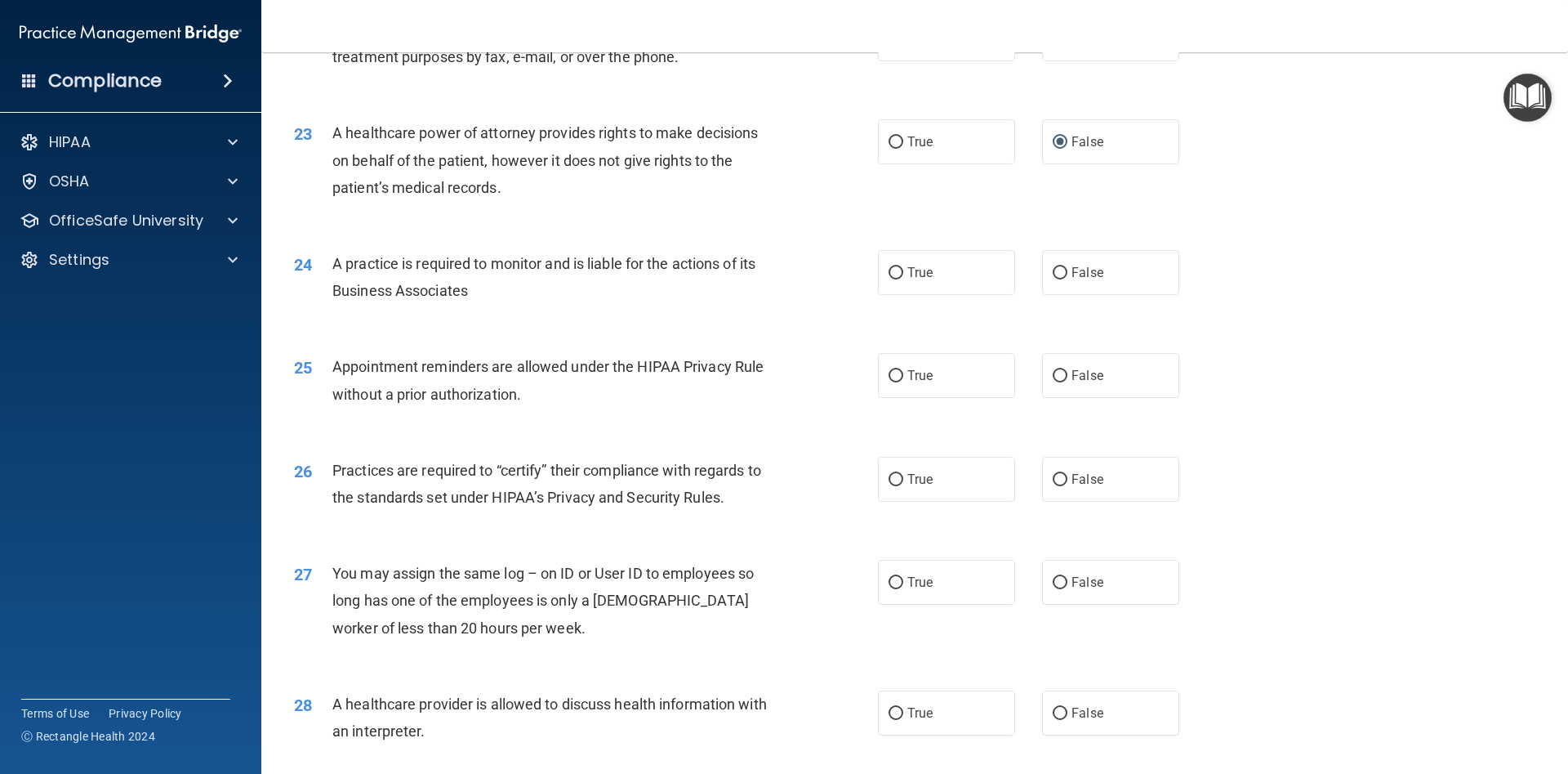
scroll to position [2722, 0]
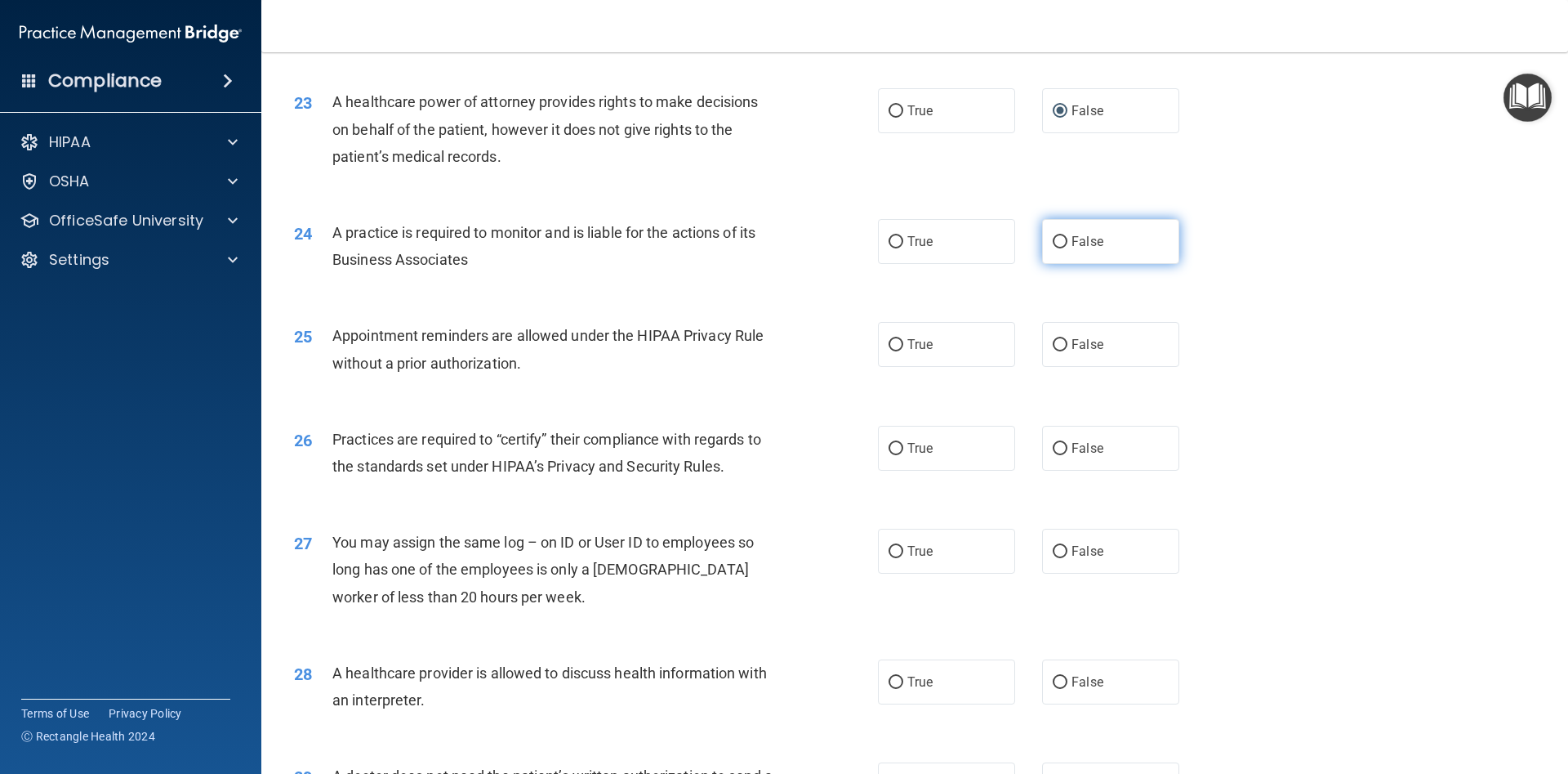
click at [1058, 243] on input "False" at bounding box center [1060, 243] width 14 height 13
radio input "true"
click at [896, 345] on input "True" at bounding box center [895, 346] width 14 height 13
radio input "true"
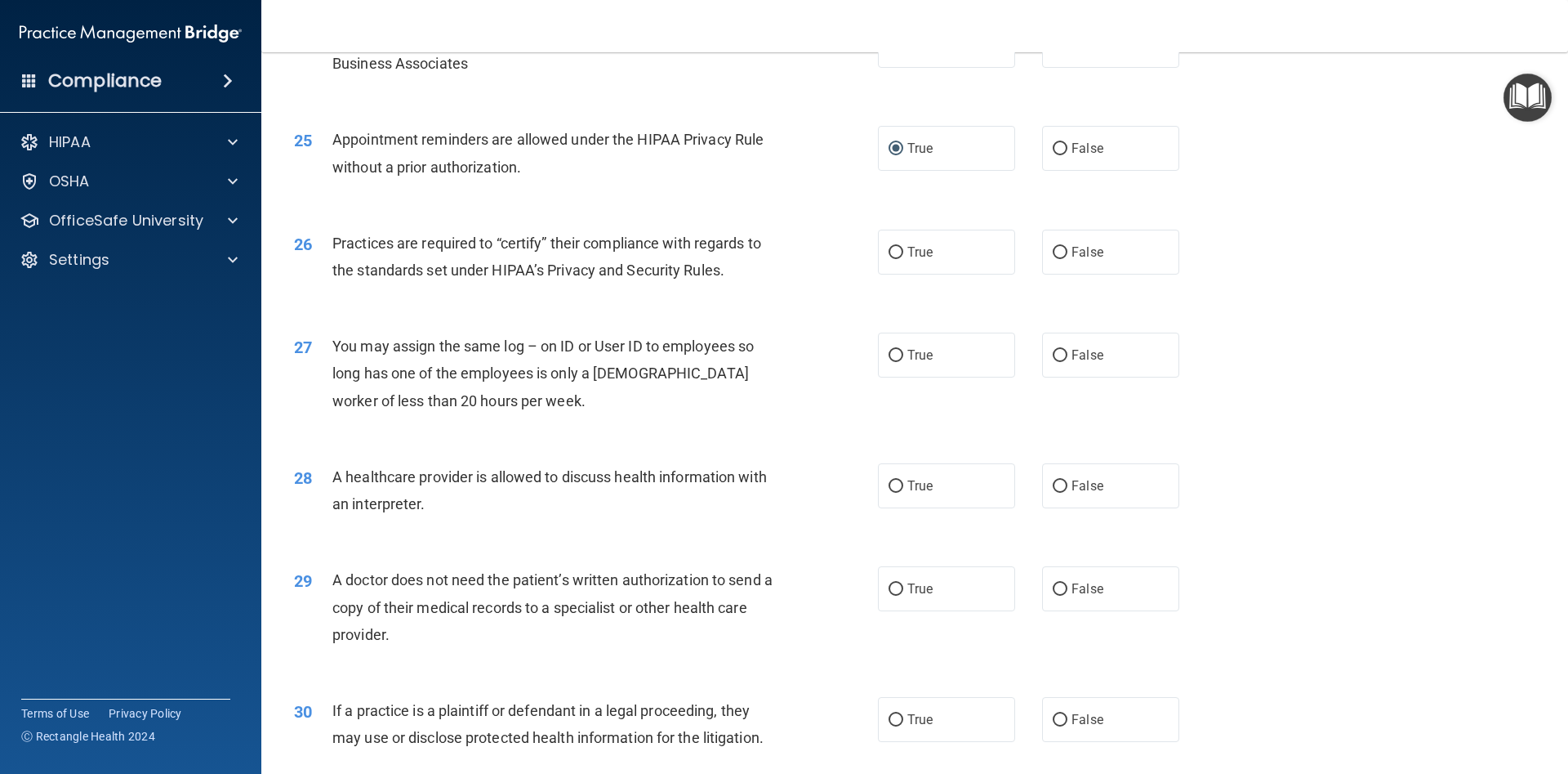
scroll to position [2942, 0]
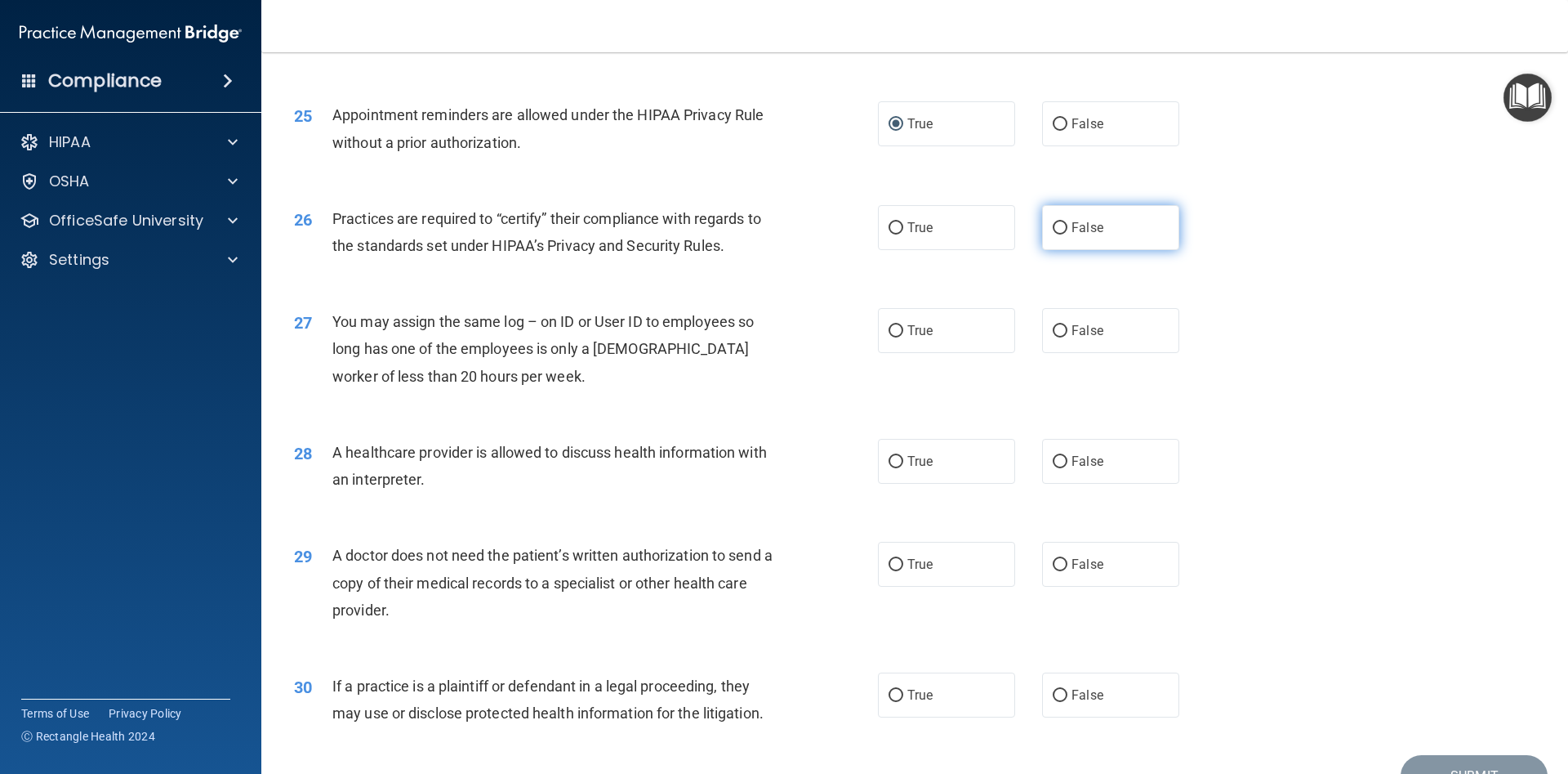
click at [1053, 224] on label "False" at bounding box center [1110, 228] width 137 height 45
click at [1053, 224] on input "False" at bounding box center [1060, 228] width 14 height 13
radio input "true"
click at [1058, 329] on input "False" at bounding box center [1060, 331] width 14 height 13
radio input "true"
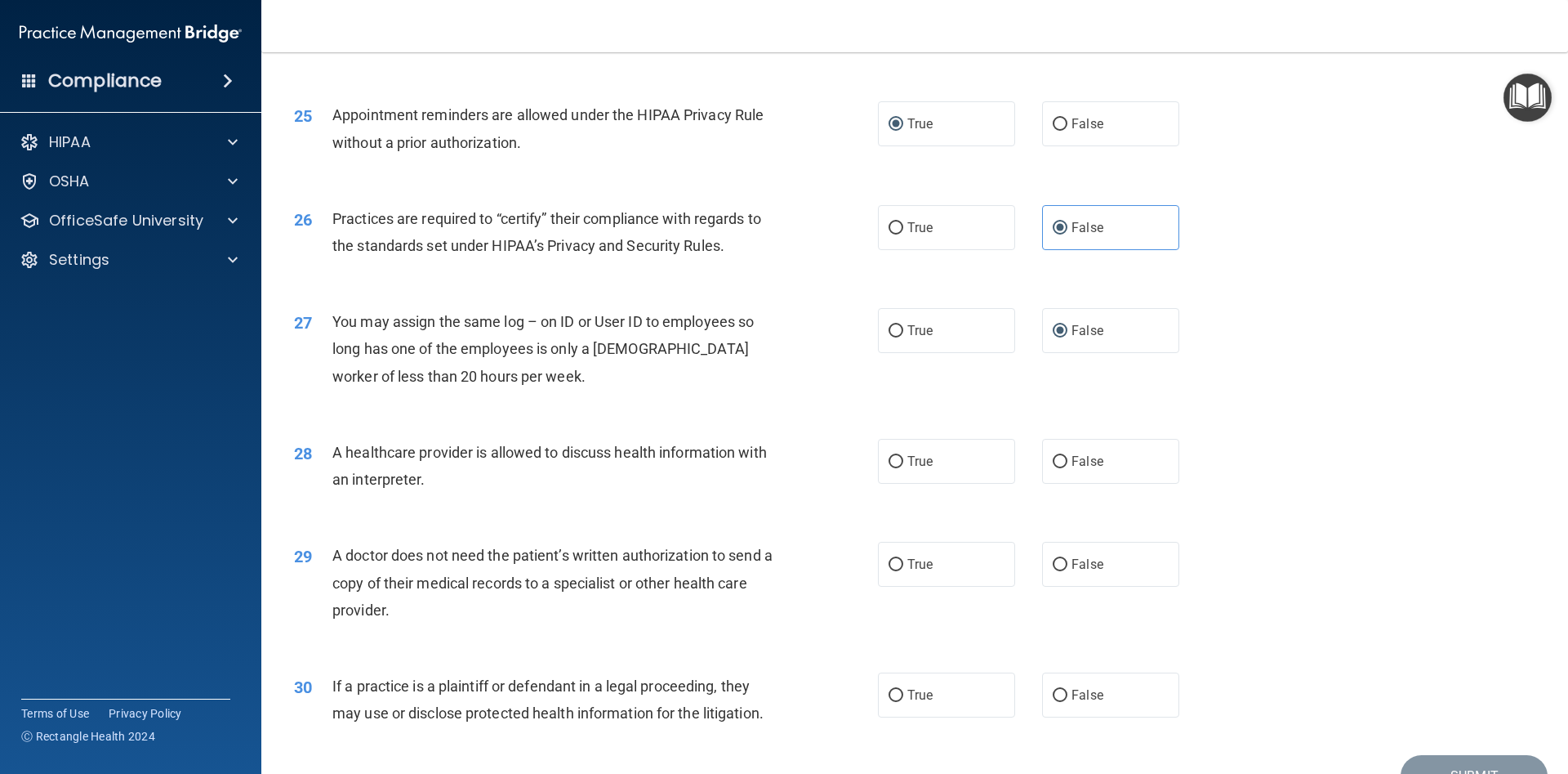
scroll to position [3031, 0]
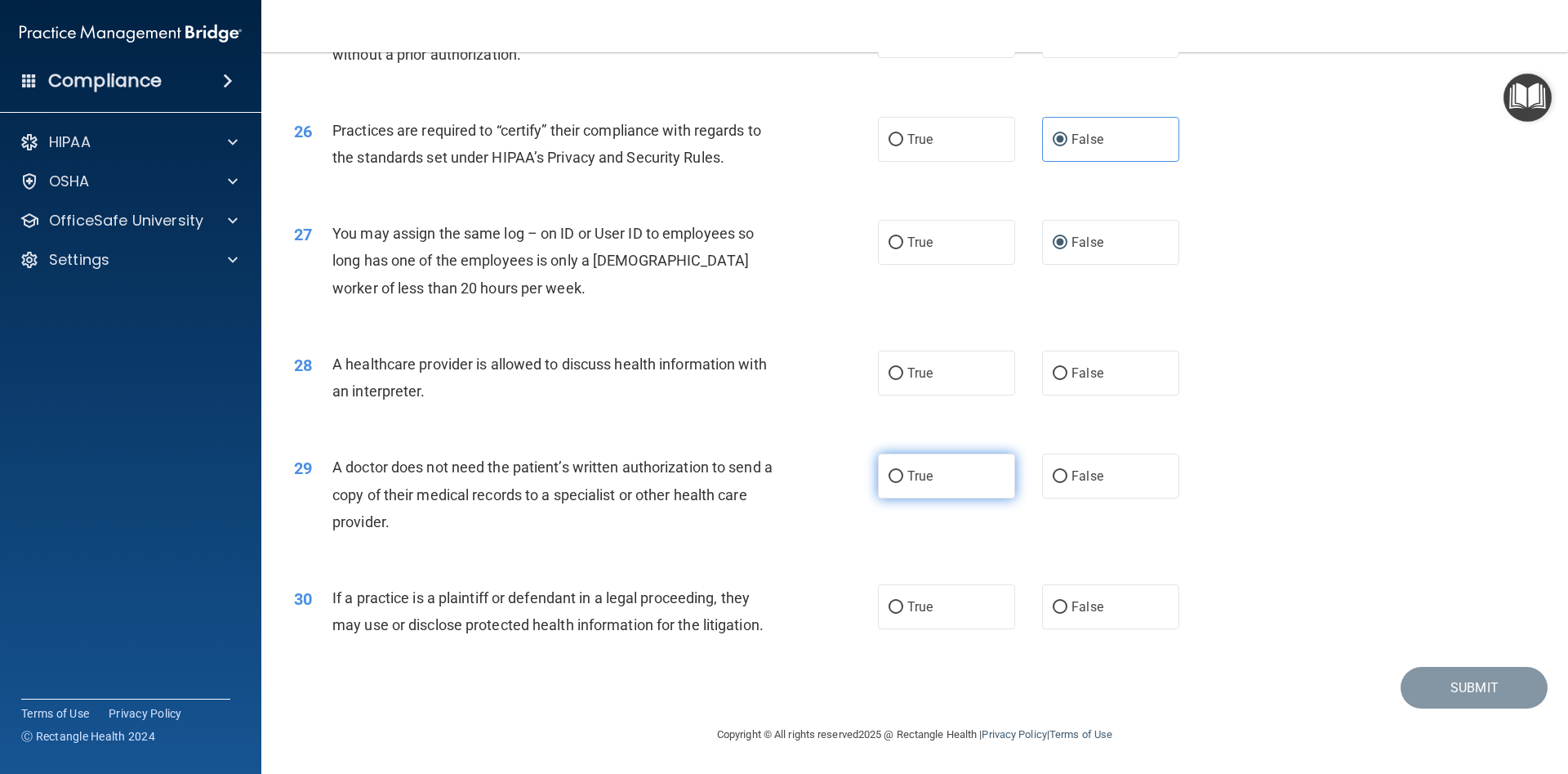
click at [898, 477] on input "True" at bounding box center [895, 477] width 14 height 13
radio input "true"
click at [897, 605] on input "True" at bounding box center [895, 607] width 14 height 13
radio input "true"
click at [898, 369] on input "True" at bounding box center [895, 374] width 14 height 13
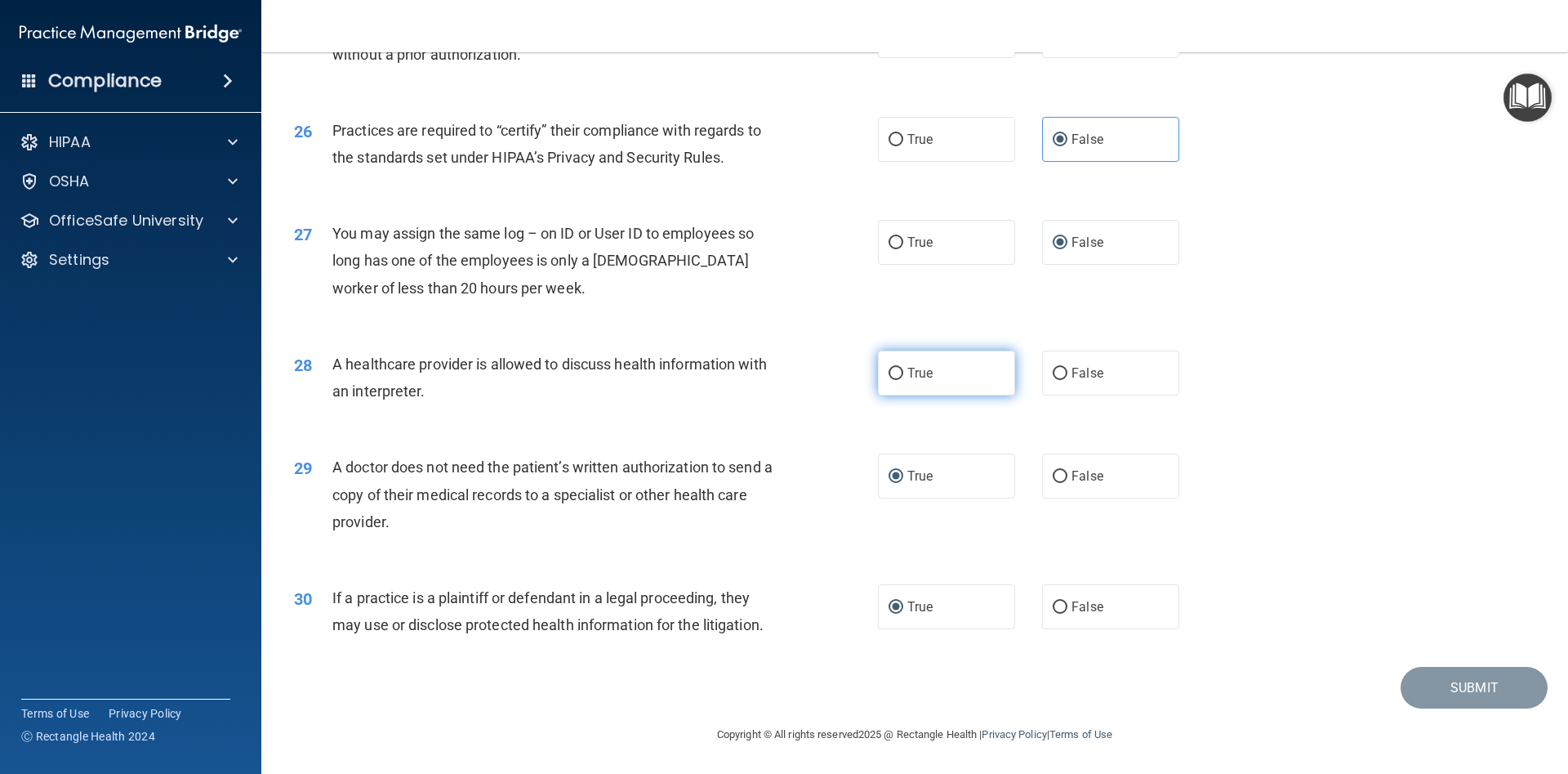
radio input "true"
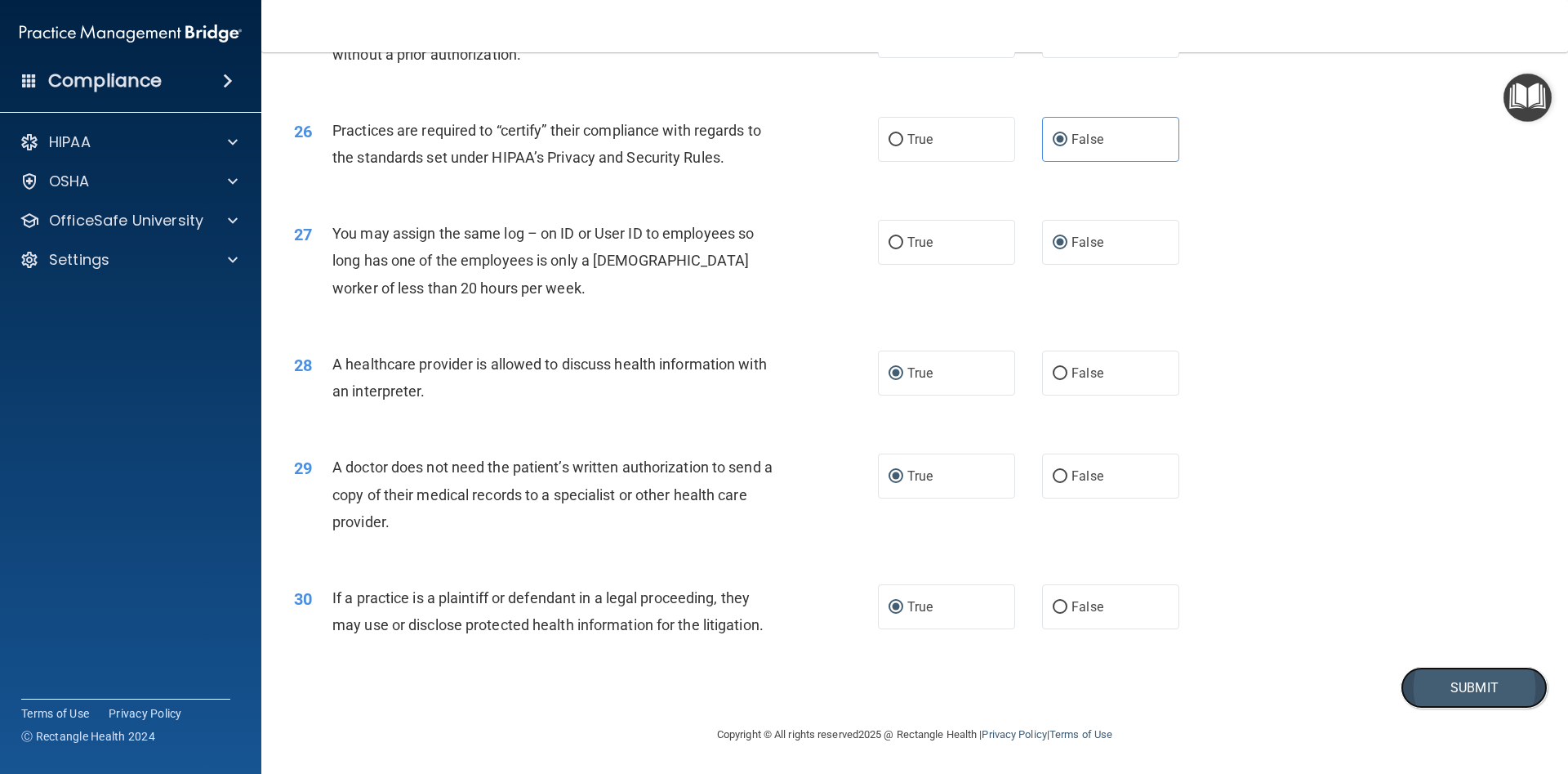
click at [1442, 675] on button "Submit" at bounding box center [1474, 687] width 147 height 42
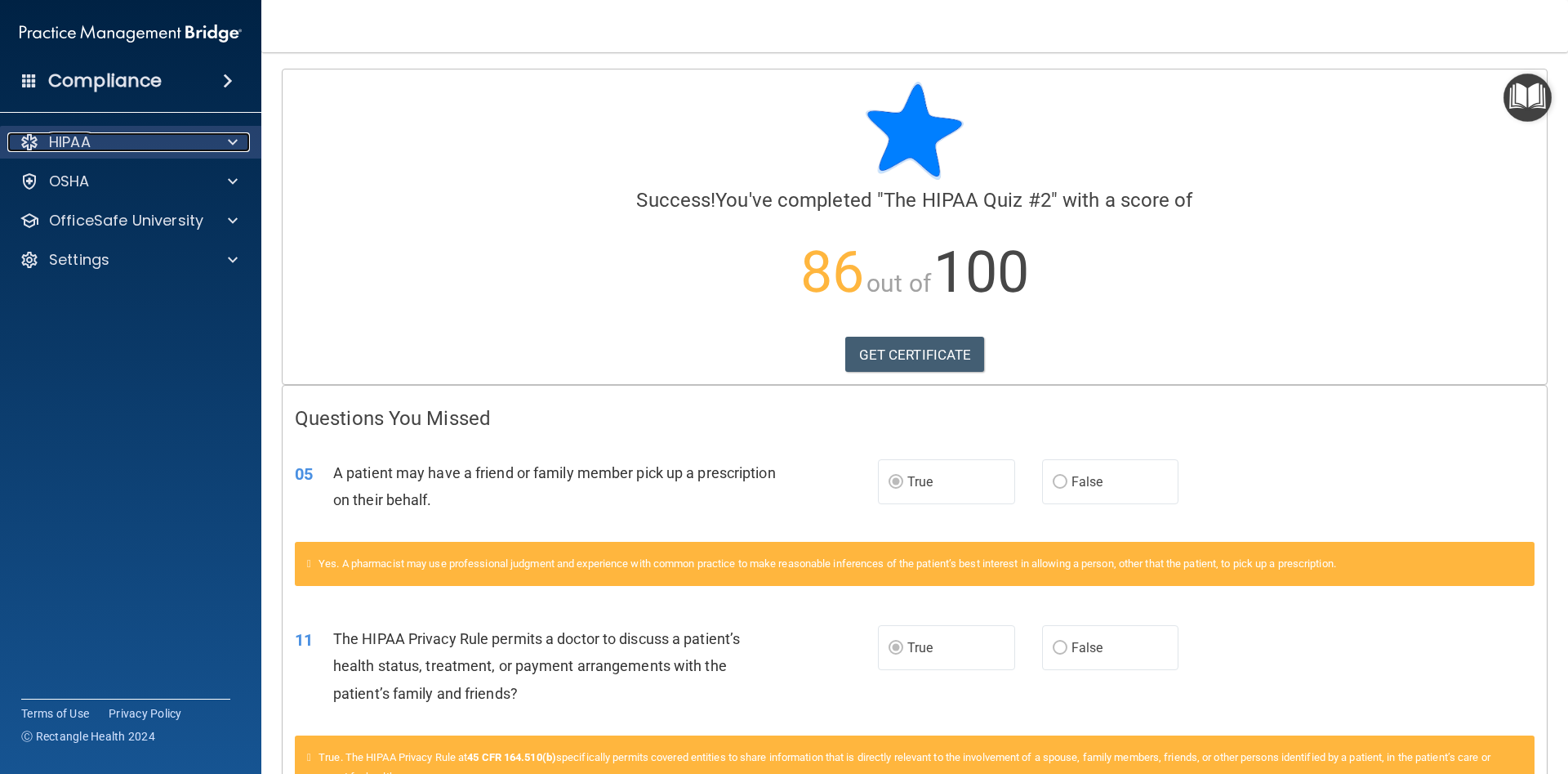
click at [78, 146] on p "HIPAA" at bounding box center [70, 142] width 42 height 20
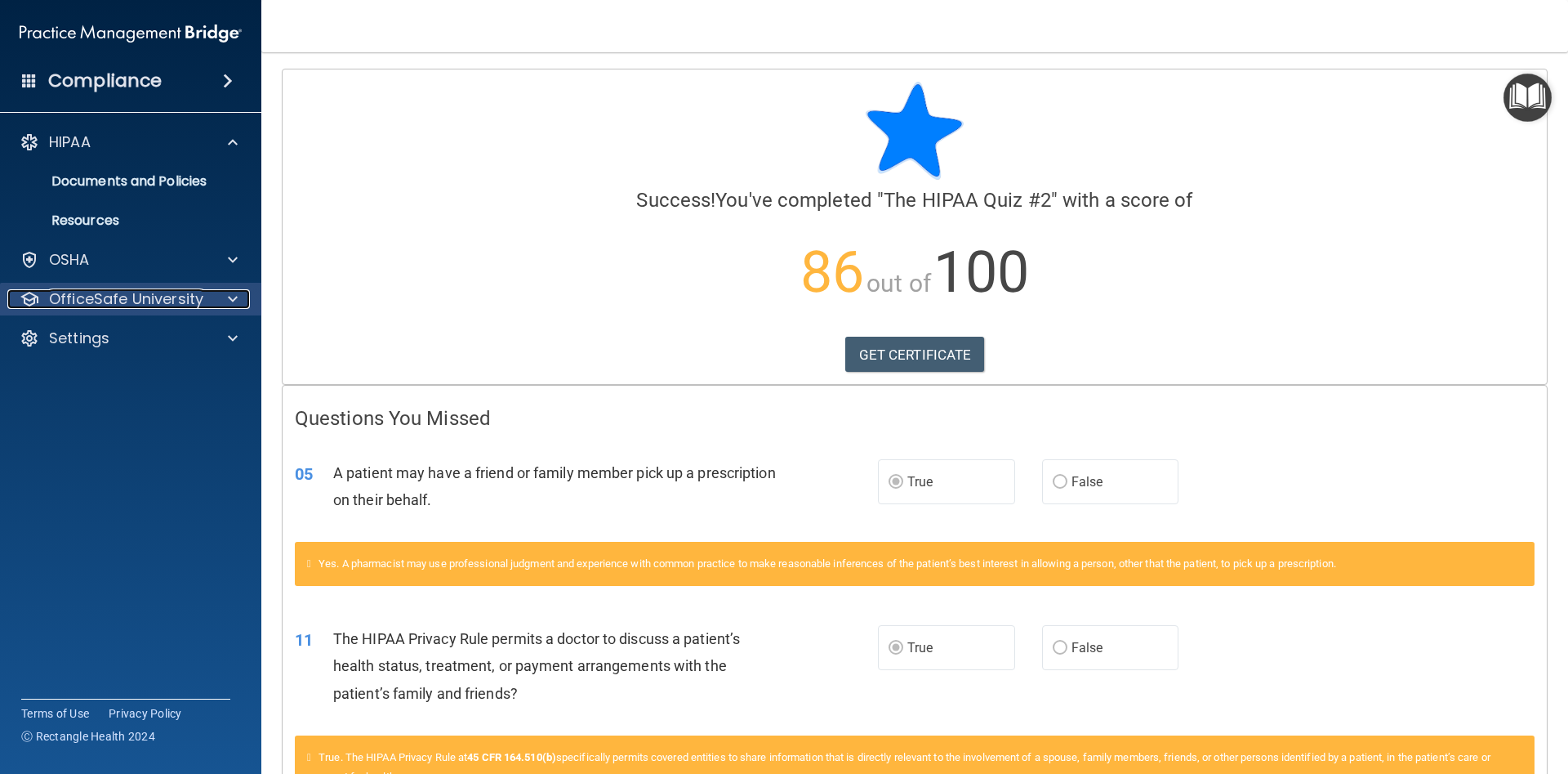
click at [110, 296] on p "OfficeSafe University" at bounding box center [126, 299] width 154 height 20
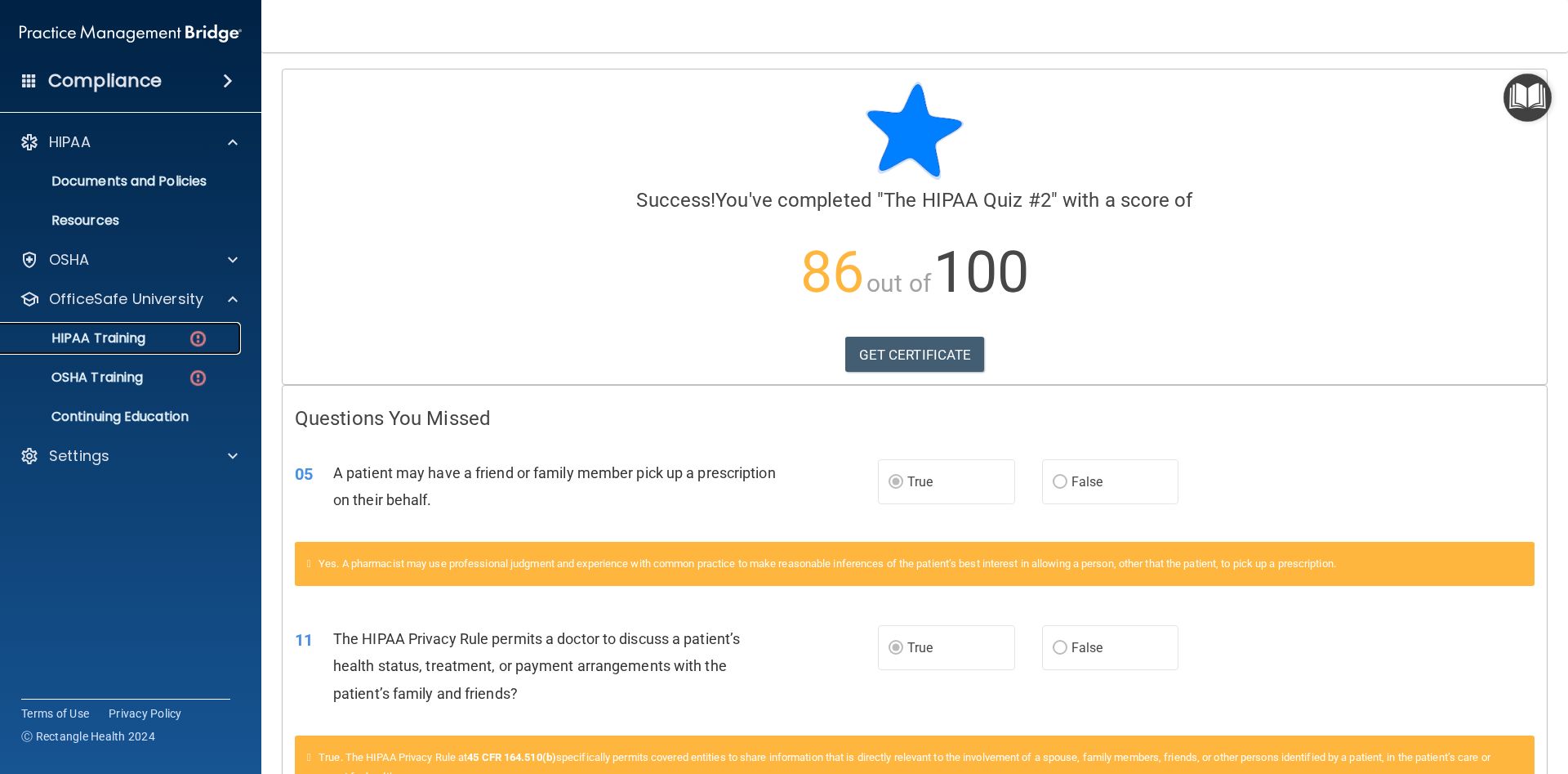
click at [123, 343] on p "HIPAA Training" at bounding box center [78, 339] width 135 height 16
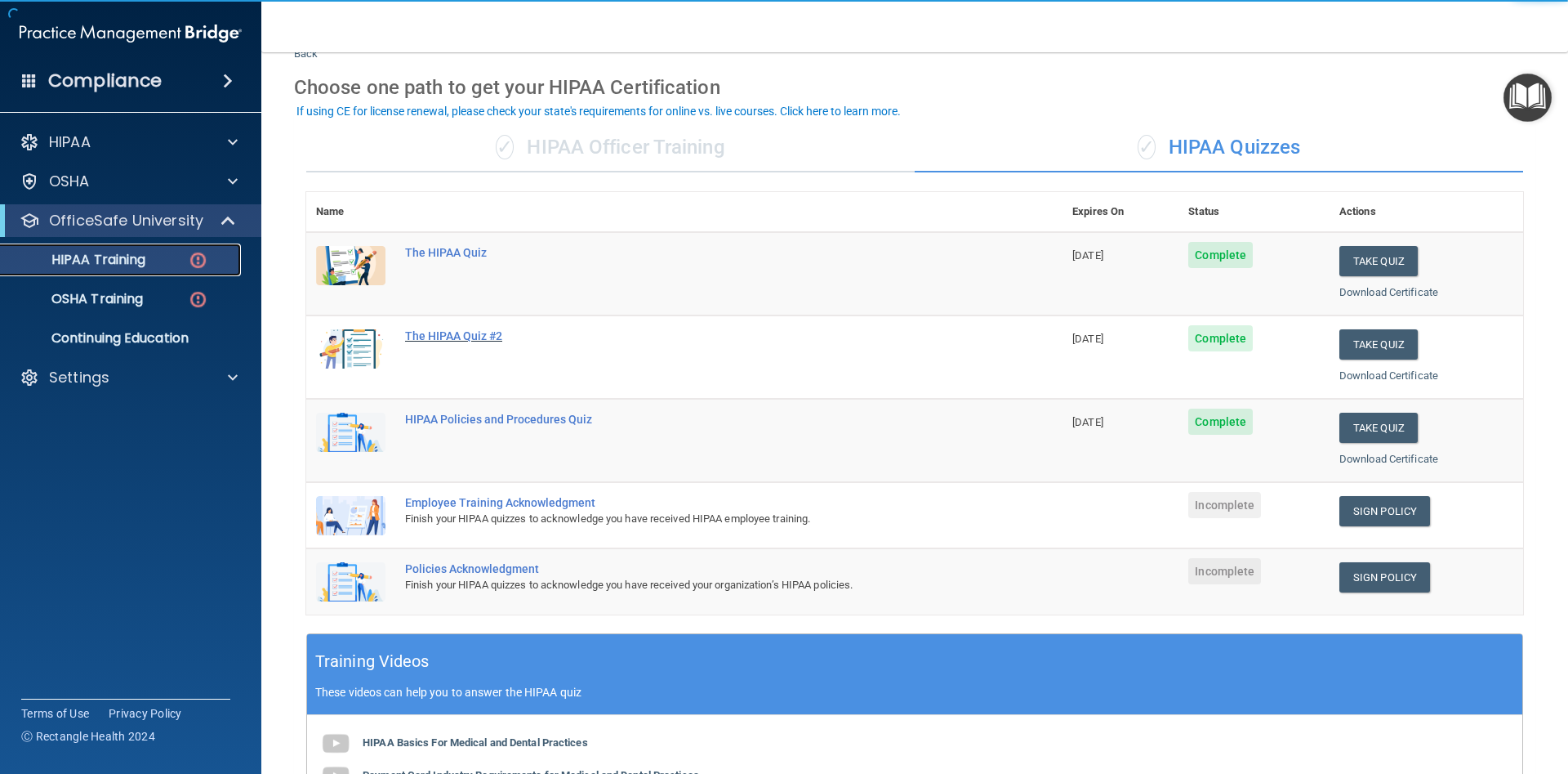
scroll to position [73, 0]
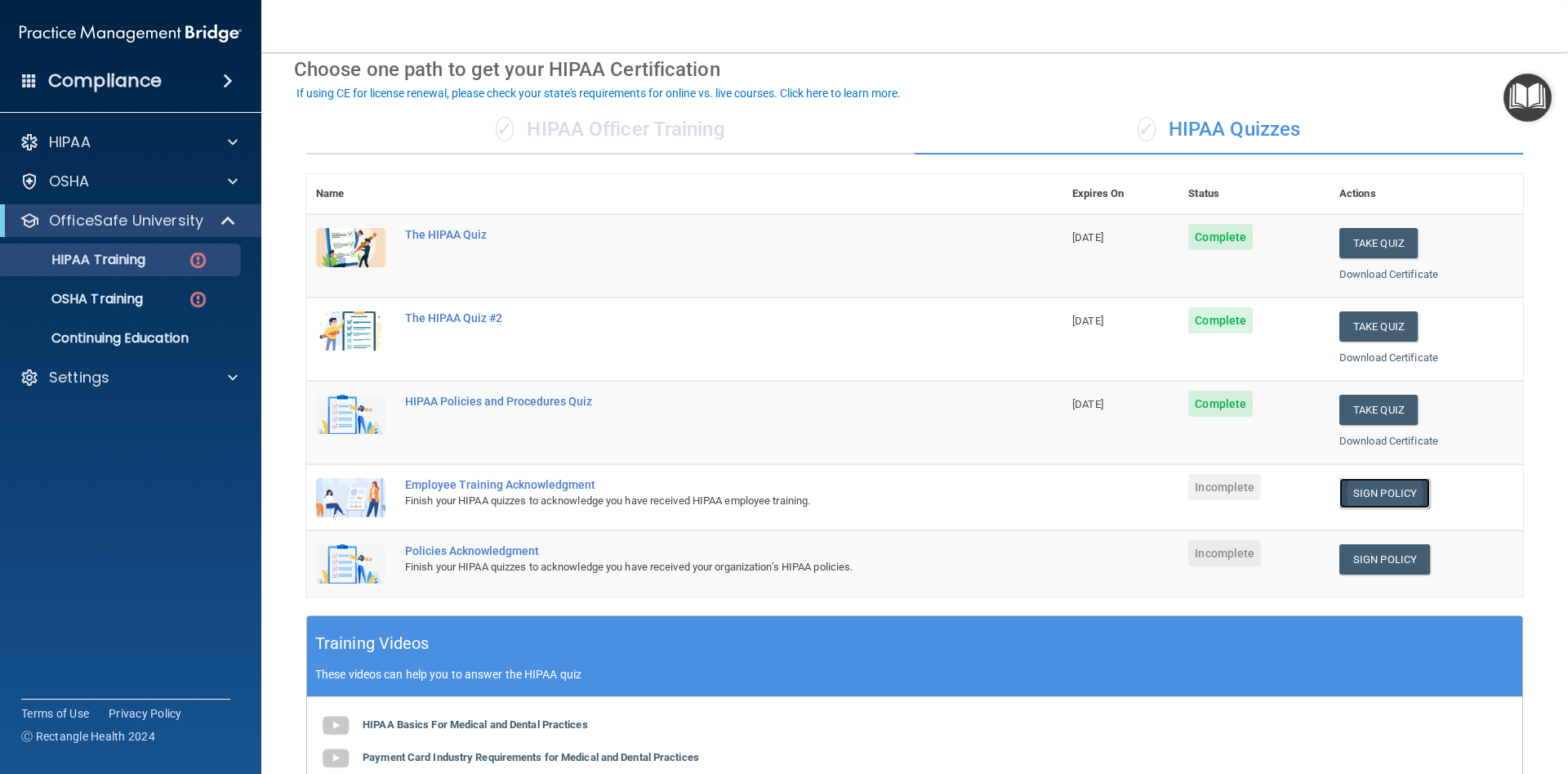
click at [1377, 487] on link "Sign Policy" at bounding box center [1384, 494] width 90 height 30
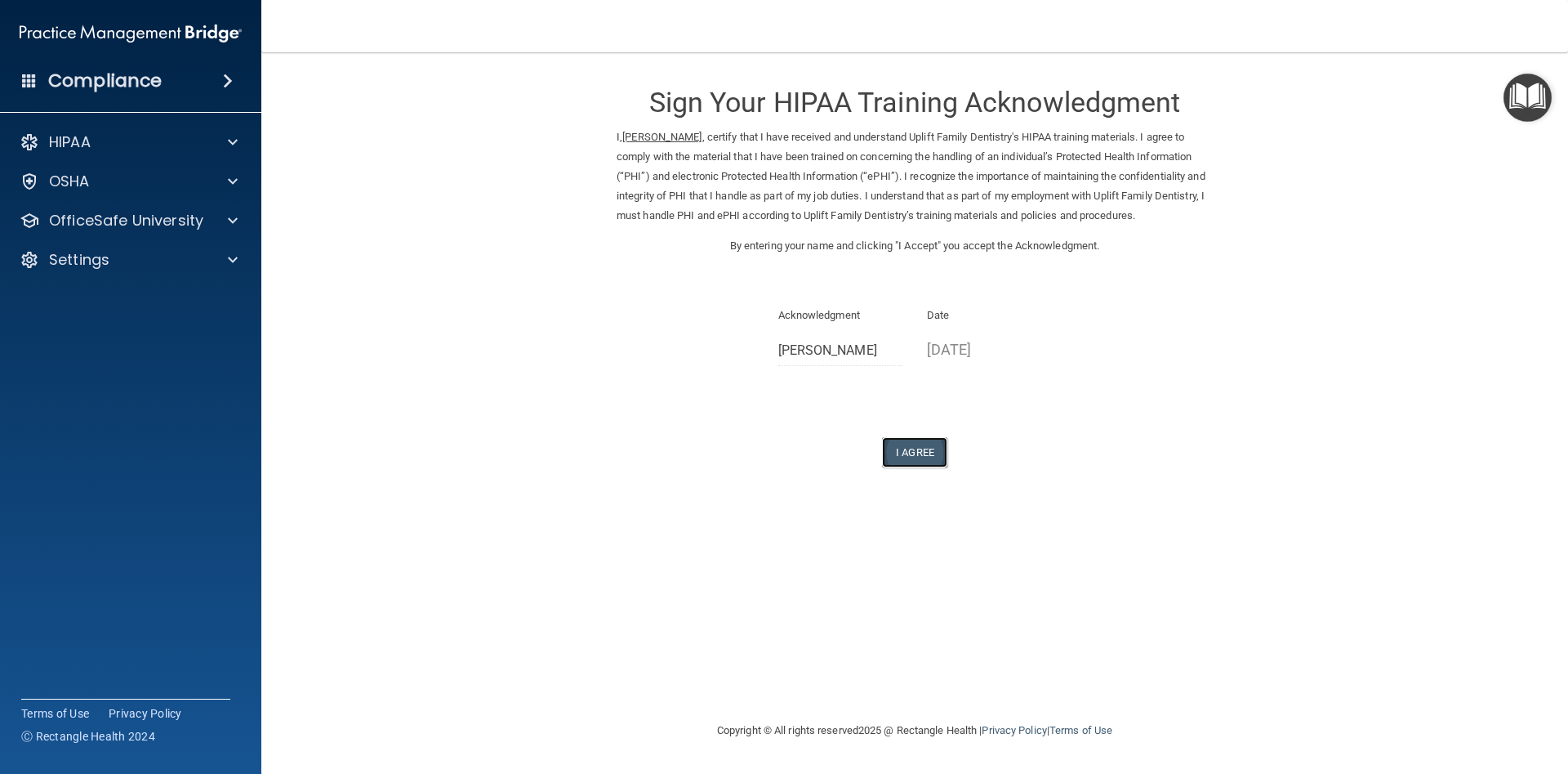
click at [919, 450] on button "I Agree" at bounding box center [914, 452] width 65 height 30
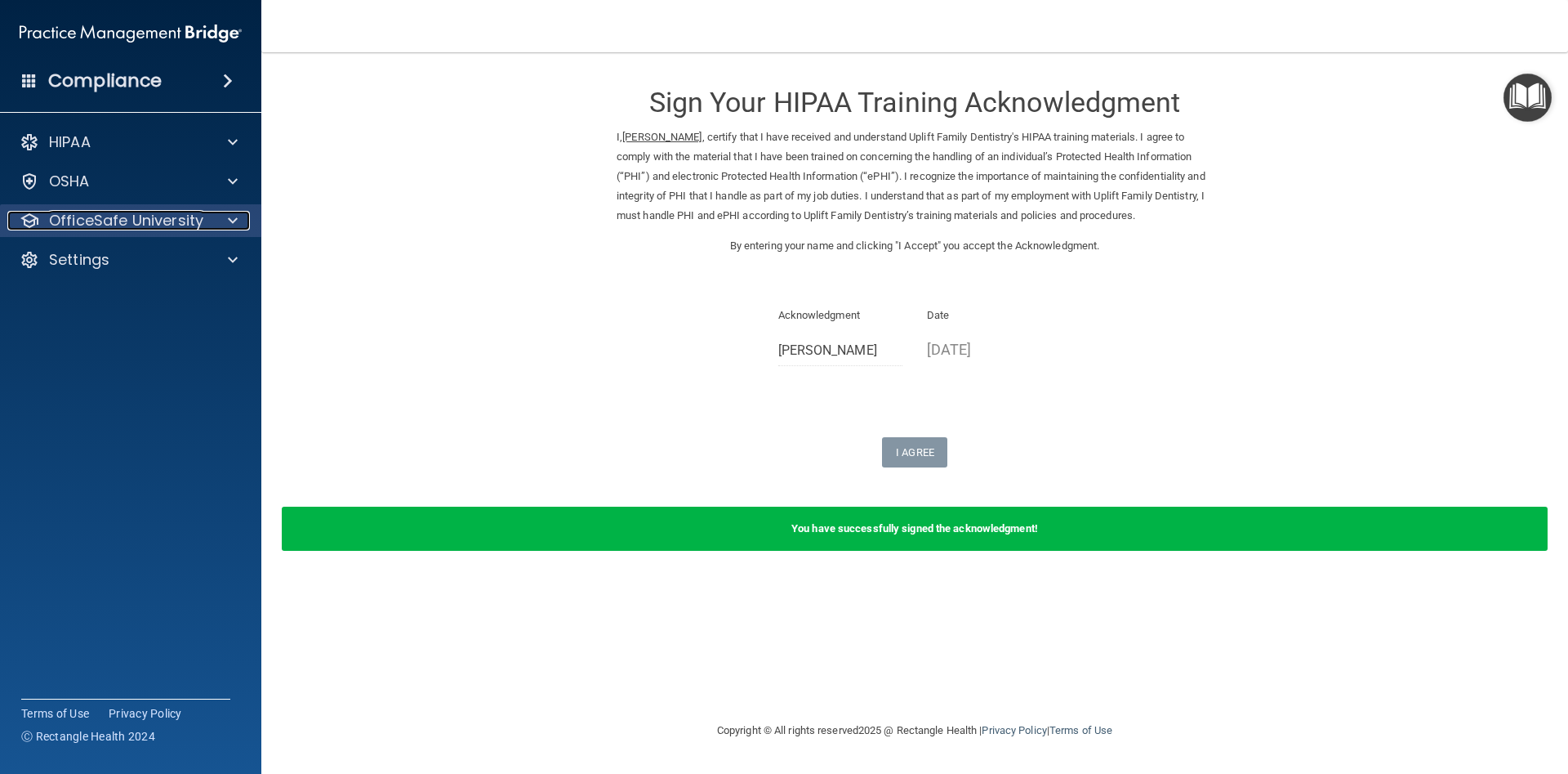
click at [107, 225] on p "OfficeSafe University" at bounding box center [126, 220] width 154 height 20
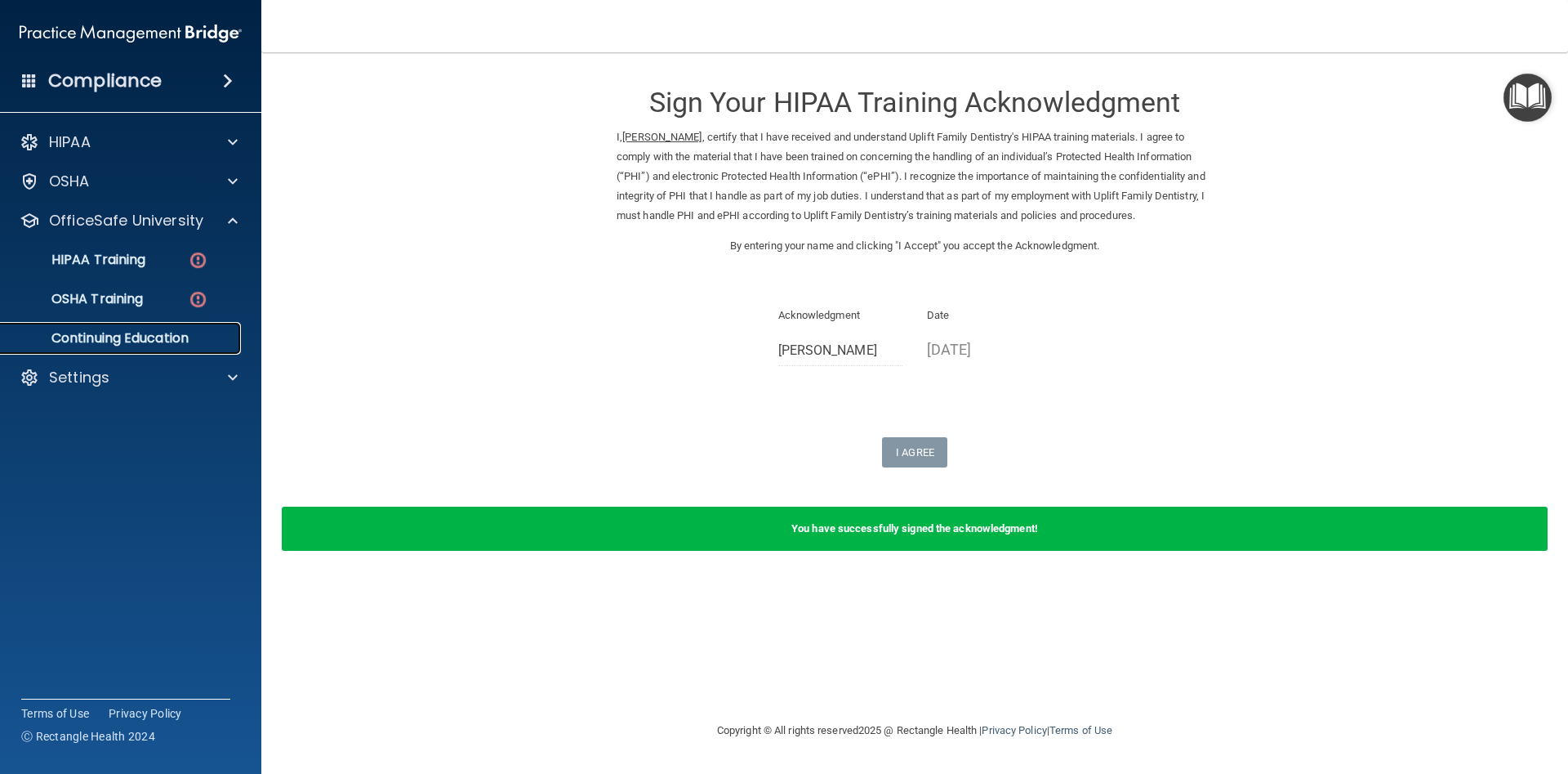
click at [133, 341] on p "Continuing Education" at bounding box center [122, 339] width 223 height 16
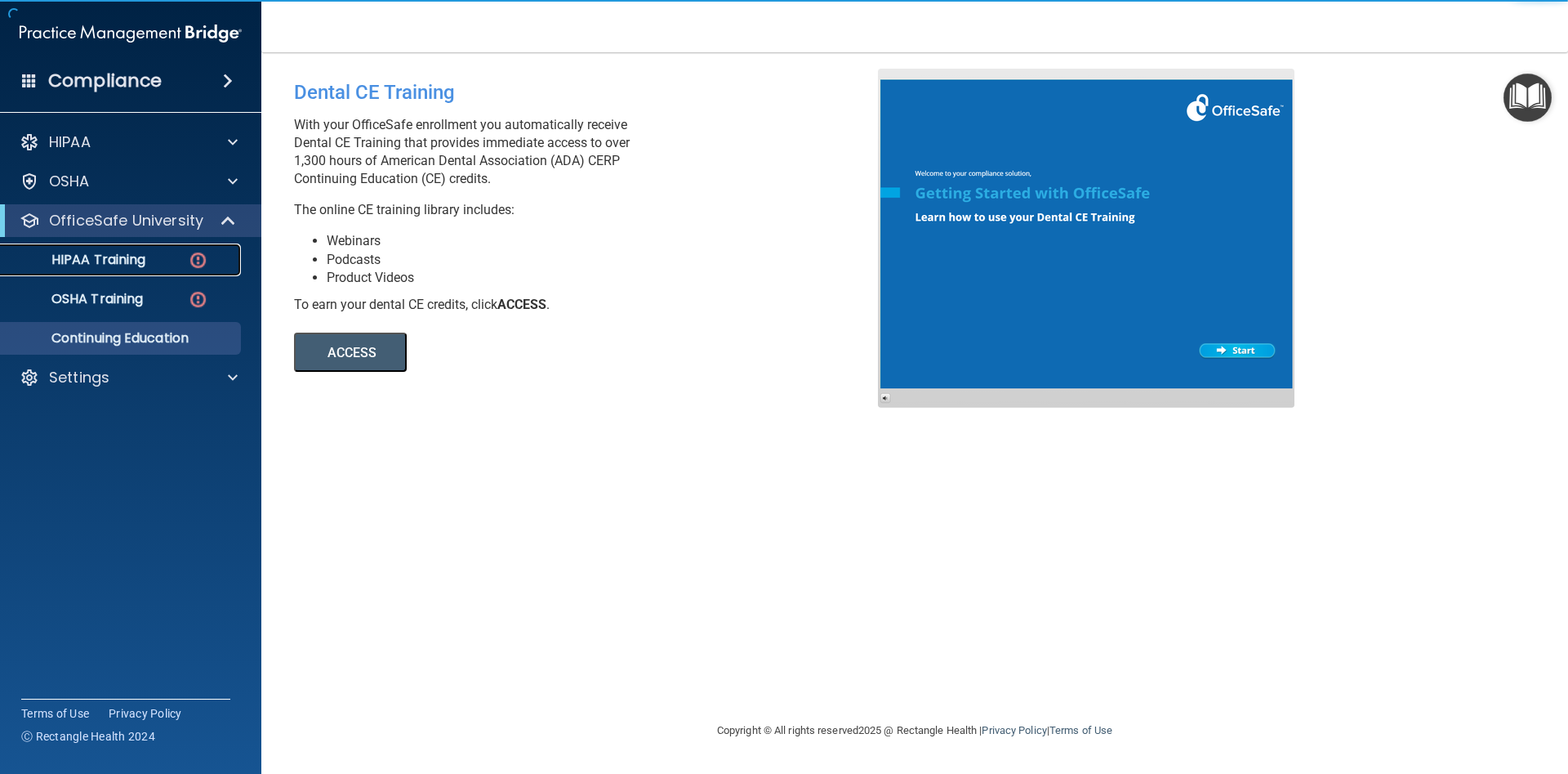
click at [106, 262] on p "HIPAA Training" at bounding box center [78, 260] width 135 height 16
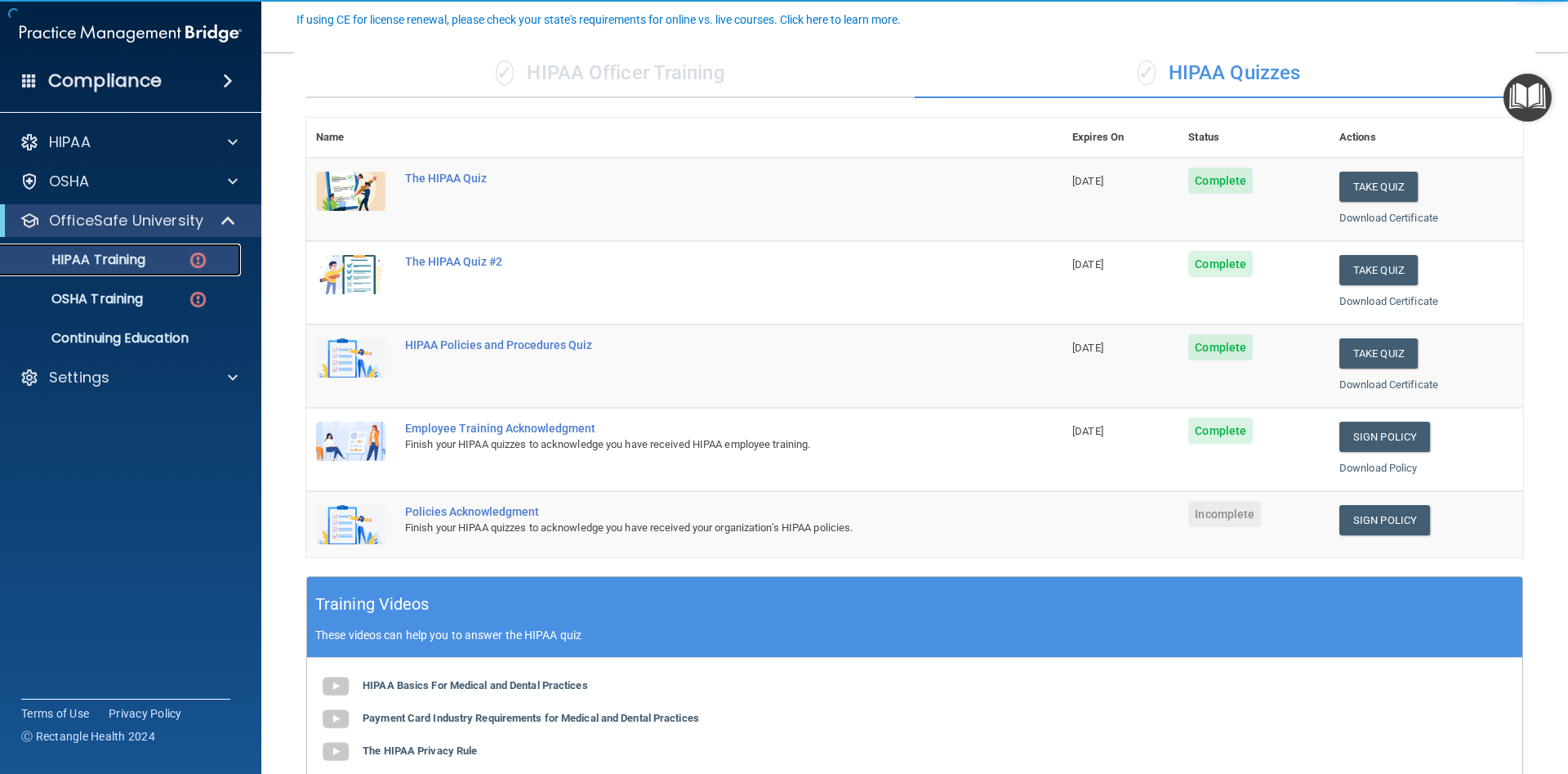
scroll to position [147, 0]
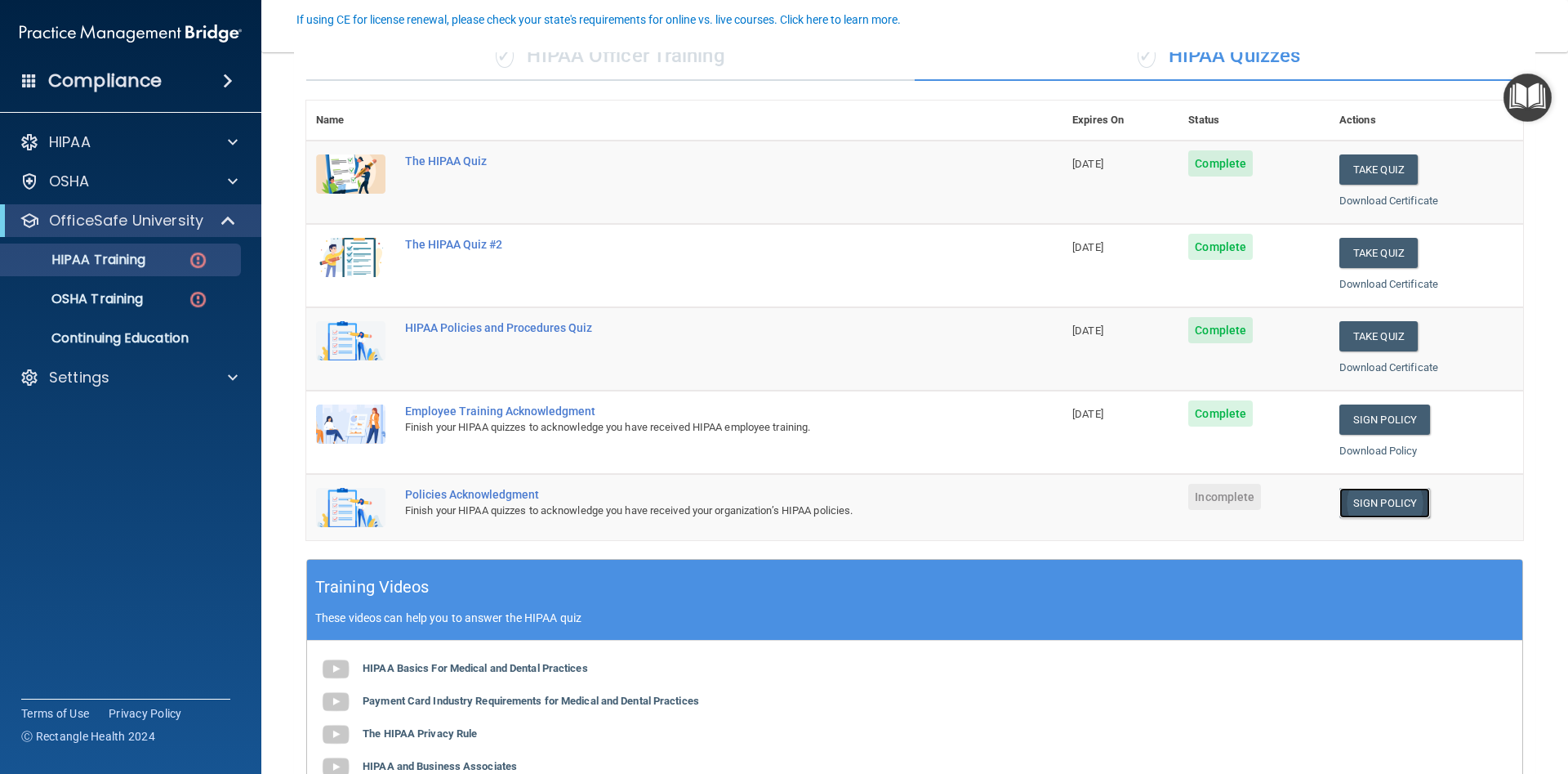
click at [1371, 503] on link "Sign Policy" at bounding box center [1384, 503] width 90 height 30
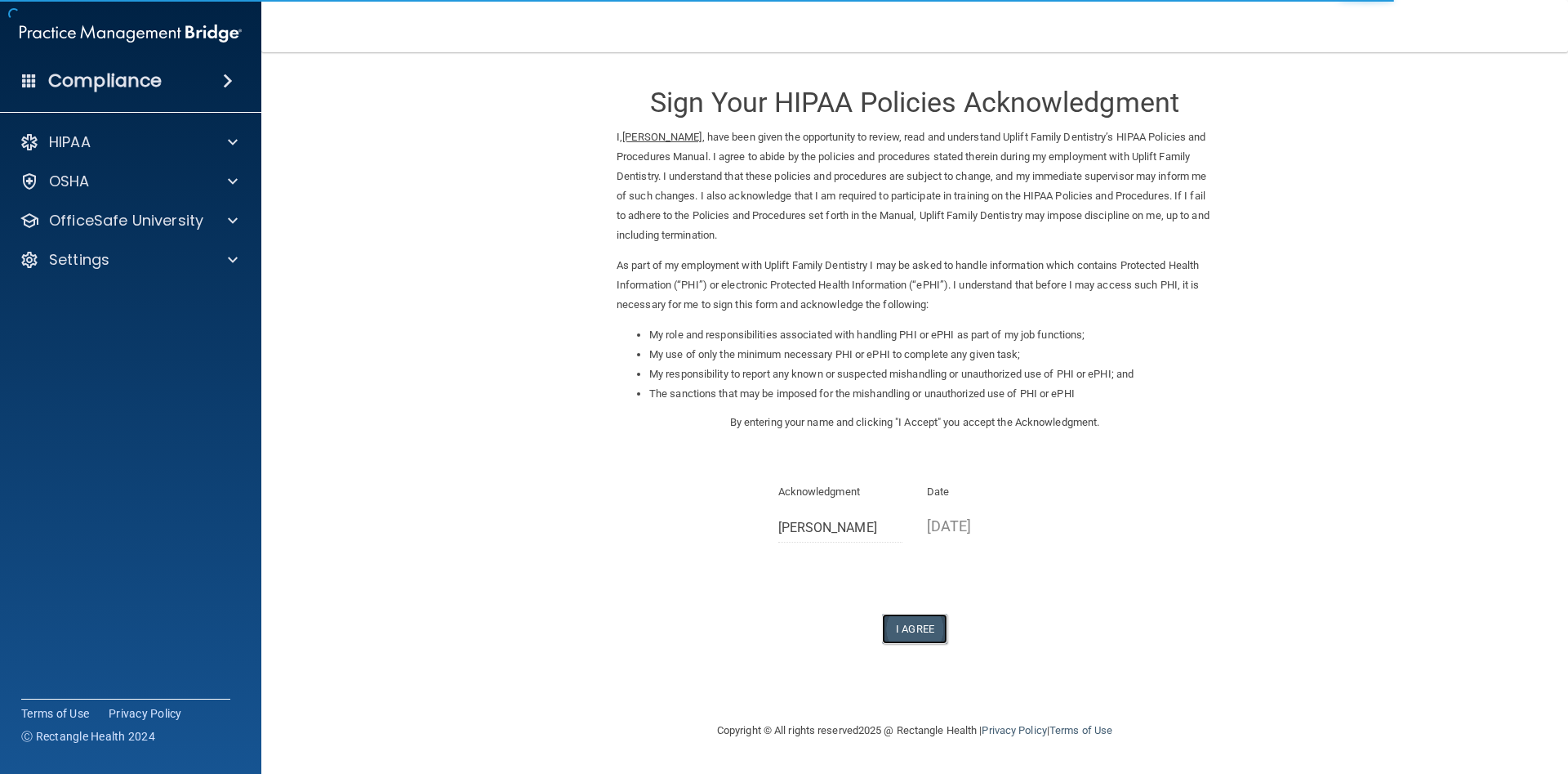
click at [916, 632] on button "I Agree" at bounding box center [914, 629] width 65 height 30
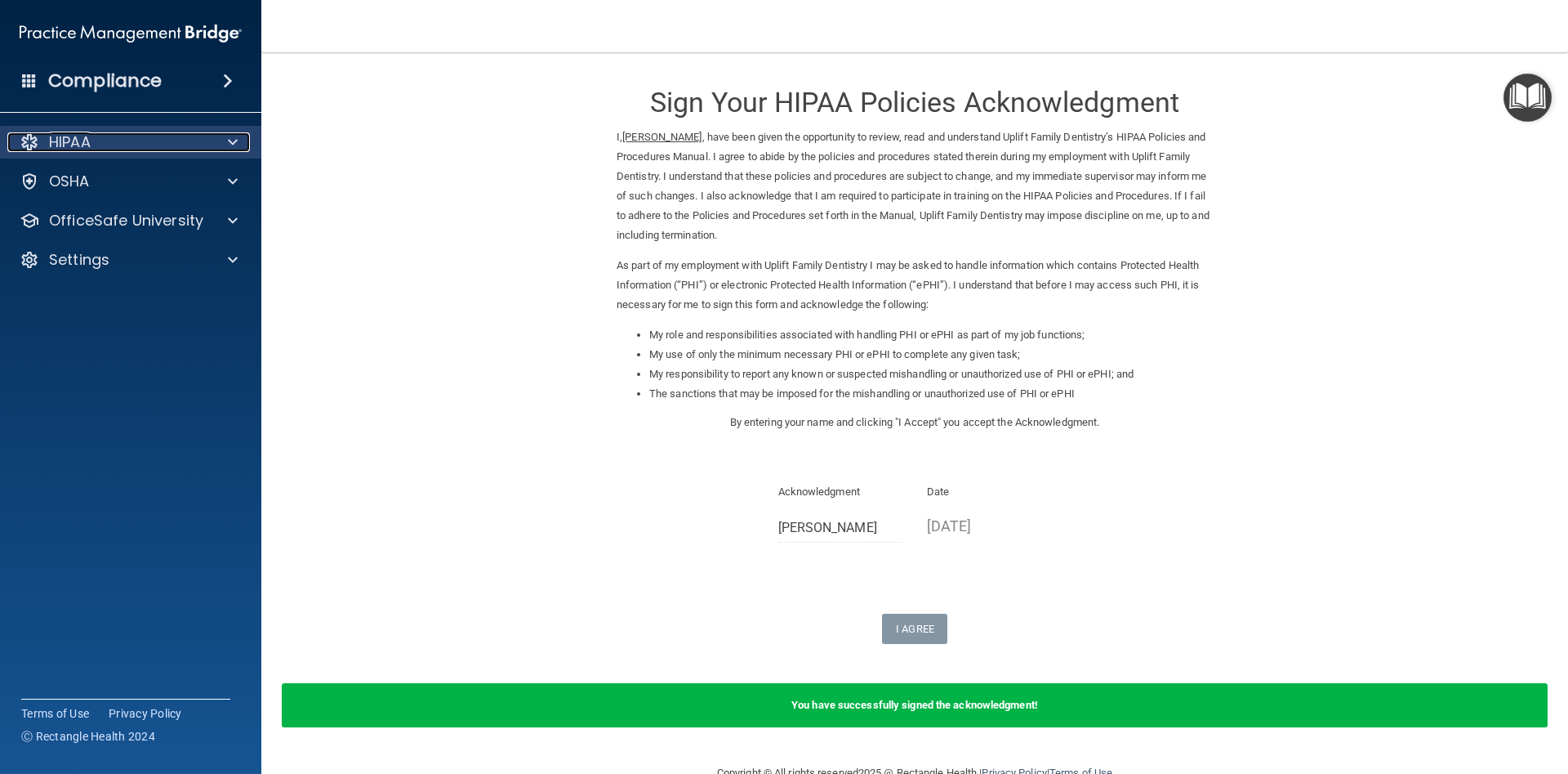
click at [96, 148] on div "HIPAA" at bounding box center [108, 142] width 202 height 20
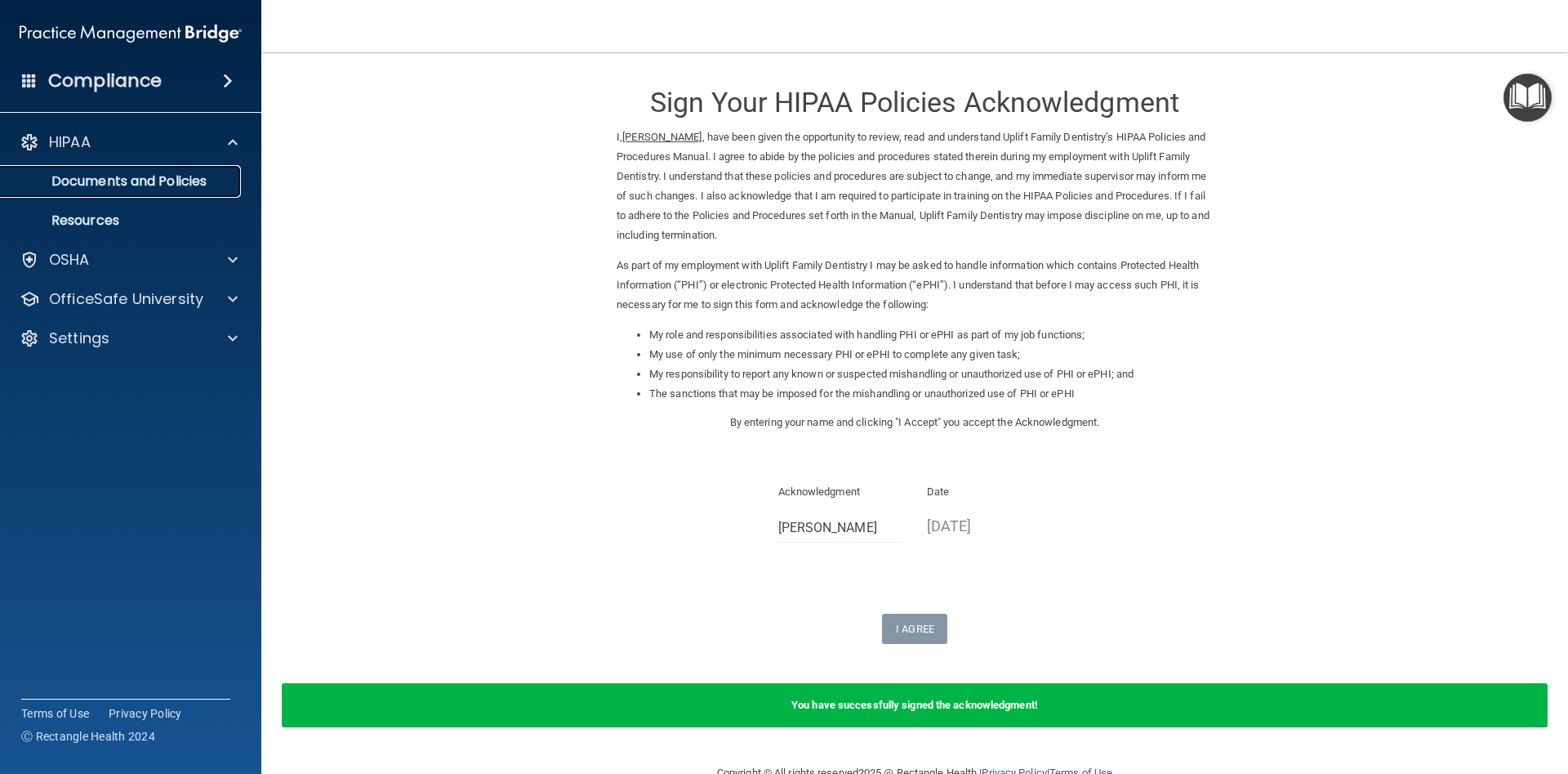
click at [115, 195] on link "Documents and Policies" at bounding box center [112, 181] width 257 height 32
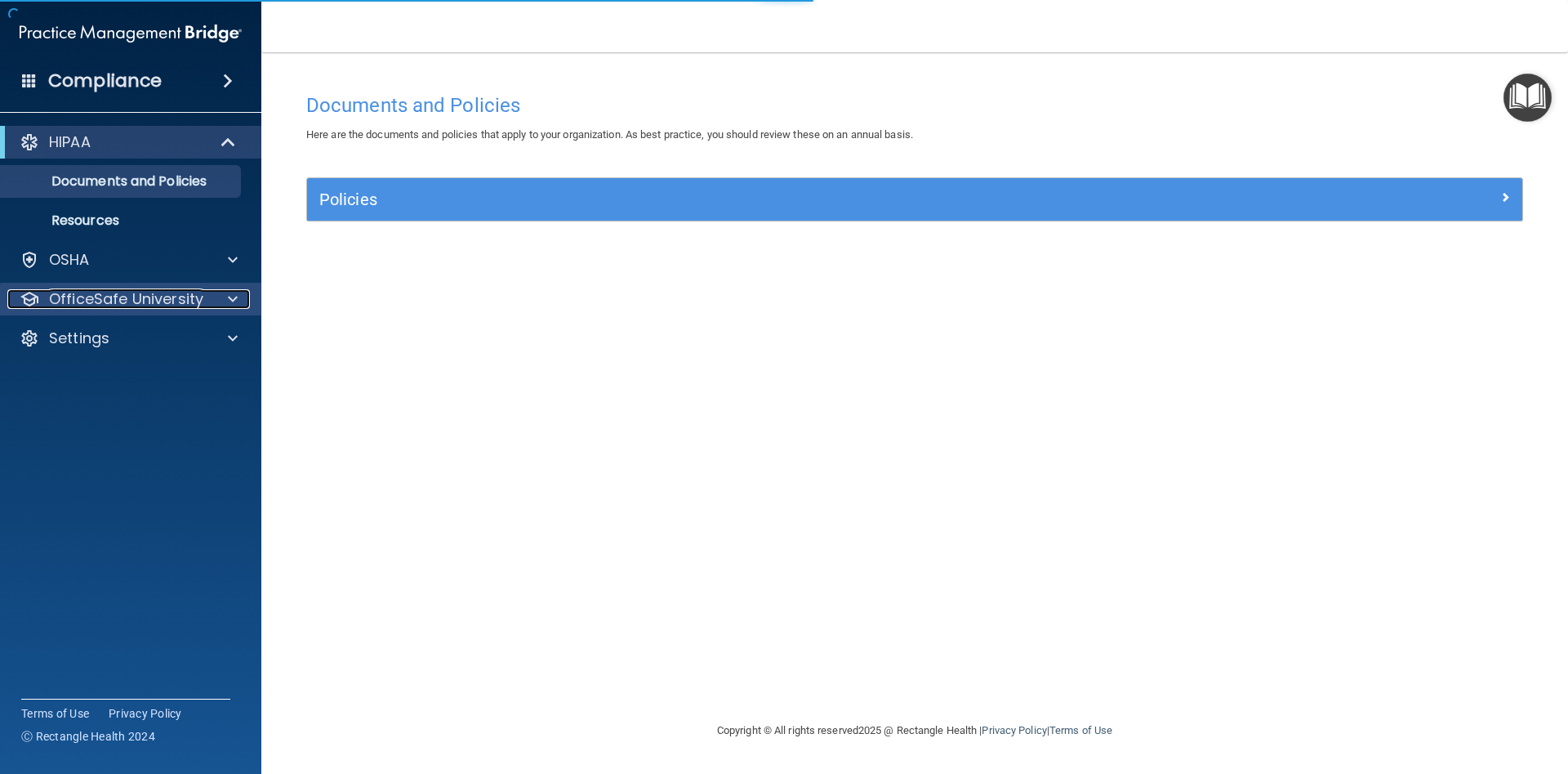
click at [99, 290] on p "OfficeSafe University" at bounding box center [126, 299] width 154 height 20
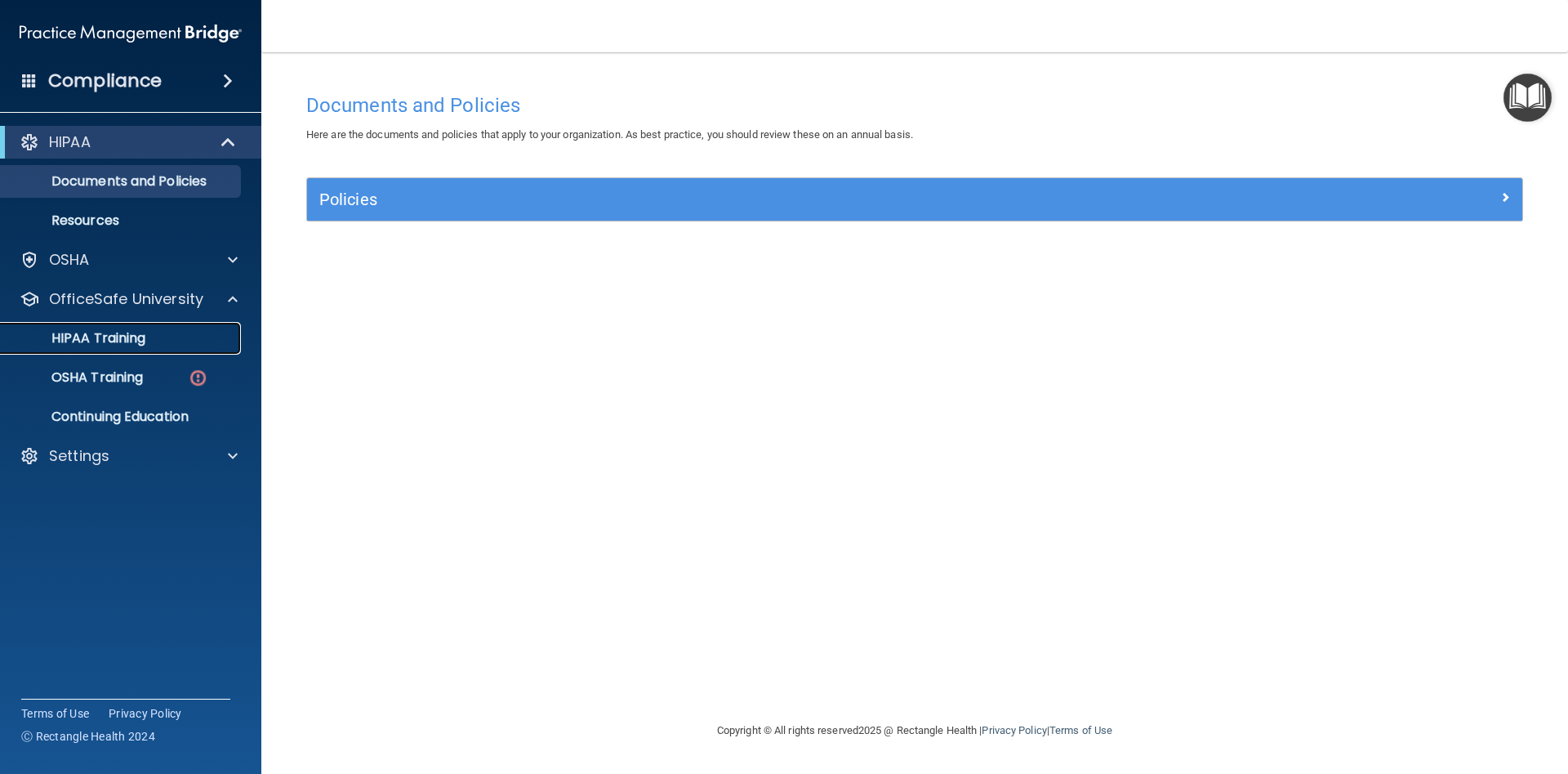
click at [114, 347] on p "HIPAA Training" at bounding box center [78, 339] width 135 height 16
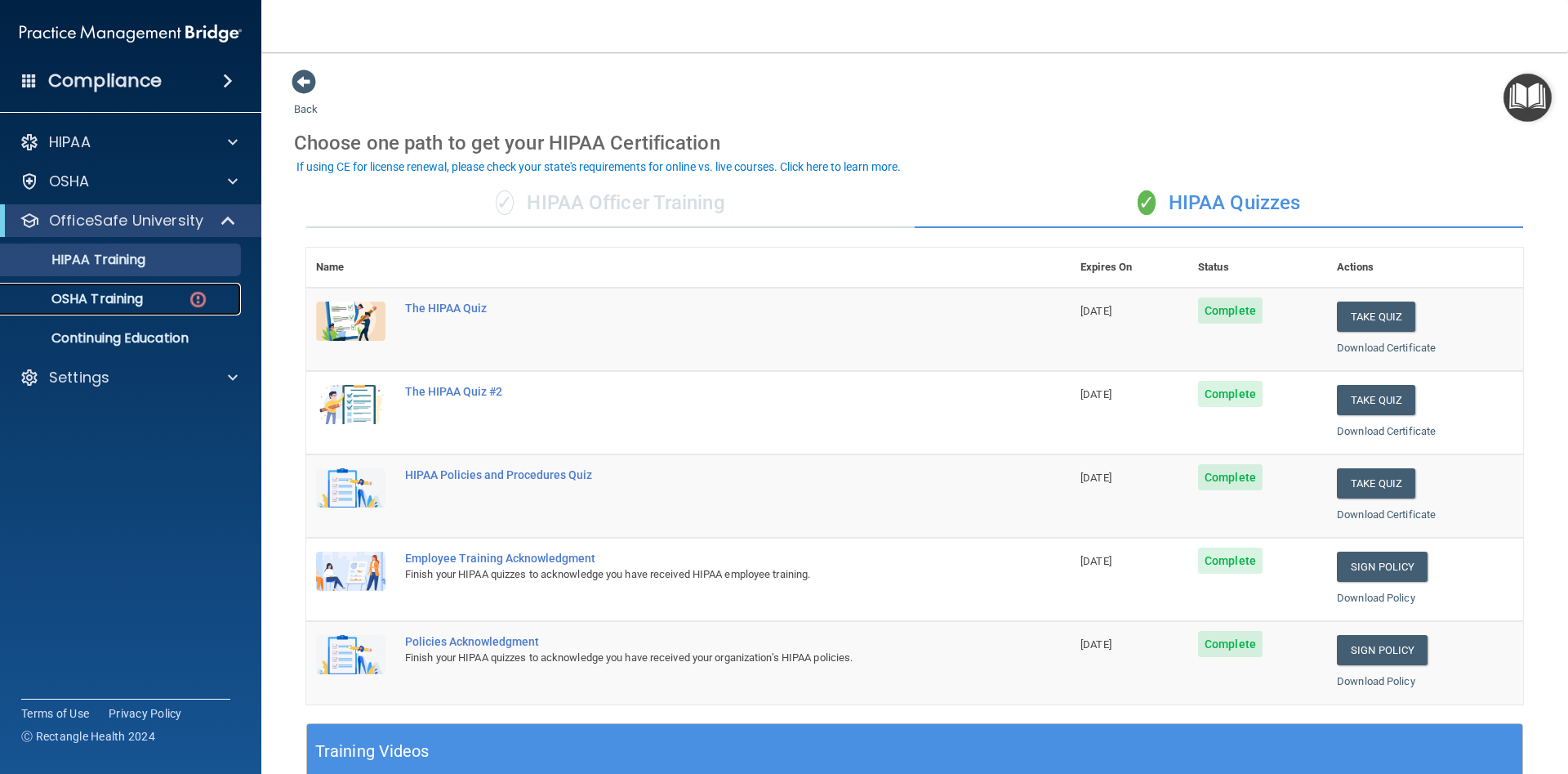
click at [124, 303] on p "OSHA Training" at bounding box center [77, 299] width 133 height 16
